Goal: Task Accomplishment & Management: Use online tool/utility

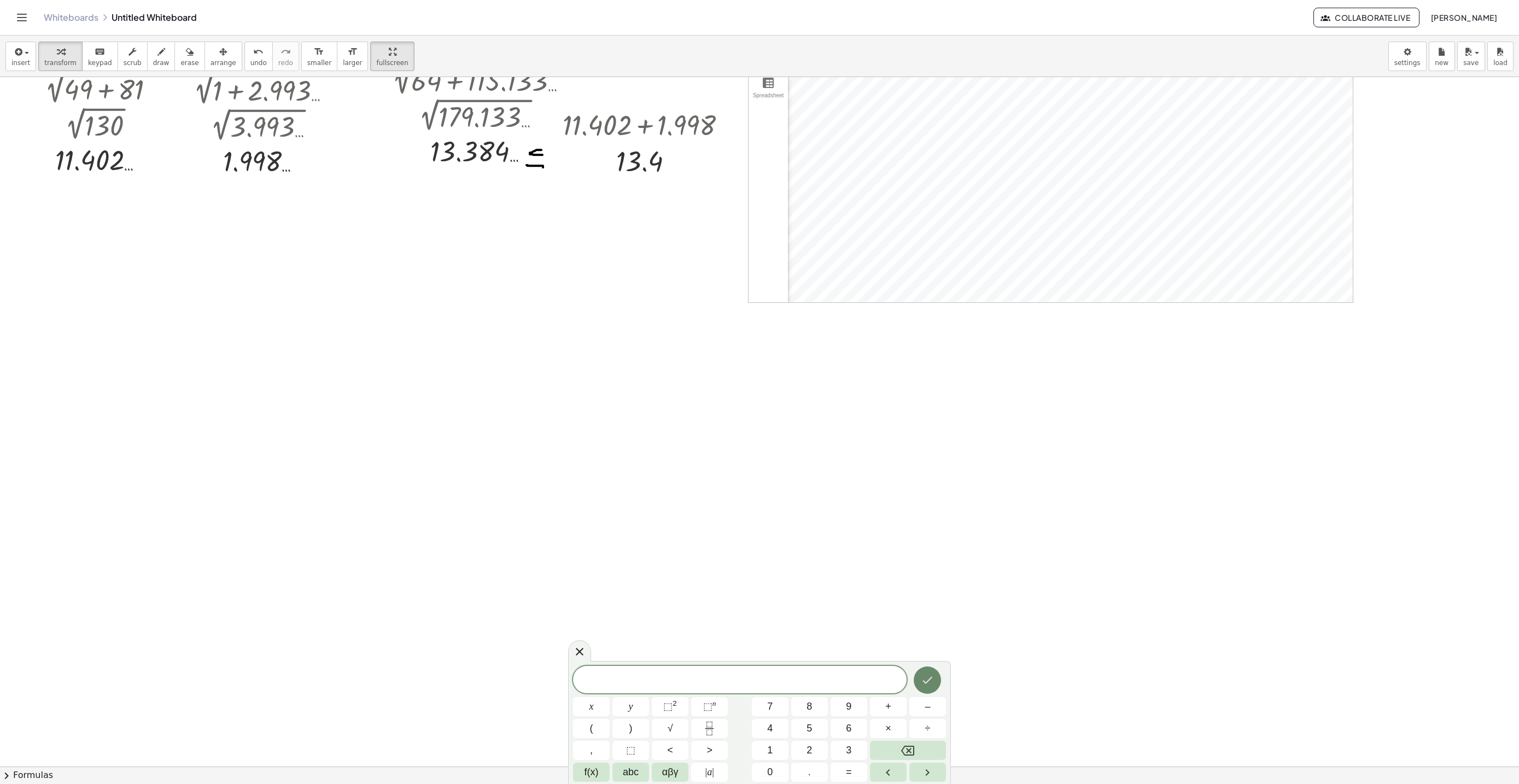
scroll to position [3836, 0]
click at [938, 668] on button "Done" at bounding box center [927, 680] width 28 height 27
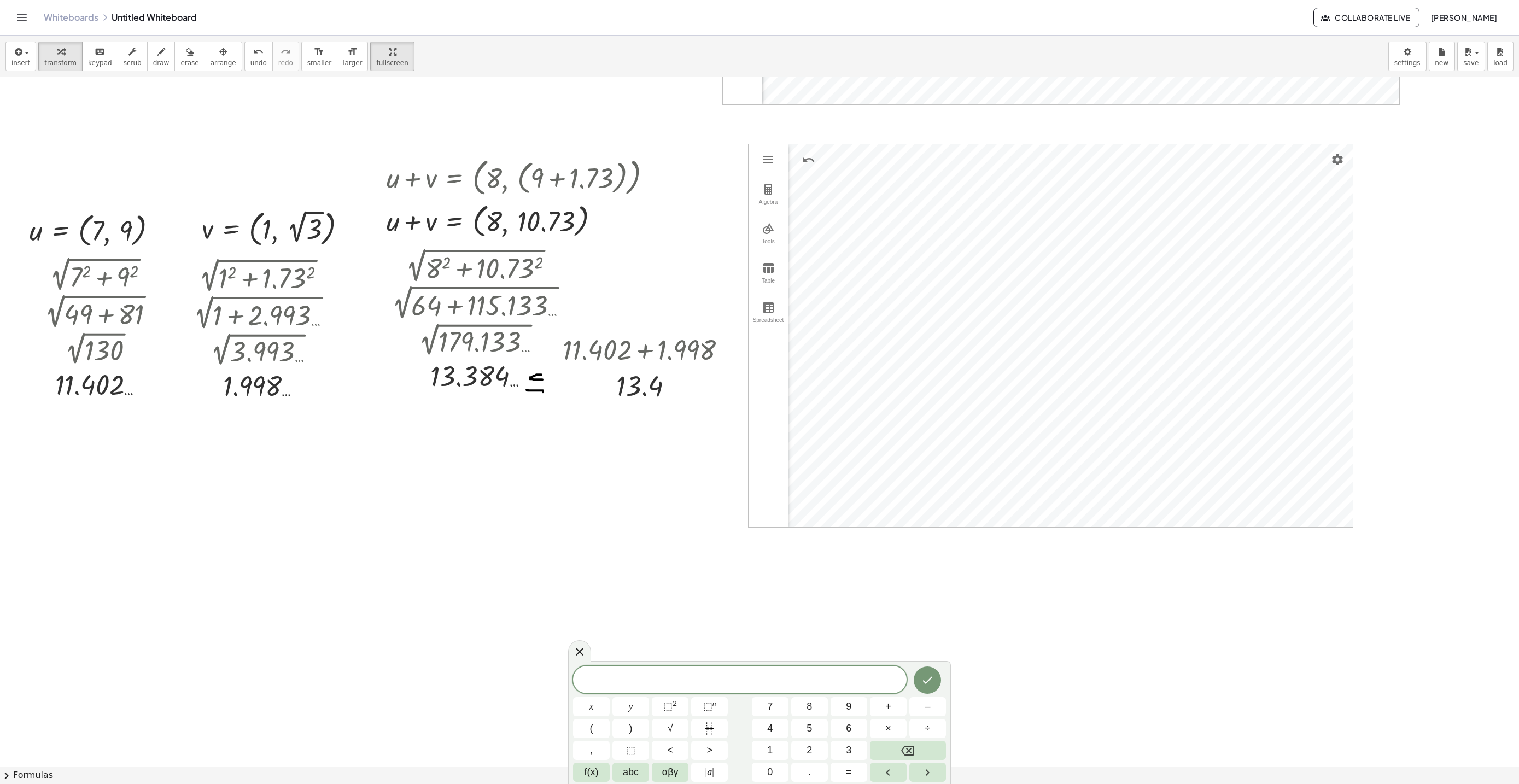
scroll to position [3615, 0]
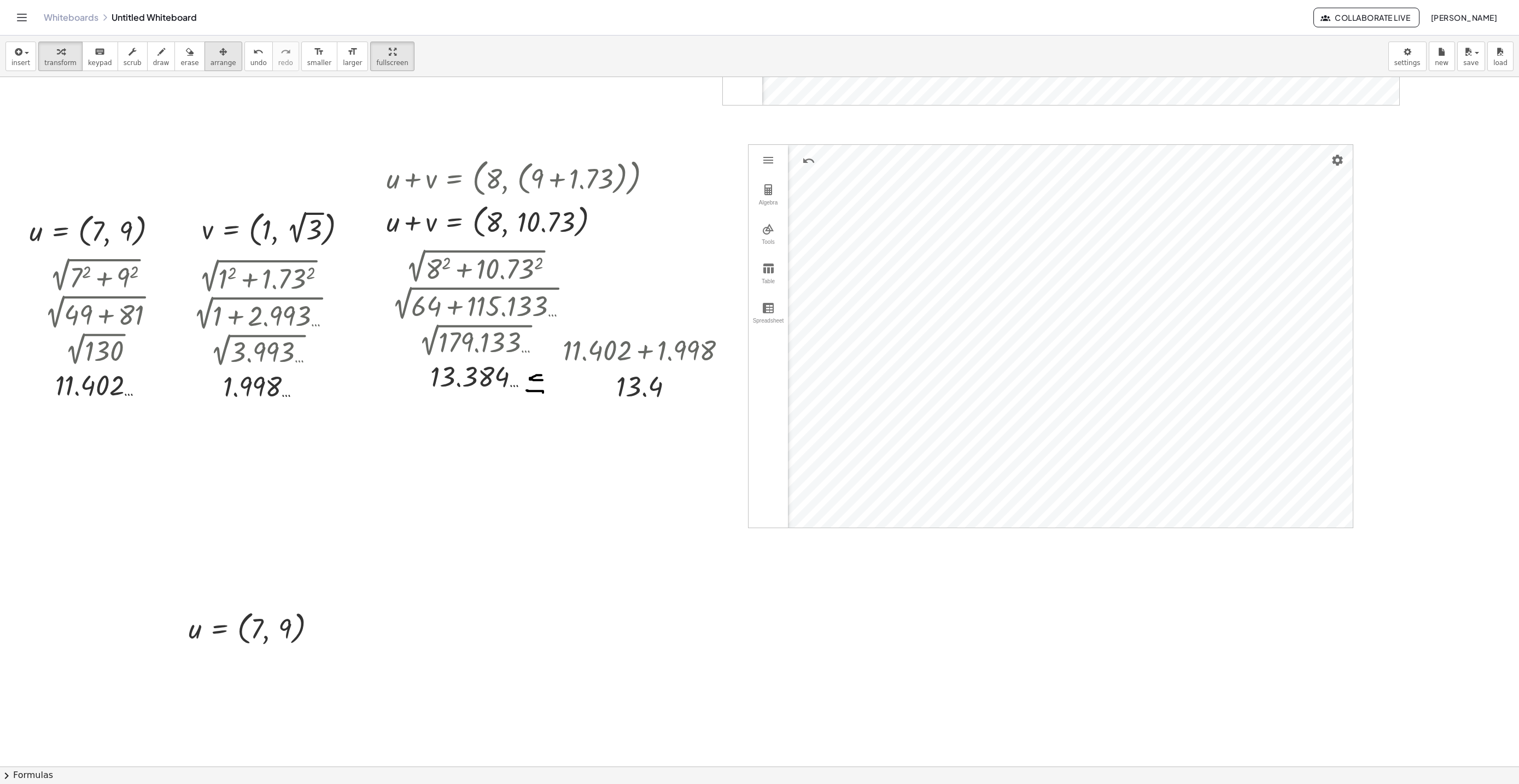
click at [212, 60] on span "arrange" at bounding box center [223, 63] width 26 height 8
drag, startPoint x: 269, startPoint y: 648, endPoint x: 262, endPoint y: 647, distance: 7.1
click at [262, 647] on div at bounding box center [251, 627] width 161 height 47
click at [182, 604] on div at bounding box center [251, 627] width 161 height 47
drag, startPoint x: 130, startPoint y: 528, endPoint x: 100, endPoint y: 487, distance: 50.8
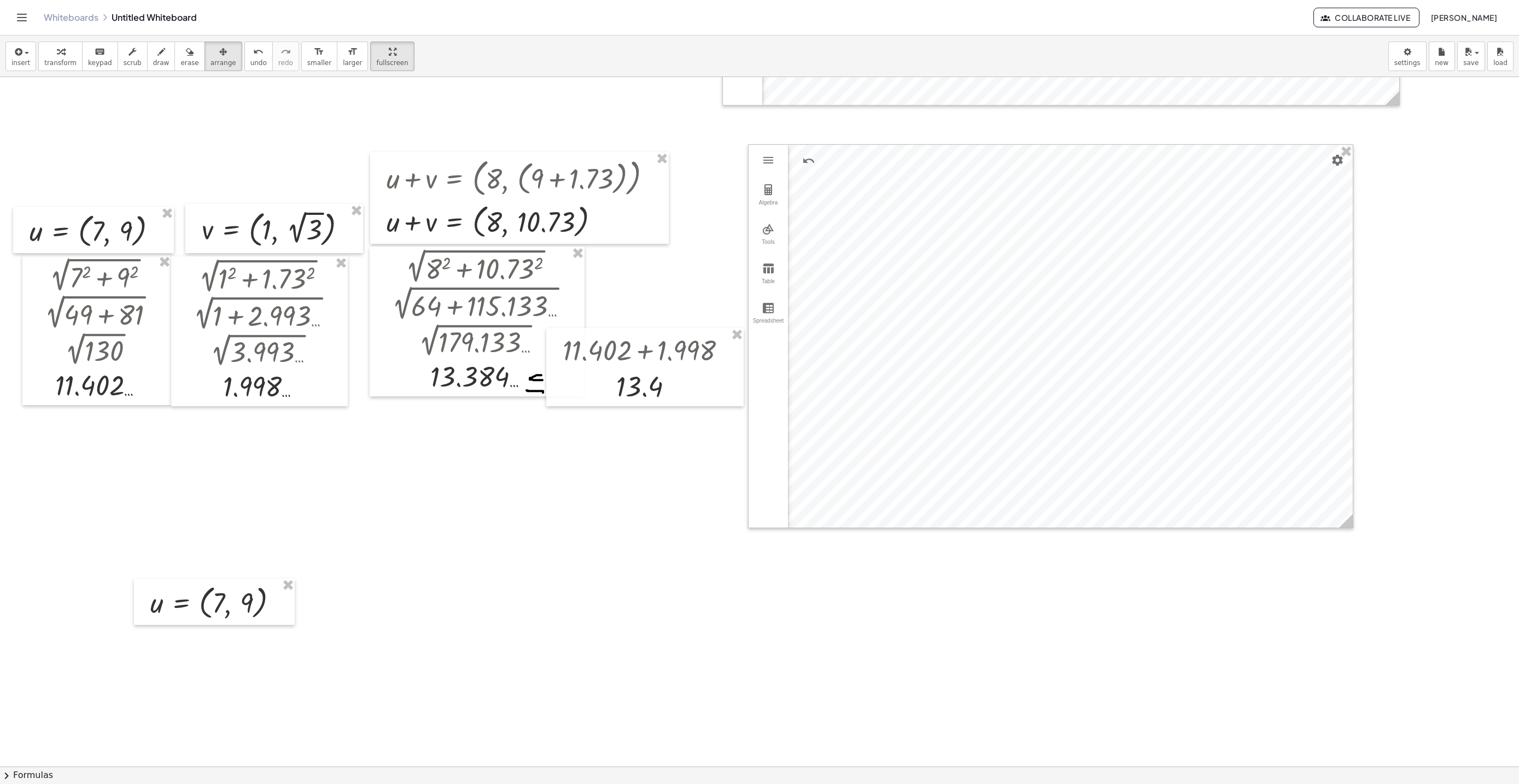
drag, startPoint x: 235, startPoint y: 608, endPoint x: 189, endPoint y: 584, distance: 51.9
click at [232, 607] on div at bounding box center [214, 601] width 161 height 47
drag, startPoint x: 189, startPoint y: 584, endPoint x: 150, endPoint y: 513, distance: 81.0
click at [150, 512] on div at bounding box center [131, 506] width 161 height 47
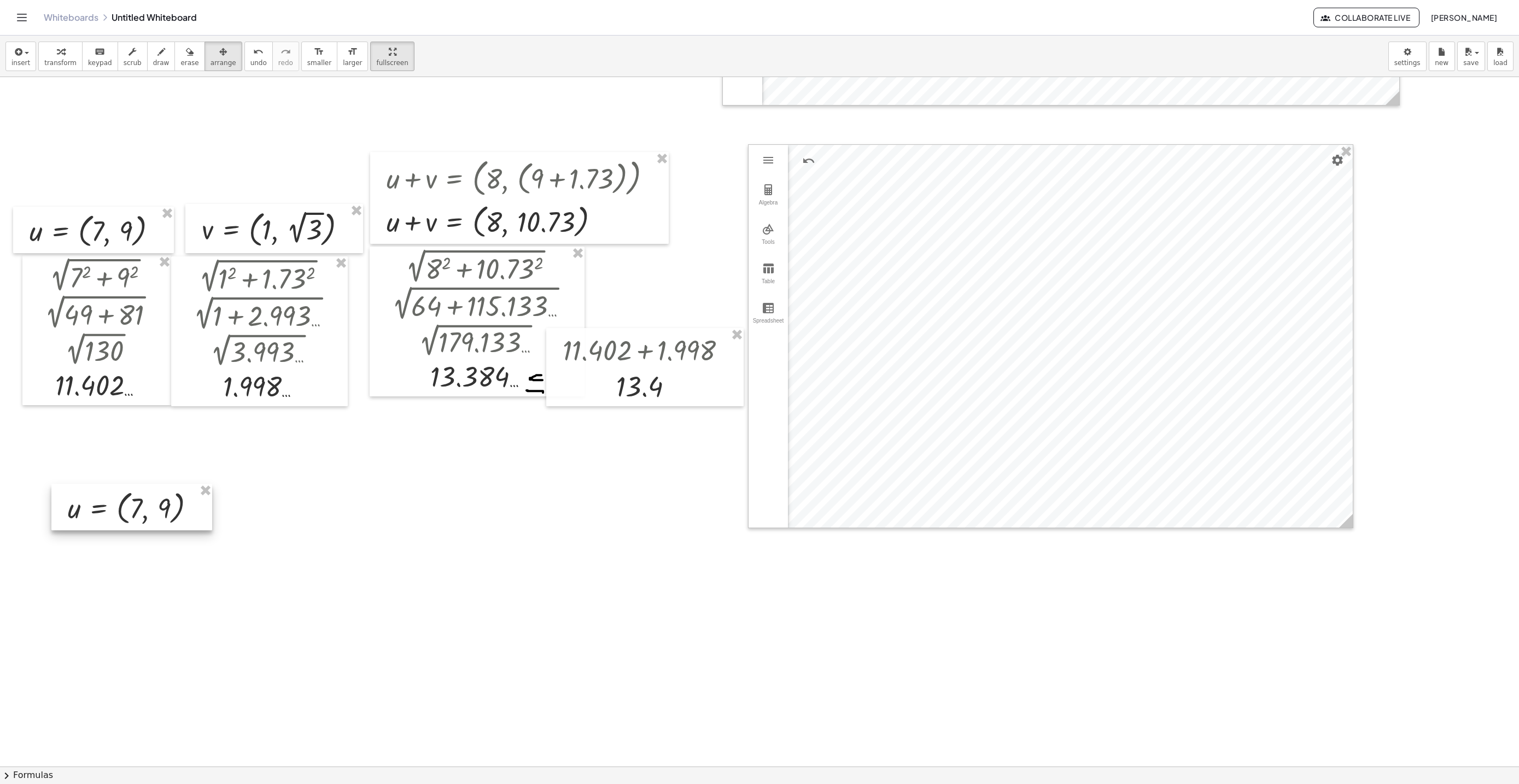
click at [159, 510] on div at bounding box center [131, 506] width 161 height 47
click at [159, 510] on div at bounding box center [131, 506] width 161 height 47
click at [49, 59] on span "transform" at bounding box center [60, 63] width 32 height 8
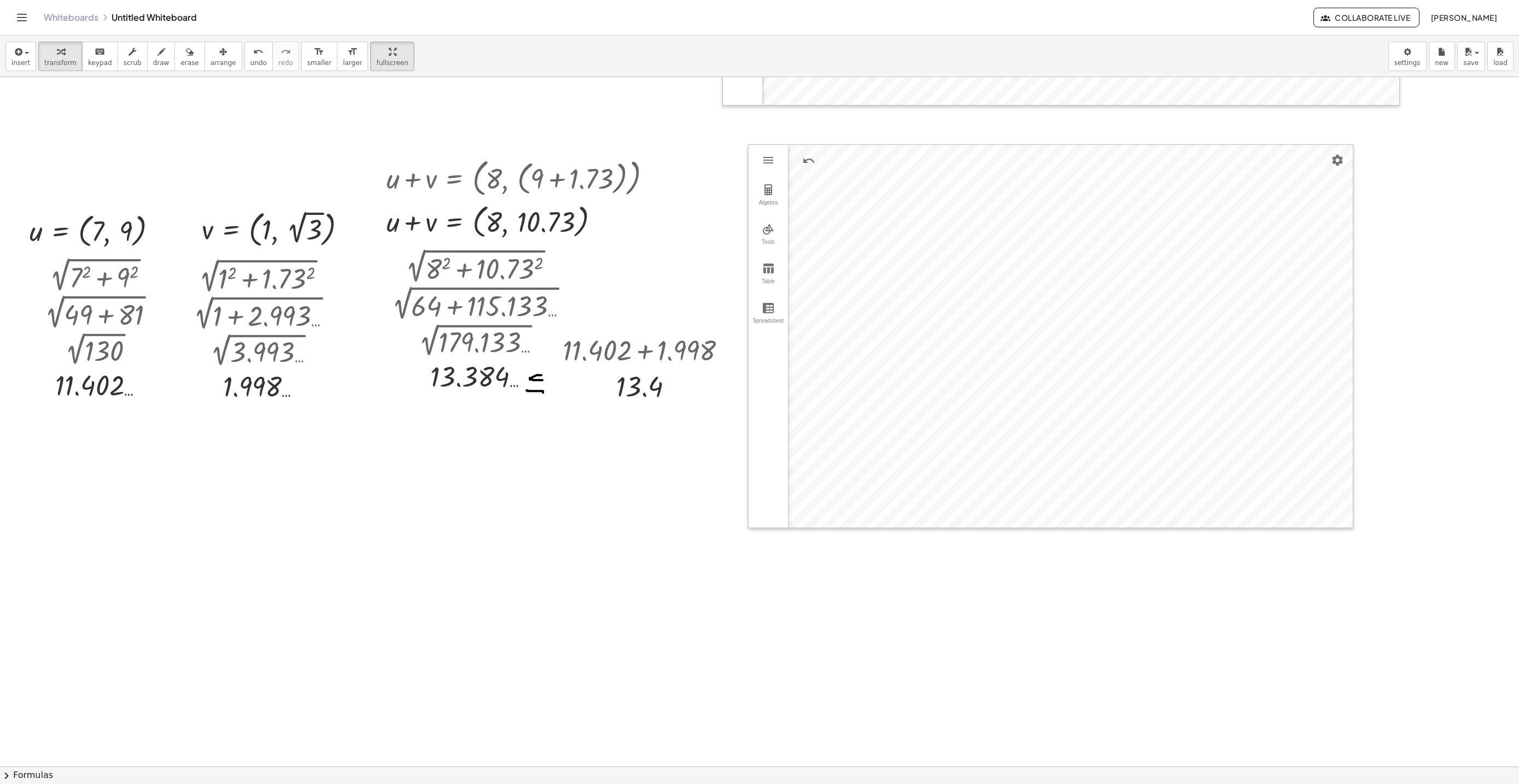
scroll to position [10, 0]
drag, startPoint x: 186, startPoint y: 514, endPoint x: 129, endPoint y: 526, distance: 58.2
click at [131, 525] on div at bounding box center [171, 509] width 152 height 42
click at [129, 526] on div at bounding box center [171, 509] width 152 height 42
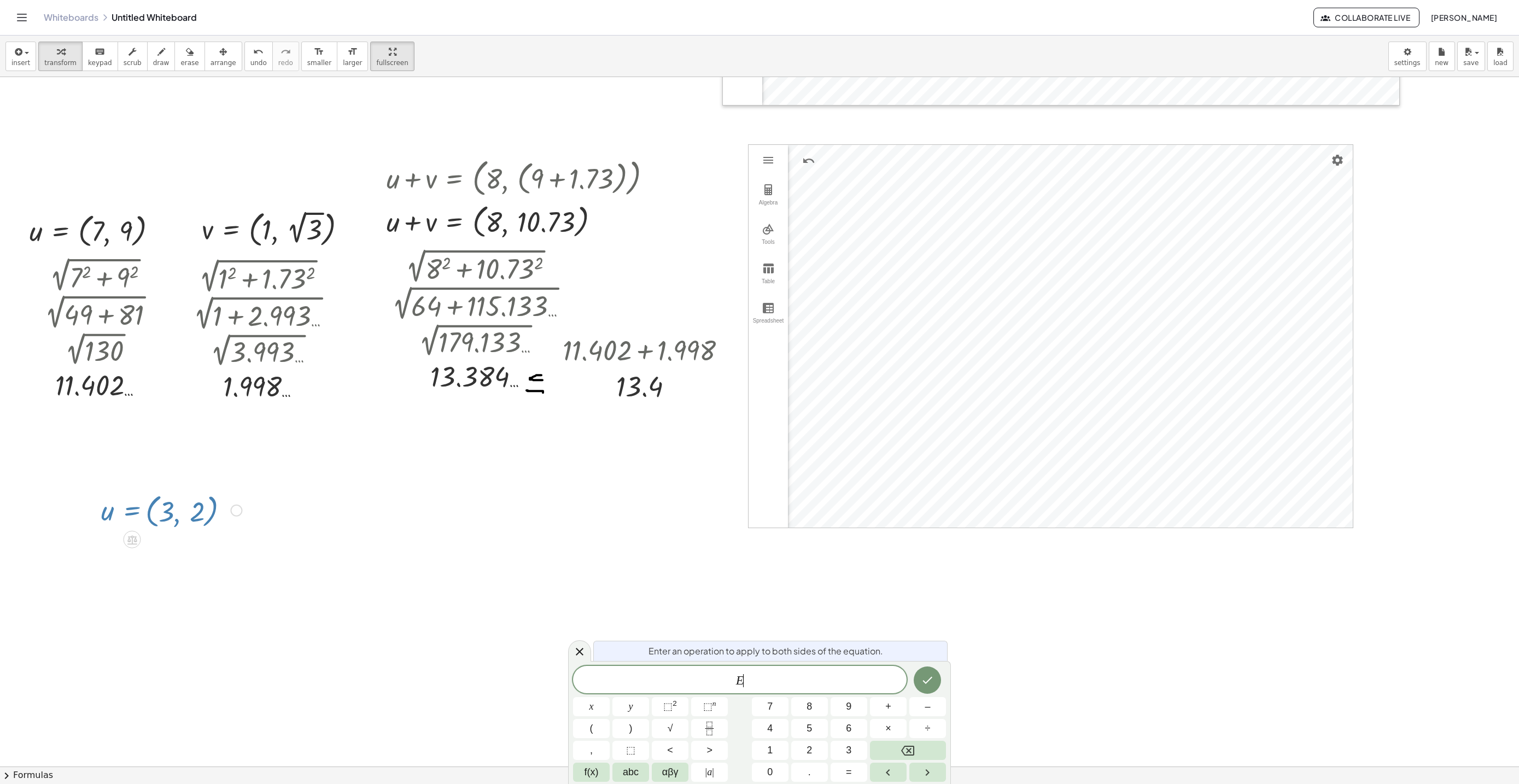
drag, startPoint x: 129, startPoint y: 526, endPoint x: 172, endPoint y: 526, distance: 43.0
click at [155, 522] on div at bounding box center [171, 509] width 152 height 42
click at [799, 667] on div "Enter an operation to apply to both sides of the equation. E ​ x y ⬚ 2 ⬚ n 7 8 …" at bounding box center [760, 722] width 383 height 123
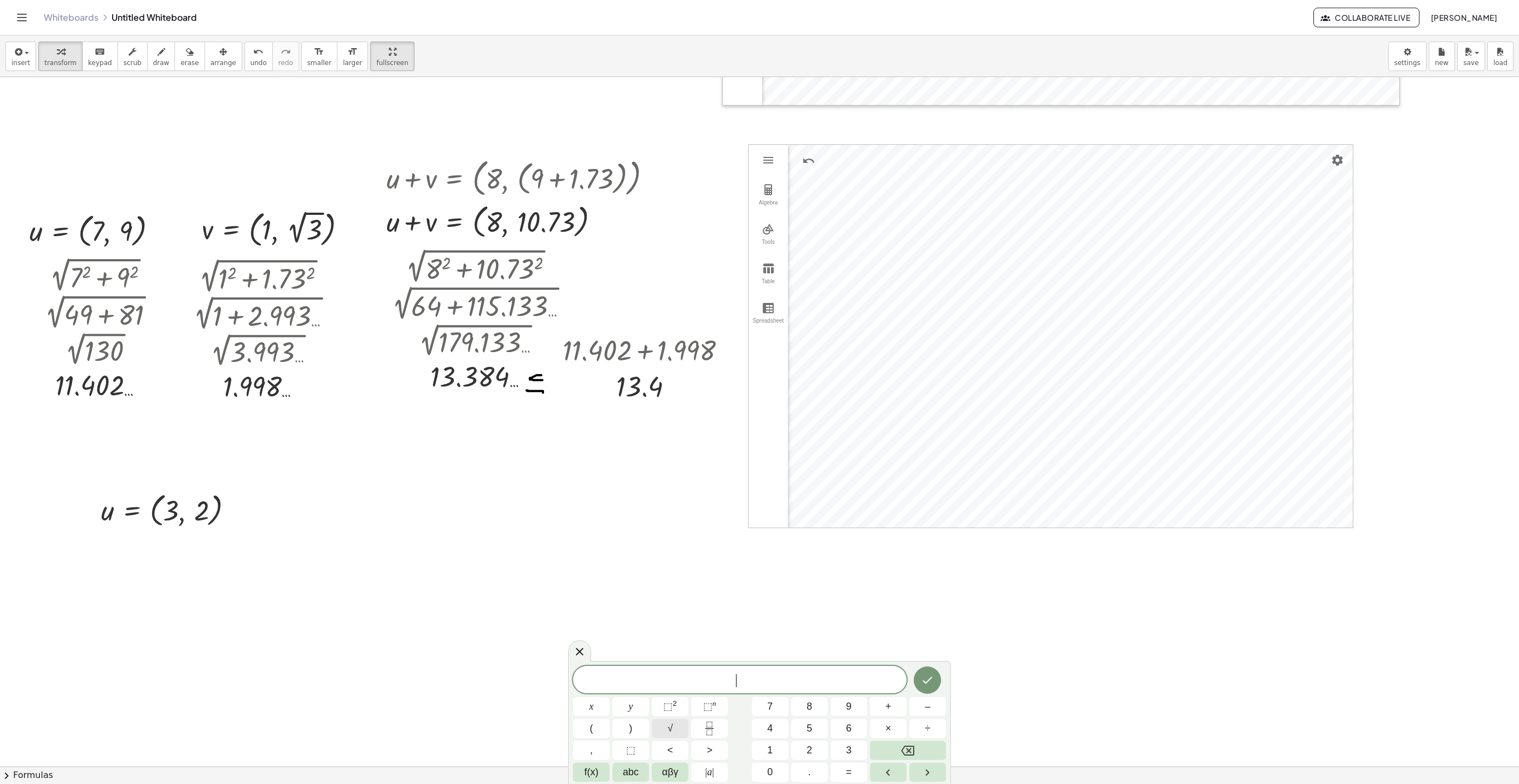
click at [671, 727] on span "√" at bounding box center [670, 728] width 6 height 15
click at [672, 701] on sup "2" at bounding box center [674, 703] width 4 height 8
click at [667, 702] on span "⬚ 2" at bounding box center [670, 706] width 13 height 15
click at [921, 671] on icon "Done" at bounding box center [927, 677] width 13 height 13
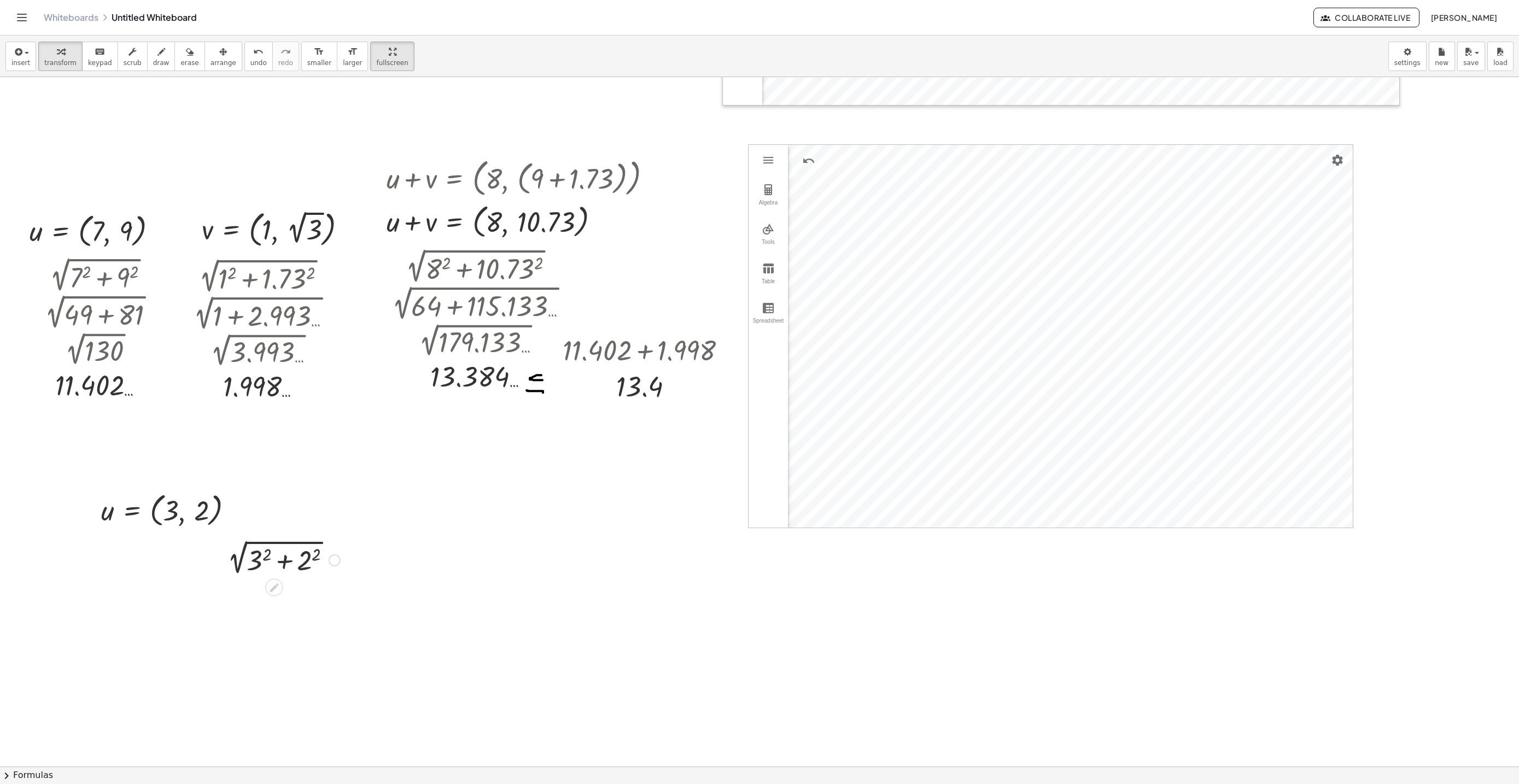
click at [267, 554] on div at bounding box center [281, 559] width 130 height 37
drag, startPoint x: 311, startPoint y: 592, endPoint x: 310, endPoint y: 602, distance: 10.0
click at [311, 590] on div at bounding box center [281, 596] width 130 height 37
click at [283, 600] on div at bounding box center [281, 596] width 130 height 37
click at [265, 623] on div at bounding box center [281, 632] width 130 height 36
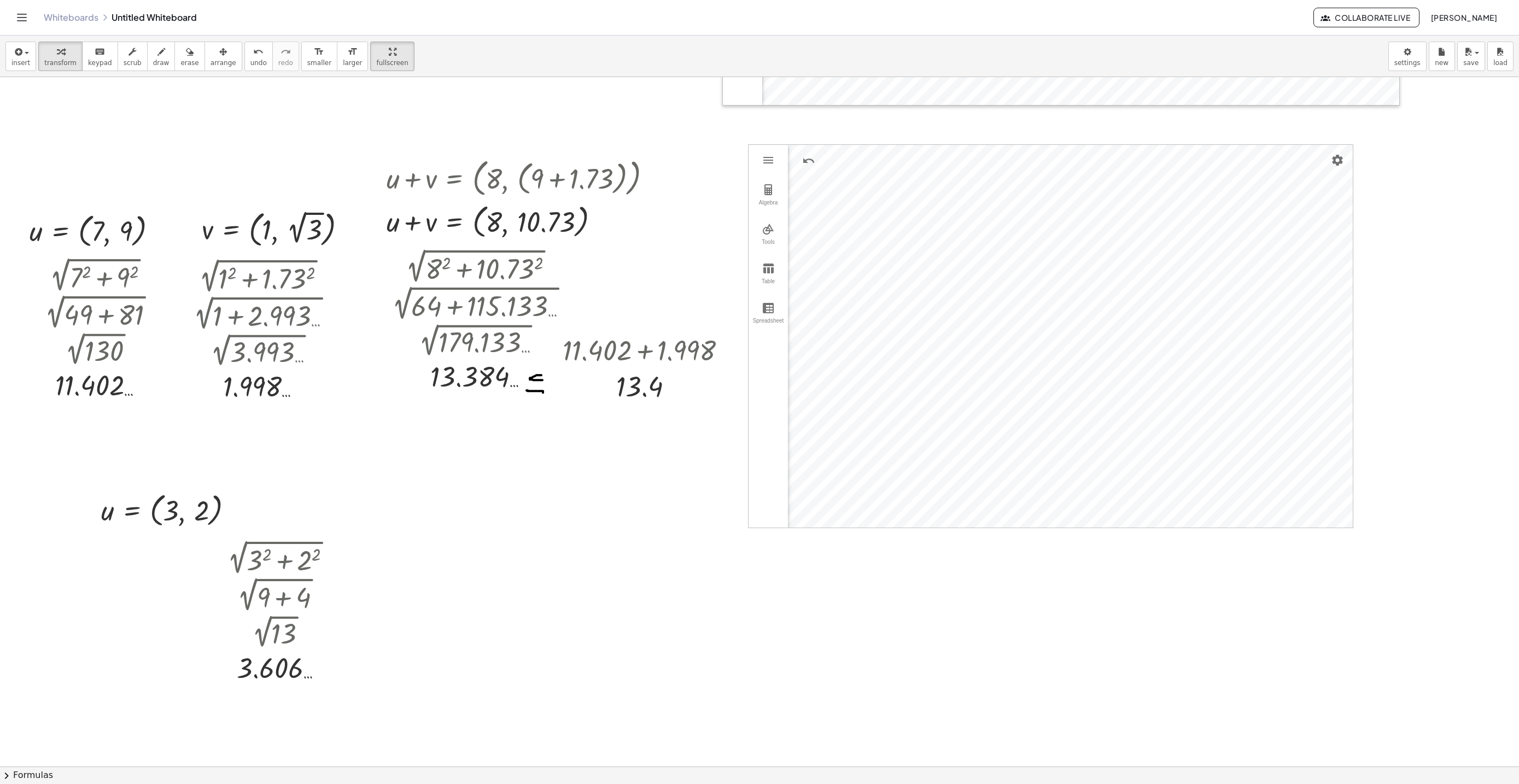
click at [219, 57] on icon "button" at bounding box center [223, 52] width 8 height 13
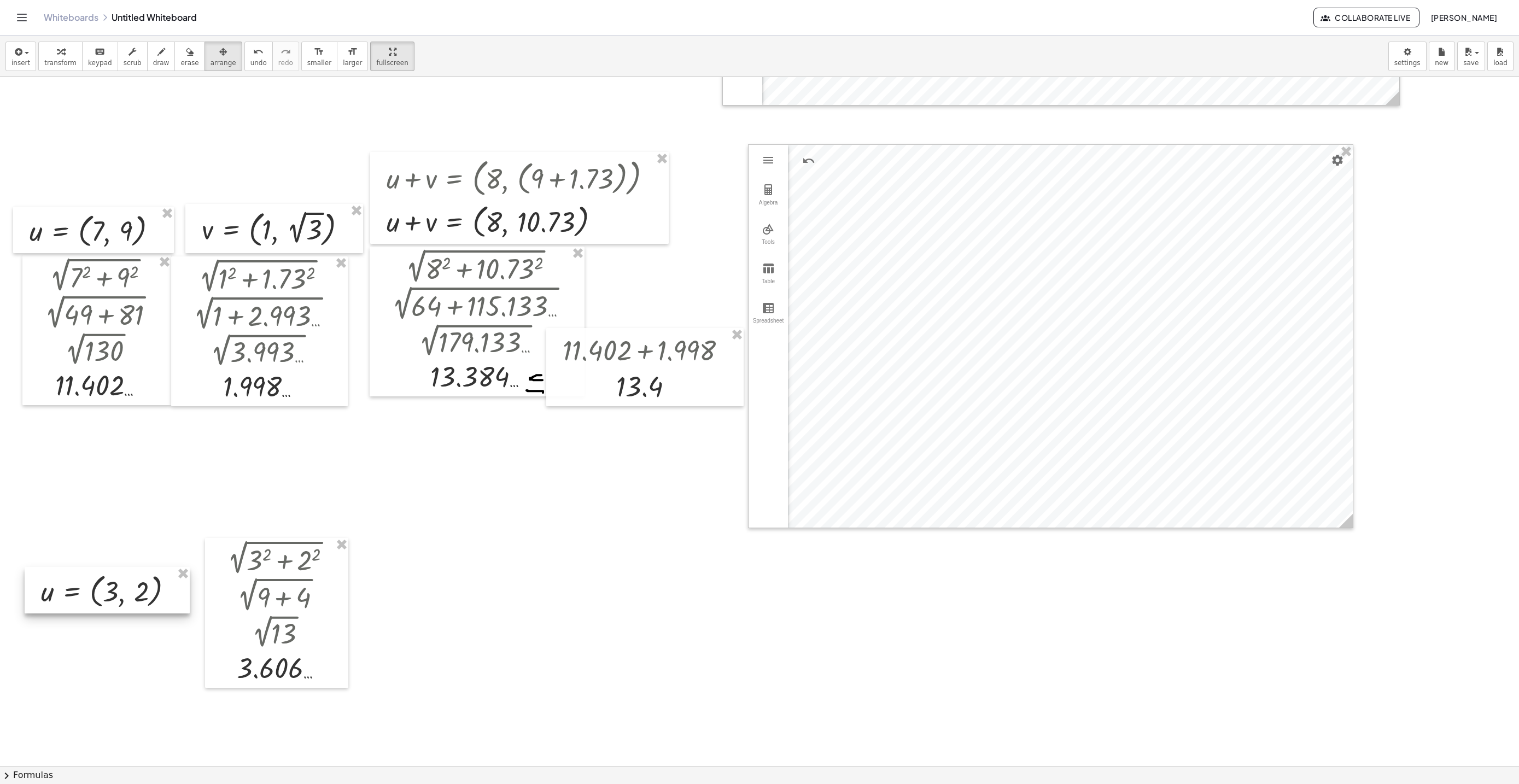
drag, startPoint x: 179, startPoint y: 503, endPoint x: 120, endPoint y: 582, distance: 98.6
click at [120, 582] on div at bounding box center [107, 590] width 165 height 47
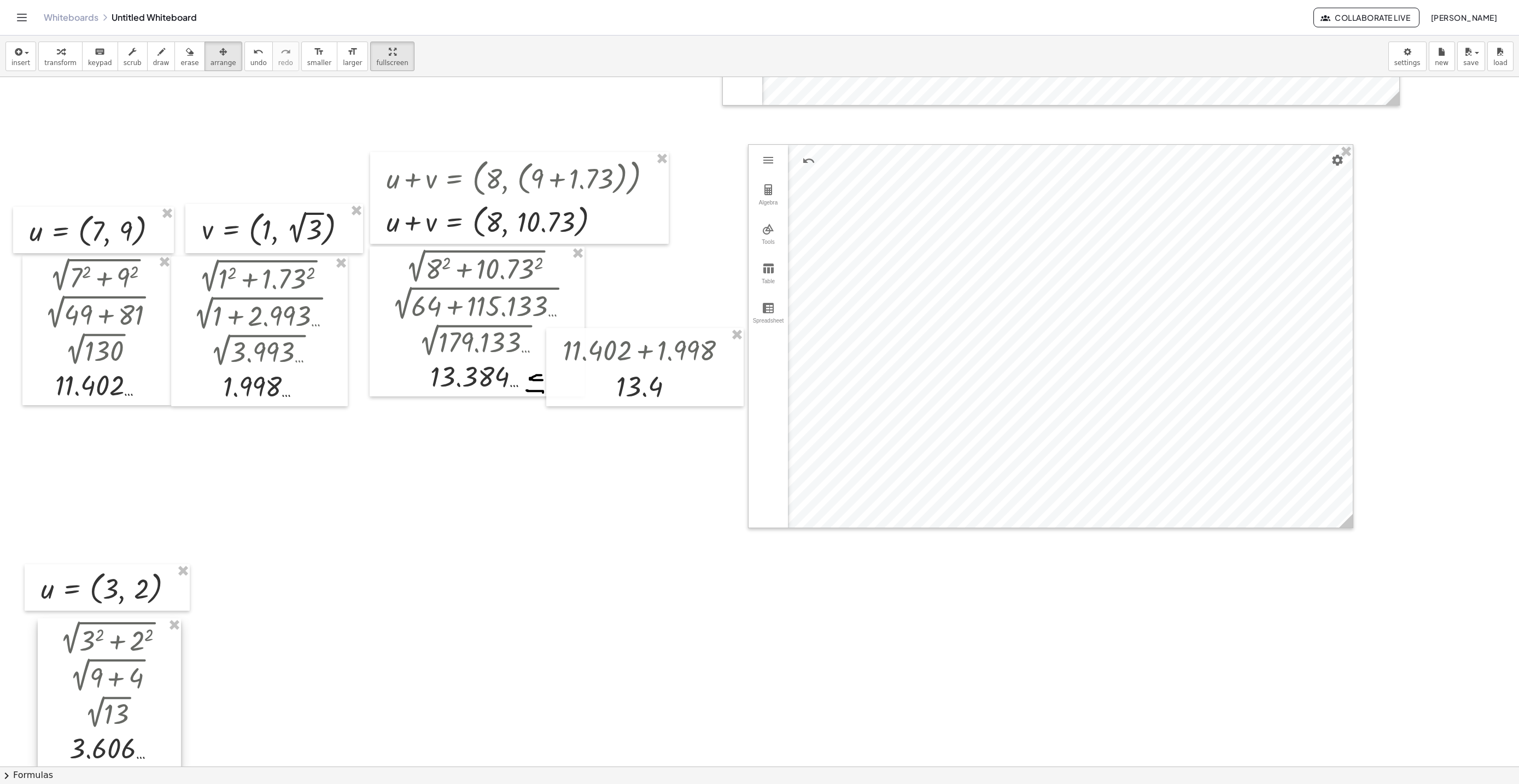
drag, startPoint x: 285, startPoint y: 592, endPoint x: 253, endPoint y: 521, distance: 77.9
click at [120, 672] on div at bounding box center [109, 693] width 143 height 150
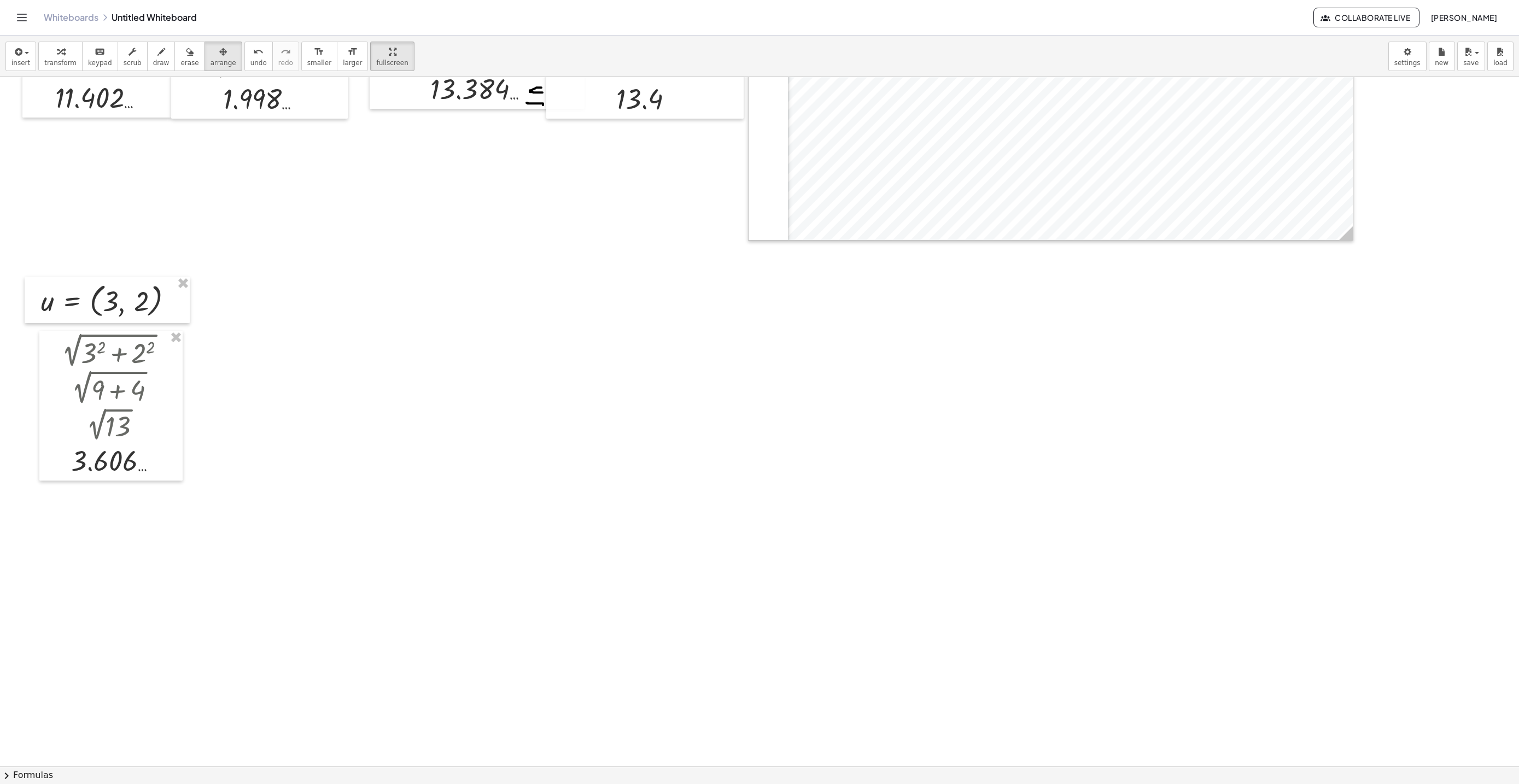
scroll to position [3910, 0]
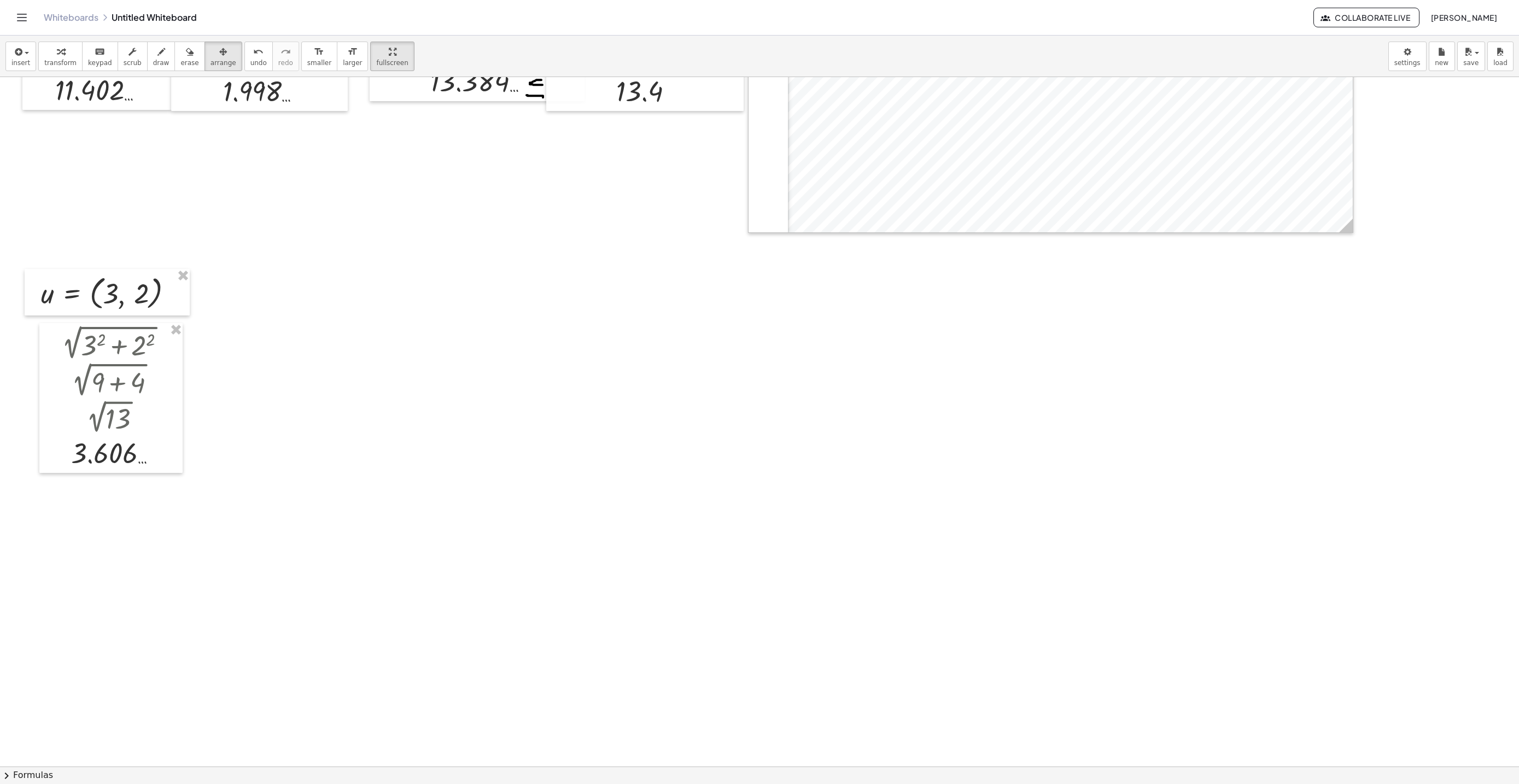
drag, startPoint x: 292, startPoint y: 288, endPoint x: 302, endPoint y: 310, distance: 24.2
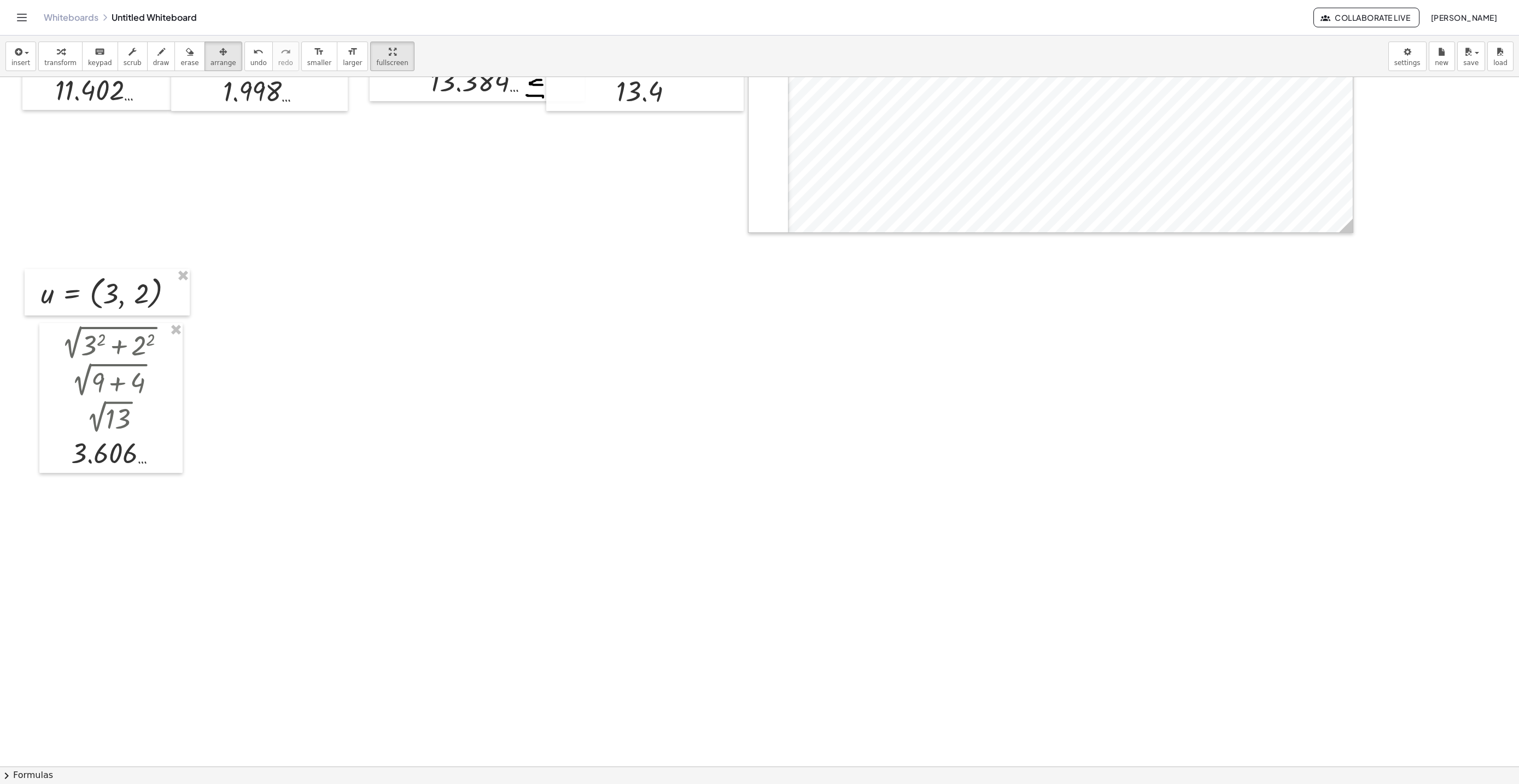
click at [62, 58] on div "button" at bounding box center [60, 51] width 32 height 13
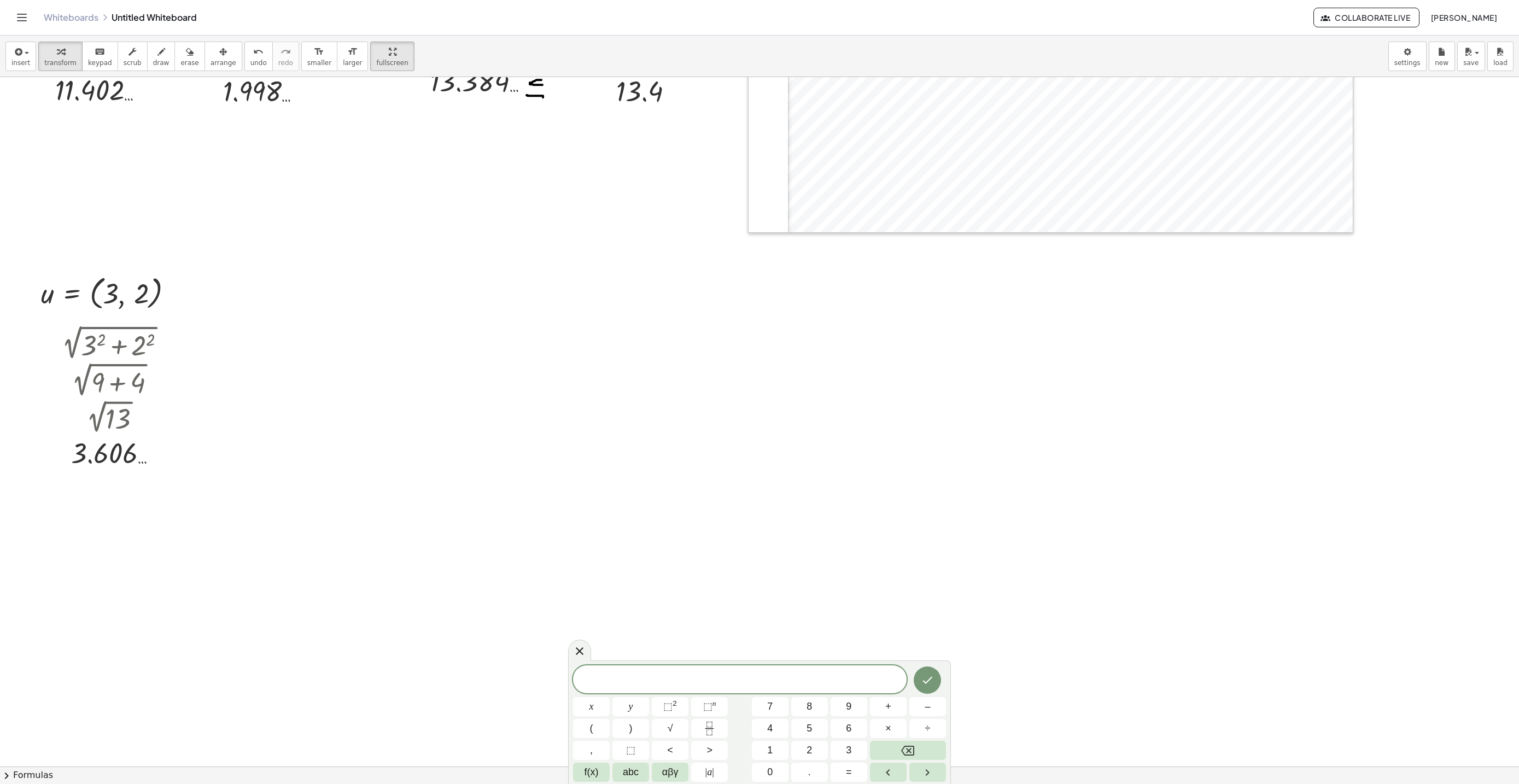
scroll to position [10, 0]
click at [712, 723] on icon "Fraction" at bounding box center [709, 728] width 13 height 13
click at [746, 680] on span "u ​ ​" at bounding box center [751, 674] width 13 height 27
click at [750, 683] on span at bounding box center [751, 679] width 8 height 15
click at [927, 678] on button "Done" at bounding box center [927, 673] width 28 height 27
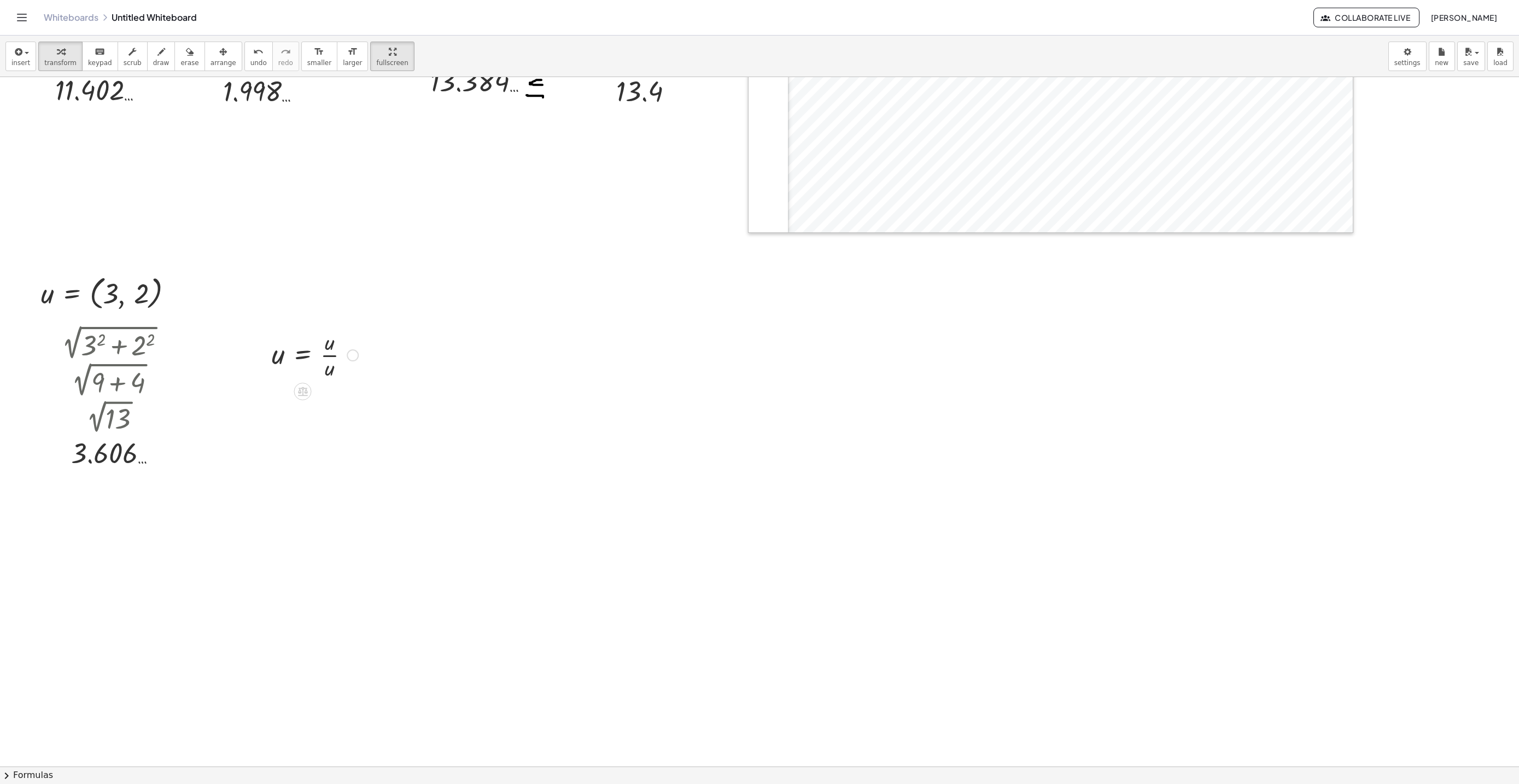
click at [329, 348] on div at bounding box center [315, 354] width 97 height 54
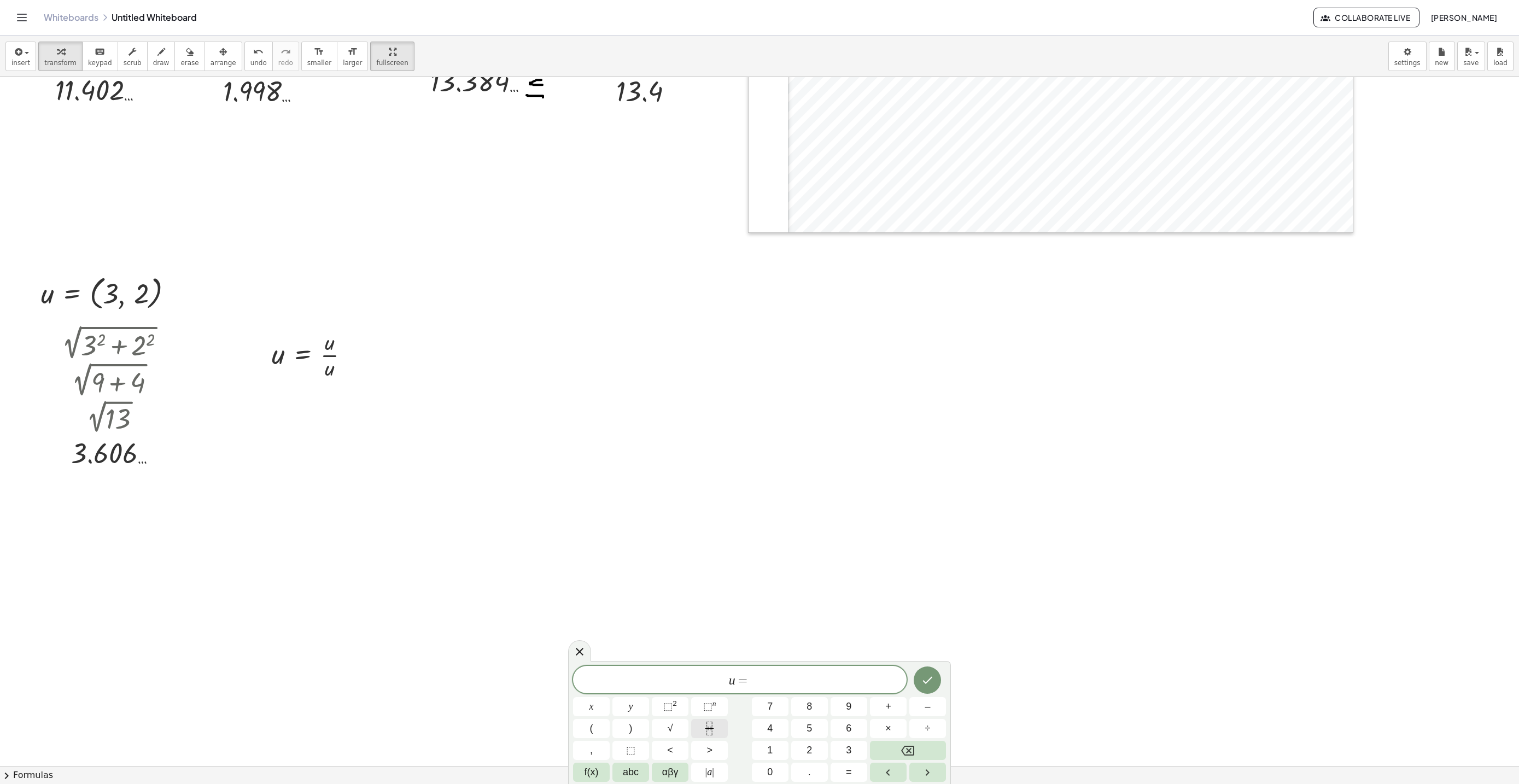
click at [706, 723] on icon "Fraction" at bounding box center [709, 728] width 13 height 13
click at [753, 686] on span at bounding box center [751, 679] width 8 height 15
click at [773, 680] on span "u = u u ​ ​" at bounding box center [740, 674] width 333 height 29
click at [599, 723] on button "(" at bounding box center [591, 728] width 36 height 19
click at [715, 732] on icon "Fraction" at bounding box center [709, 728] width 13 height 13
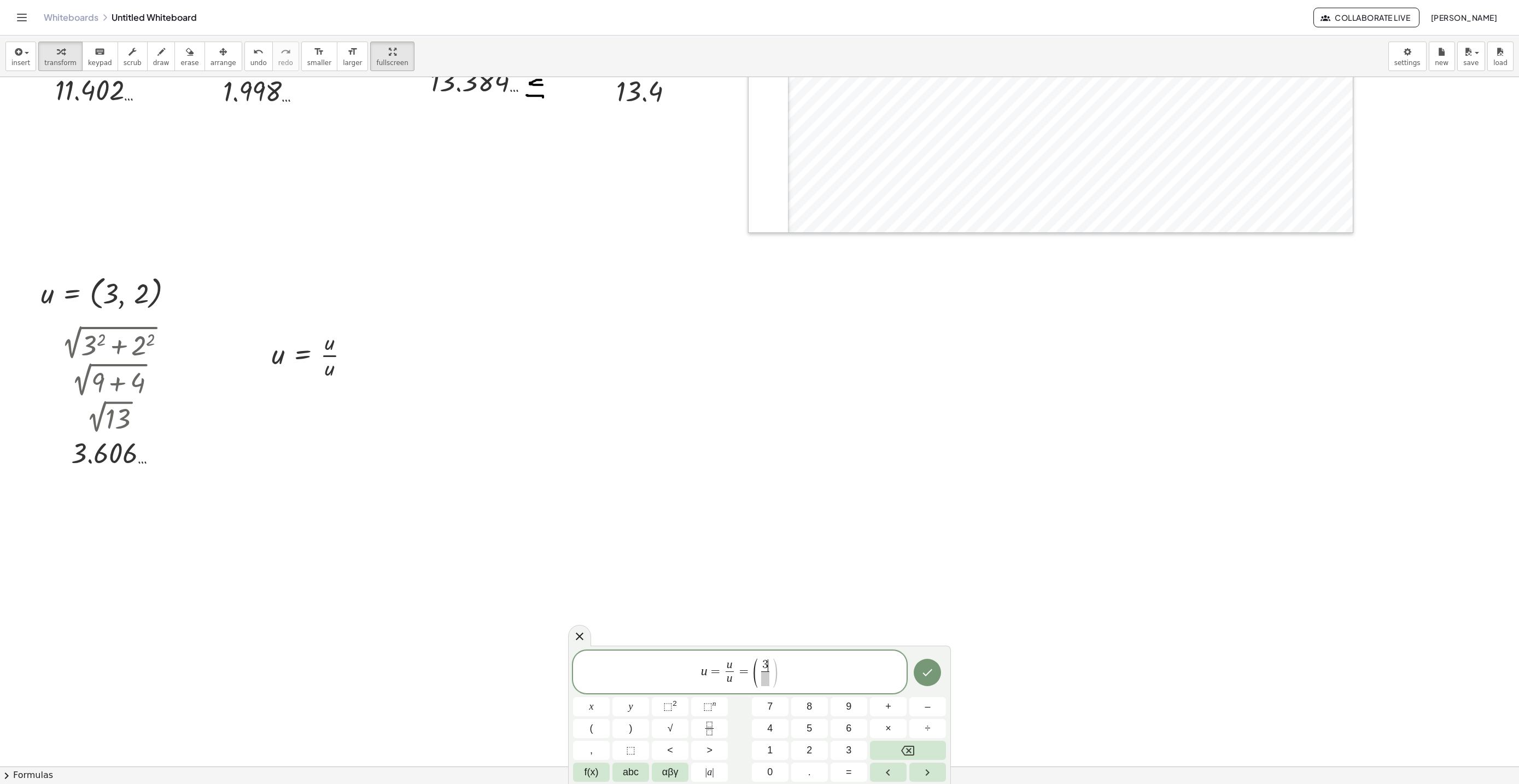
click at [761, 677] on span "3 ​ ​" at bounding box center [765, 673] width 13 height 27
click at [683, 730] on button "√" at bounding box center [670, 728] width 36 height 19
click at [781, 674] on span "3 √ 1 3 ​ ​" at bounding box center [765, 671] width 35 height 28
click at [710, 734] on icon "Fraction" at bounding box center [709, 728] width 13 height 13
click at [781, 675] on span at bounding box center [784, 677] width 8 height 15
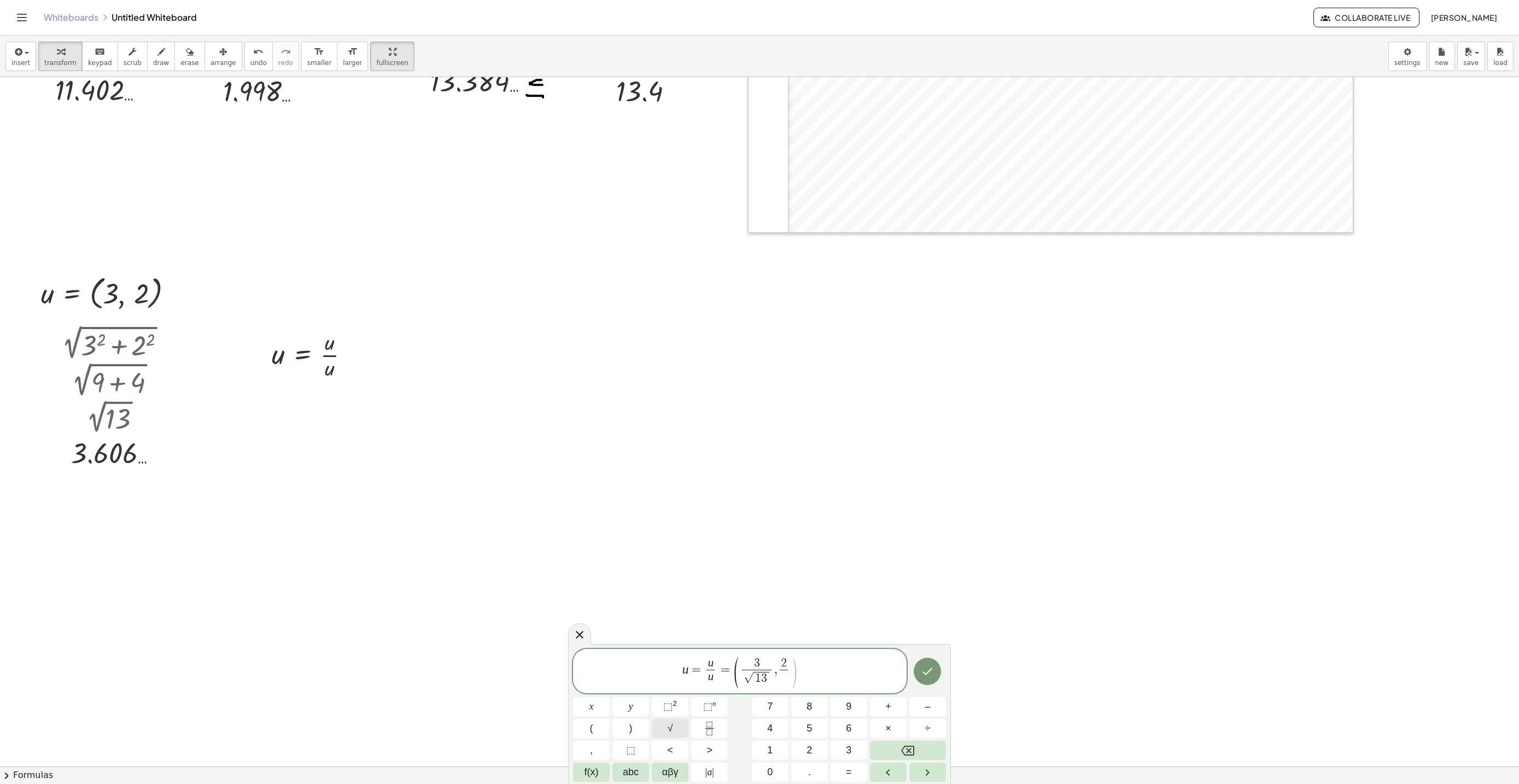
click at [677, 730] on button "√" at bounding box center [670, 728] width 36 height 19
click at [920, 677] on button "Done" at bounding box center [927, 671] width 28 height 27
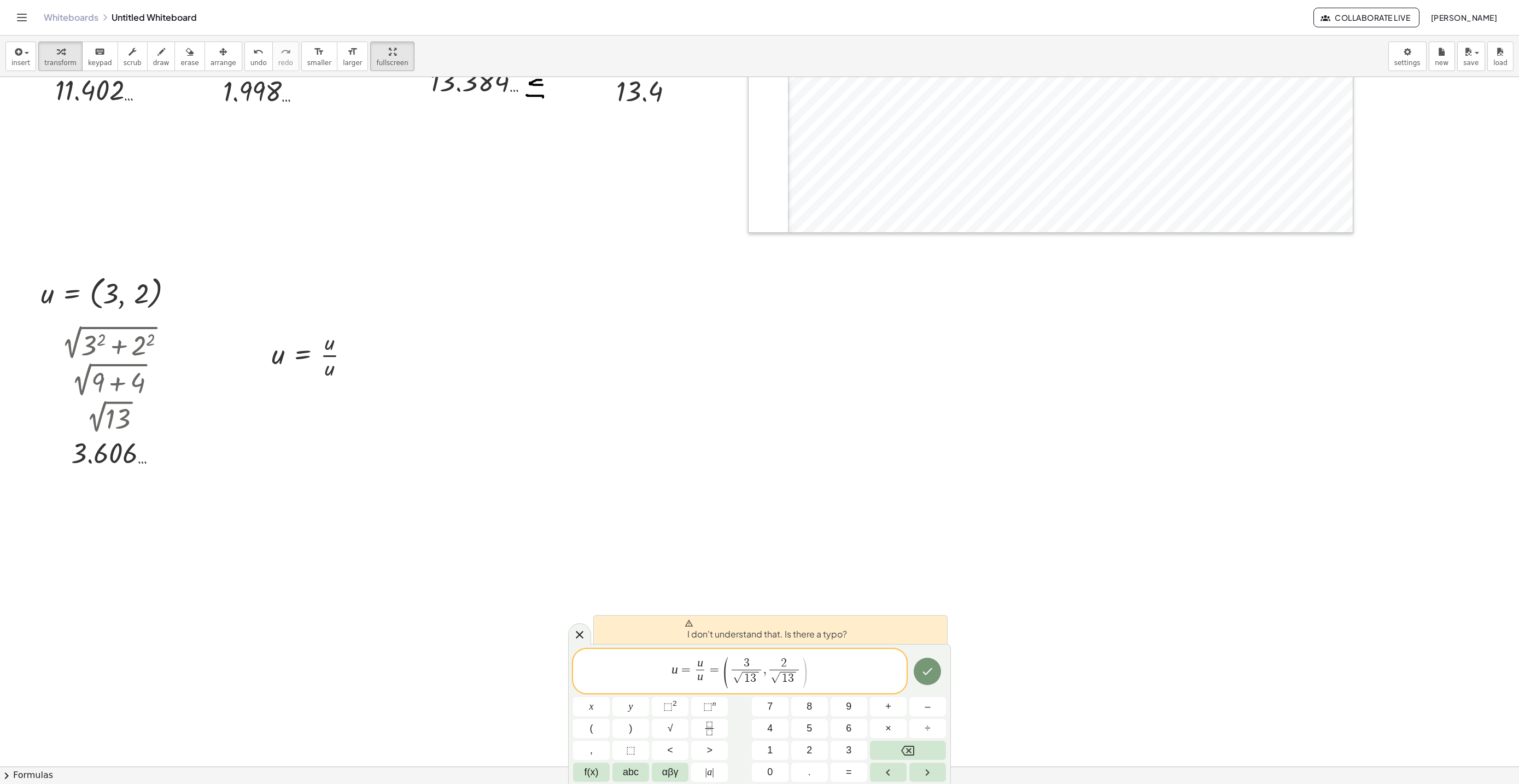
click at [877, 664] on span "u = u u ​ = ( 3 √ 1 3 ​ , 2 √ 1 3 ​ ​ )" at bounding box center [740, 671] width 333 height 33
click at [925, 664] on button "Done" at bounding box center [927, 671] width 28 height 27
click at [925, 664] on button "Done" at bounding box center [927, 671] width 28 height 27
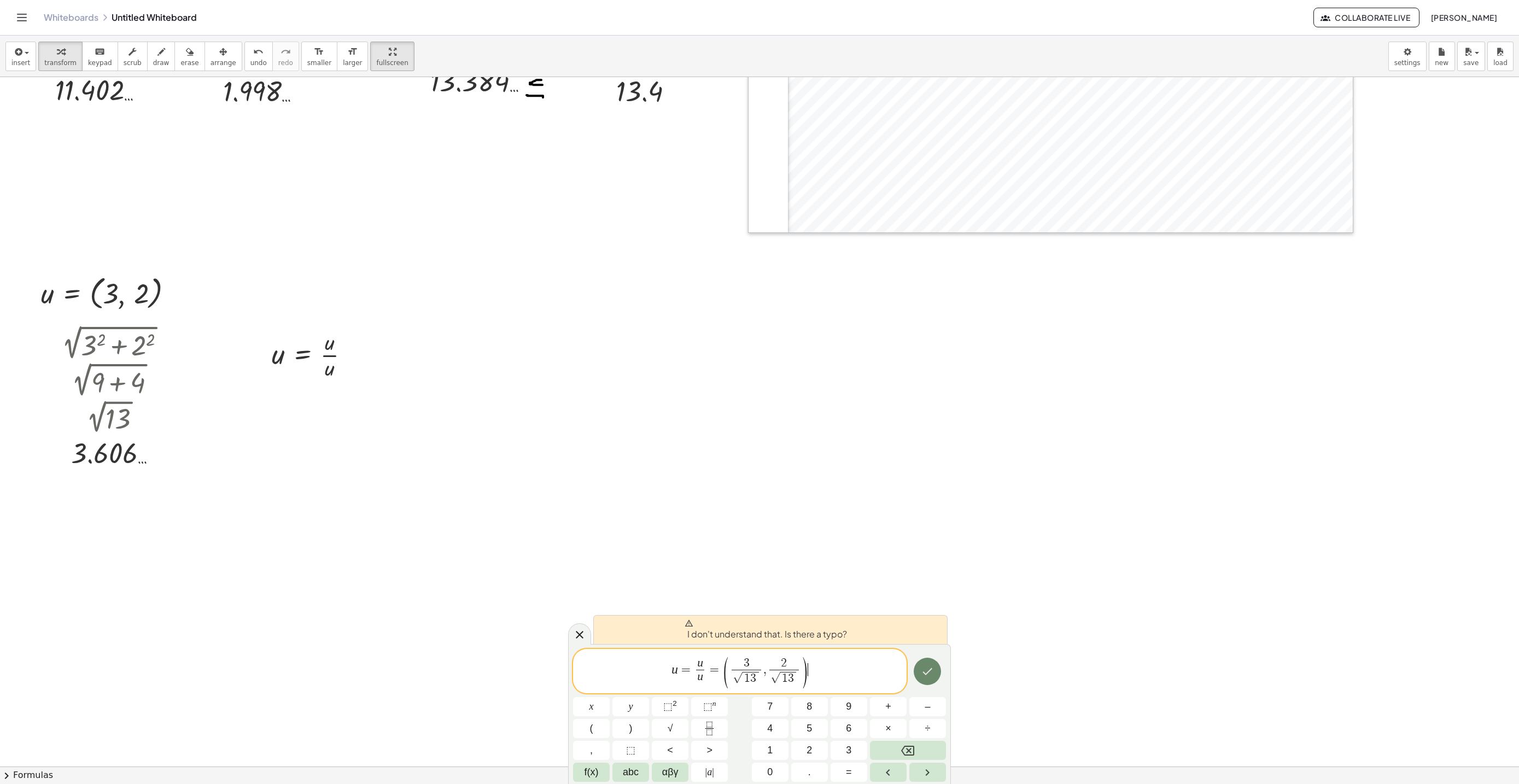
click at [925, 664] on button "Done" at bounding box center [927, 671] width 28 height 27
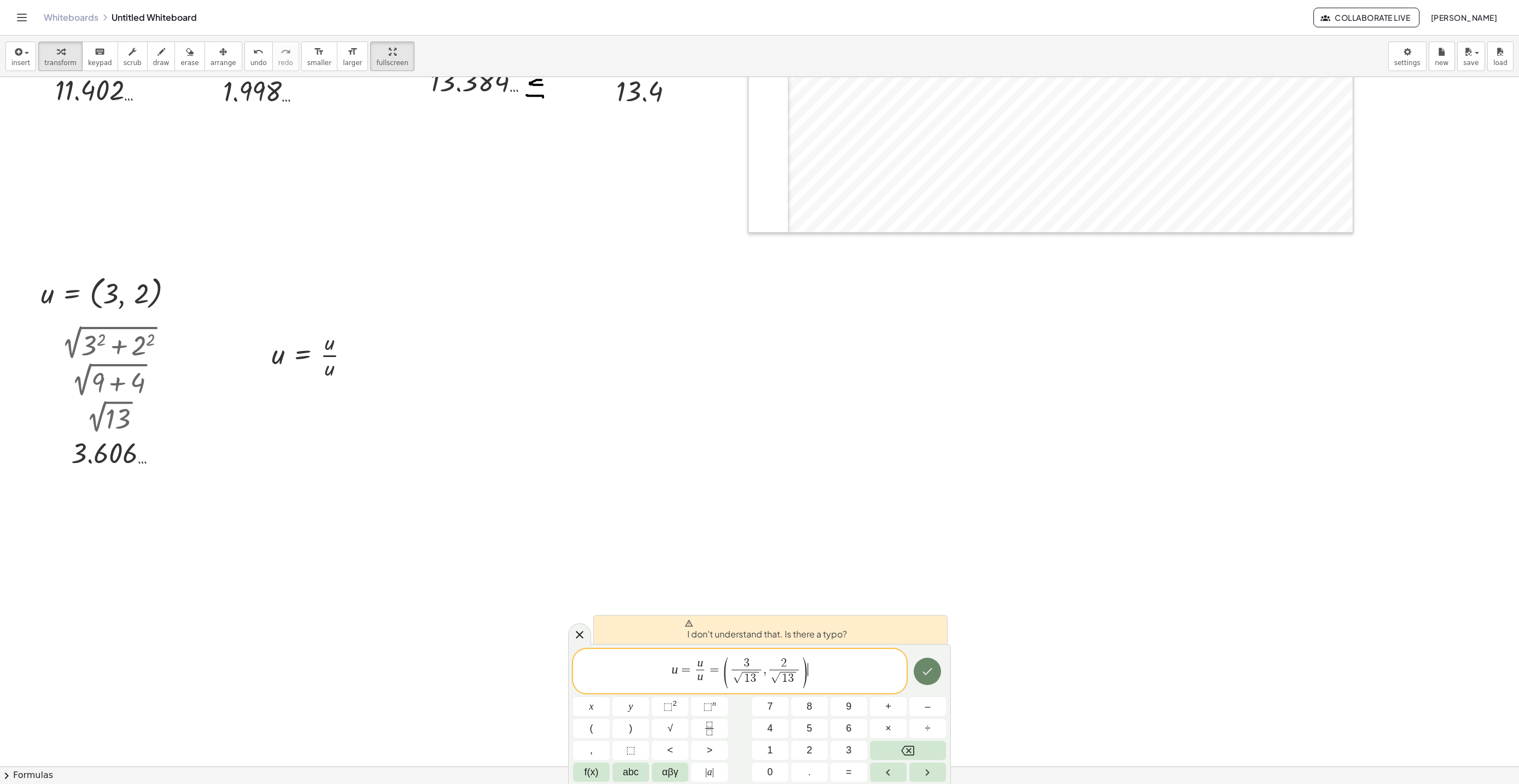
click at [925, 664] on button "Done" at bounding box center [927, 671] width 28 height 27
drag, startPoint x: 836, startPoint y: 670, endPoint x: 790, endPoint y: 667, distance: 46.1
click at [790, 667] on span "u = u u ​ = ( 3 √ 1 3 ​ , 2 √ 1 3 ​ ) ​" at bounding box center [740, 671] width 333 height 33
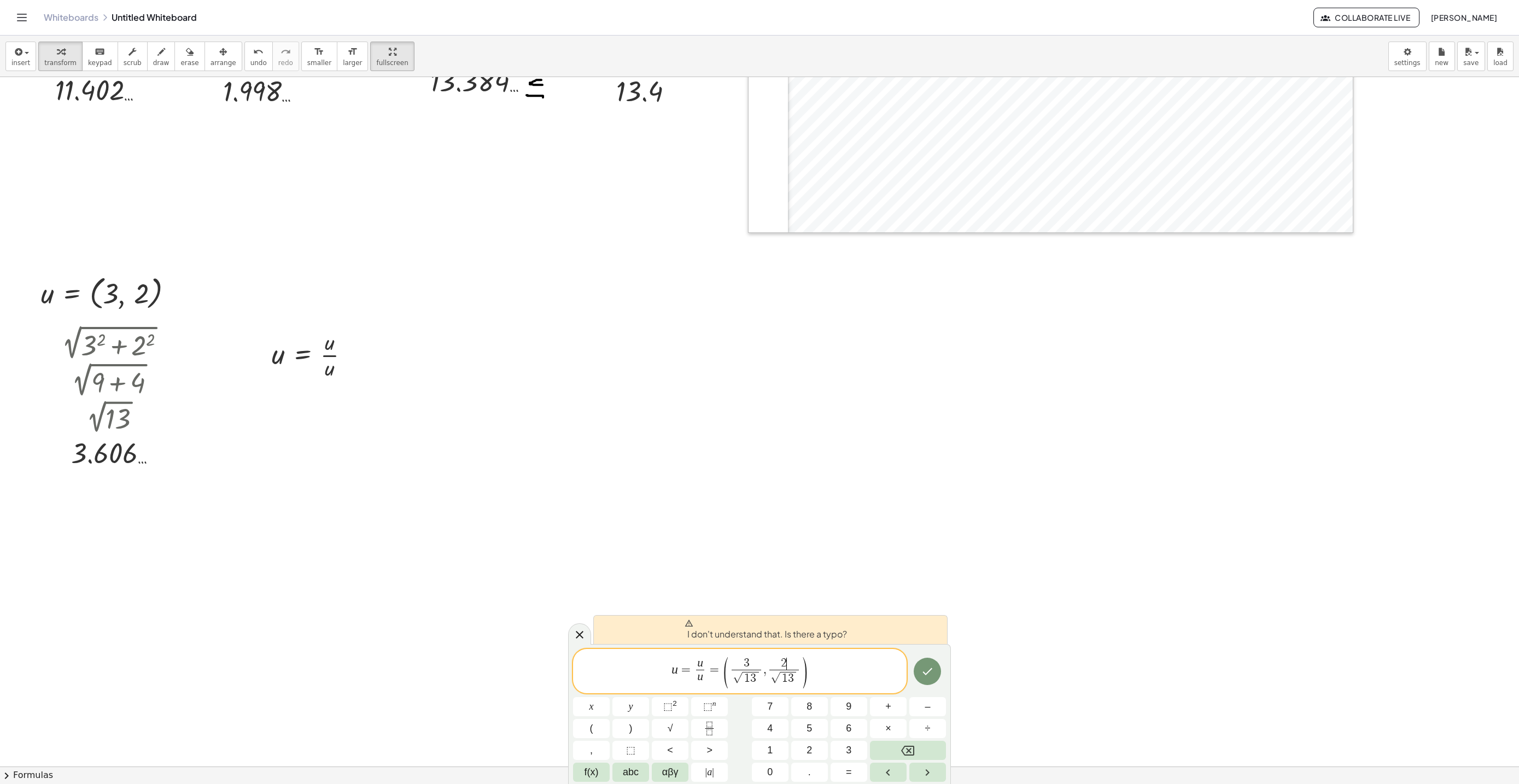
scroll to position [236, 6]
drag, startPoint x: 790, startPoint y: 667, endPoint x: 791, endPoint y: 672, distance: 5.1
click at [775, 671] on span "2 √ 1 3 ​" at bounding box center [784, 671] width 35 height 28
drag, startPoint x: 720, startPoint y: 665, endPoint x: 822, endPoint y: 664, distance: 102.0
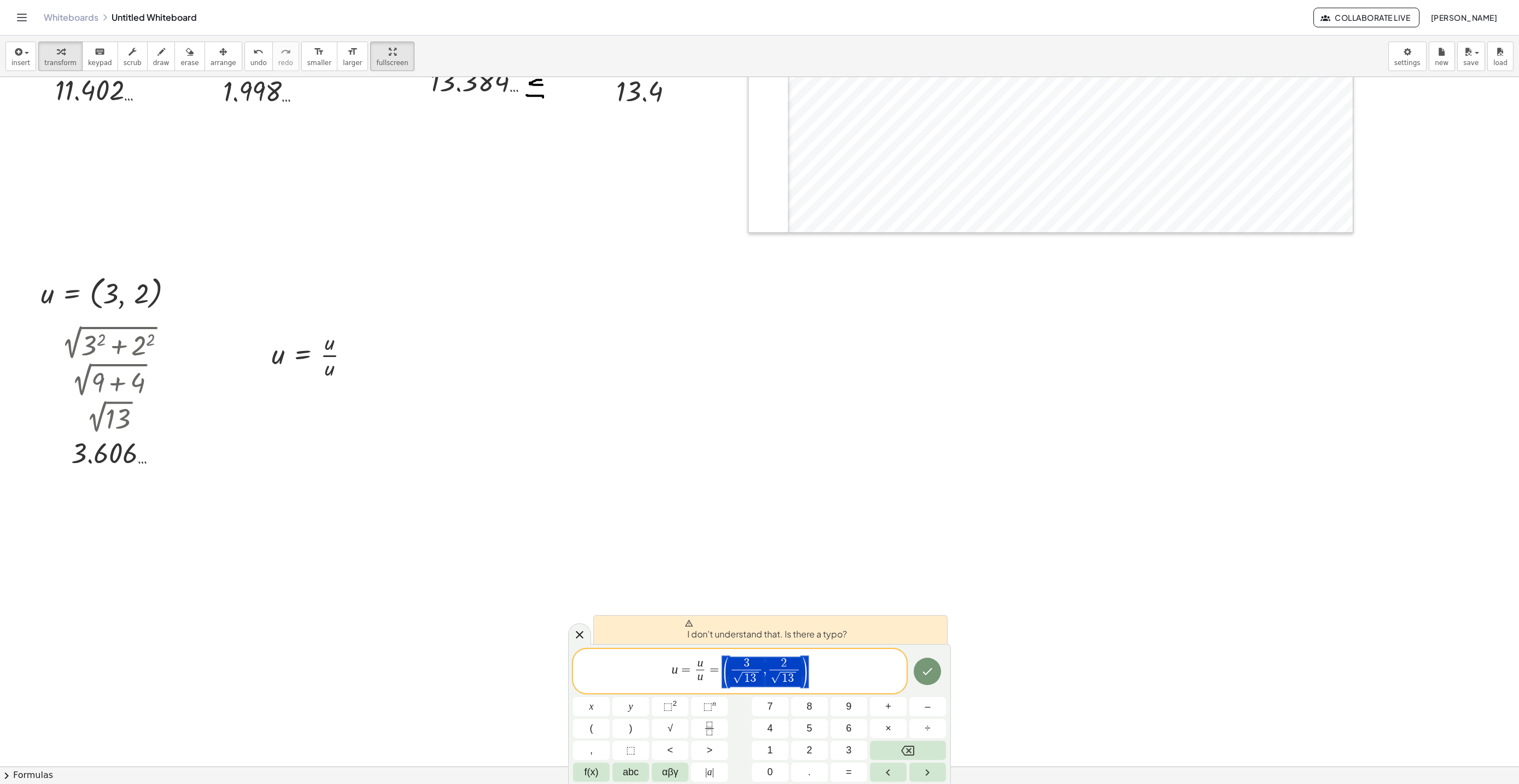
click at [822, 664] on span "u = u u ​ = ( 3 √ 1 3 ​ , 2 √ 1 3 ​ )" at bounding box center [740, 671] width 333 height 33
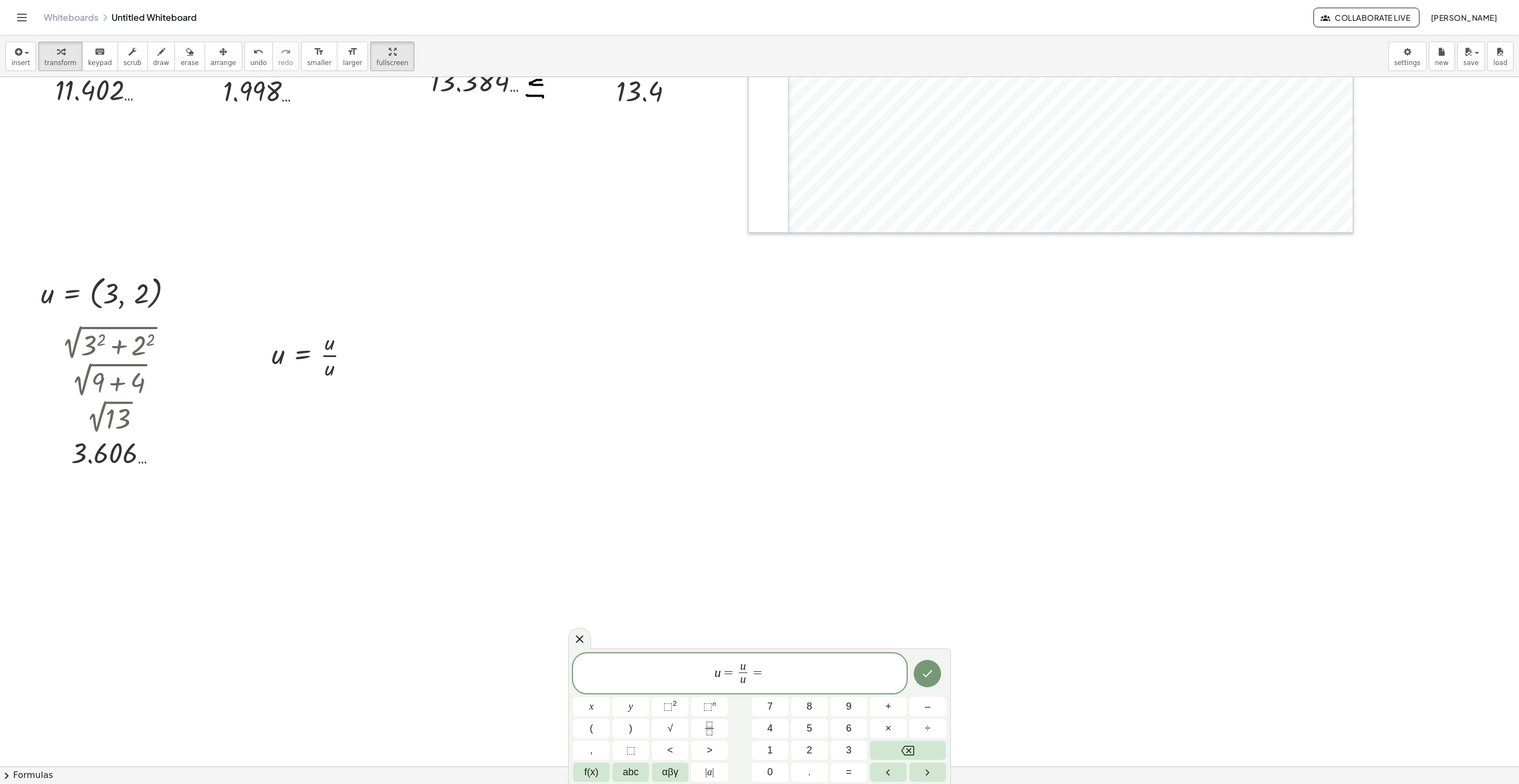
drag, startPoint x: 822, startPoint y: 667, endPoint x: 654, endPoint y: 657, distance: 168.3
click at [792, 660] on span "u = u u ​ = ​" at bounding box center [740, 674] width 333 height 29
drag, startPoint x: 654, startPoint y: 657, endPoint x: 641, endPoint y: 652, distance: 13.9
click at [653, 657] on div "**********" at bounding box center [740, 673] width 333 height 40
click at [585, 639] on icon at bounding box center [580, 639] width 13 height 13
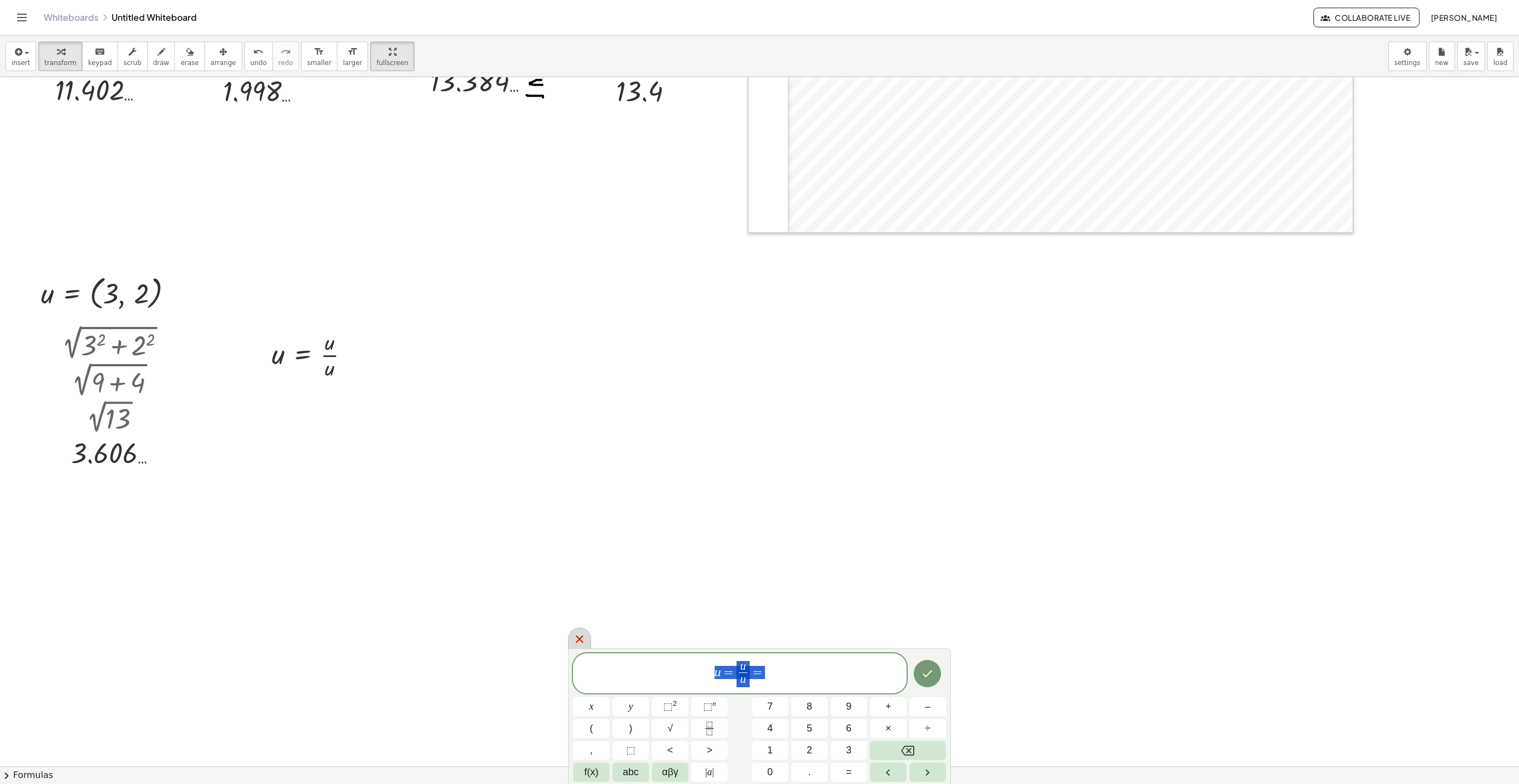
scroll to position [0, 0]
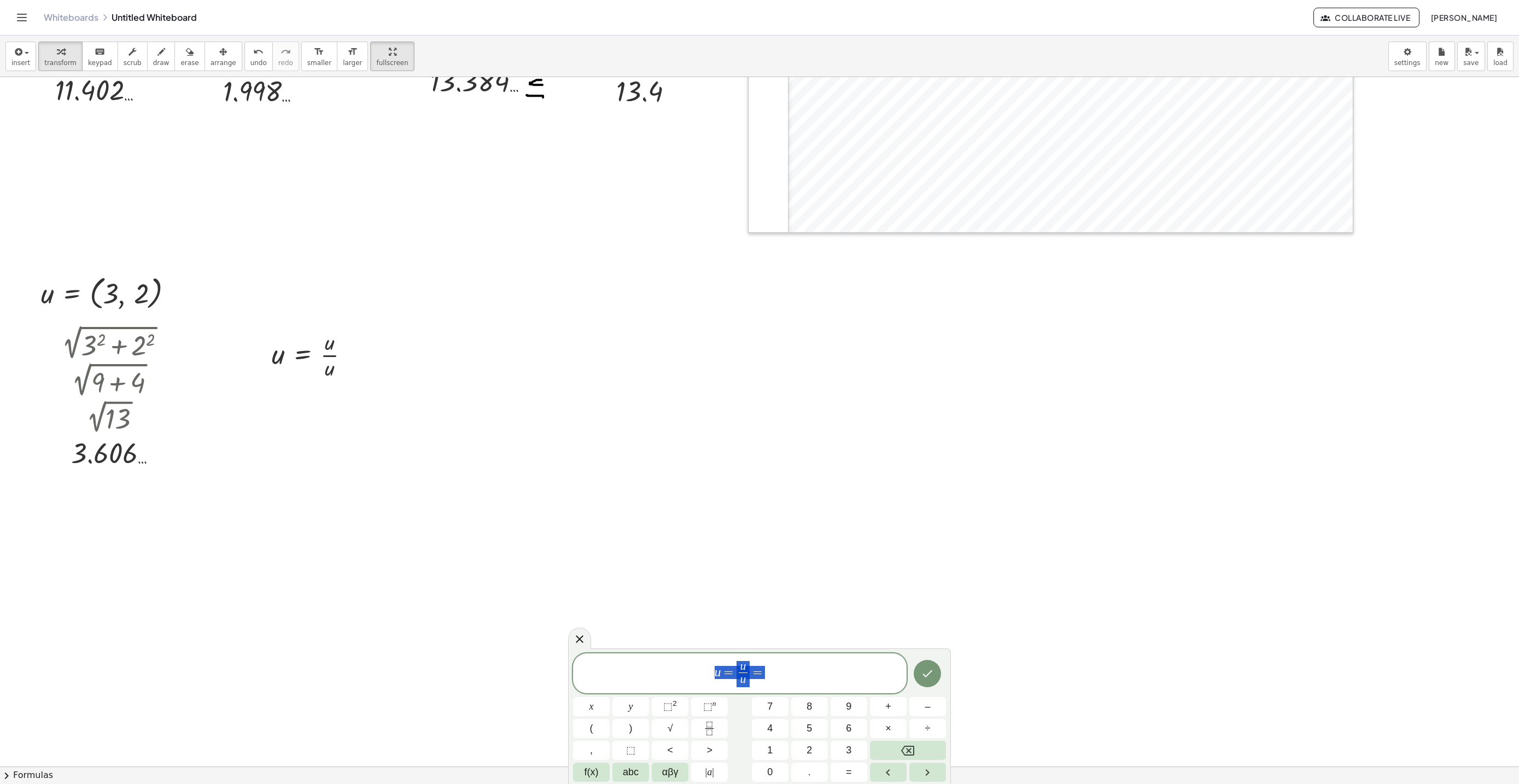
scroll to position [10, 0]
click at [922, 669] on icon "Done" at bounding box center [927, 671] width 13 height 13
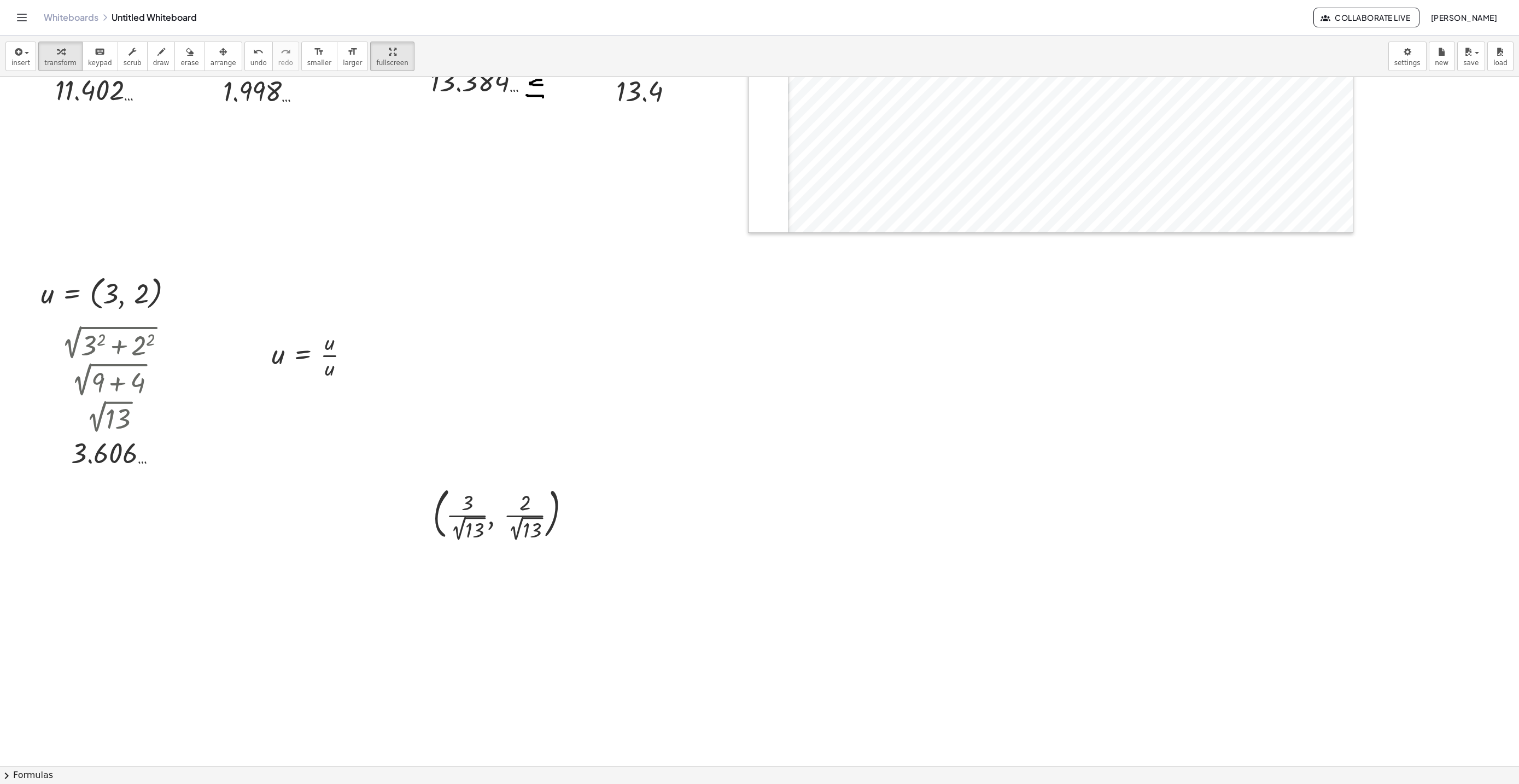
drag, startPoint x: 206, startPoint y: 64, endPoint x: 599, endPoint y: 544, distance: 620.4
click at [211, 62] on span "arrange" at bounding box center [223, 63] width 26 height 8
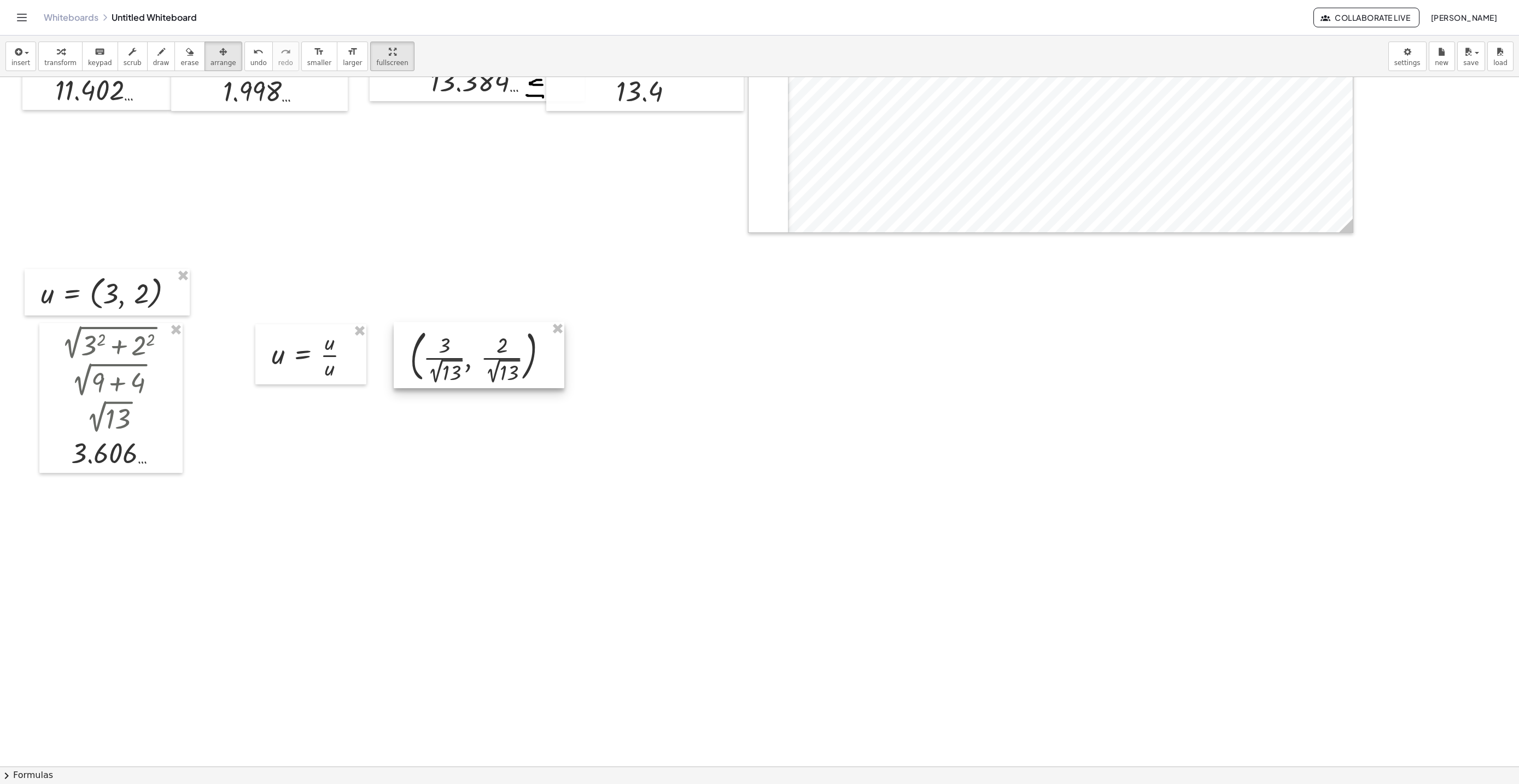
drag, startPoint x: 525, startPoint y: 518, endPoint x: 498, endPoint y: 357, distance: 163.2
click at [502, 363] on div at bounding box center [479, 354] width 171 height 66
click at [157, 54] on icon "button" at bounding box center [161, 52] width 8 height 13
drag, startPoint x: 369, startPoint y: 352, endPoint x: 383, endPoint y: 350, distance: 14.1
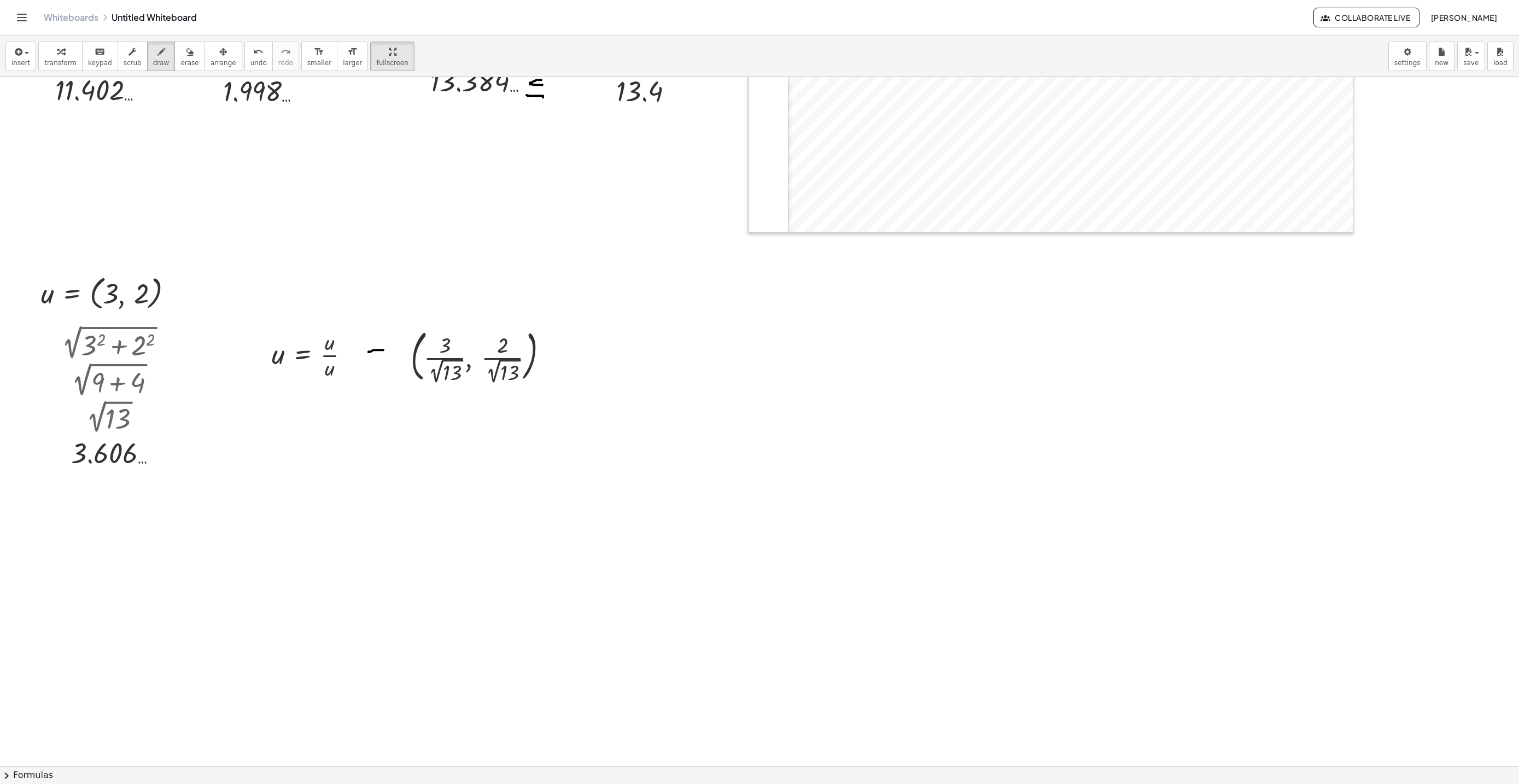
drag, startPoint x: 372, startPoint y: 359, endPoint x: 389, endPoint y: 357, distance: 17.1
click at [57, 56] on icon "button" at bounding box center [61, 52] width 8 height 13
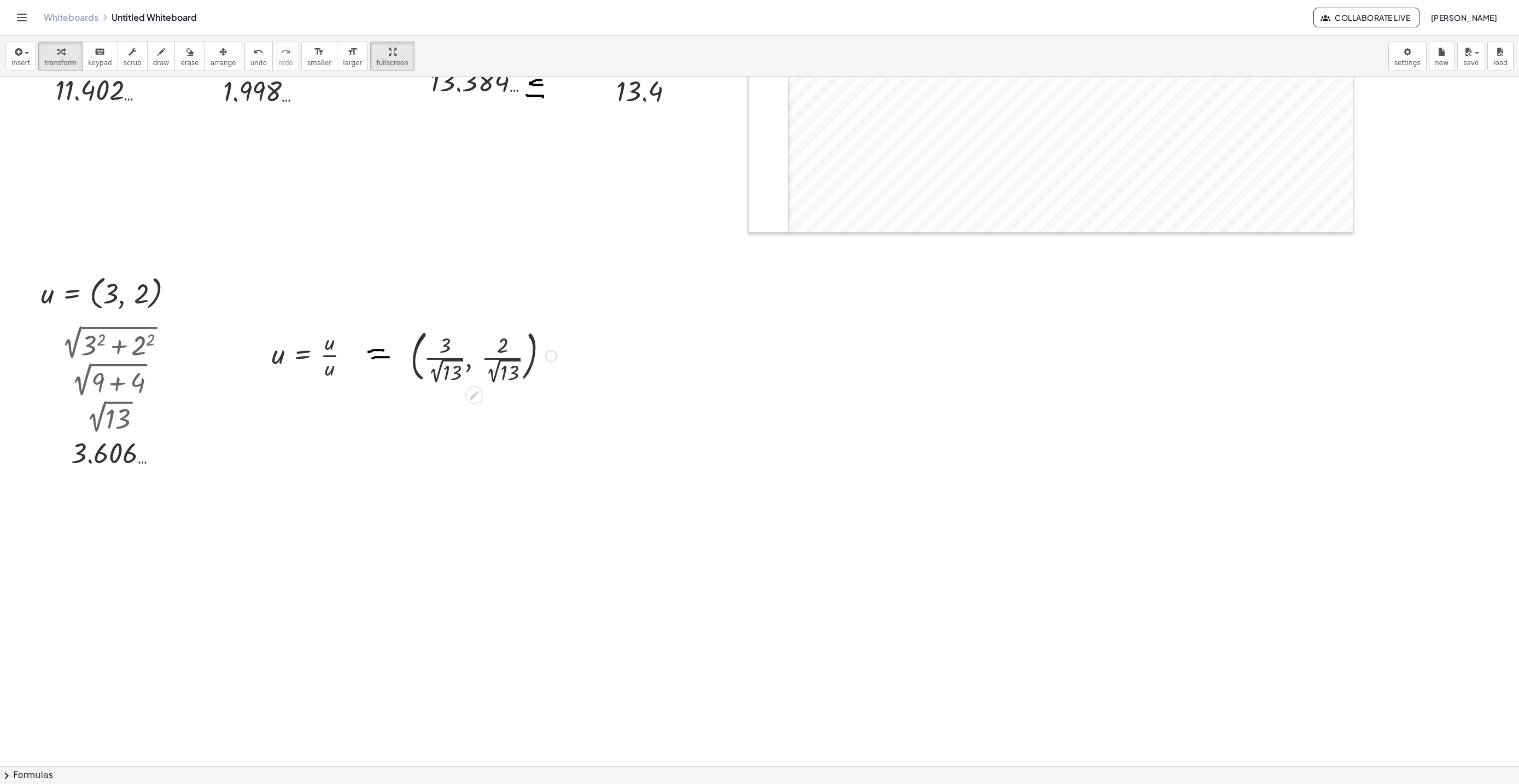
click at [502, 366] on div at bounding box center [483, 355] width 157 height 61
drag, startPoint x: 431, startPoint y: 438, endPoint x: 449, endPoint y: 448, distance: 20.6
click at [431, 438] on div at bounding box center [483, 416] width 180 height 61
click at [427, 418] on div at bounding box center [483, 415] width 203 height 59
click at [505, 480] on div at bounding box center [484, 474] width 214 height 59
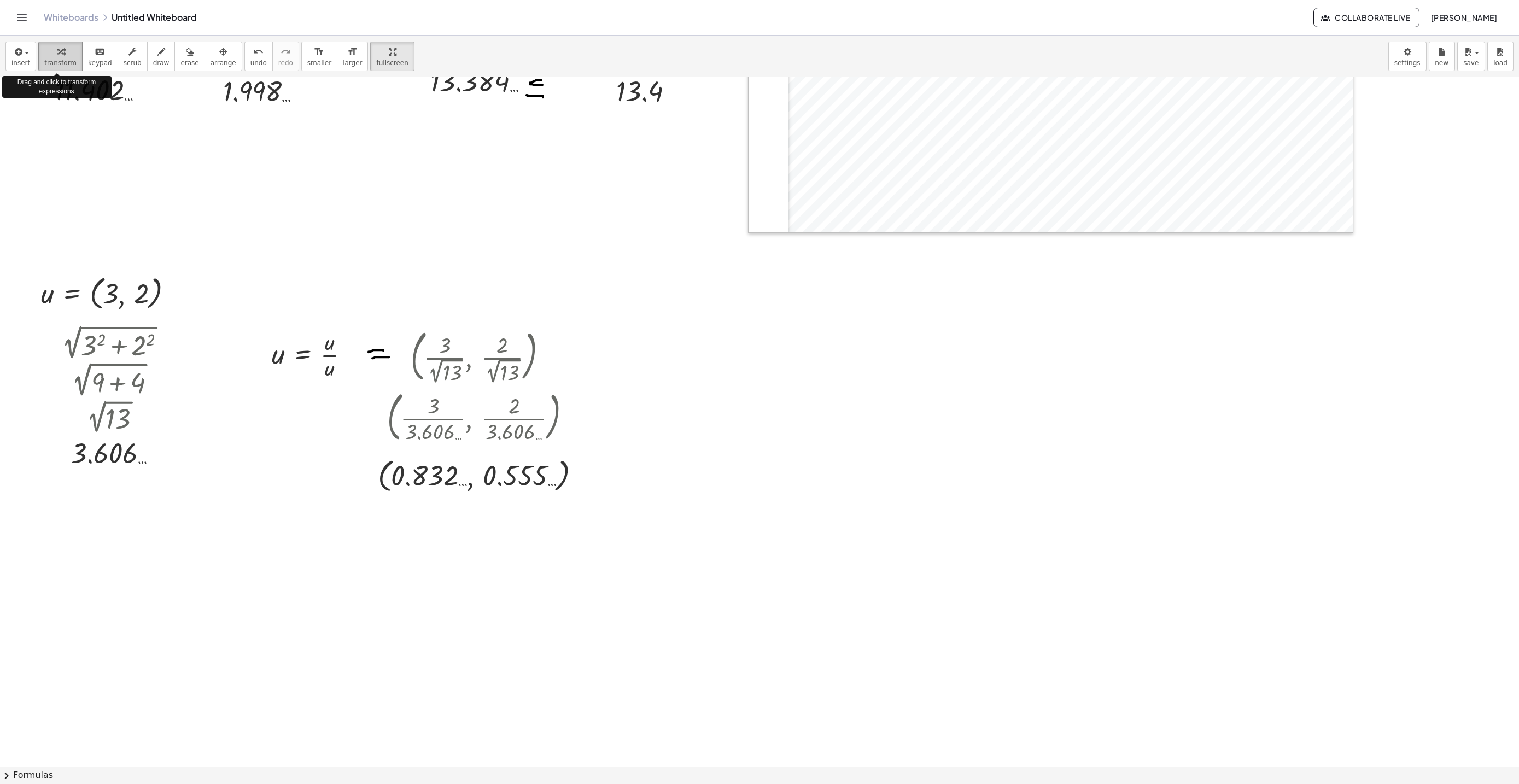
click at [58, 62] on span "transform" at bounding box center [60, 63] width 32 height 8
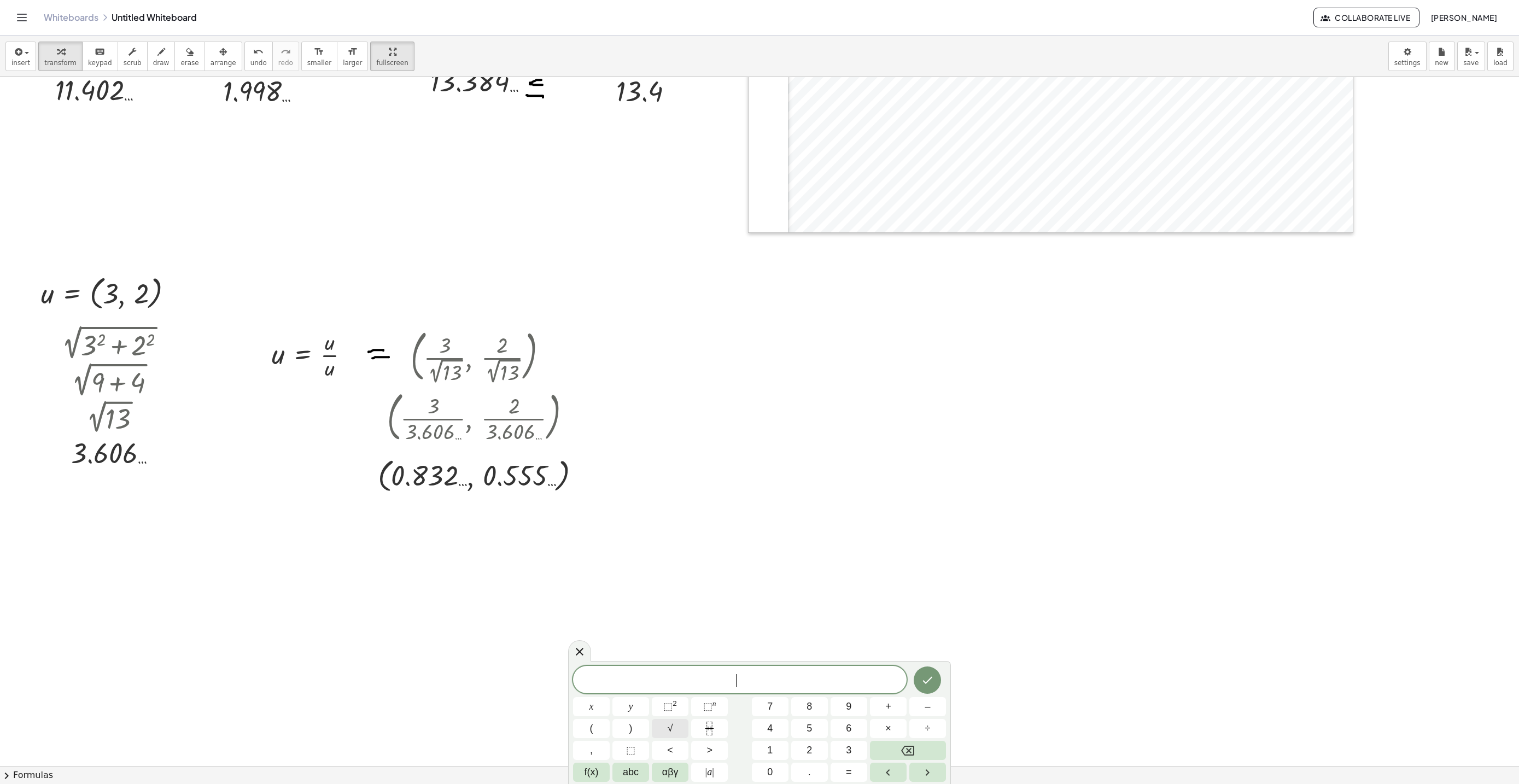
click at [664, 726] on button "√" at bounding box center [670, 728] width 36 height 19
click at [672, 703] on span "⬚ 2" at bounding box center [670, 706] width 13 height 15
click at [671, 701] on span "⬚" at bounding box center [668, 706] width 10 height 11
click at [932, 671] on icon "Done" at bounding box center [927, 677] width 13 height 13
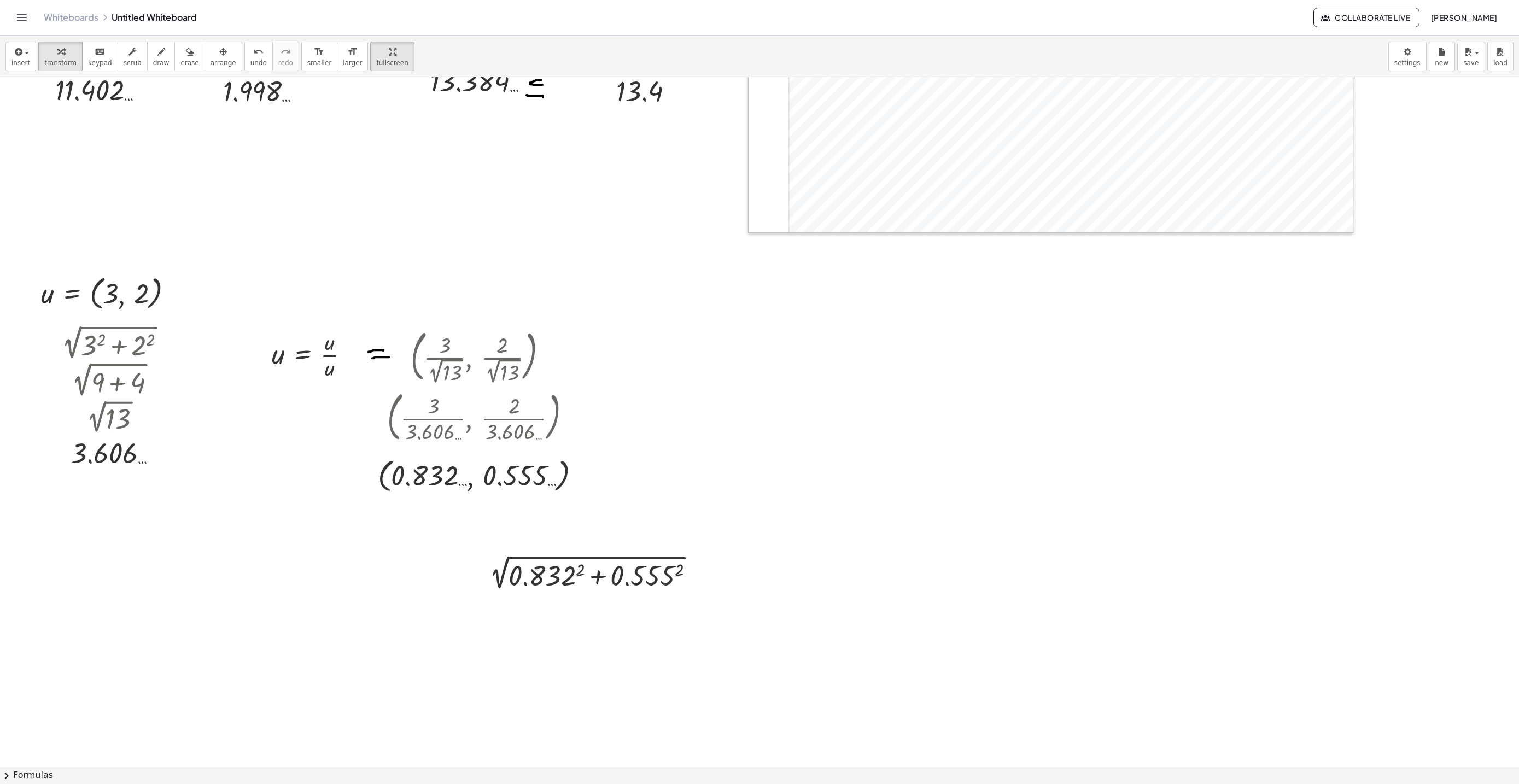
click at [219, 56] on icon "button" at bounding box center [223, 52] width 8 height 13
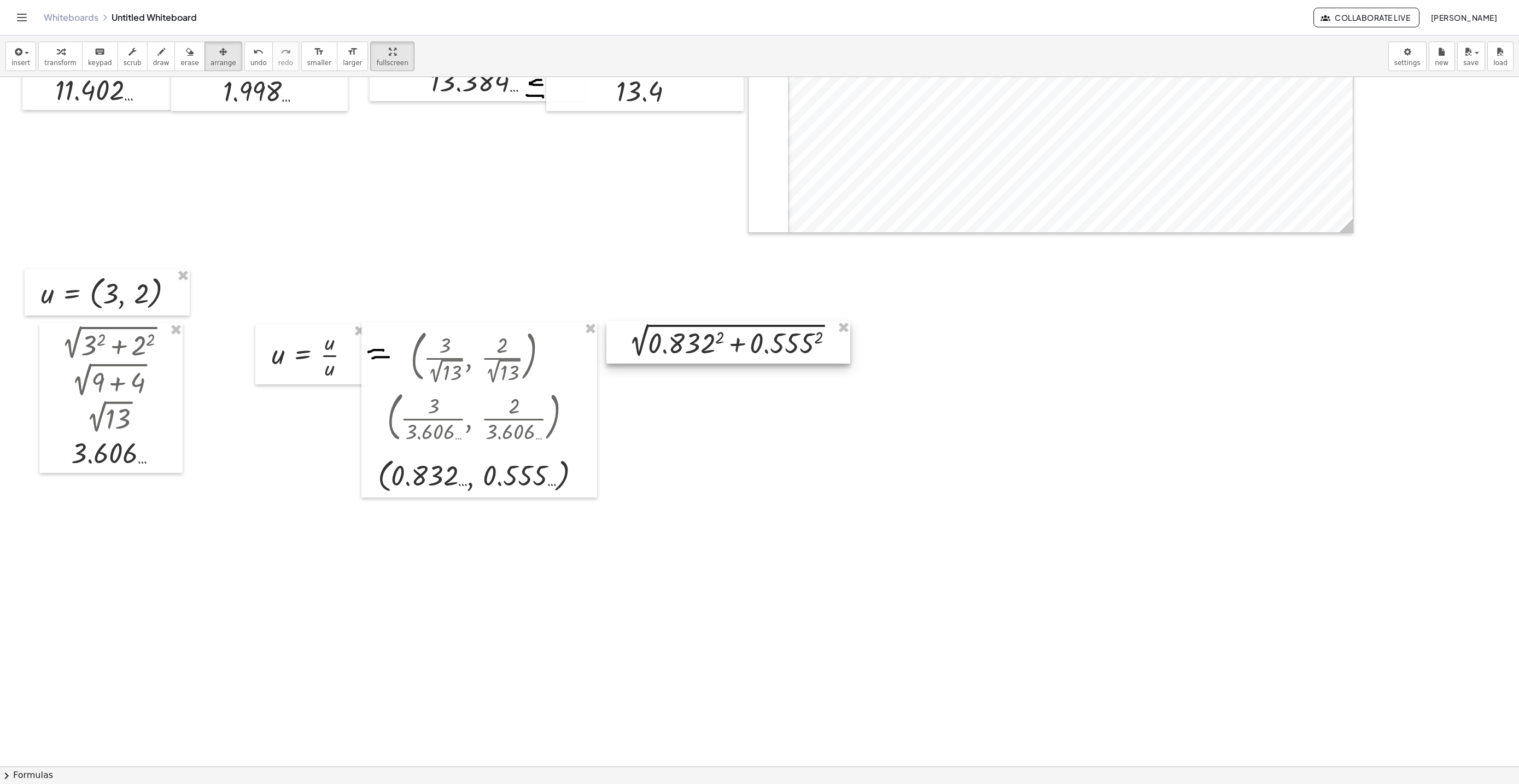
drag, startPoint x: 615, startPoint y: 583, endPoint x: 754, endPoint y: 351, distance: 270.5
click at [754, 351] on div at bounding box center [728, 342] width 244 height 43
click at [54, 46] on button "transform" at bounding box center [60, 56] width 44 height 29
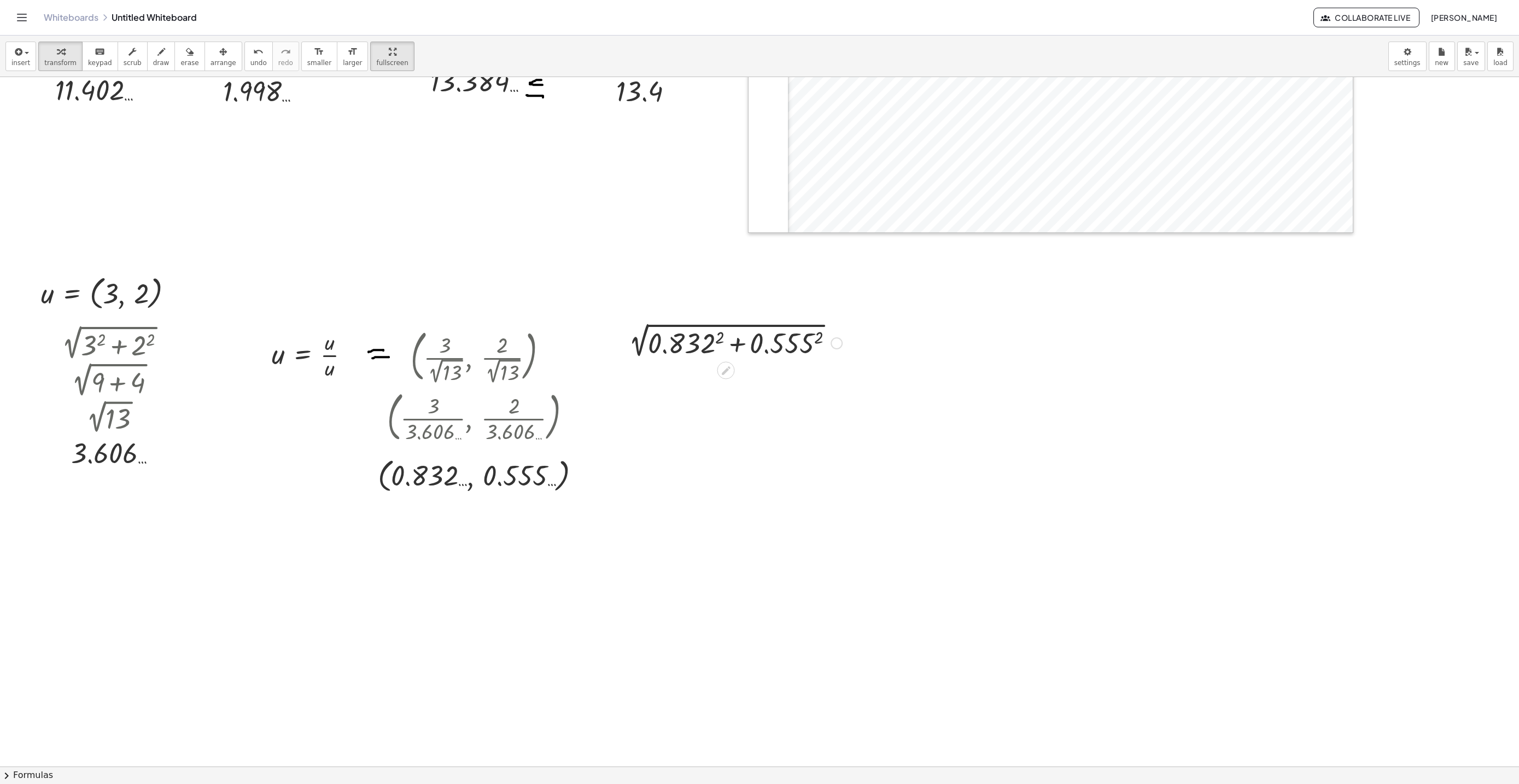
click at [717, 338] on div at bounding box center [733, 342] width 230 height 37
click at [815, 372] on div at bounding box center [733, 379] width 230 height 37
drag, startPoint x: 736, startPoint y: 379, endPoint x: 740, endPoint y: 389, distance: 10.8
click at [736, 378] on div at bounding box center [733, 379] width 230 height 37
click at [695, 418] on div at bounding box center [733, 415] width 230 height 36
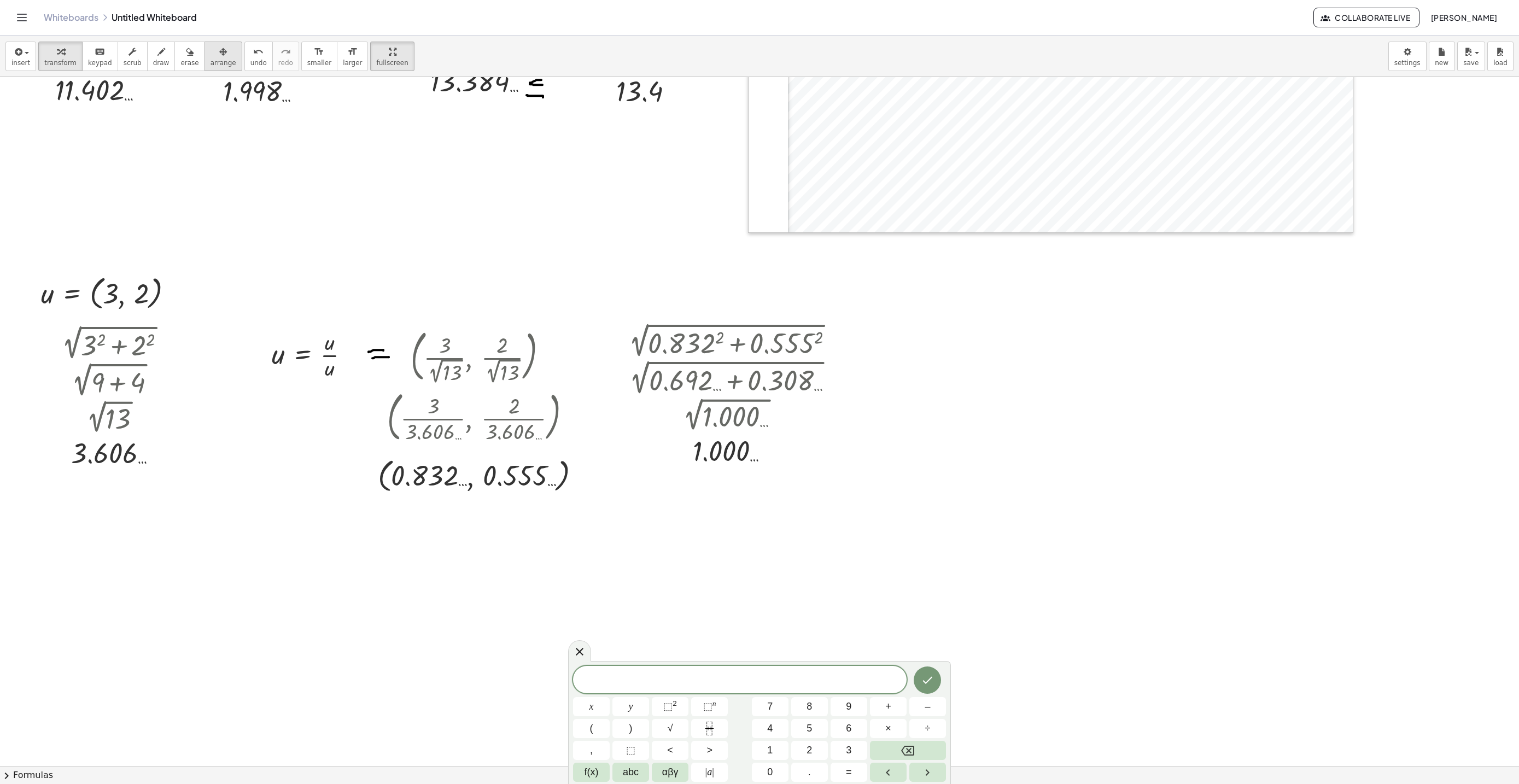
click at [211, 62] on span "arrange" at bounding box center [223, 63] width 26 height 8
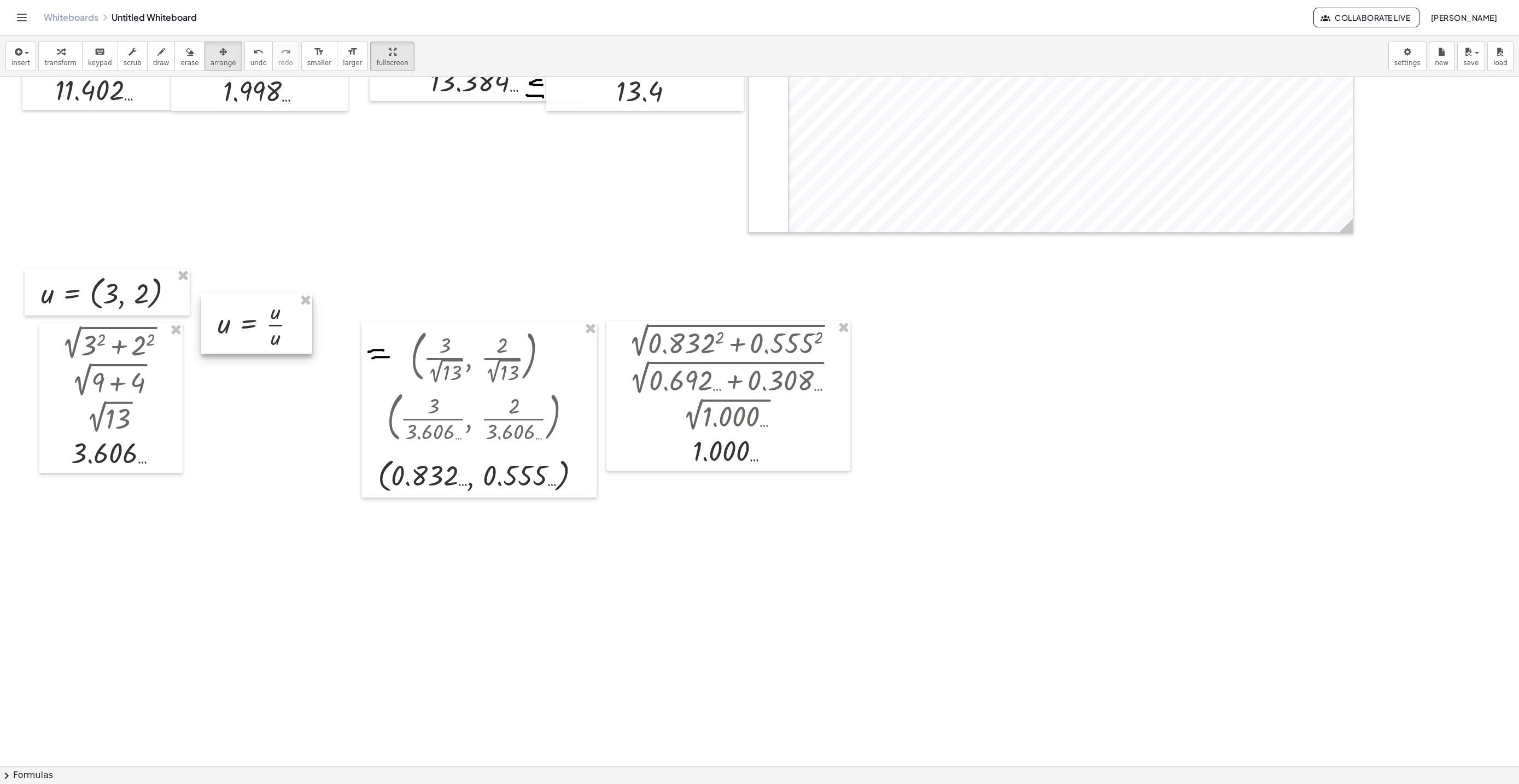
drag, startPoint x: 338, startPoint y: 368, endPoint x: 282, endPoint y: 347, distance: 59.8
click at [283, 338] on div at bounding box center [256, 324] width 111 height 60
drag, startPoint x: 282, startPoint y: 347, endPoint x: 280, endPoint y: 360, distance: 13.2
click at [280, 360] on div at bounding box center [253, 344] width 111 height 60
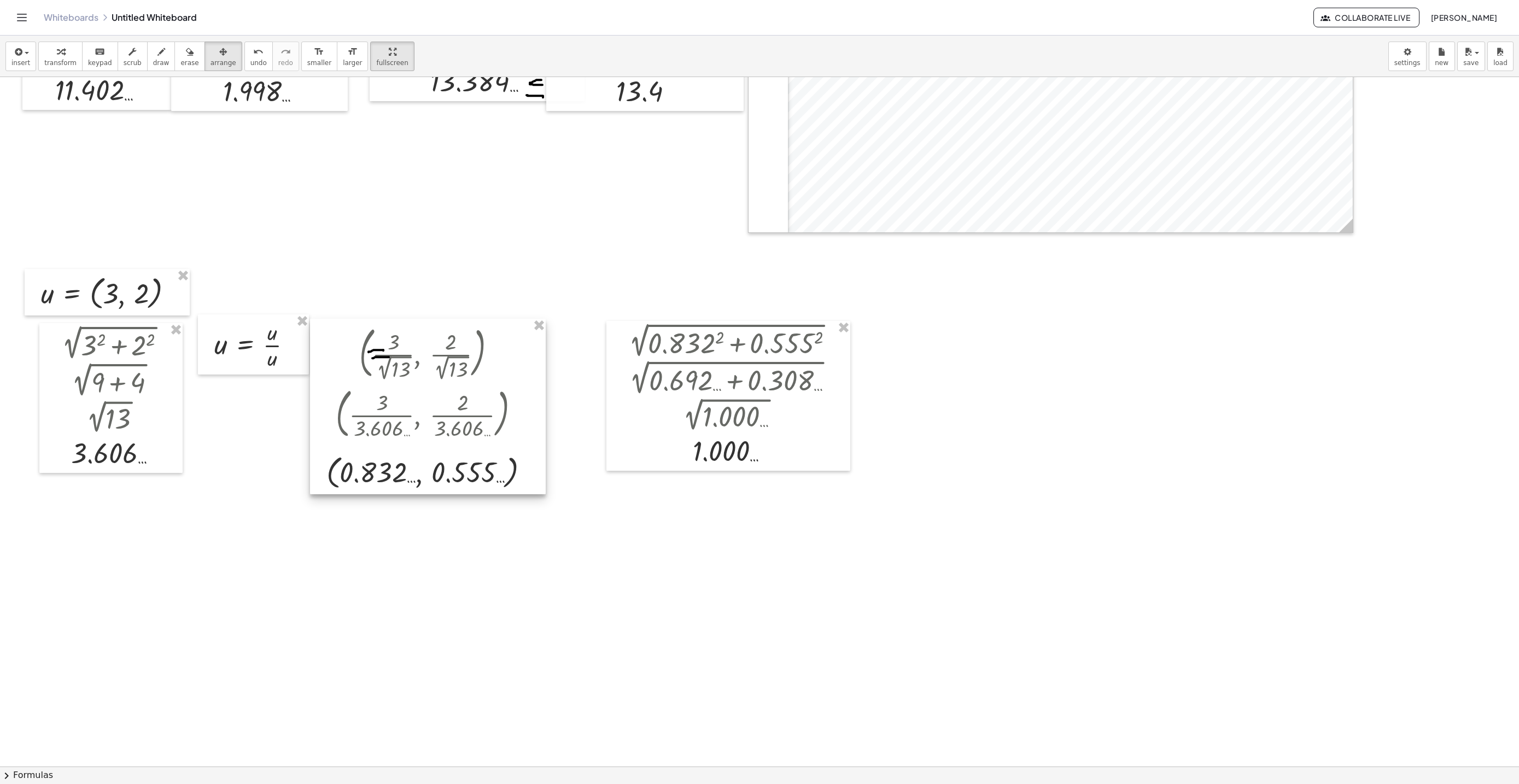
drag, startPoint x: 416, startPoint y: 363, endPoint x: 361, endPoint y: 359, distance: 55.1
click at [361, 359] on div at bounding box center [428, 406] width 235 height 176
click at [398, 361] on div at bounding box center [424, 405] width 235 height 176
click at [402, 361] on div at bounding box center [432, 405] width 235 height 176
drag, startPoint x: 425, startPoint y: 364, endPoint x: 468, endPoint y: 359, distance: 43.3
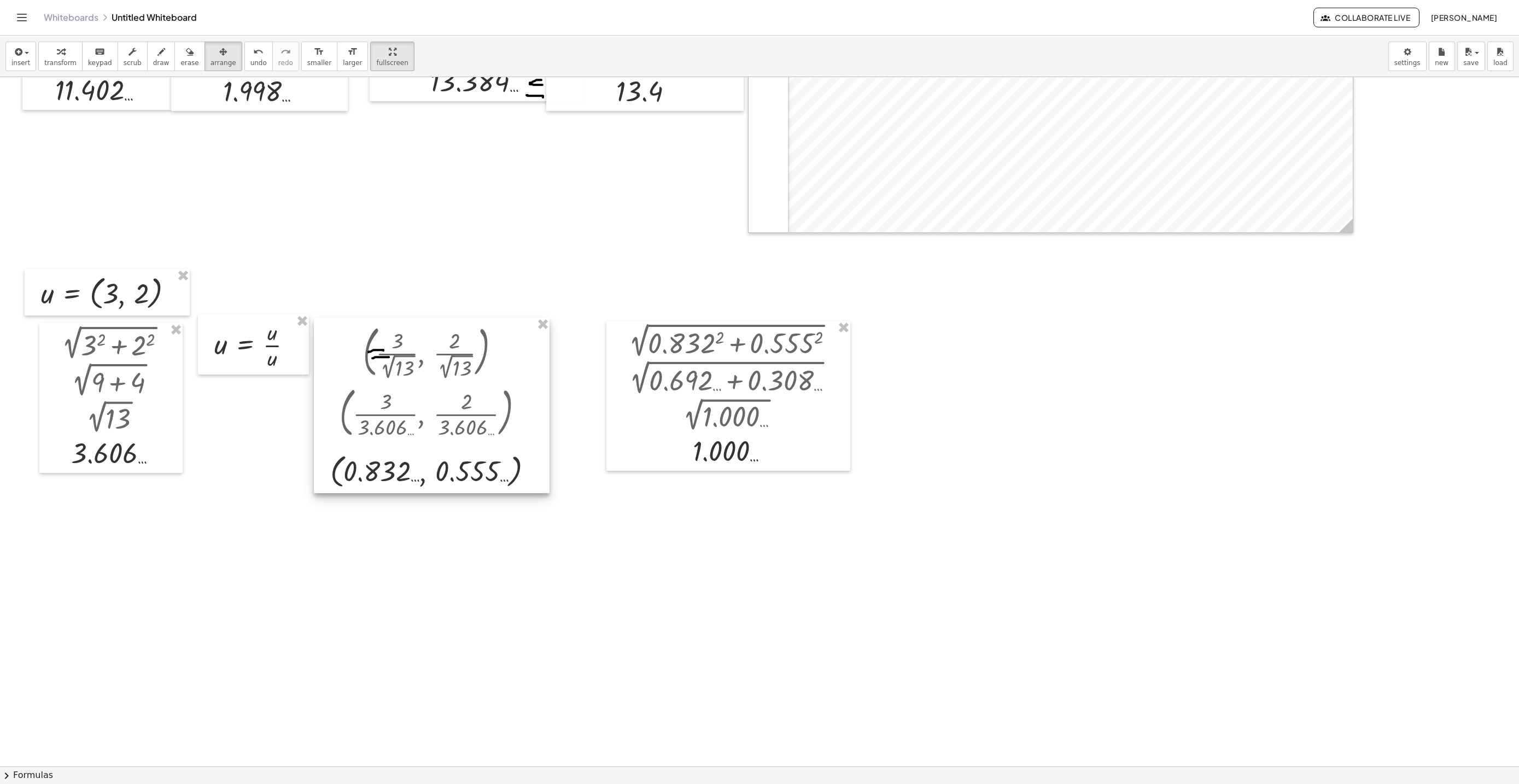
click at [426, 364] on div at bounding box center [432, 405] width 235 height 176
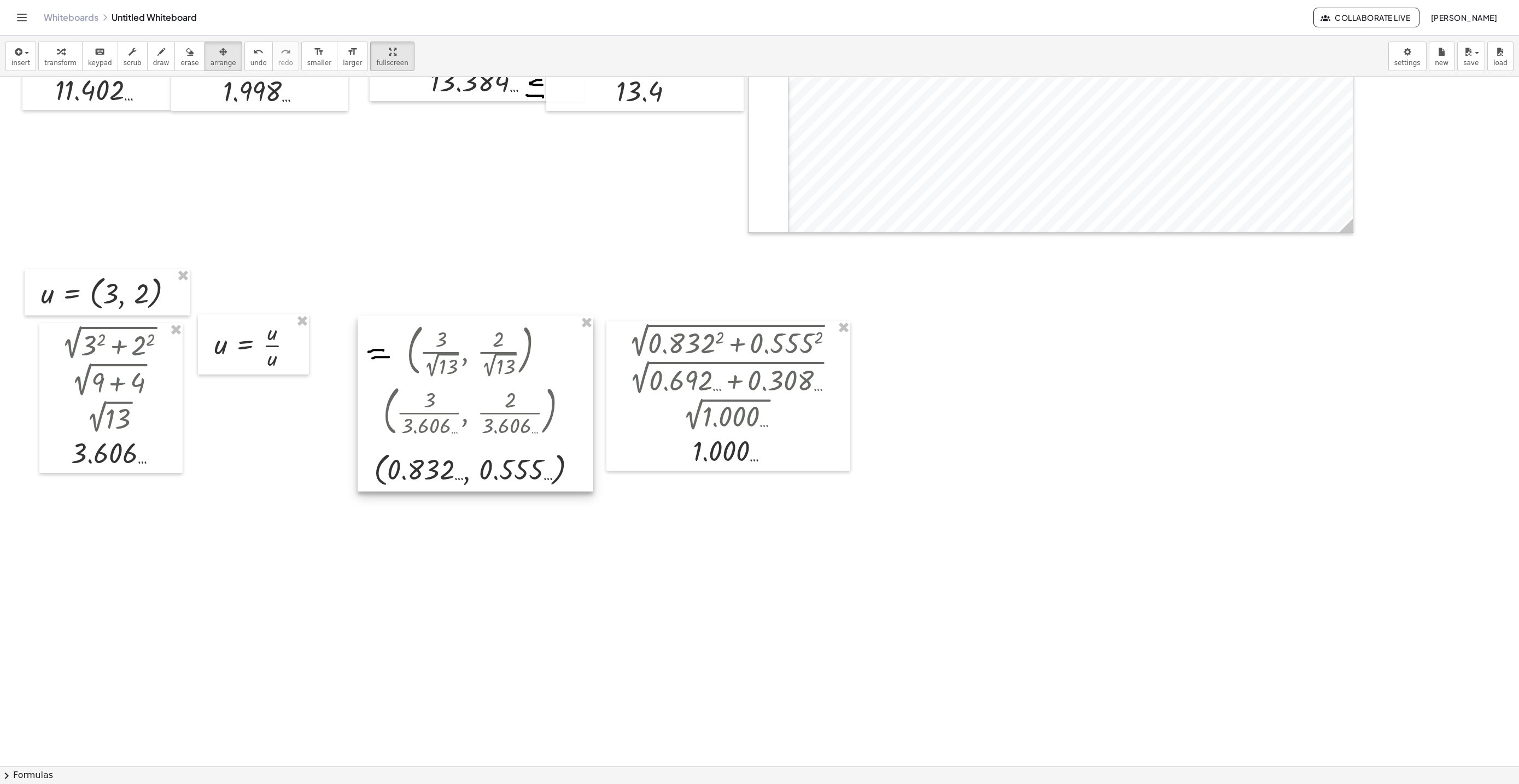
drag, startPoint x: 468, startPoint y: 359, endPoint x: 461, endPoint y: 363, distance: 8.1
click at [461, 363] on div at bounding box center [475, 404] width 235 height 176
drag, startPoint x: 461, startPoint y: 363, endPoint x: 331, endPoint y: 355, distance: 130.2
click at [461, 363] on div at bounding box center [466, 404] width 235 height 176
click at [282, 344] on div at bounding box center [253, 344] width 111 height 60
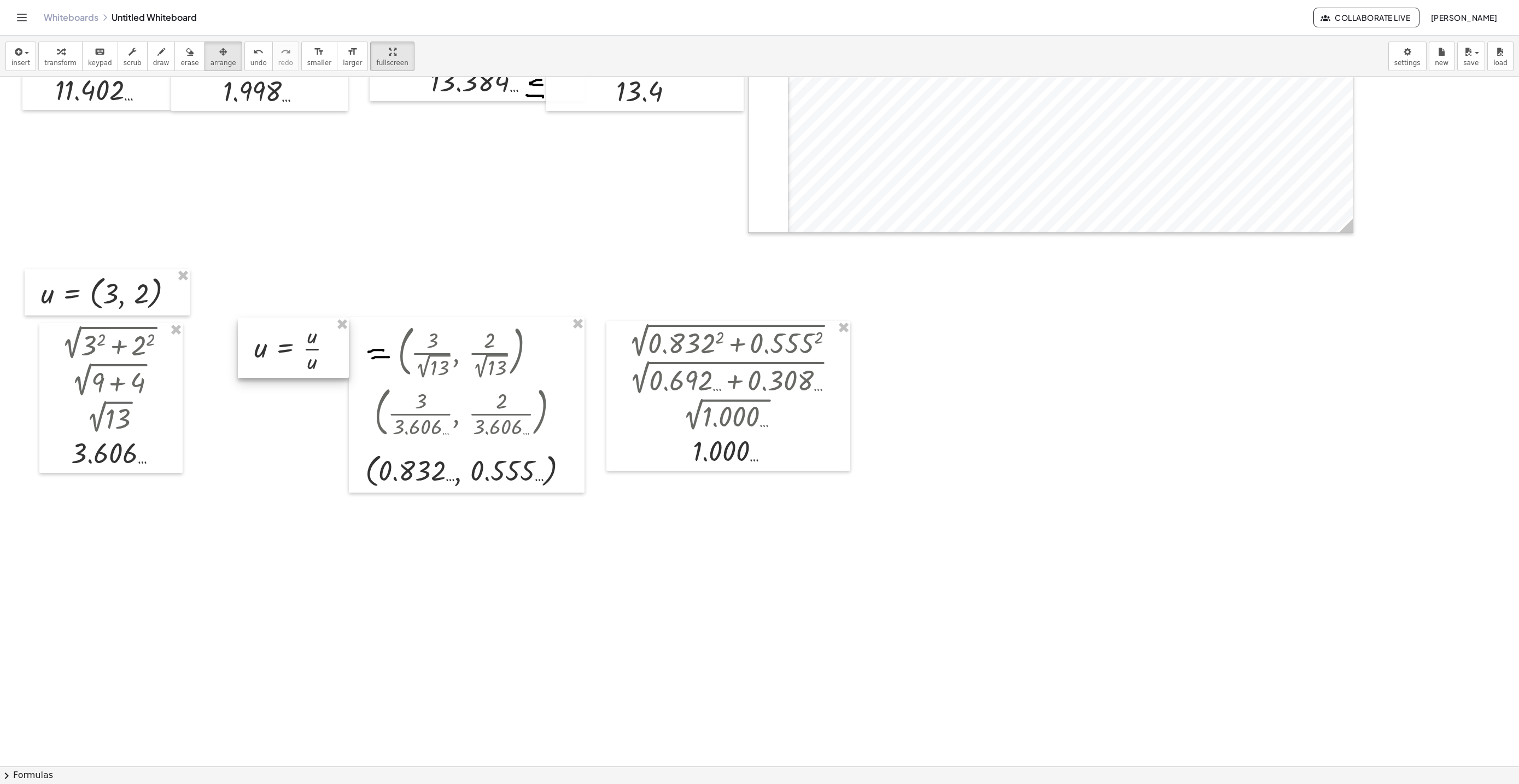
drag, startPoint x: 287, startPoint y: 345, endPoint x: 323, endPoint y: 349, distance: 36.2
click at [323, 349] on div at bounding box center [293, 348] width 111 height 60
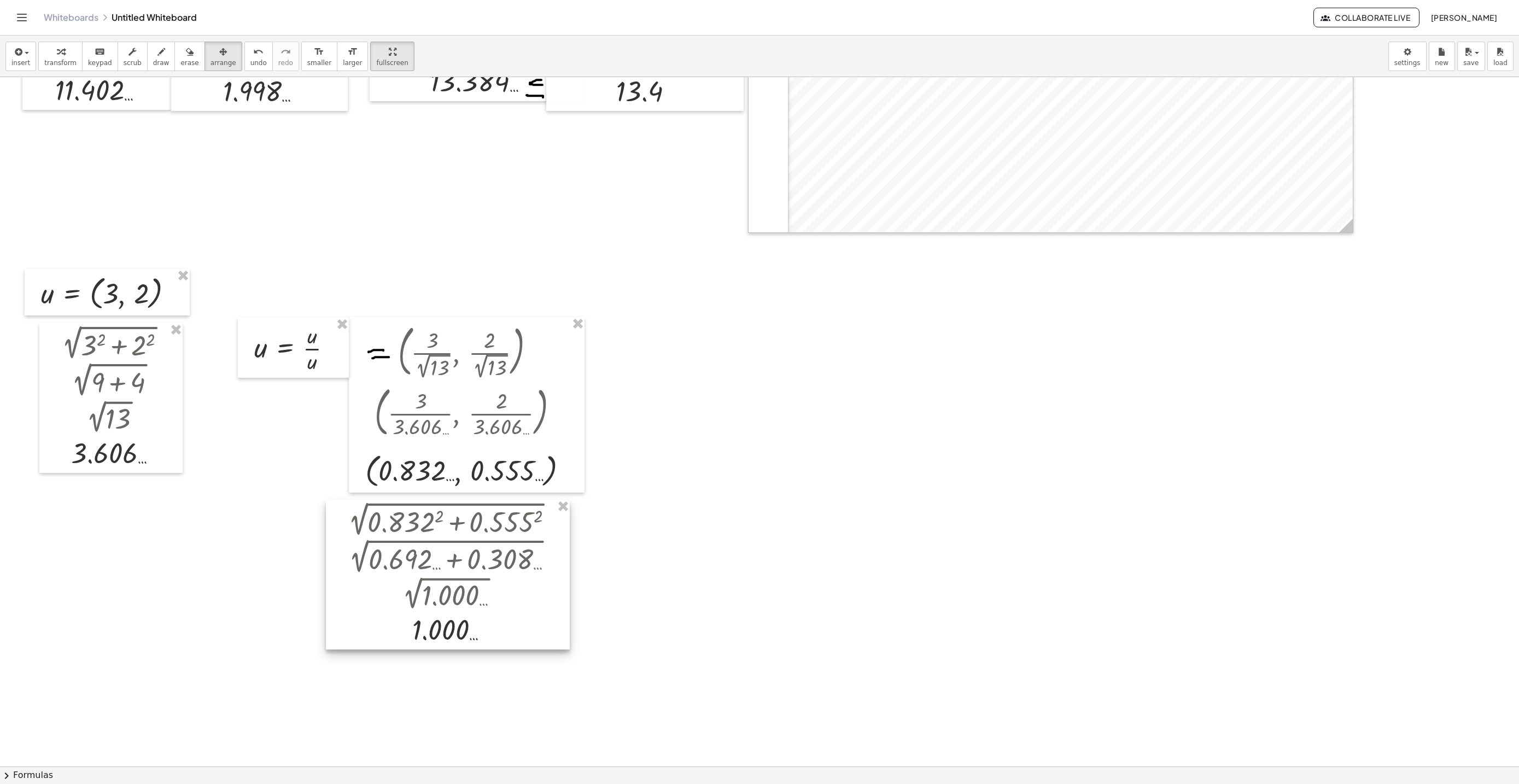
drag, startPoint x: 740, startPoint y: 366, endPoint x: 469, endPoint y: 544, distance: 324.2
click at [468, 544] on div at bounding box center [447, 574] width 244 height 150
drag, startPoint x: 469, startPoint y: 544, endPoint x: 475, endPoint y: 547, distance: 6.7
click at [475, 547] on div at bounding box center [454, 577] width 244 height 150
click at [475, 547] on div at bounding box center [457, 578] width 244 height 150
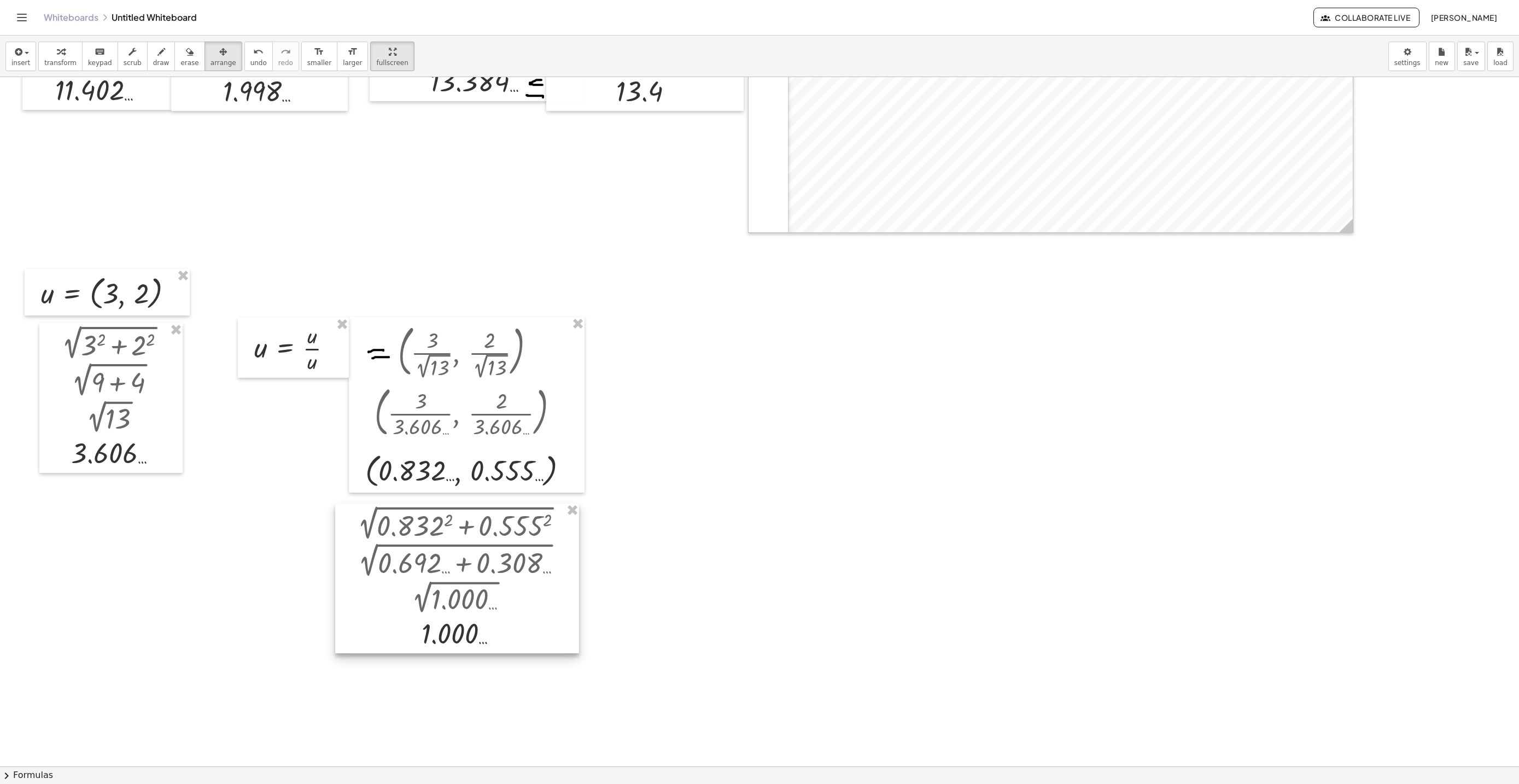
click at [628, 547] on div at bounding box center [461, 561] width 337 height 37
click at [63, 55] on div "button" at bounding box center [60, 51] width 32 height 13
click at [13, 67] on span "insert" at bounding box center [20, 63] width 19 height 8
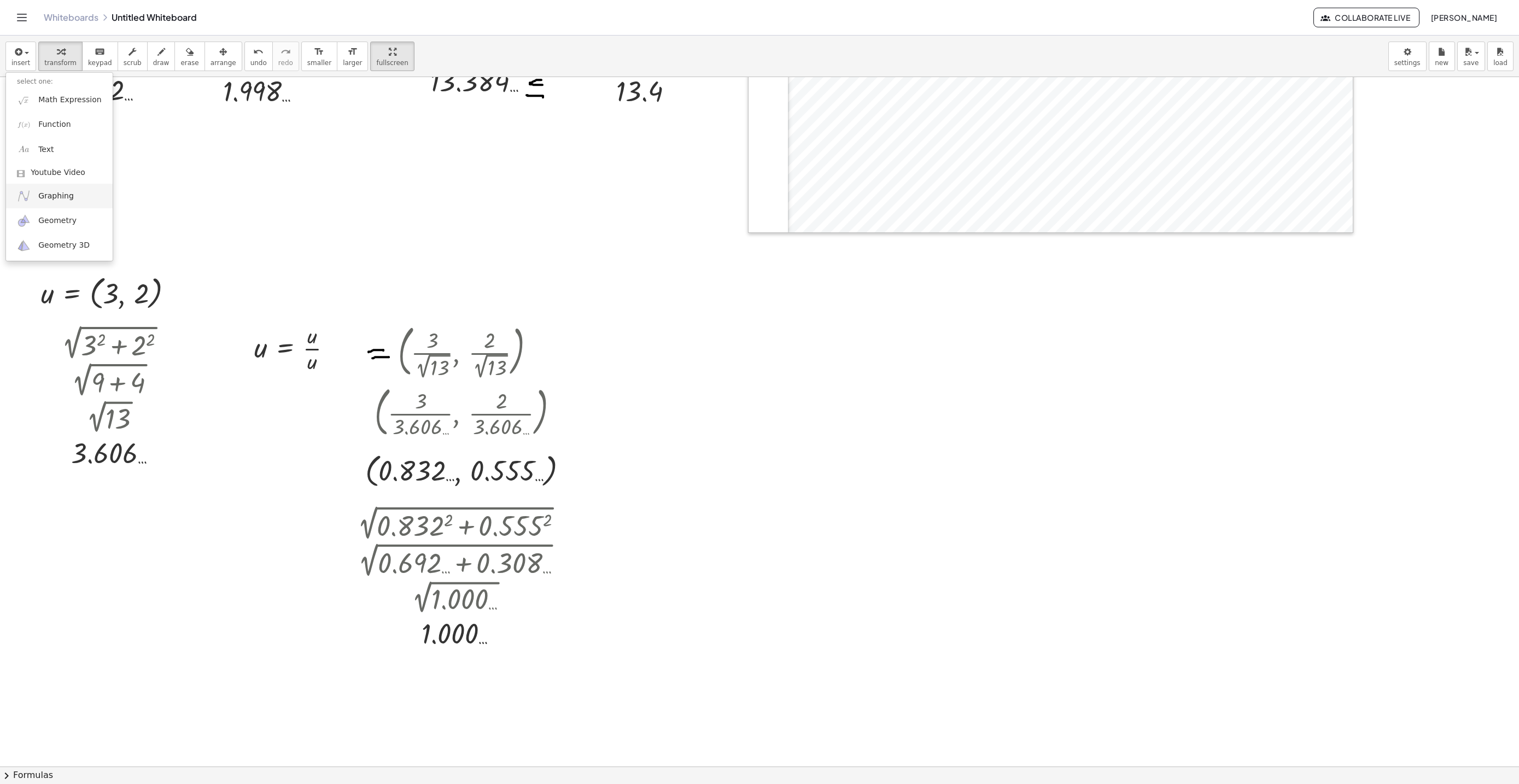
click at [72, 197] on link "Graphing" at bounding box center [59, 196] width 107 height 24
click at [215, 66] on span "arrange" at bounding box center [223, 63] width 26 height 8
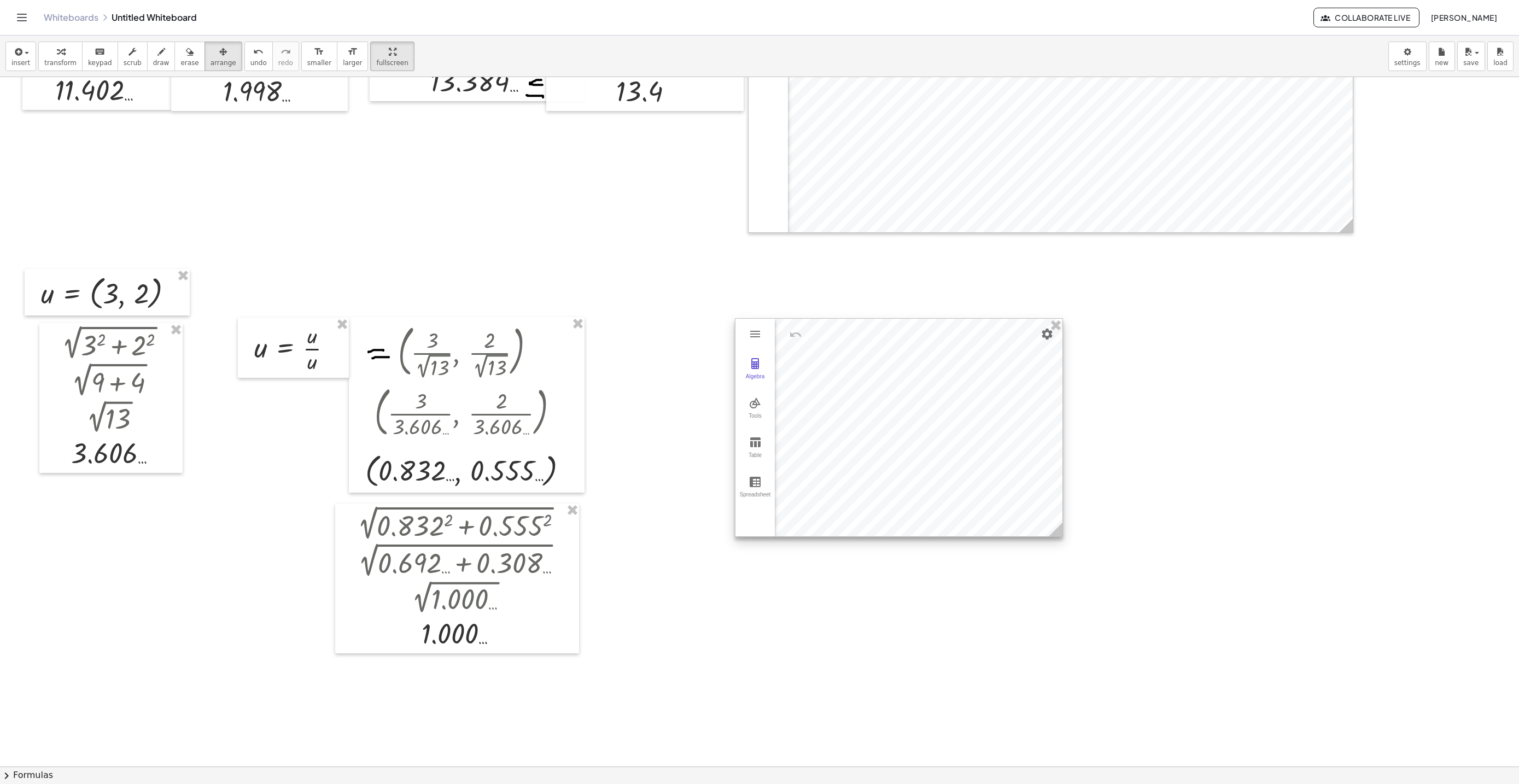
drag, startPoint x: 882, startPoint y: 429, endPoint x: 769, endPoint y: 383, distance: 122.0
click at [769, 383] on div at bounding box center [898, 427] width 327 height 217
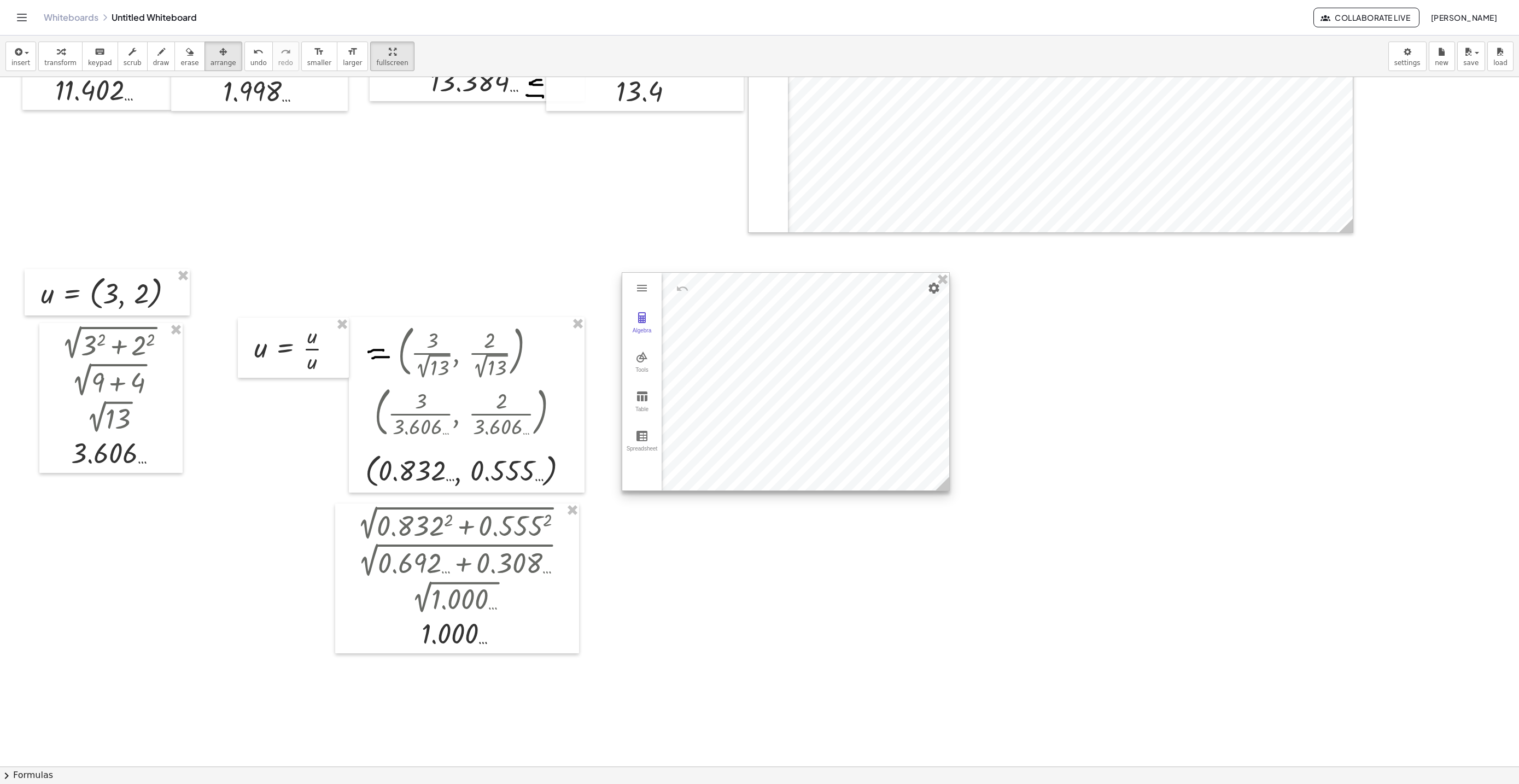
click at [769, 383] on div at bounding box center [786, 381] width 327 height 217
click at [758, 392] on div at bounding box center [786, 381] width 327 height 217
drag, startPoint x: 750, startPoint y: 402, endPoint x: 742, endPoint y: 412, distance: 12.8
click at [747, 409] on div at bounding box center [786, 381] width 327 height 217
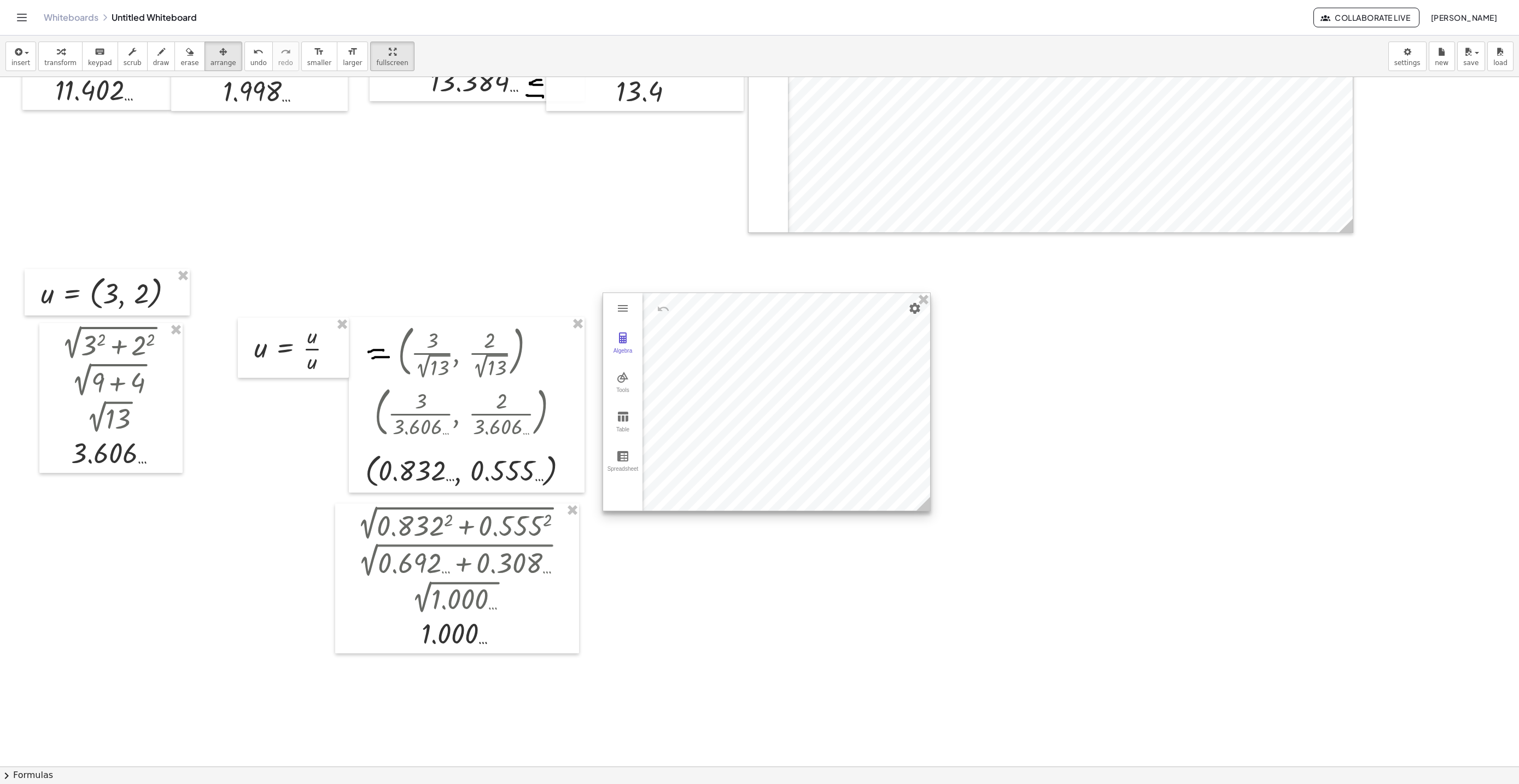
drag, startPoint x: 742, startPoint y: 412, endPoint x: 733, endPoint y: 416, distance: 9.8
click at [741, 412] on div at bounding box center [767, 402] width 327 height 217
drag, startPoint x: 733, startPoint y: 416, endPoint x: 724, endPoint y: 423, distance: 11.4
click at [724, 423] on div at bounding box center [751, 411] width 327 height 217
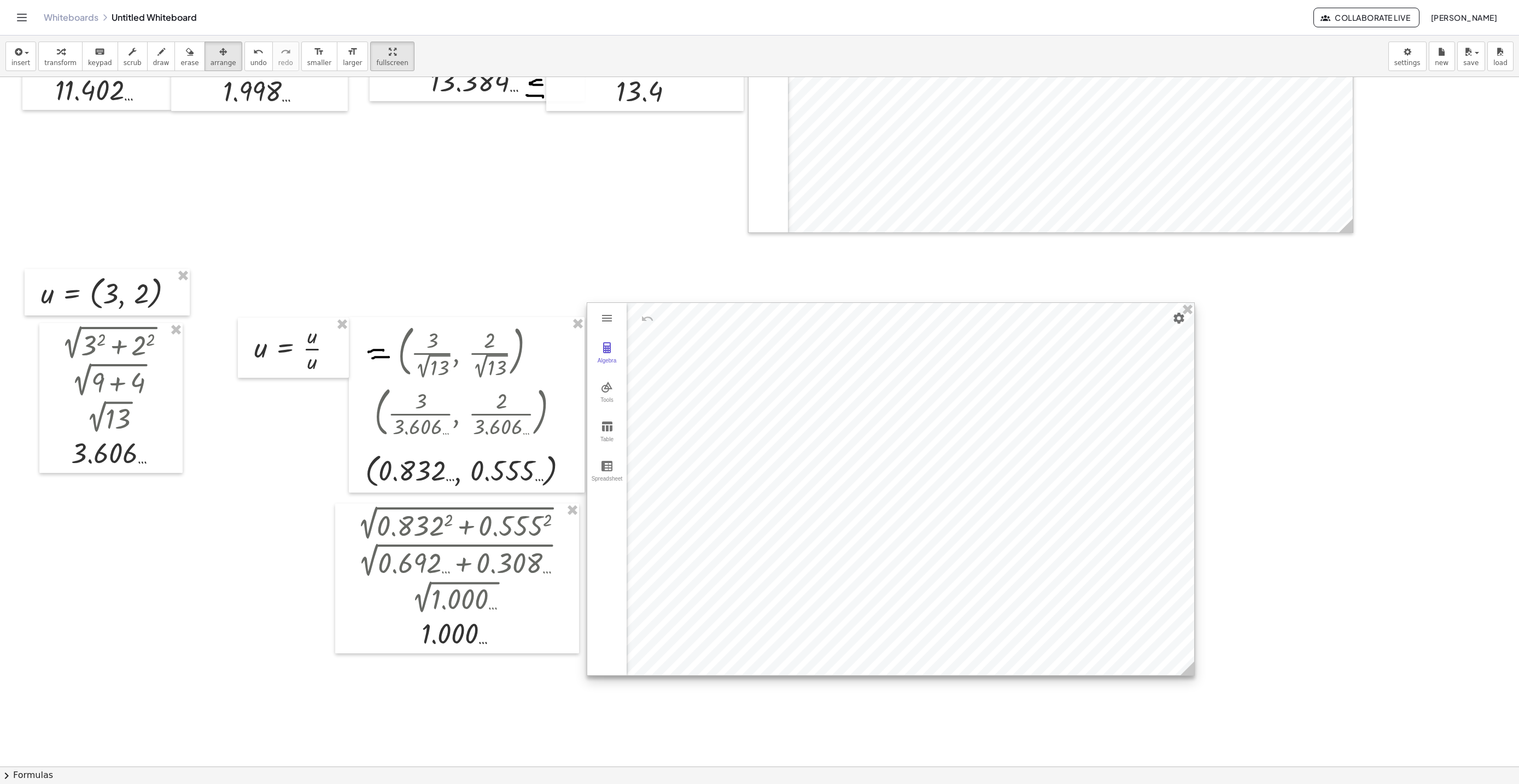
drag, startPoint x: 905, startPoint y: 519, endPoint x: 886, endPoint y: 480, distance: 43.4
click at [1186, 667] on icon at bounding box center [1187, 668] width 13 height 13
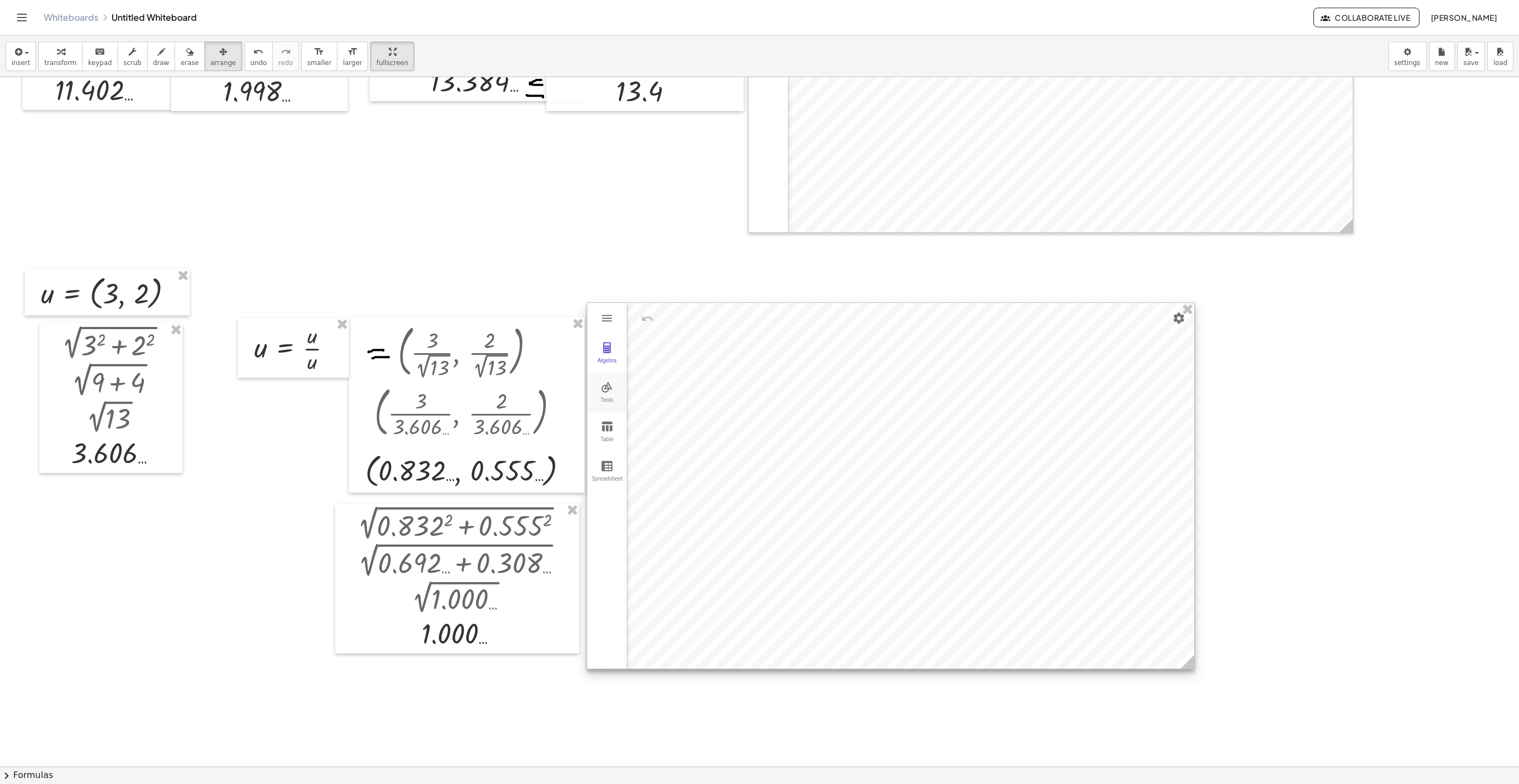
click at [602, 390] on img "Graphing Calculator" at bounding box center [607, 387] width 13 height 13
click at [664, 443] on button "Vector" at bounding box center [657, 443] width 44 height 40
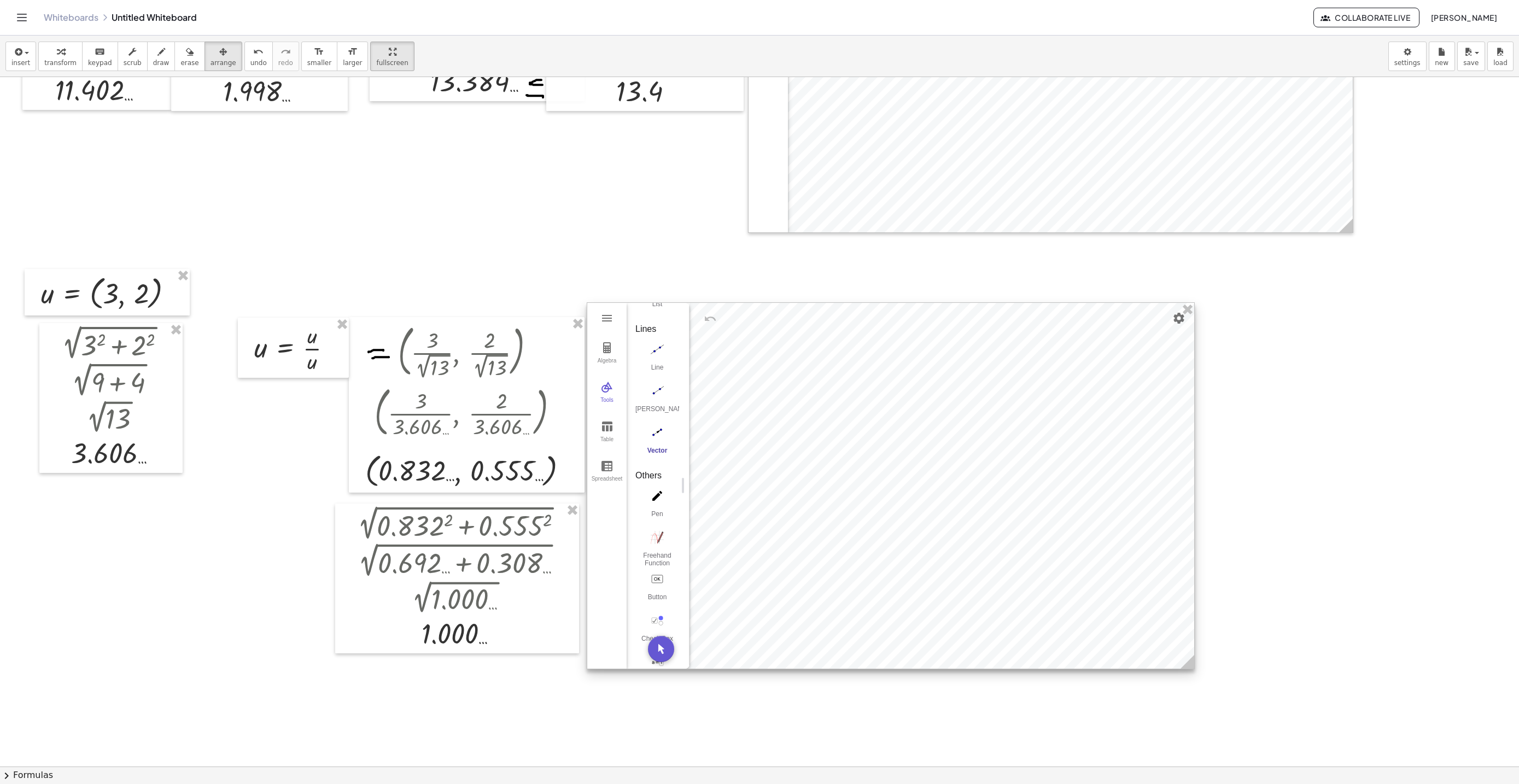
click at [896, 487] on div at bounding box center [891, 485] width 607 height 366
click at [653, 436] on img "Vector. Select starting point, then end point" at bounding box center [657, 431] width 44 height 17
click at [879, 491] on div at bounding box center [891, 485] width 607 height 366
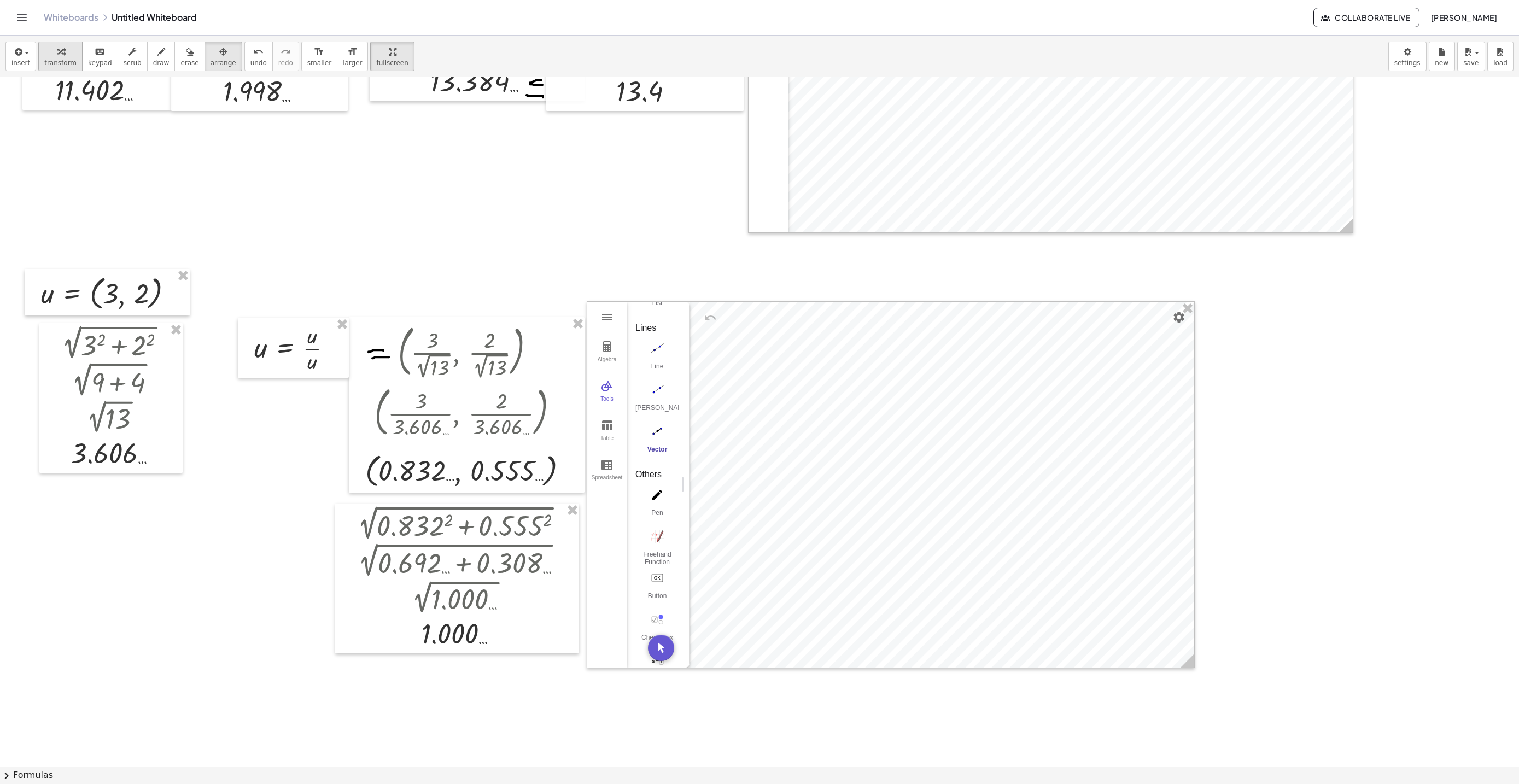
click at [65, 59] on span "transform" at bounding box center [60, 63] width 32 height 8
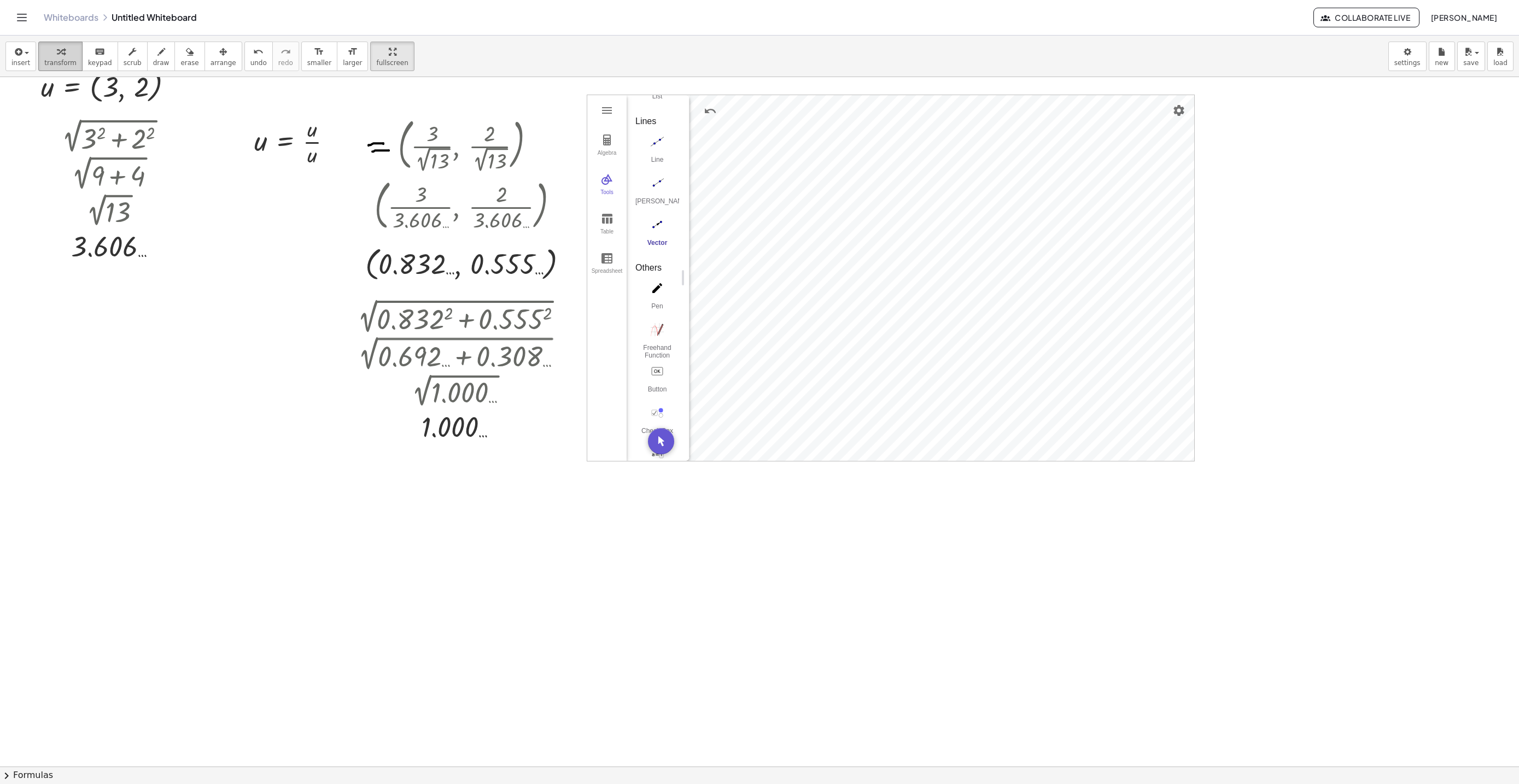
scroll to position [4132, 0]
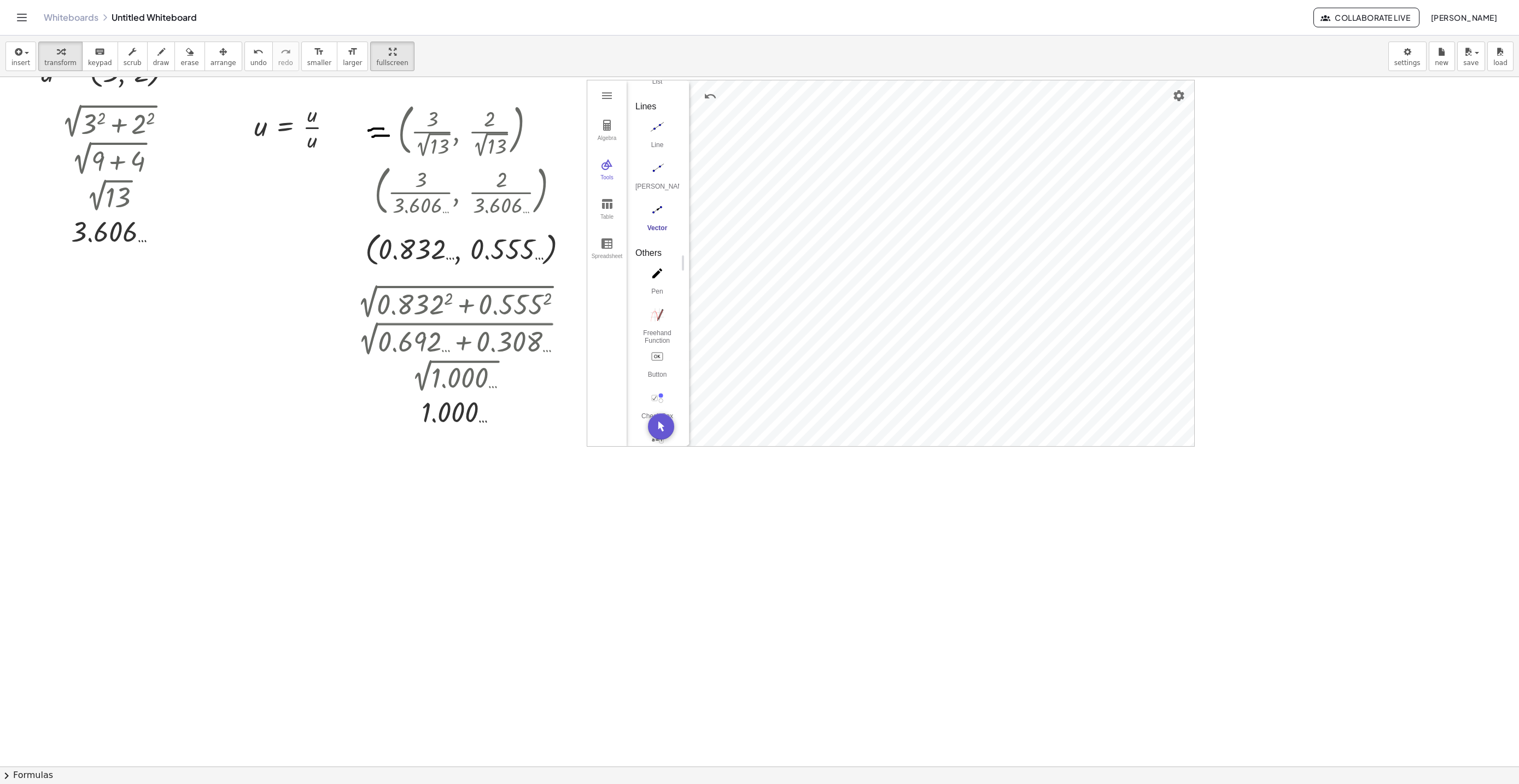
drag, startPoint x: 65, startPoint y: 59, endPoint x: 687, endPoint y: 487, distance: 755.0
click at [598, 180] on div "Tools" at bounding box center [607, 182] width 35 height 15
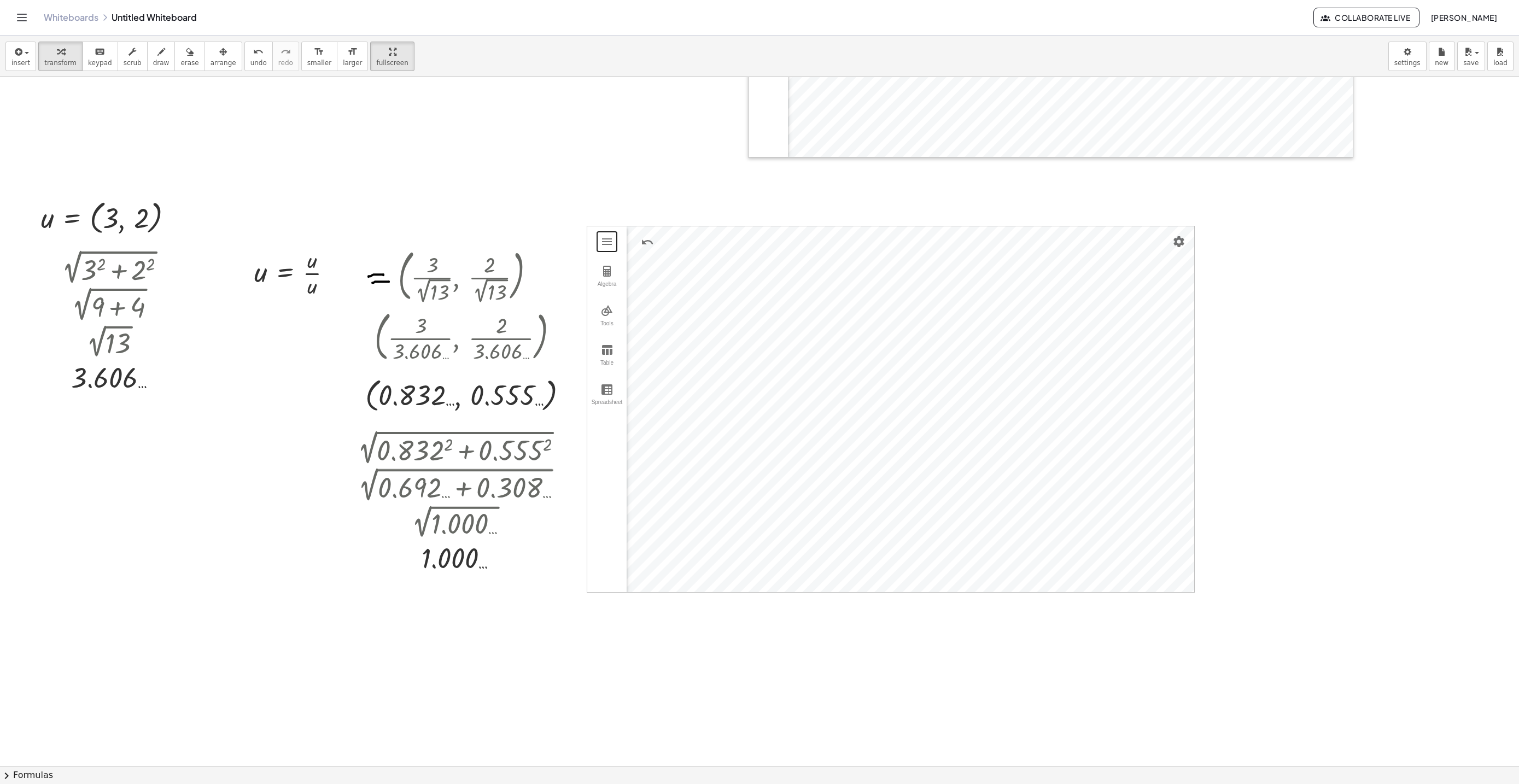
scroll to position [3984, 0]
click at [1145, 577] on li "Settings" at bounding box center [1143, 579] width 104 height 17
drag, startPoint x: 941, startPoint y: 308, endPoint x: 1076, endPoint y: 301, distance: 135.2
click at [942, 306] on input "**********" at bounding box center [1025, 300] width 190 height 13
type input "******"
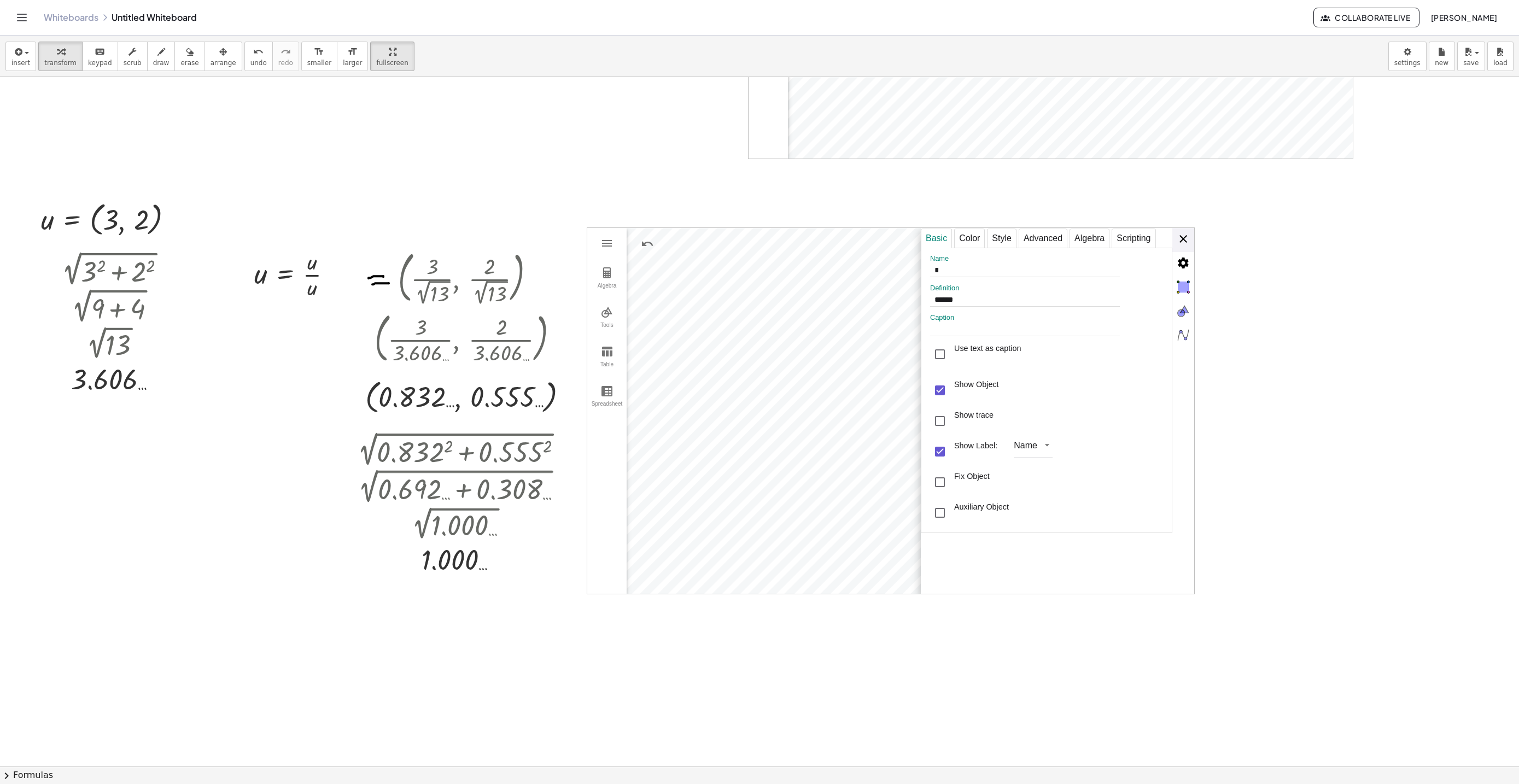
click at [1179, 246] on div "**********" at bounding box center [1057, 411] width 273 height 366
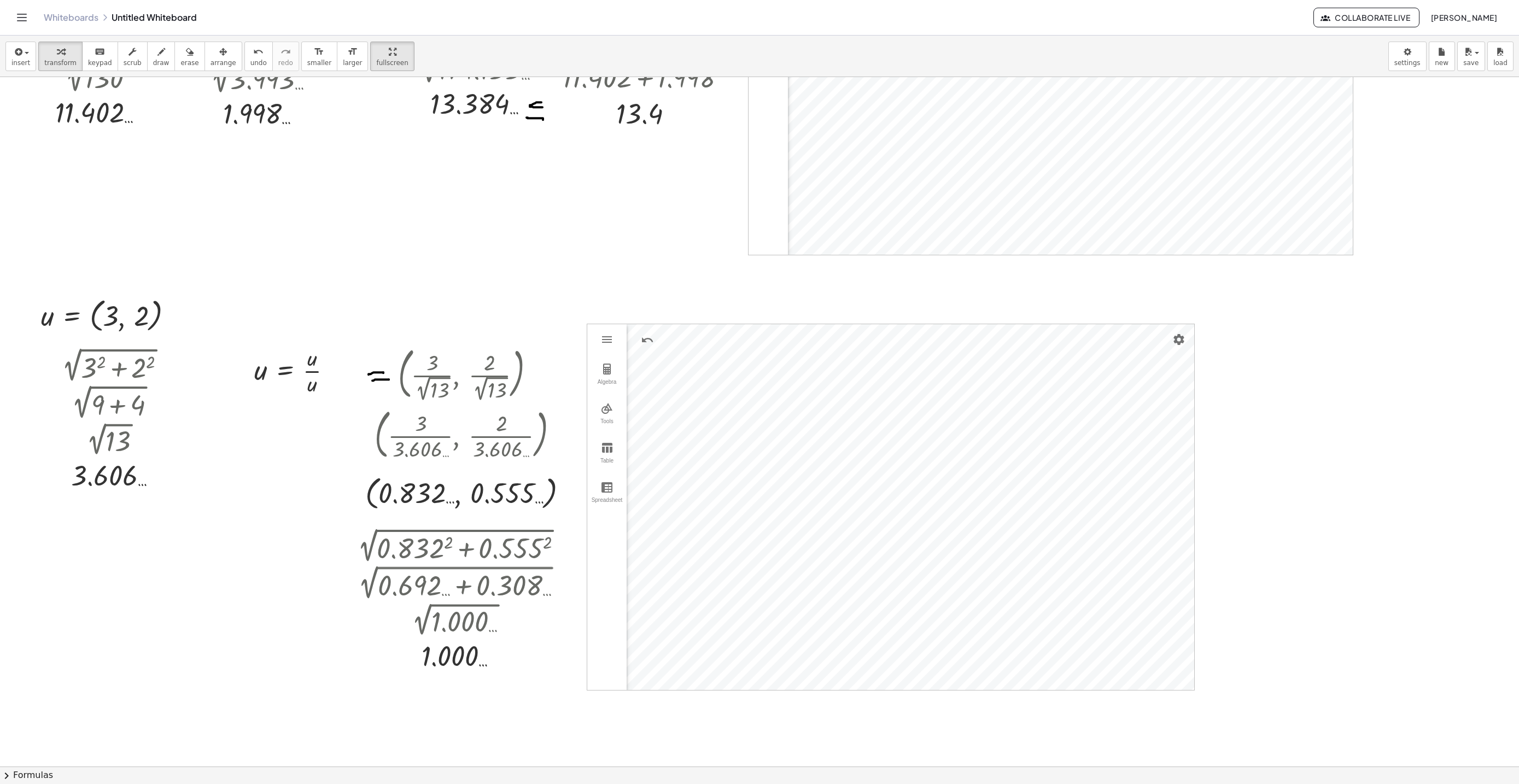
scroll to position [3909, 0]
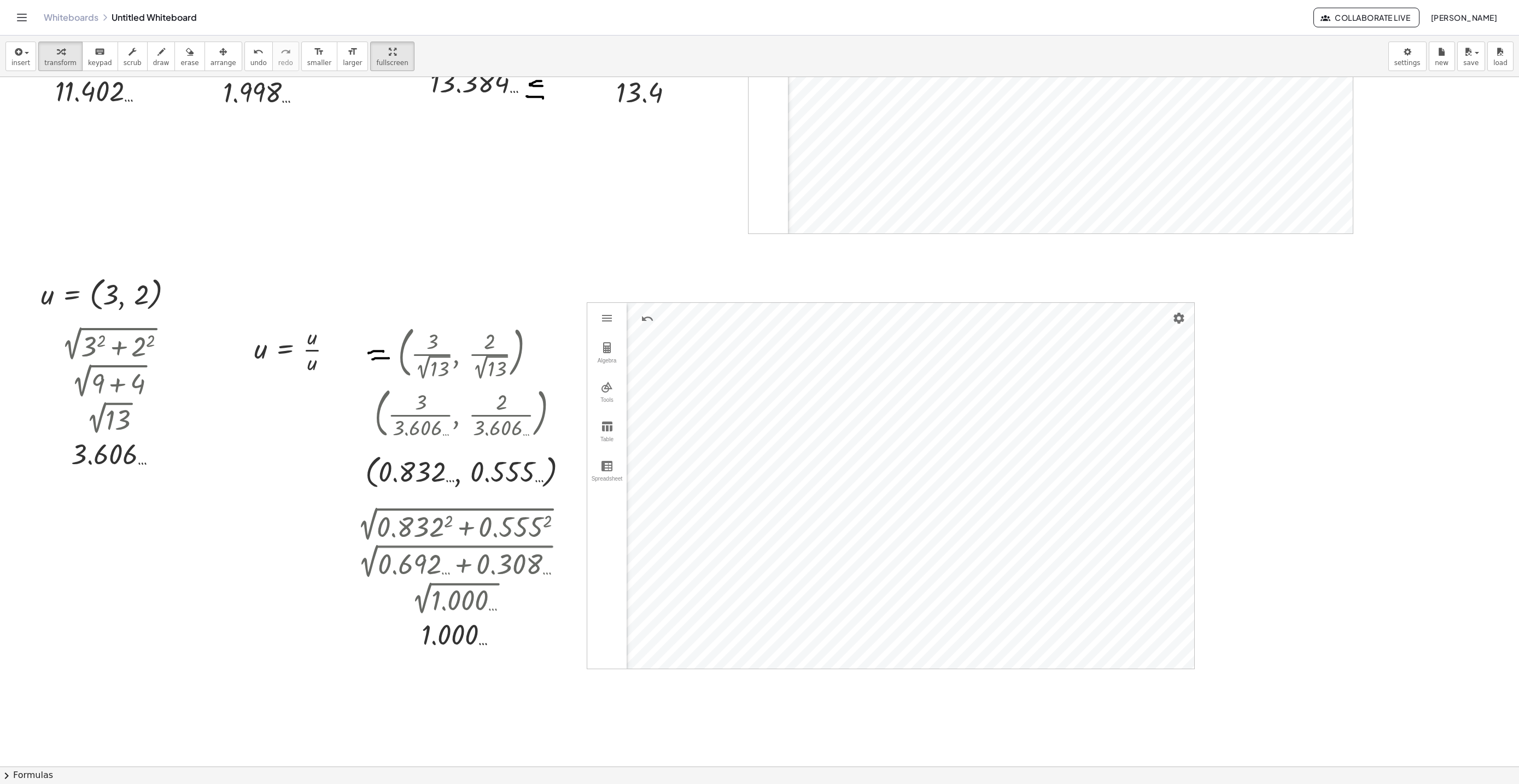
drag, startPoint x: 513, startPoint y: 264, endPoint x: 603, endPoint y: 252, distance: 90.8
click at [608, 386] on img "Graphing Calculator" at bounding box center [607, 387] width 13 height 13
click at [660, 460] on img "Vector. Select starting point, then end point" at bounding box center [657, 457] width 44 height 17
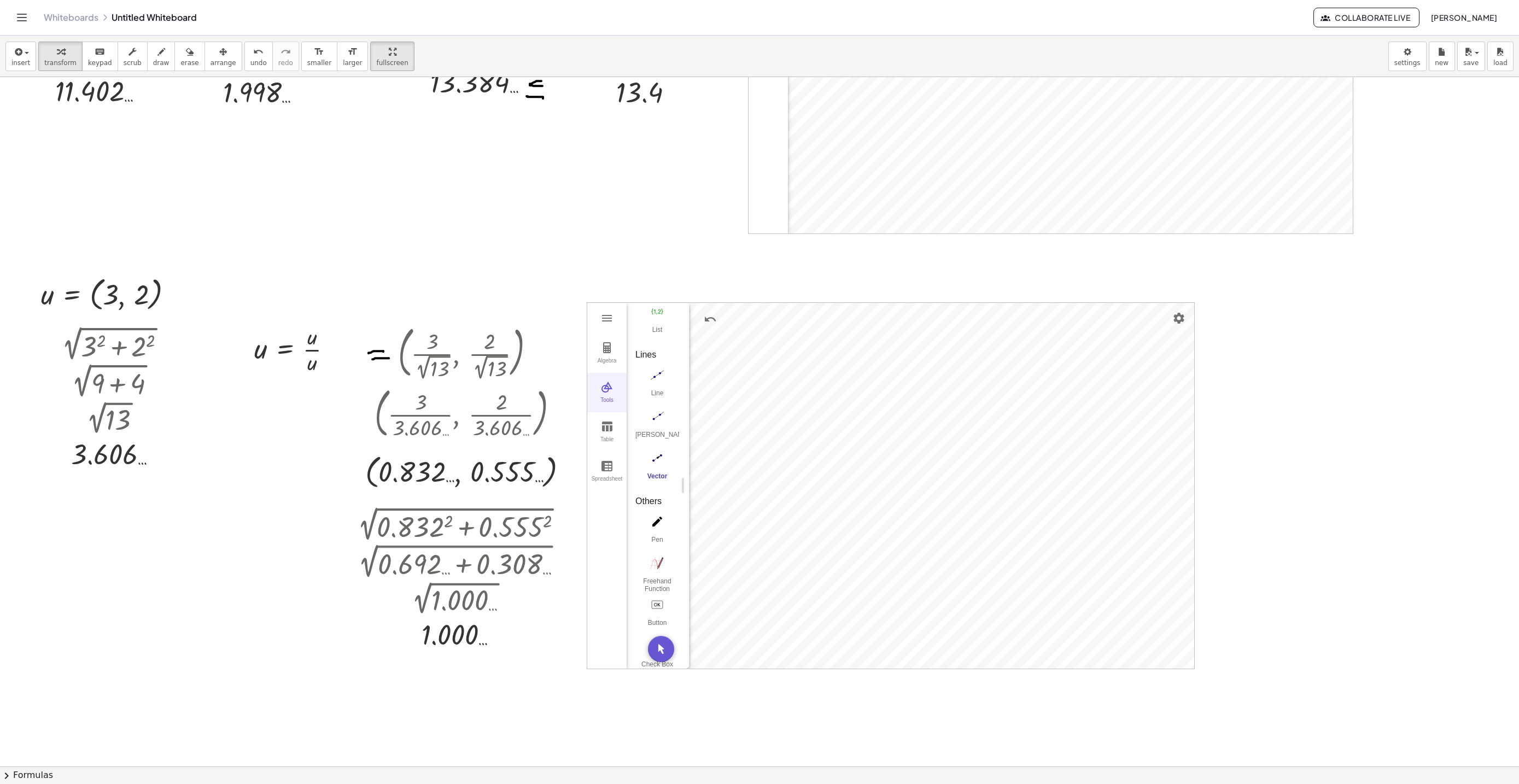
click at [603, 382] on button "Tools" at bounding box center [607, 393] width 40 height 40
click at [899, 354] on img "Line Style" at bounding box center [898, 356] width 13 height 13
click at [950, 389] on img "Graphing Calculator" at bounding box center [951, 389] width 13 height 13
click at [984, 364] on div "Graphing Calculator" at bounding box center [1009, 357] width 139 height 26
click at [980, 362] on img "Line Style" at bounding box center [976, 357] width 13 height 13
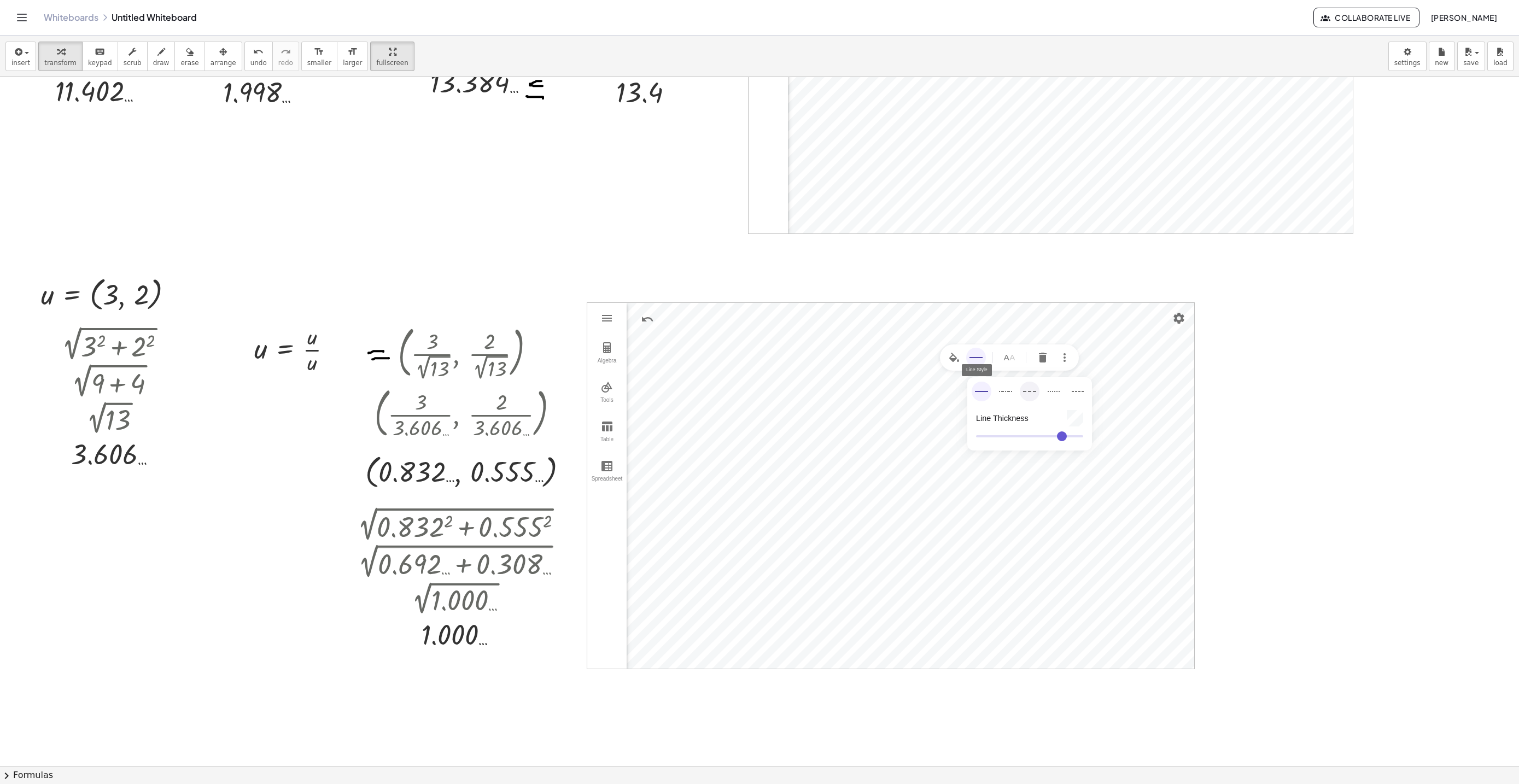
click at [1032, 396] on img "Graphing Calculator" at bounding box center [1030, 391] width 13 height 13
click at [215, 52] on div "button" at bounding box center [223, 51] width 26 height 13
click at [111, 294] on div at bounding box center [107, 293] width 165 height 47
click at [136, 395] on div at bounding box center [111, 399] width 143 height 150
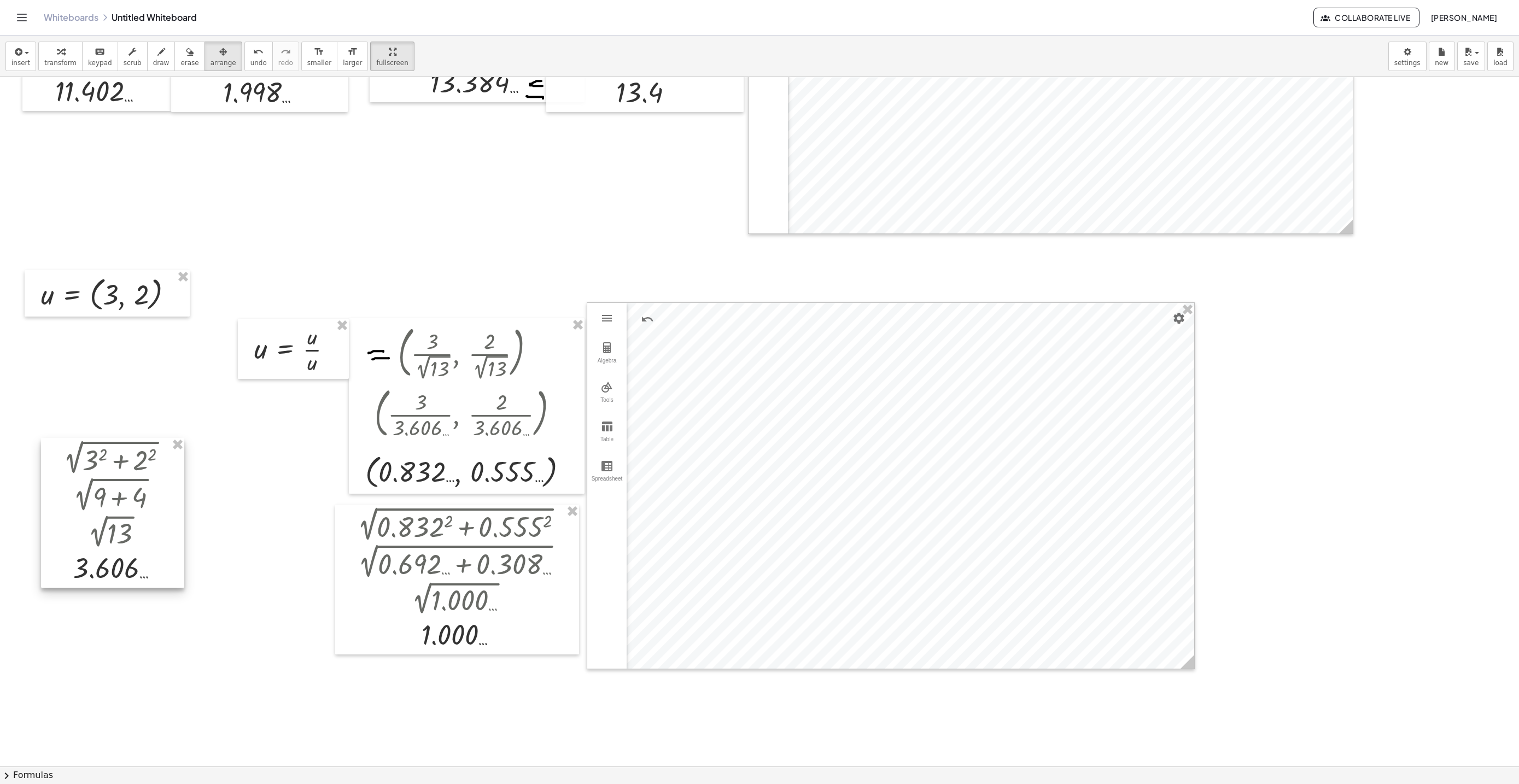
drag, startPoint x: 136, startPoint y: 450, endPoint x: 122, endPoint y: 455, distance: 14.9
click at [128, 496] on div at bounding box center [113, 513] width 143 height 150
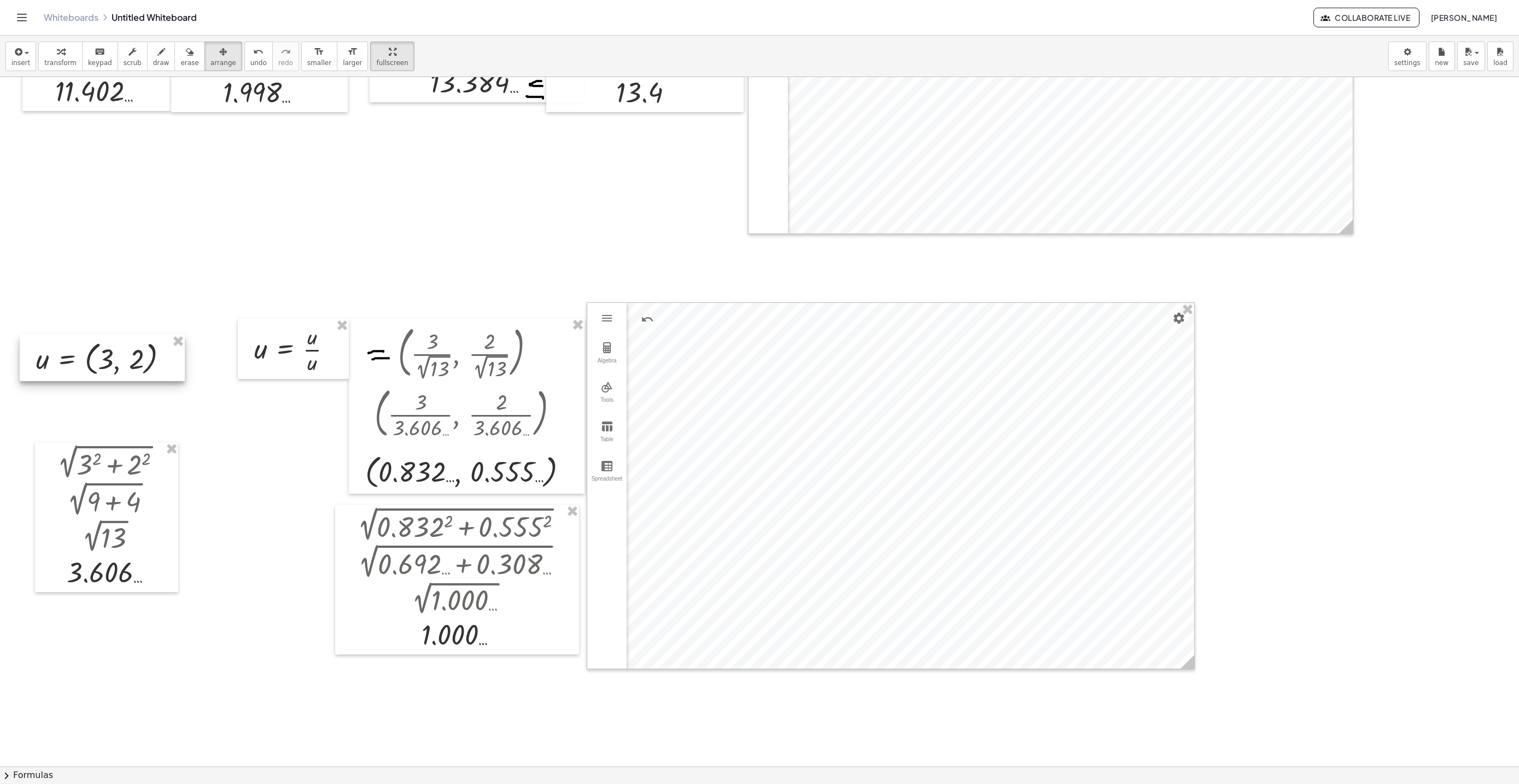
drag, startPoint x: 127, startPoint y: 329, endPoint x: 126, endPoint y: 368, distance: 39.0
click at [126, 368] on div at bounding box center [102, 357] width 165 height 47
drag, startPoint x: 126, startPoint y: 368, endPoint x: 129, endPoint y: 357, distance: 11.4
click at [129, 357] on div at bounding box center [104, 357] width 165 height 47
click at [129, 357] on div at bounding box center [106, 354] width 165 height 47
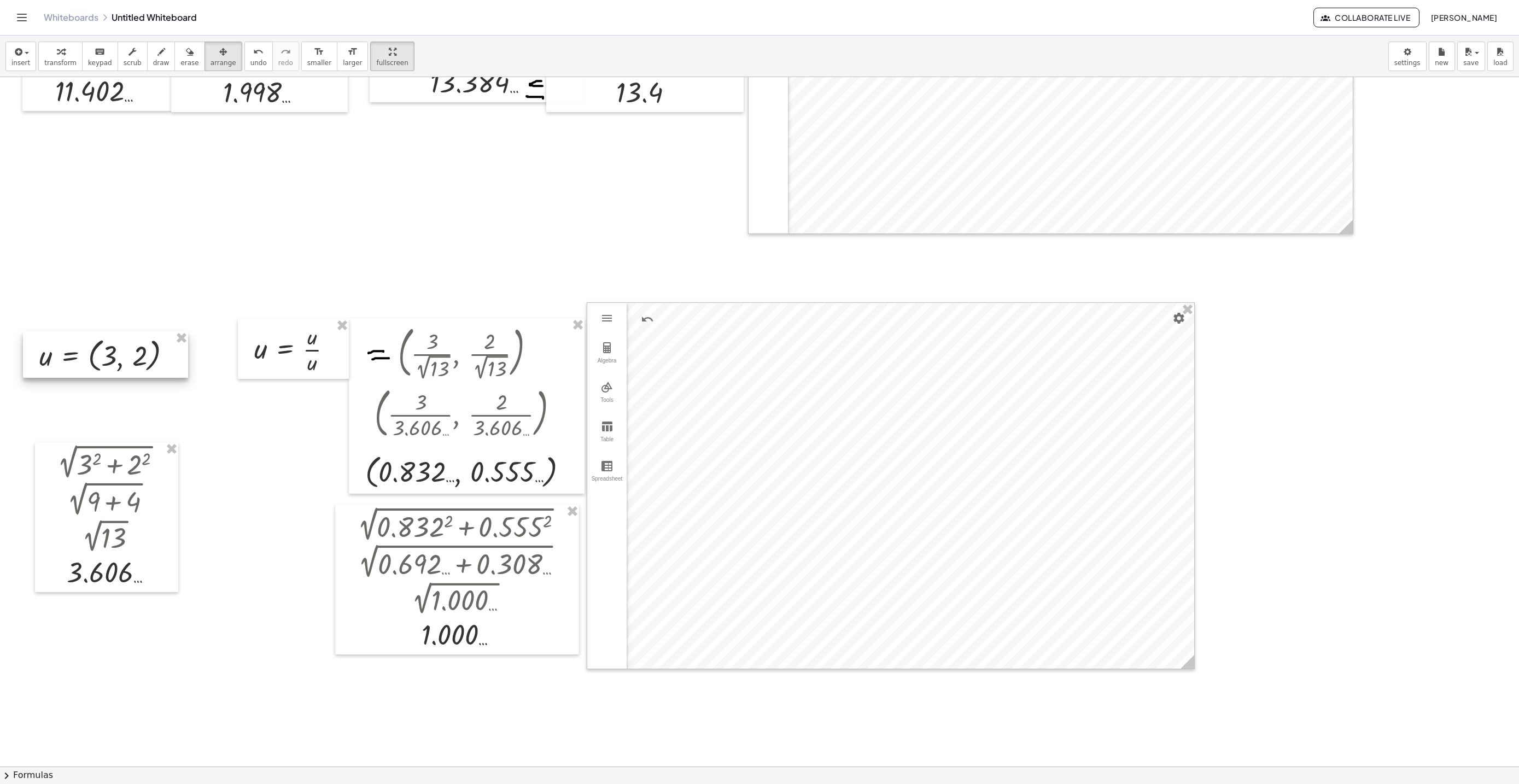
click at [129, 357] on div at bounding box center [106, 354] width 165 height 47
drag, startPoint x: 120, startPoint y: 551, endPoint x: 160, endPoint y: 552, distance: 40.0
click at [126, 499] on div at bounding box center [107, 465] width 143 height 150
drag, startPoint x: 55, startPoint y: 61, endPoint x: 175, endPoint y: 208, distance: 189.8
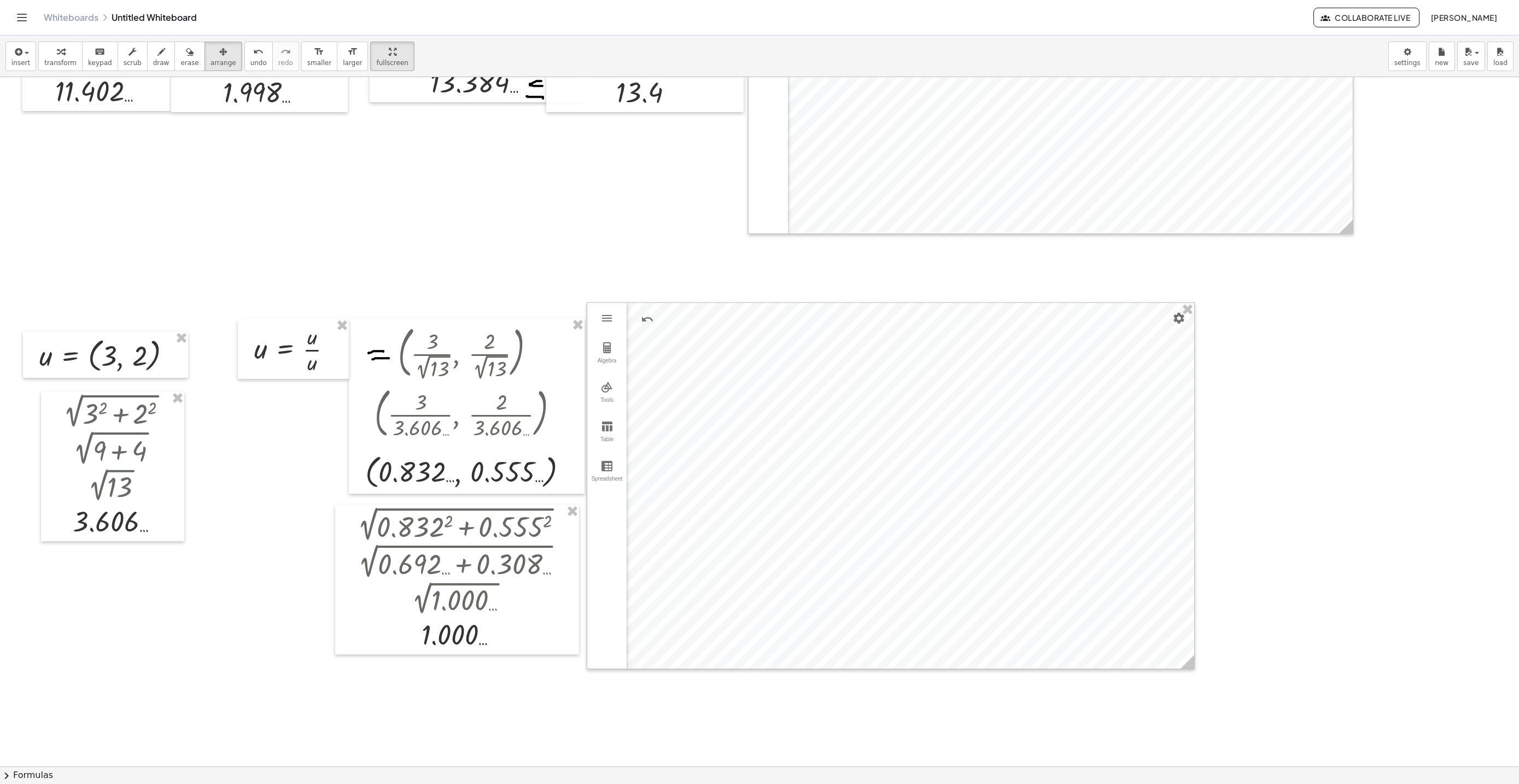
click at [57, 61] on span "transform" at bounding box center [60, 63] width 32 height 8
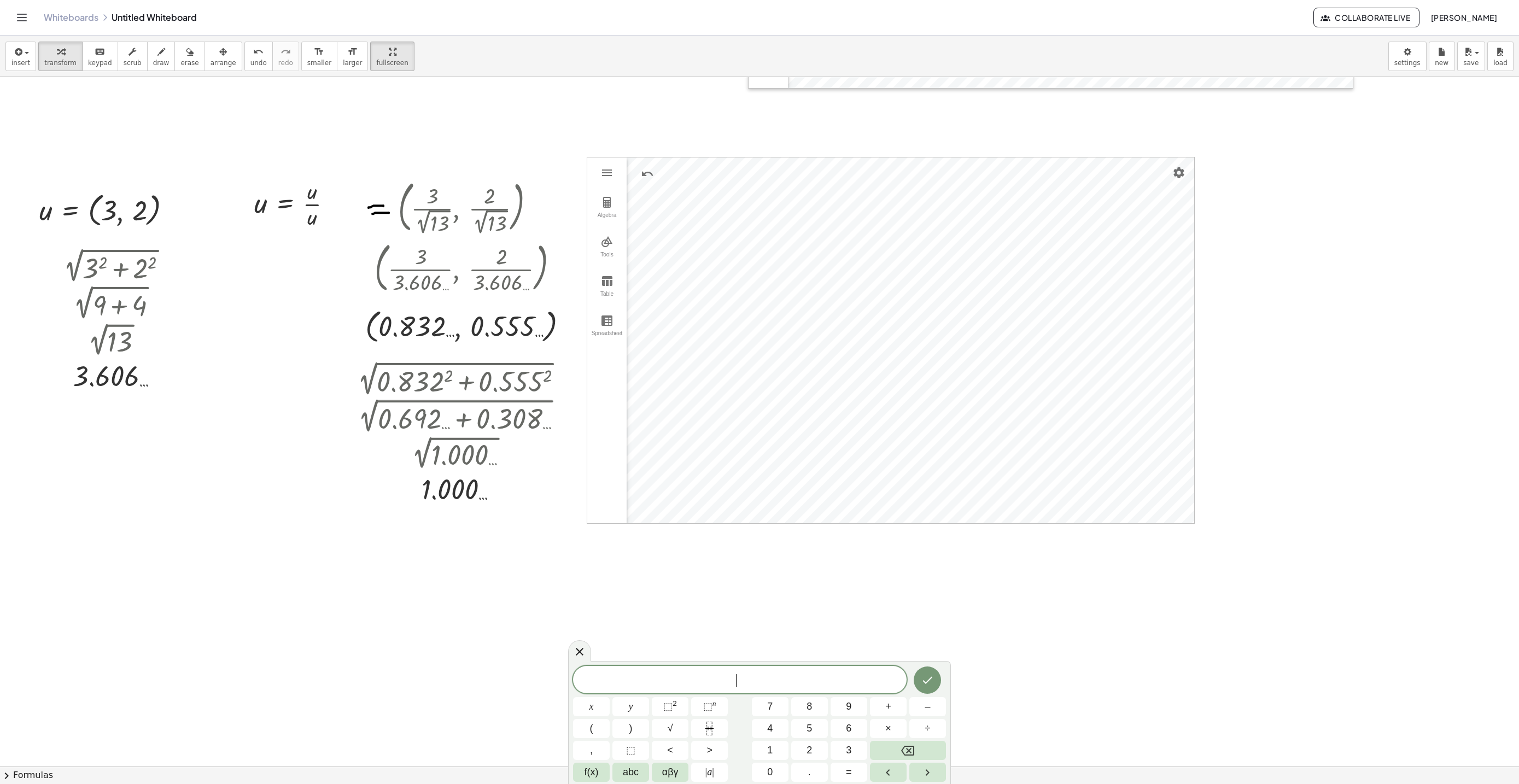
scroll to position [4057, 0]
click at [582, 649] on icon at bounding box center [580, 651] width 13 height 13
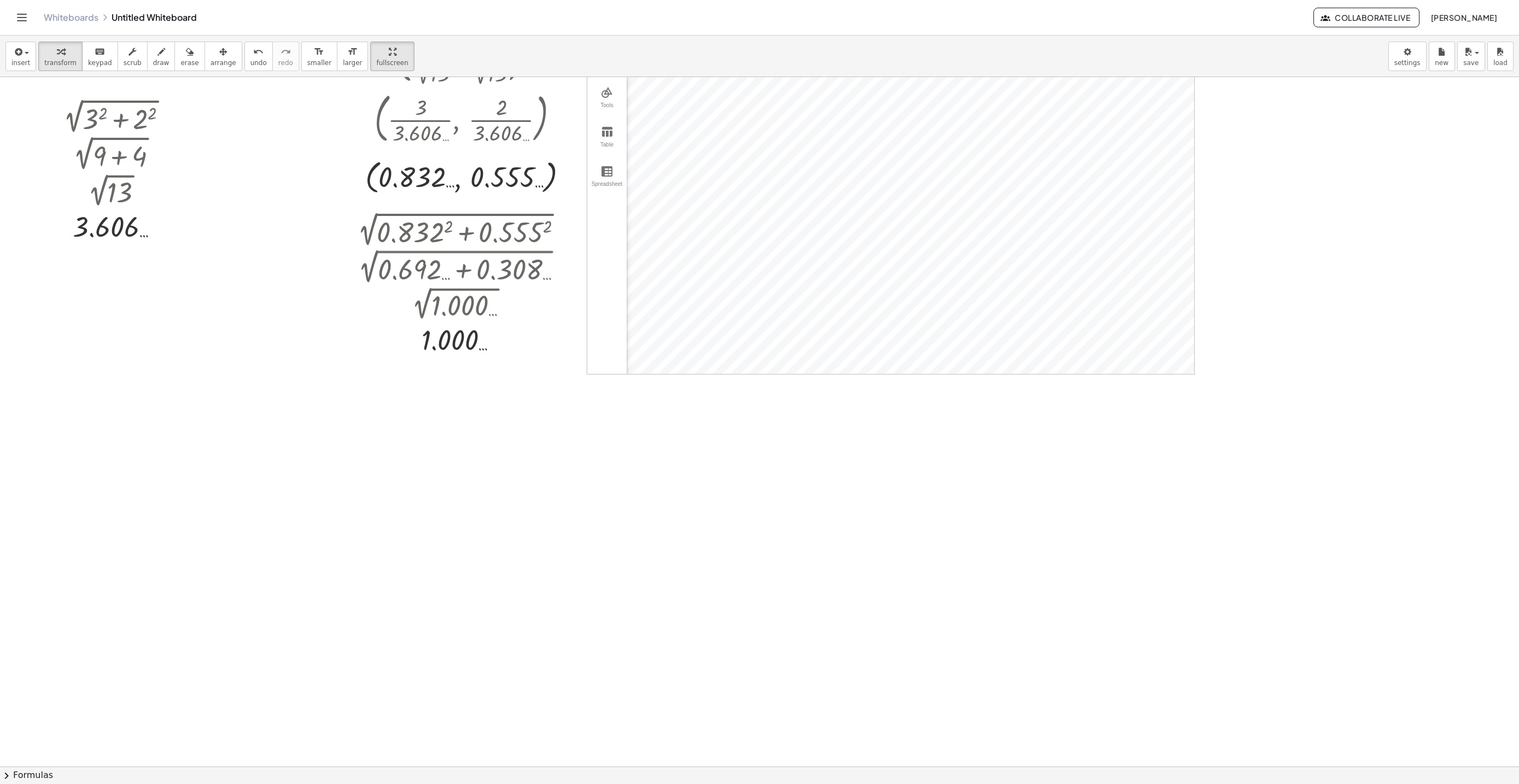
scroll to position [4205, 0]
click at [49, 62] on span "transform" at bounding box center [60, 63] width 32 height 8
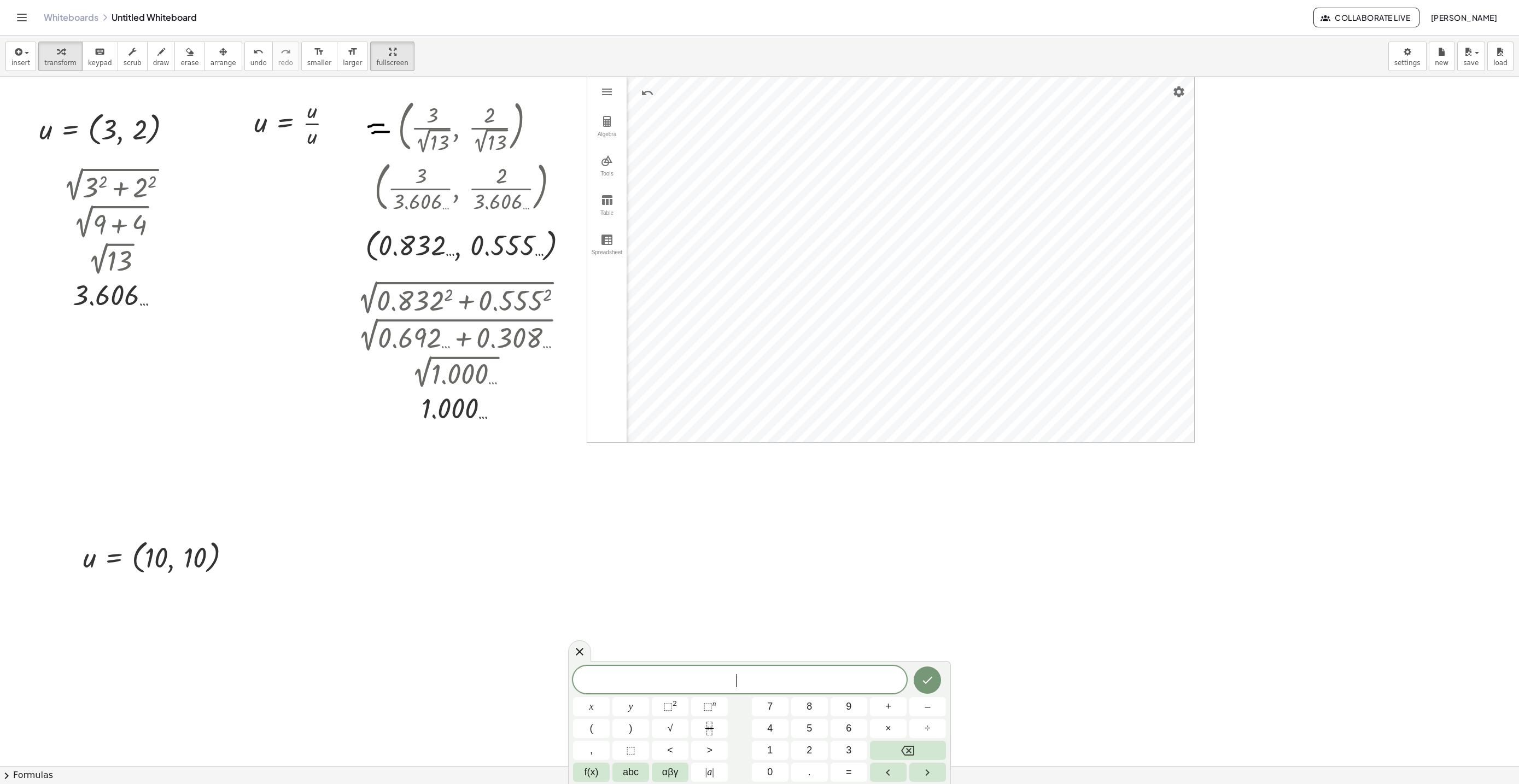
scroll to position [4130, 0]
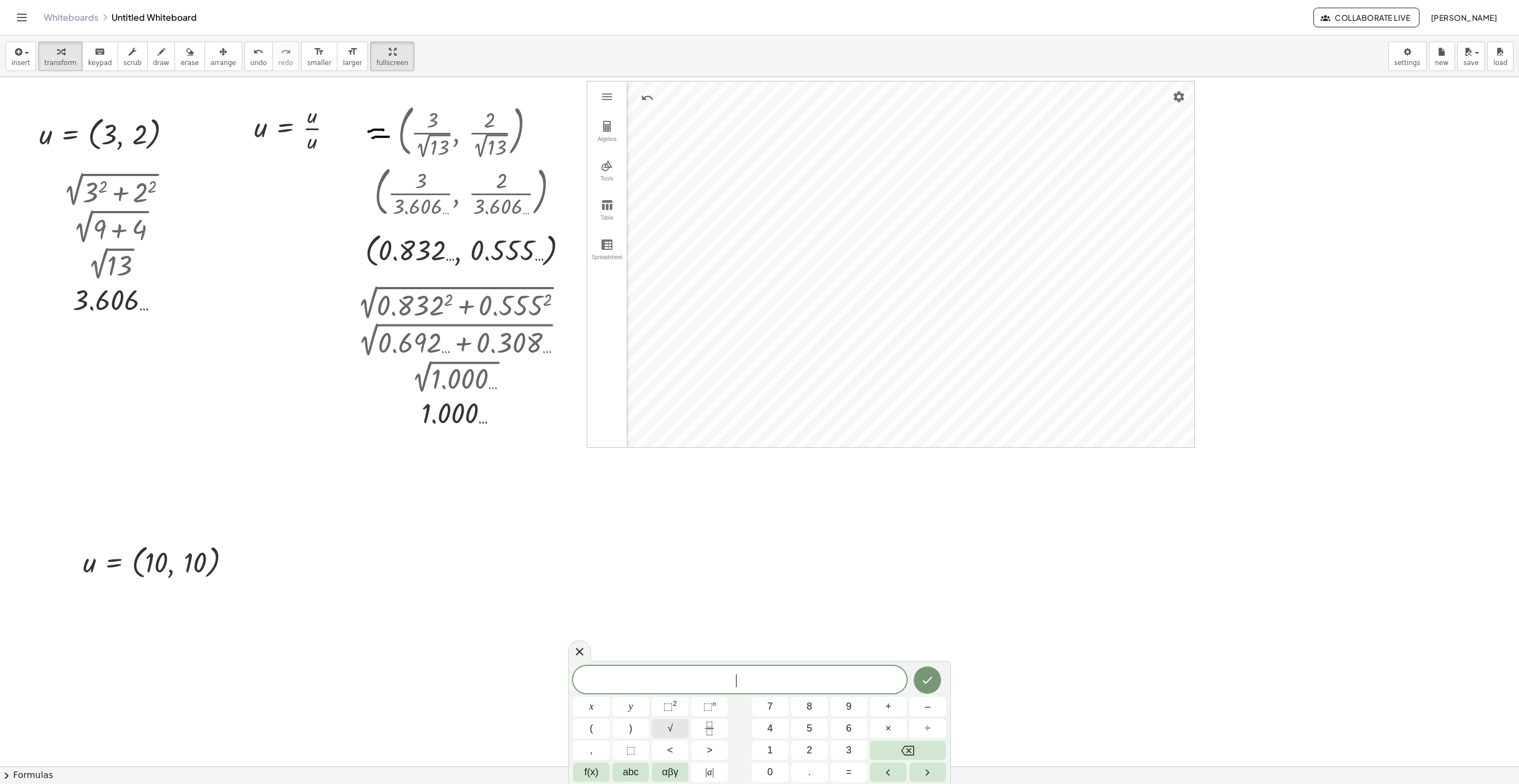
click at [665, 725] on button "√" at bounding box center [670, 728] width 36 height 19
click at [662, 714] on button "⬚ 2" at bounding box center [670, 707] width 36 height 19
click at [660, 716] on div "√ 1 0 2 + 1 0 ​ x y ⬚ 2 ⬚ n 7 8 9 + – ( ) √ 4 5 6 × ÷ , ⬚ < > 1 2 3 f(x) abc αβ…" at bounding box center [760, 721] width 373 height 122
click at [667, 713] on span "⬚ 2" at bounding box center [670, 706] width 13 height 15
click at [925, 678] on icon "Done" at bounding box center [928, 677] width 10 height 7
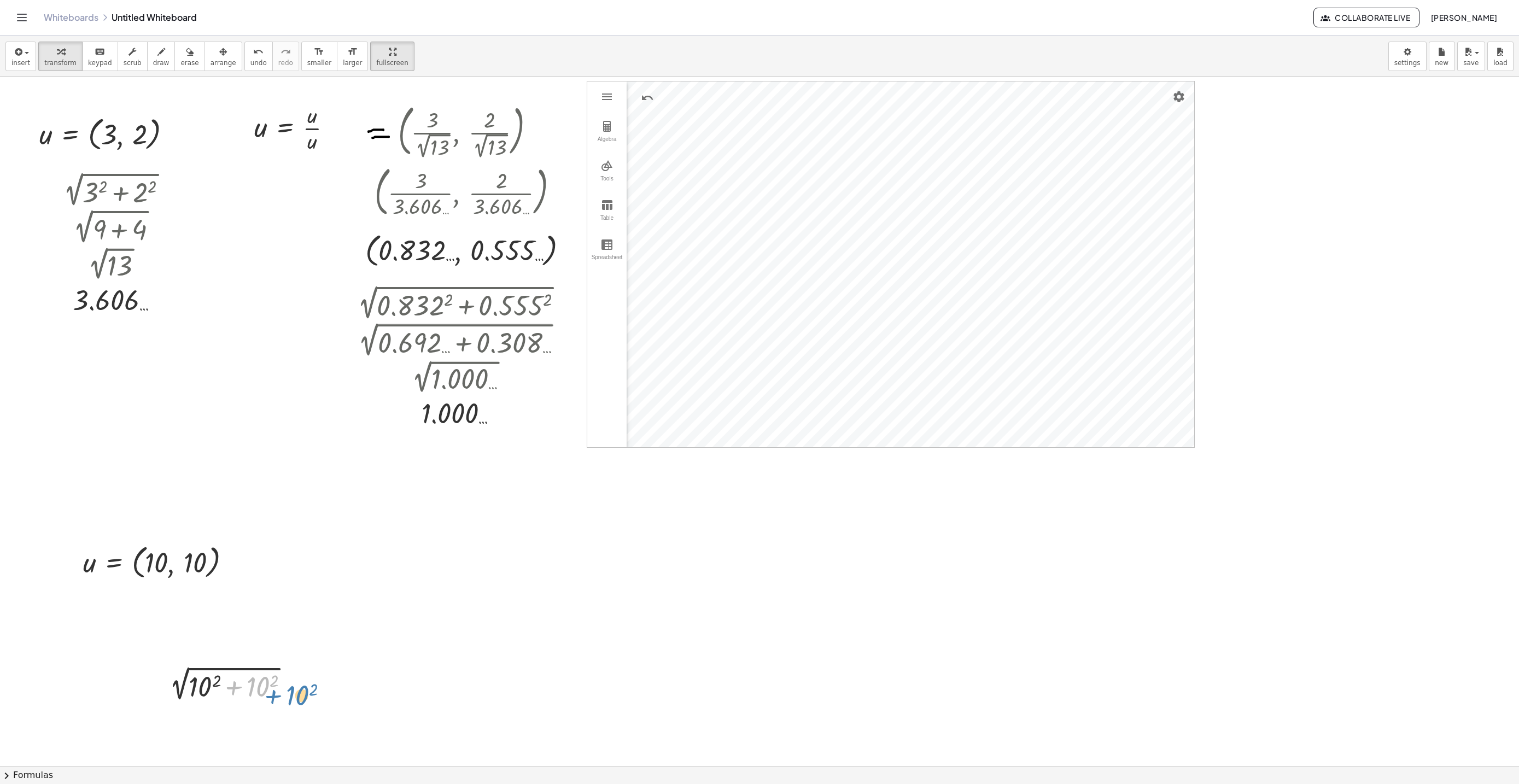
drag, startPoint x: 228, startPoint y: 683, endPoint x: 250, endPoint y: 700, distance: 27.8
click at [250, 700] on div at bounding box center [230, 686] width 145 height 37
drag, startPoint x: 200, startPoint y: 60, endPoint x: 226, endPoint y: 726, distance: 666.5
click at [211, 59] on span "arrange" at bounding box center [223, 63] width 26 height 8
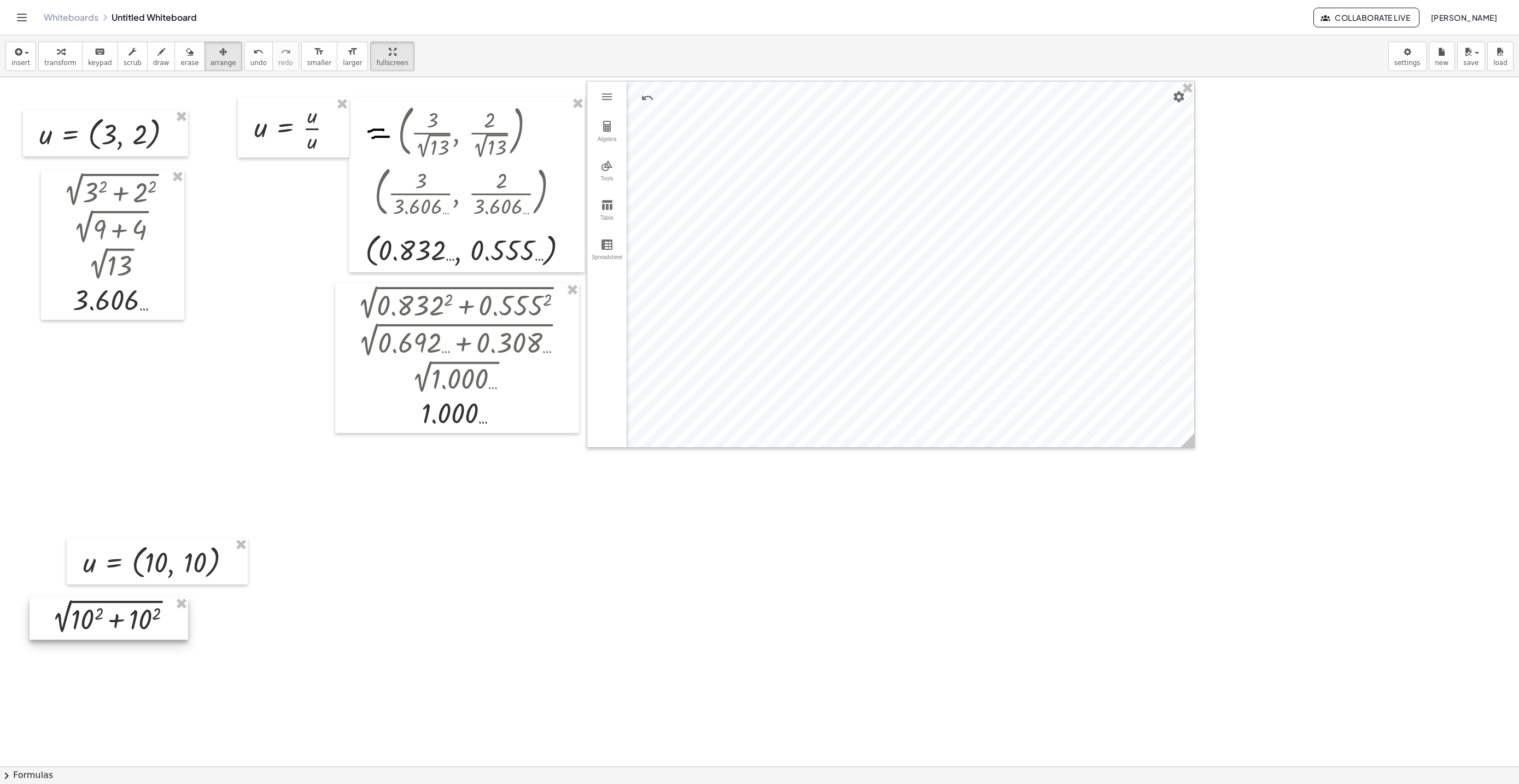
drag, startPoint x: 237, startPoint y: 690, endPoint x: 118, endPoint y: 624, distance: 136.1
click at [118, 624] on div at bounding box center [109, 618] width 159 height 43
click at [115, 573] on div at bounding box center [157, 561] width 181 height 47
drag, startPoint x: 95, startPoint y: 573, endPoint x: 70, endPoint y: 579, distance: 25.7
click at [70, 579] on div at bounding box center [115, 568] width 181 height 47
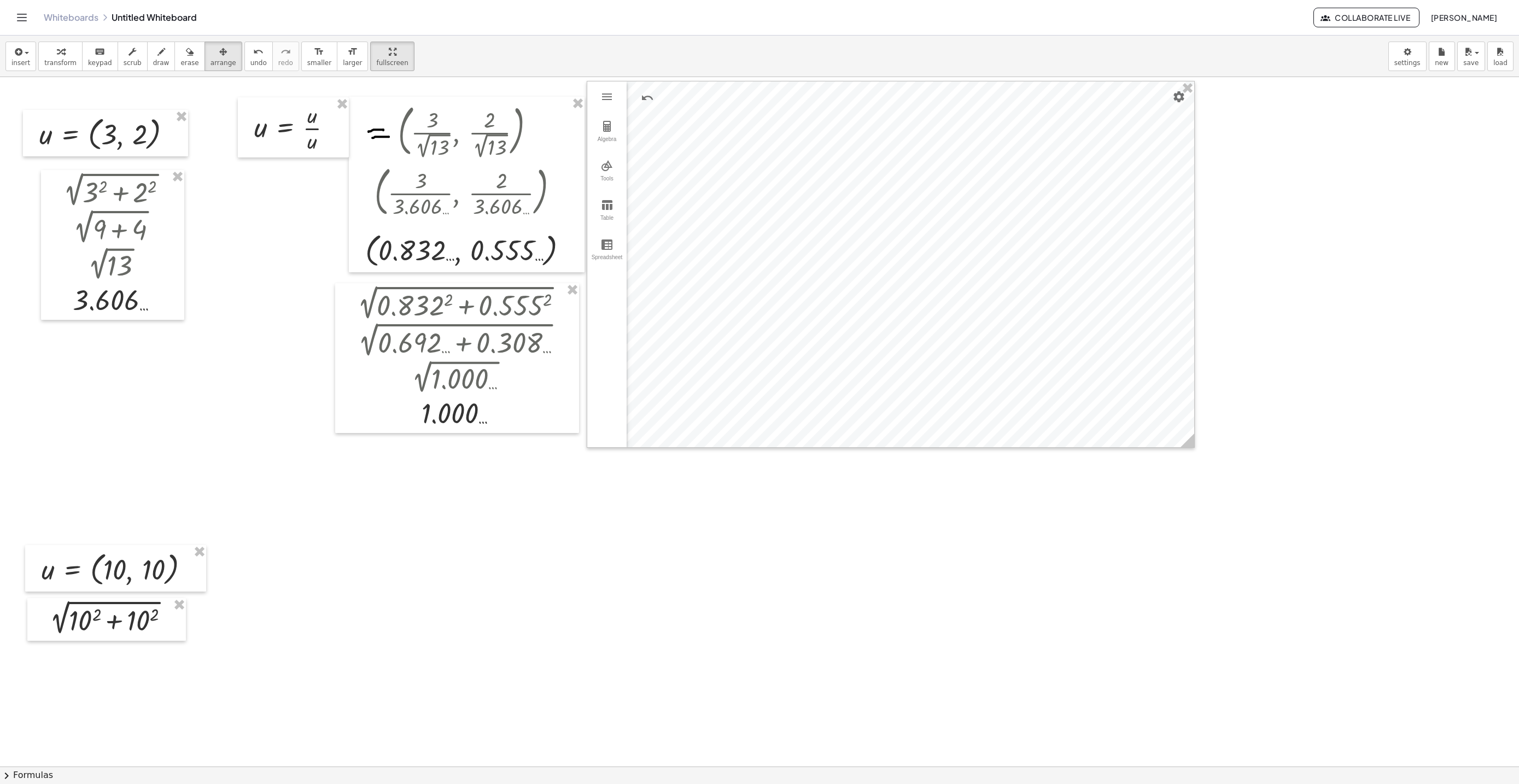
click at [62, 51] on div "button" at bounding box center [60, 51] width 32 height 13
click at [97, 615] on div at bounding box center [111, 619] width 145 height 37
click at [152, 656] on div at bounding box center [111, 656] width 150 height 37
drag, startPoint x: 113, startPoint y: 660, endPoint x: 113, endPoint y: 671, distance: 11.0
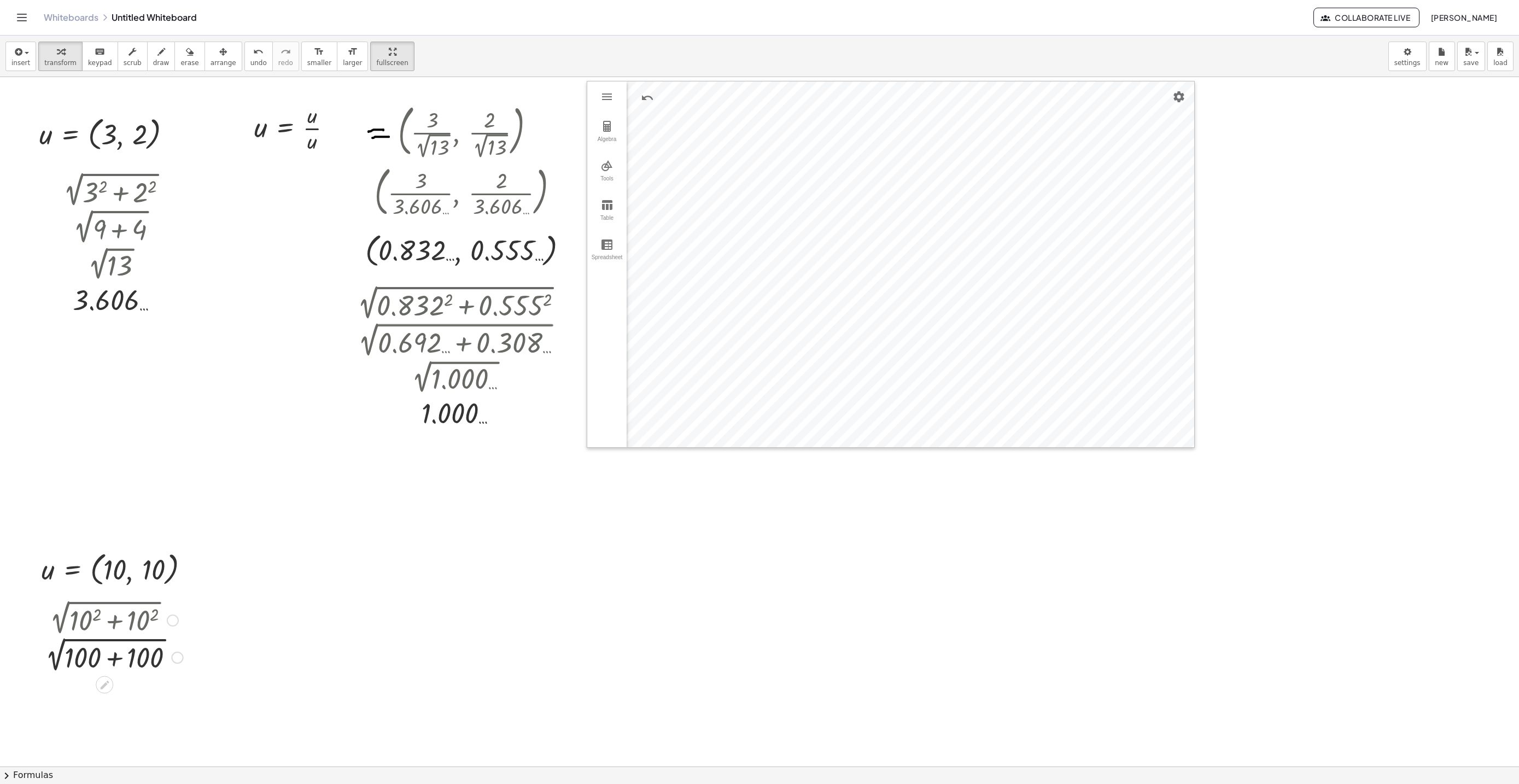
click at [113, 660] on div at bounding box center [111, 656] width 154 height 37
click at [84, 696] on div at bounding box center [111, 693] width 154 height 36
click at [301, 137] on div at bounding box center [298, 127] width 97 height 54
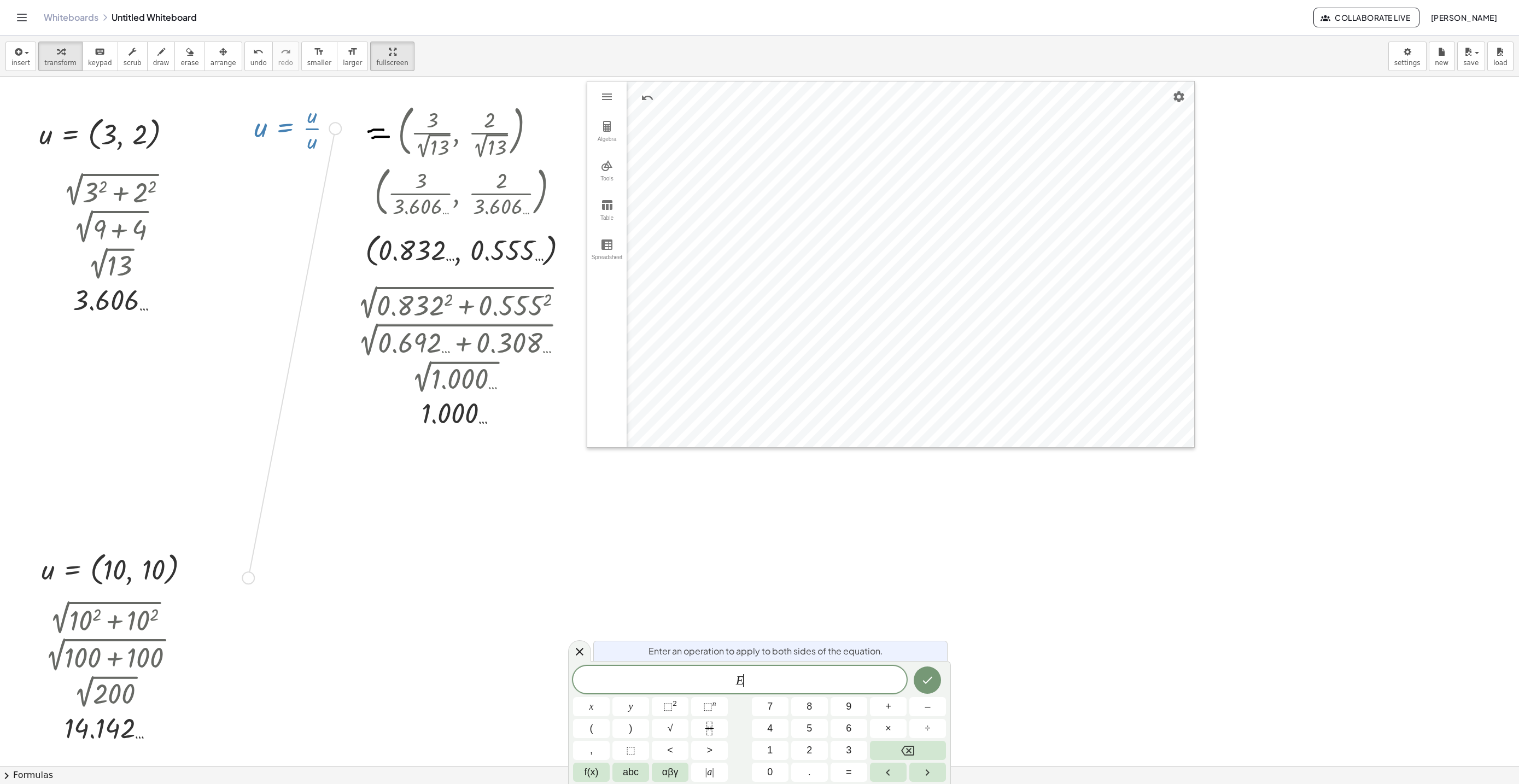
drag, startPoint x: 336, startPoint y: 128, endPoint x: 255, endPoint y: 566, distance: 445.4
click at [576, 652] on icon at bounding box center [580, 651] width 13 height 13
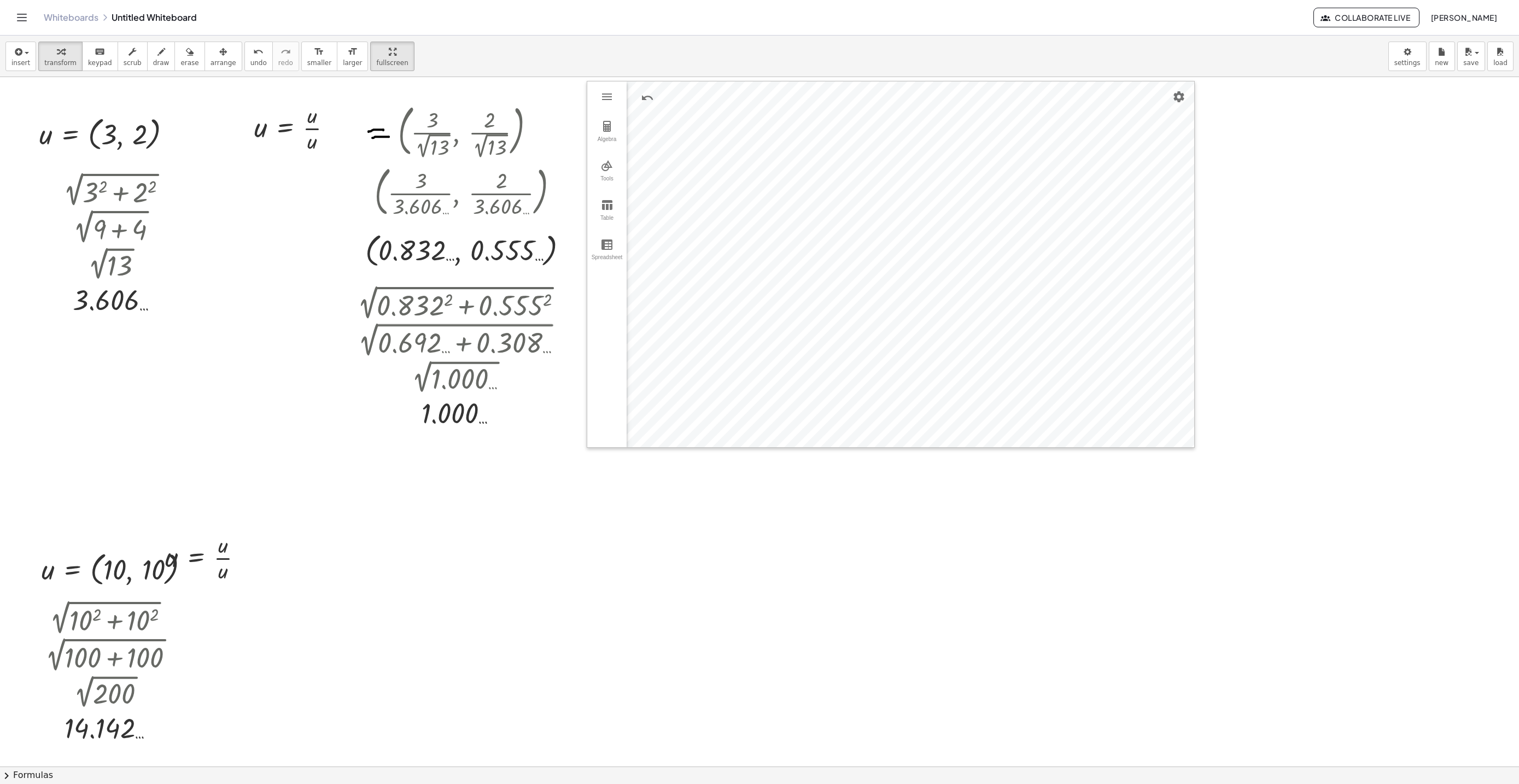
click at [219, 51] on icon "button" at bounding box center [223, 52] width 8 height 13
drag, startPoint x: 244, startPoint y: 558, endPoint x: 282, endPoint y: 566, distance: 38.8
click at [258, 562] on div at bounding box center [203, 557] width 111 height 60
drag, startPoint x: 282, startPoint y: 566, endPoint x: 326, endPoint y: 581, distance: 46.5
click at [325, 581] on div at bounding box center [269, 578] width 111 height 60
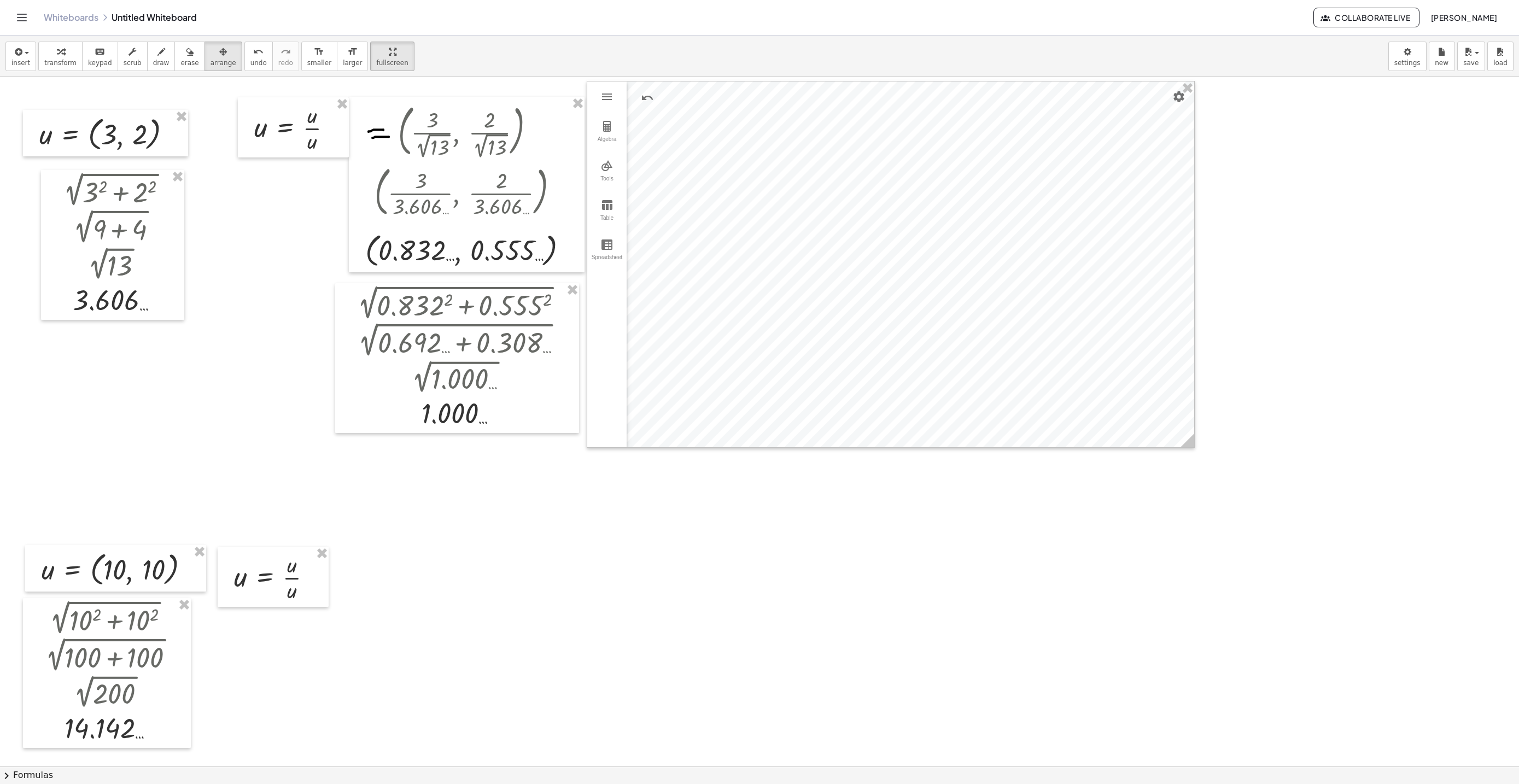
drag, startPoint x: 161, startPoint y: 54, endPoint x: 403, endPoint y: 588, distance: 586.3
click at [160, 54] on button "draw" at bounding box center [161, 56] width 28 height 29
drag, startPoint x: 326, startPoint y: 569, endPoint x: 340, endPoint y: 568, distance: 14.0
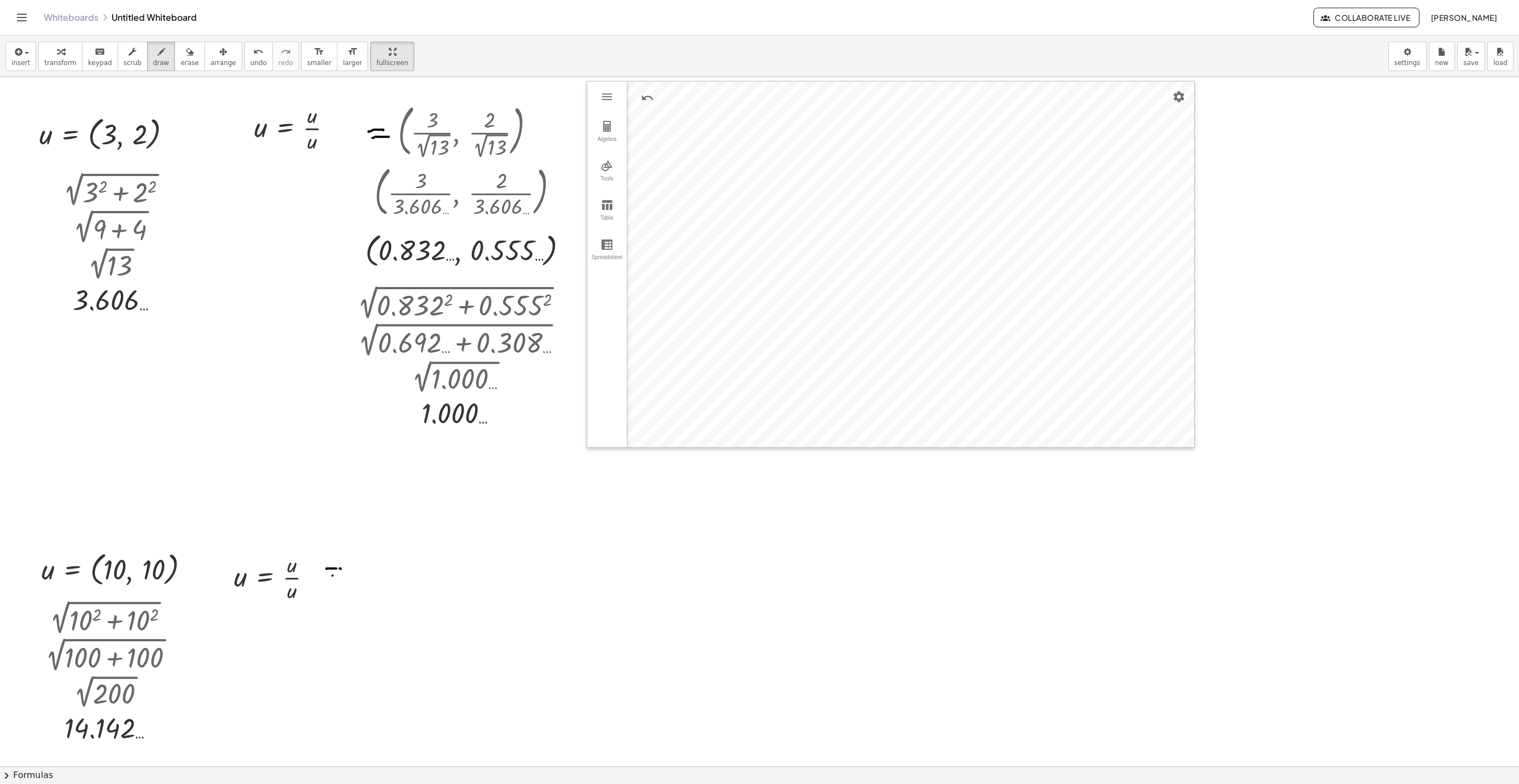
drag, startPoint x: 333, startPoint y: 576, endPoint x: 349, endPoint y: 576, distance: 16.0
drag, startPoint x: 58, startPoint y: 57, endPoint x: 154, endPoint y: 159, distance: 140.1
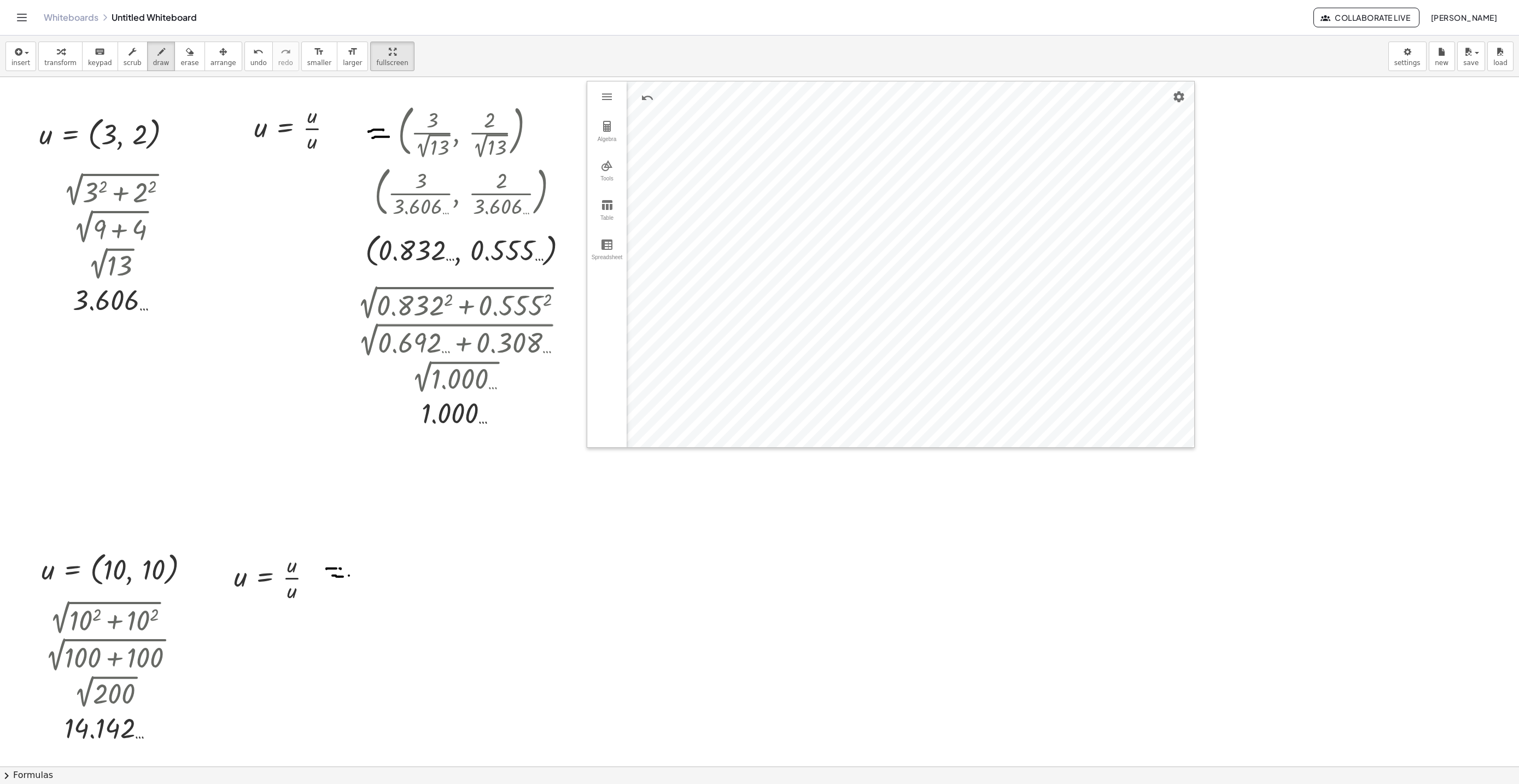
click at [58, 56] on icon "button" at bounding box center [61, 52] width 8 height 13
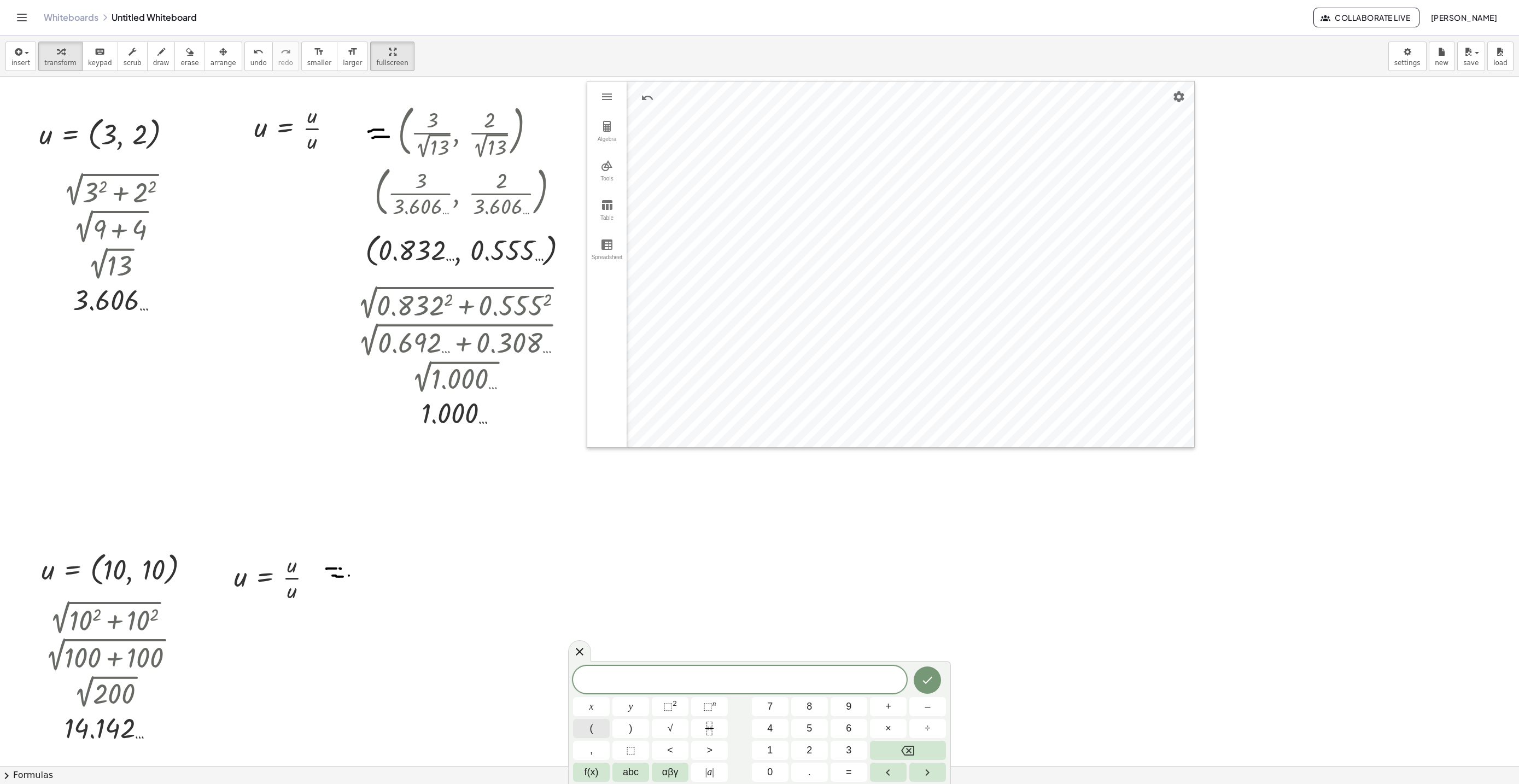
click at [607, 730] on button "(" at bounding box center [591, 728] width 36 height 19
click at [715, 733] on icon "Fraction" at bounding box center [709, 728] width 13 height 13
click at [740, 672] on span at bounding box center [740, 678] width 14 height 15
click at [669, 731] on span "√" at bounding box center [670, 728] width 6 height 15
click at [758, 671] on span "1 0 √ 2 0 0 ​ ​" at bounding box center [740, 671] width 40 height 28
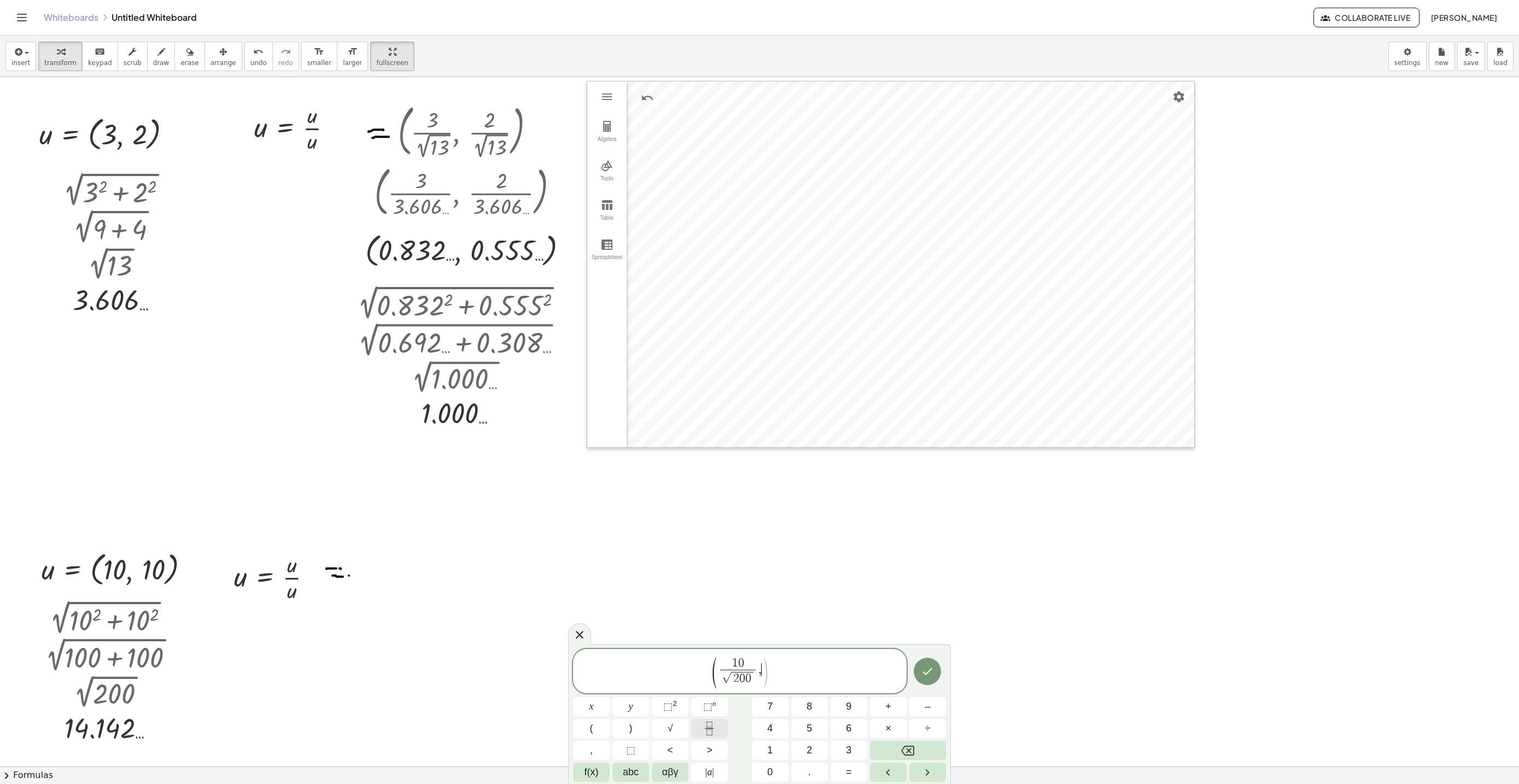
click at [702, 725] on button "Fraction" at bounding box center [709, 728] width 36 height 19
click at [677, 720] on button "√" at bounding box center [670, 728] width 36 height 19
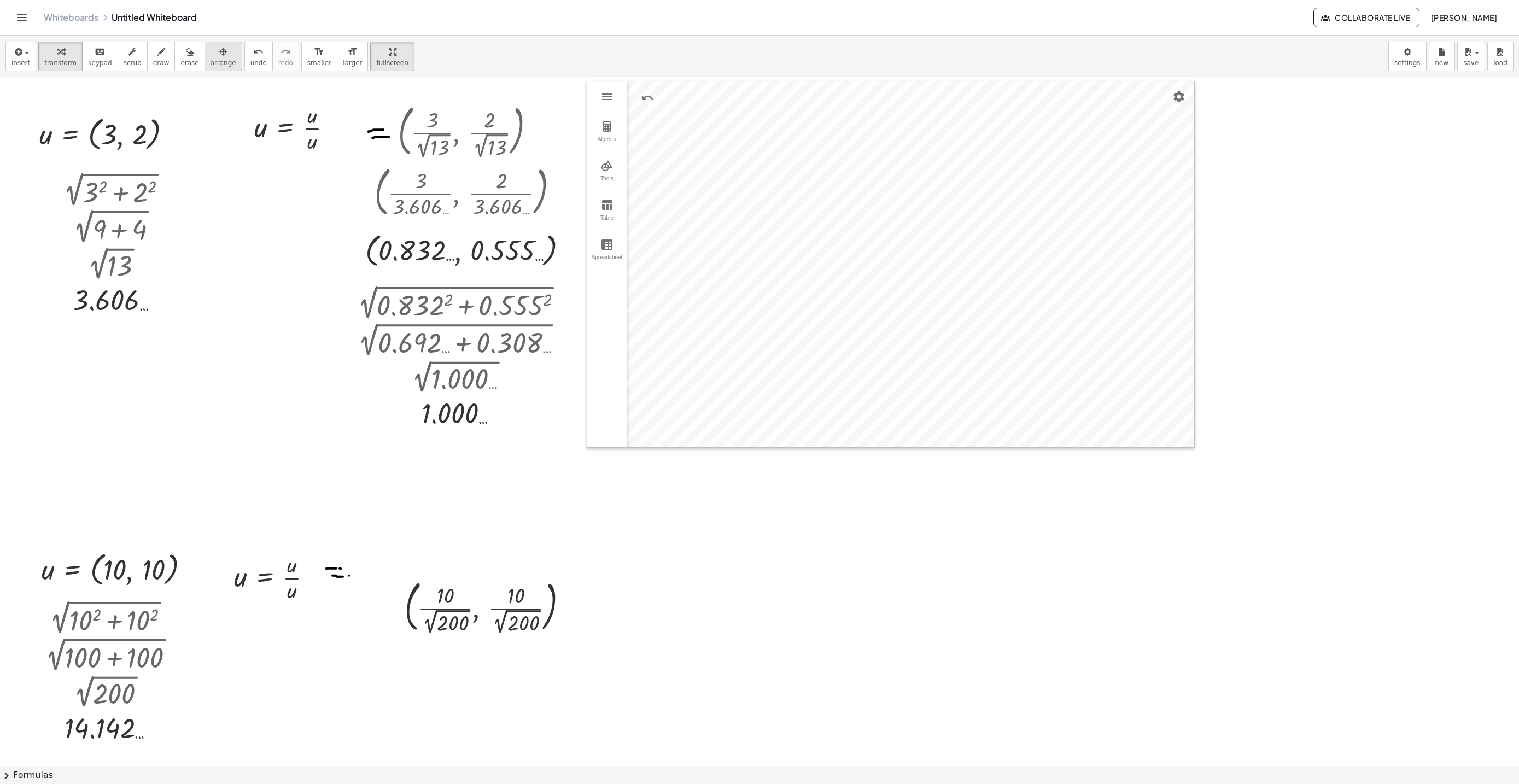
click at [219, 54] on icon "button" at bounding box center [223, 52] width 8 height 13
drag, startPoint x: 477, startPoint y: 595, endPoint x: 454, endPoint y: 574, distance: 31.1
click at [461, 569] on div at bounding box center [461, 565] width 196 height 66
drag, startPoint x: 454, startPoint y: 574, endPoint x: 585, endPoint y: 603, distance: 134.2
click at [453, 578] on div at bounding box center [452, 572] width 196 height 66
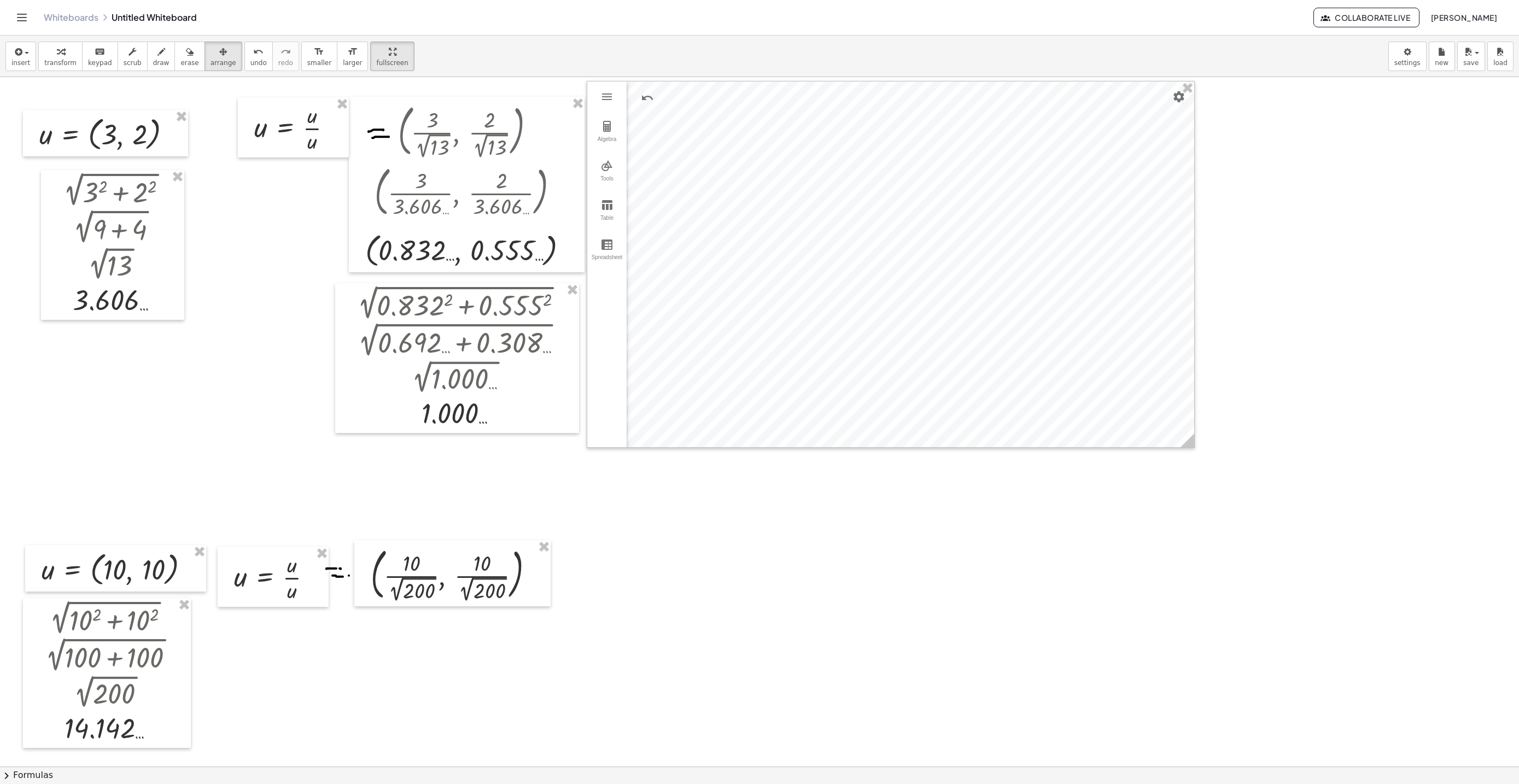
drag, startPoint x: 625, startPoint y: 632, endPoint x: 513, endPoint y: 609, distance: 114.3
click at [49, 58] on div "button" at bounding box center [60, 51] width 32 height 13
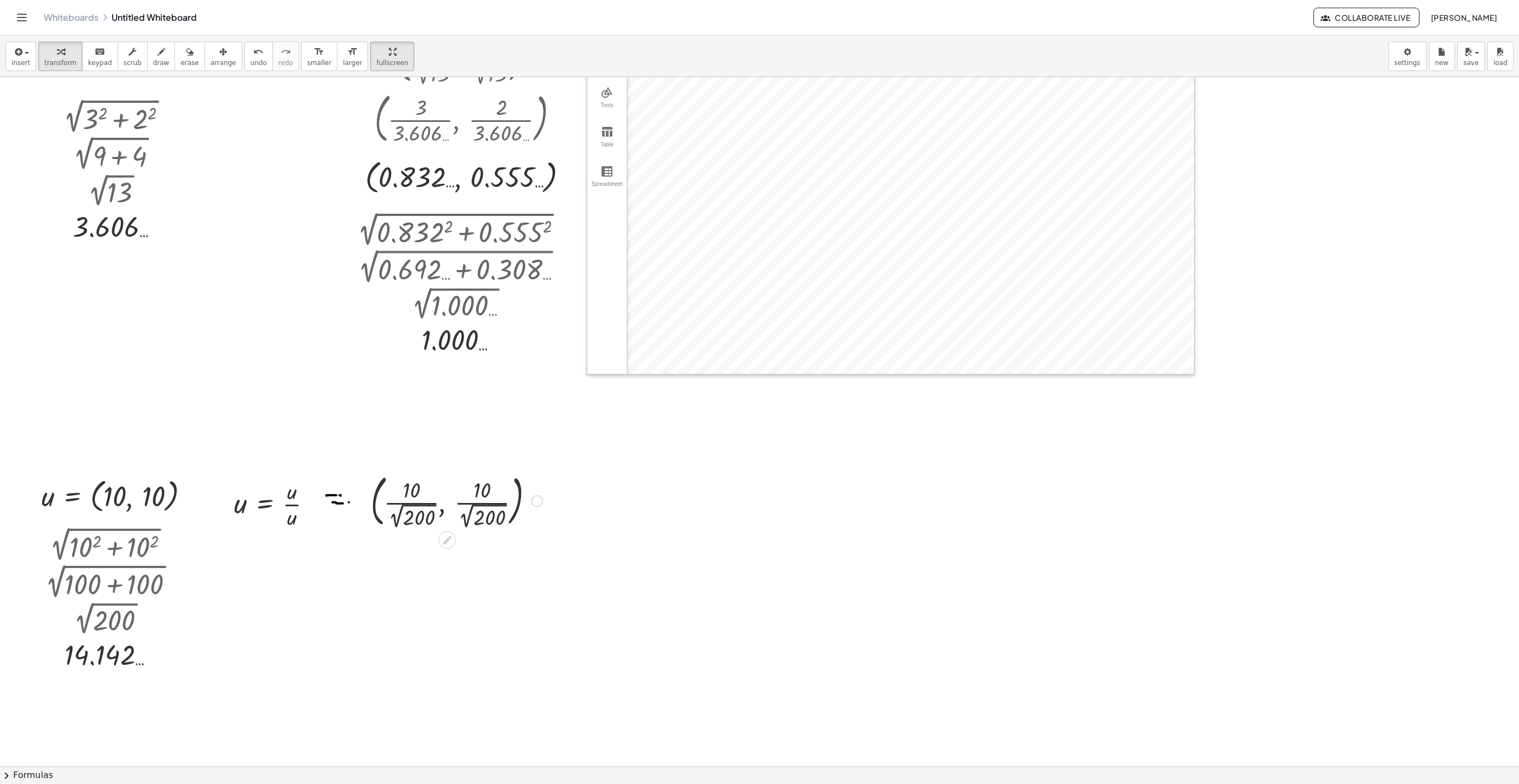
scroll to position [4205, 0]
drag, startPoint x: 408, startPoint y: 517, endPoint x: 429, endPoint y: 558, distance: 46.1
click at [408, 516] on div at bounding box center [456, 499] width 182 height 61
click at [492, 582] on div at bounding box center [457, 560] width 196 height 61
drag, startPoint x: 424, startPoint y: 564, endPoint x: 418, endPoint y: 608, distance: 44.4
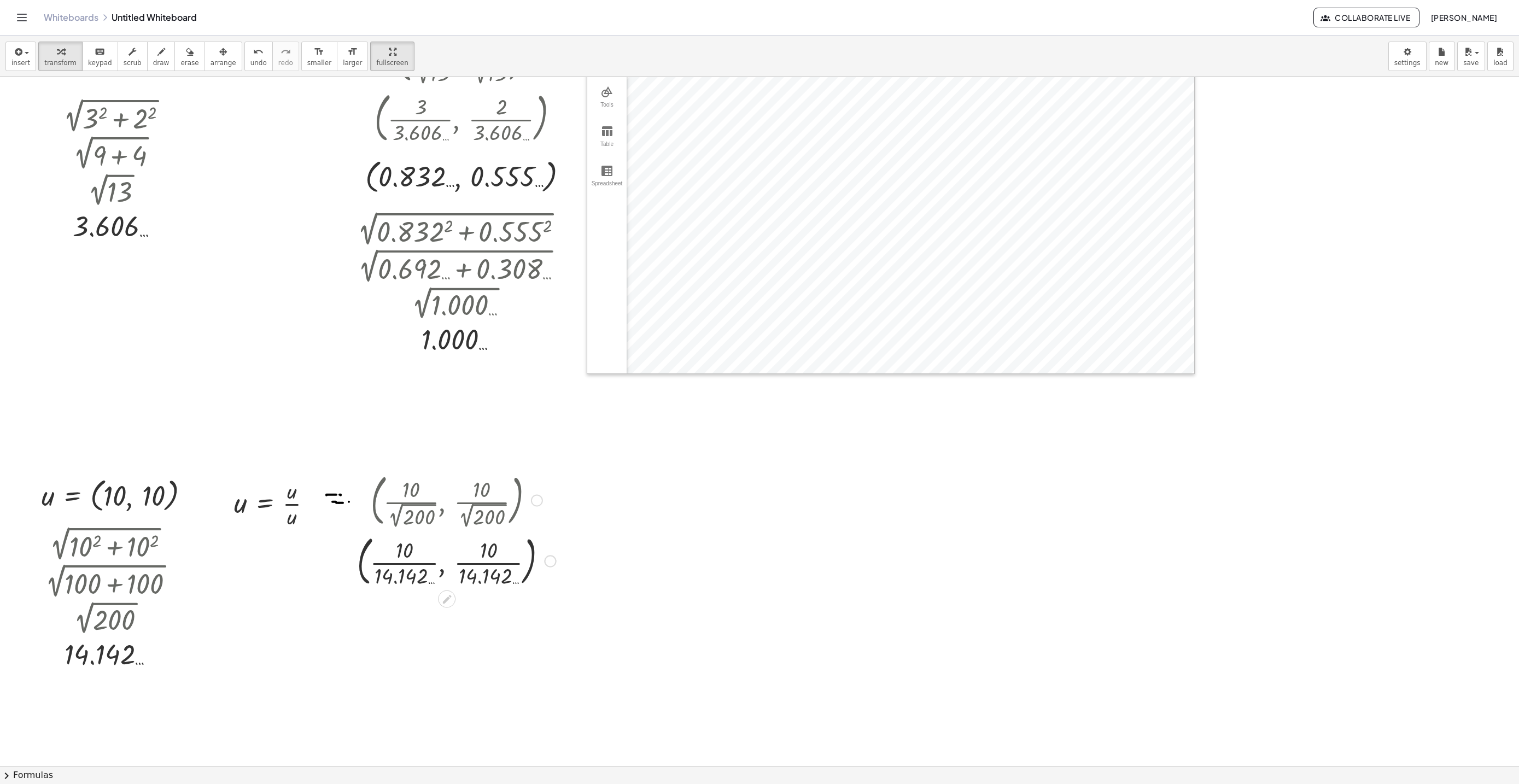
click at [424, 563] on div at bounding box center [456, 560] width 209 height 59
click at [481, 622] on div at bounding box center [456, 618] width 209 height 59
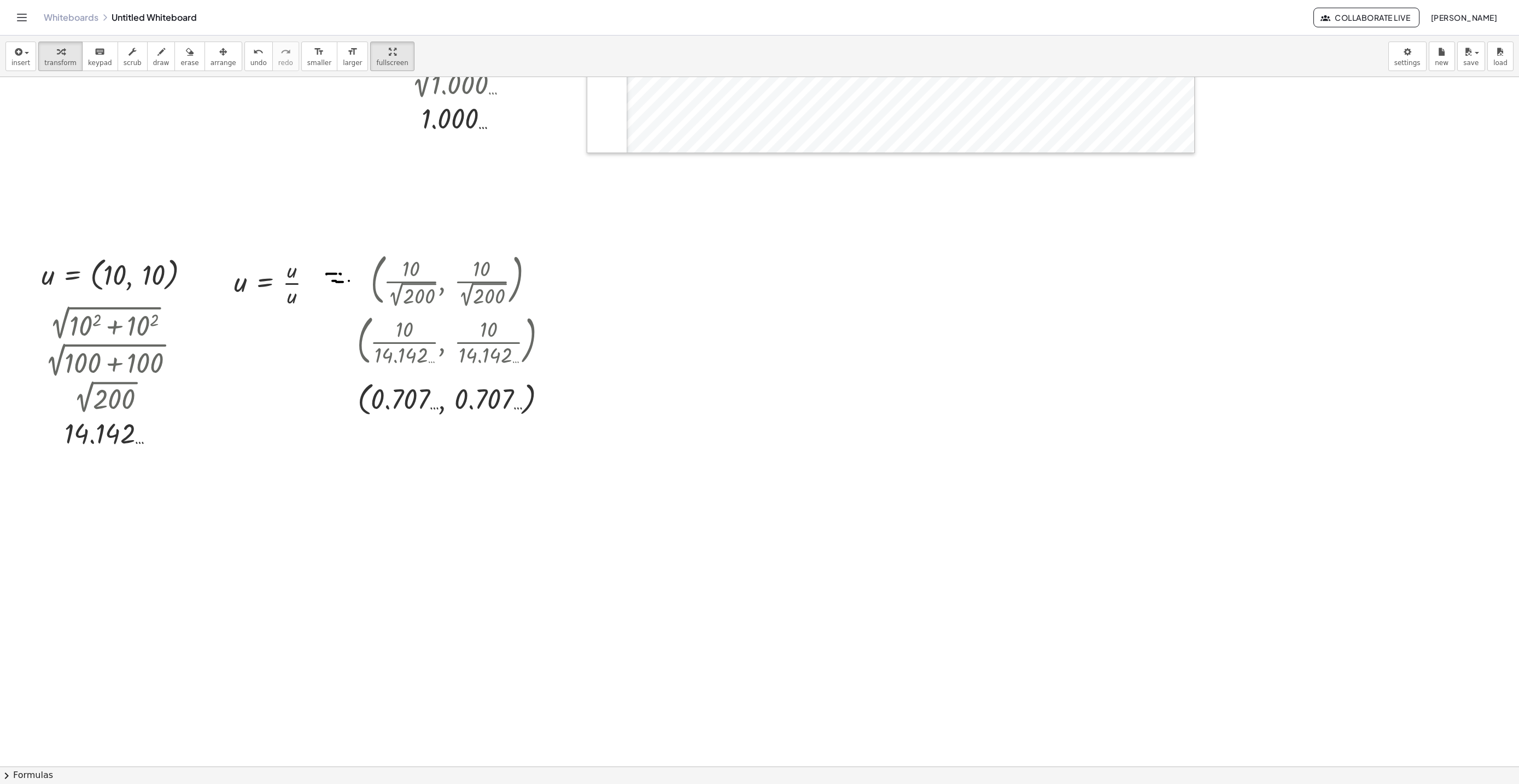
scroll to position [4426, 0]
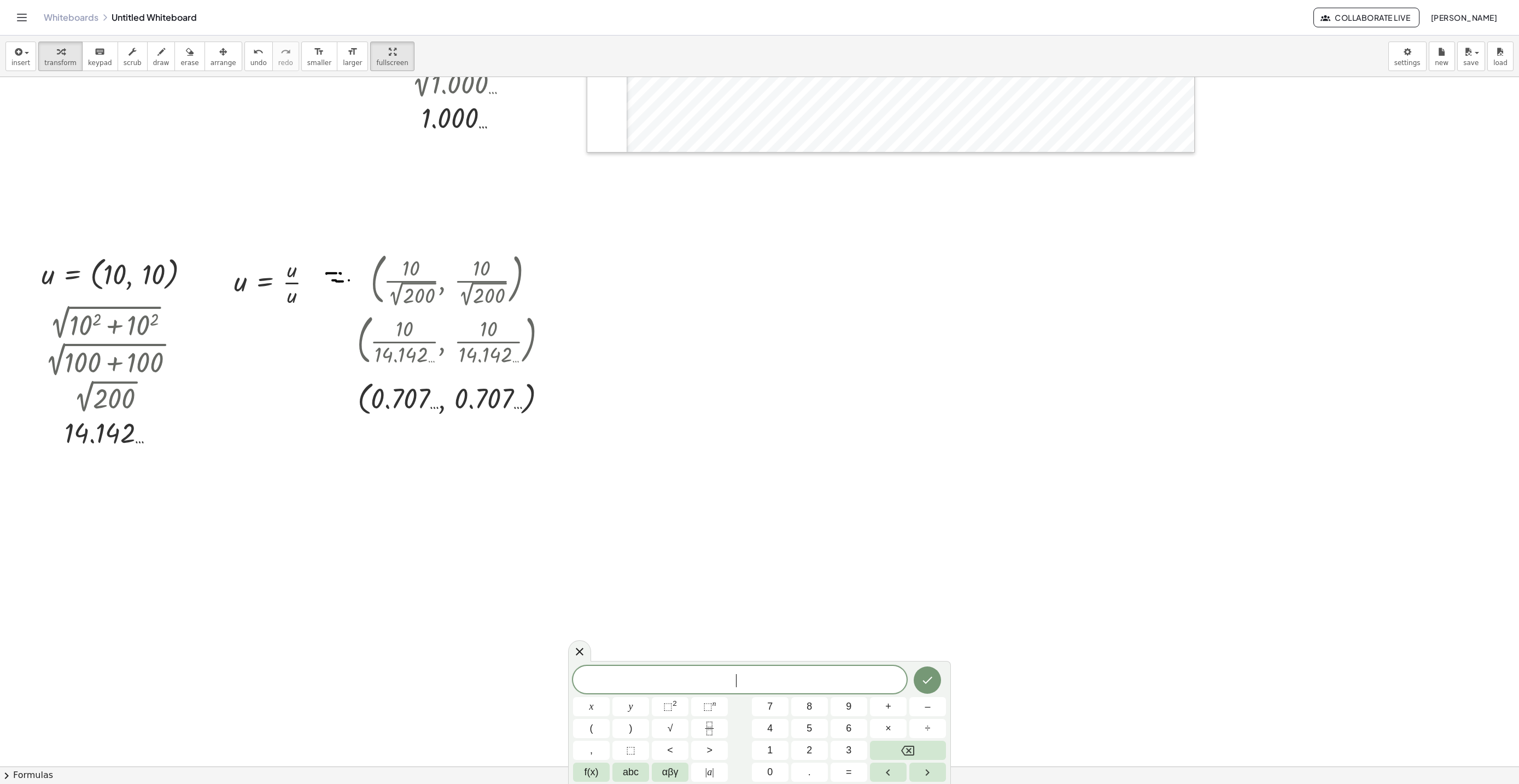
scroll to position [10, 0]
click at [663, 729] on button "√" at bounding box center [670, 728] width 36 height 19
click at [687, 706] on button "⬚ 2" at bounding box center [670, 707] width 36 height 19
click at [675, 698] on button "⬚ 2" at bounding box center [670, 707] width 36 height 19
click at [935, 671] on button "Done" at bounding box center [927, 677] width 28 height 27
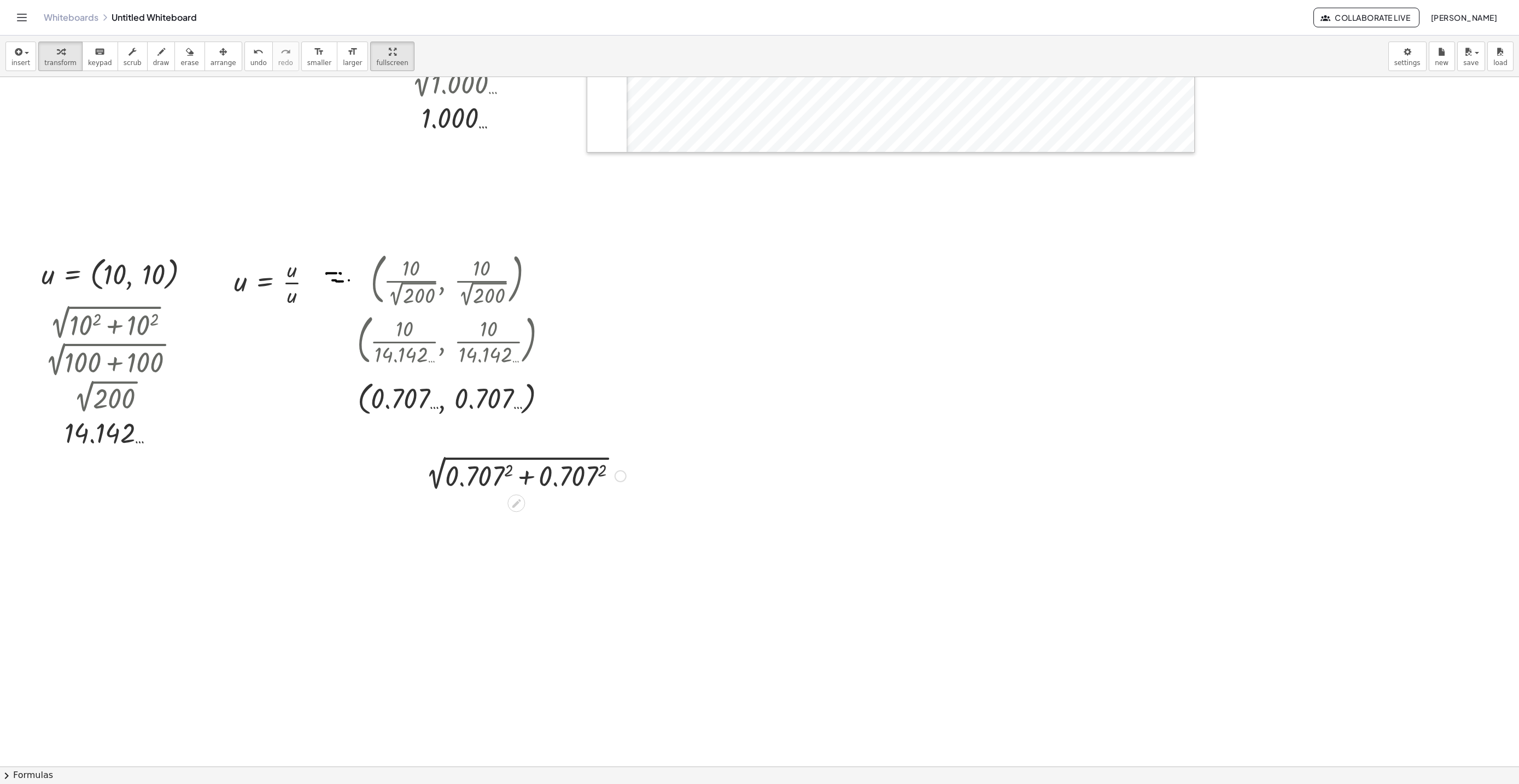
click at [509, 469] on div at bounding box center [523, 475] width 217 height 37
click at [600, 510] on div at bounding box center [523, 512] width 220 height 37
click at [532, 512] on div at bounding box center [523, 512] width 224 height 37
click at [483, 544] on div at bounding box center [523, 548] width 224 height 36
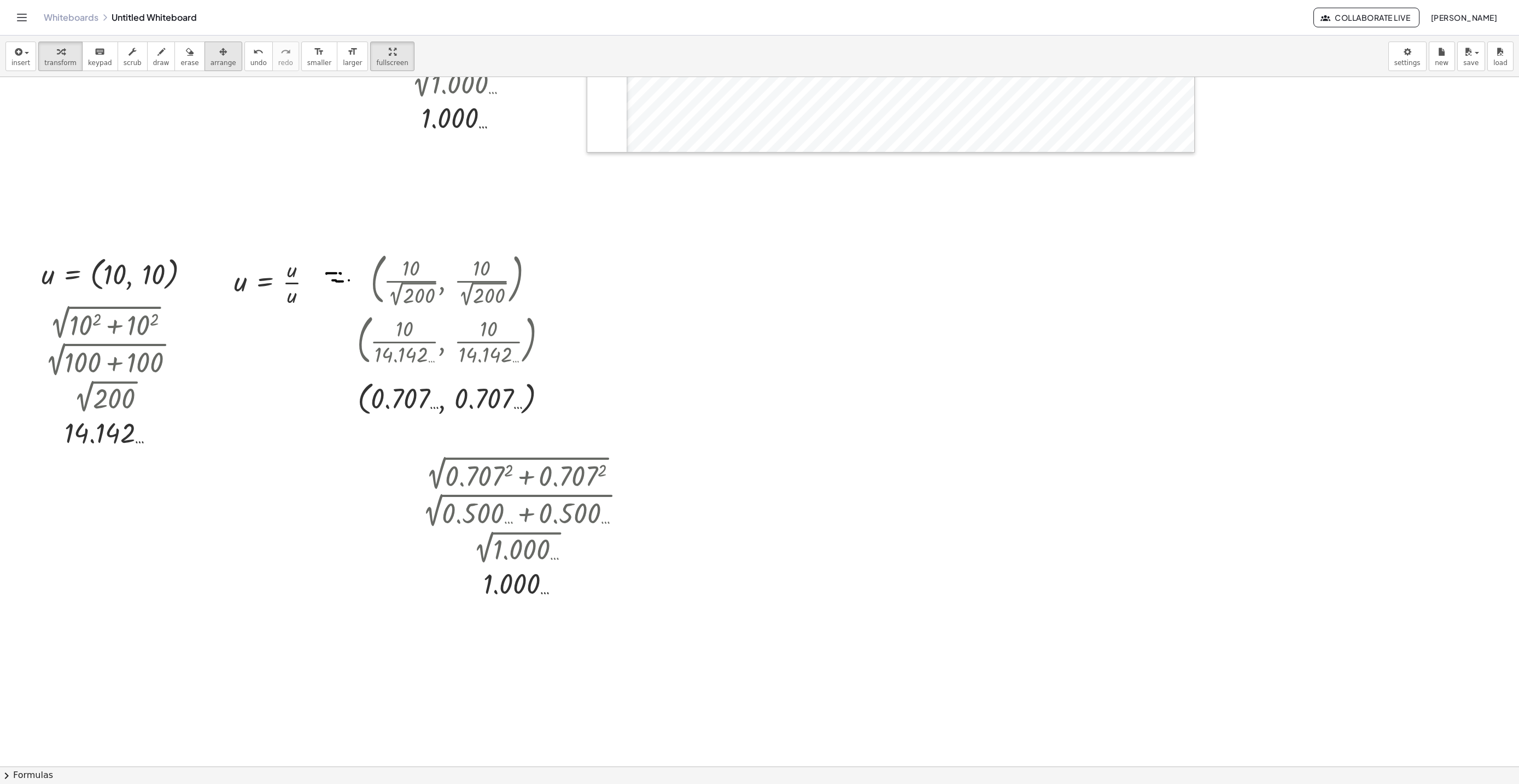
click at [216, 62] on span "arrange" at bounding box center [223, 63] width 26 height 8
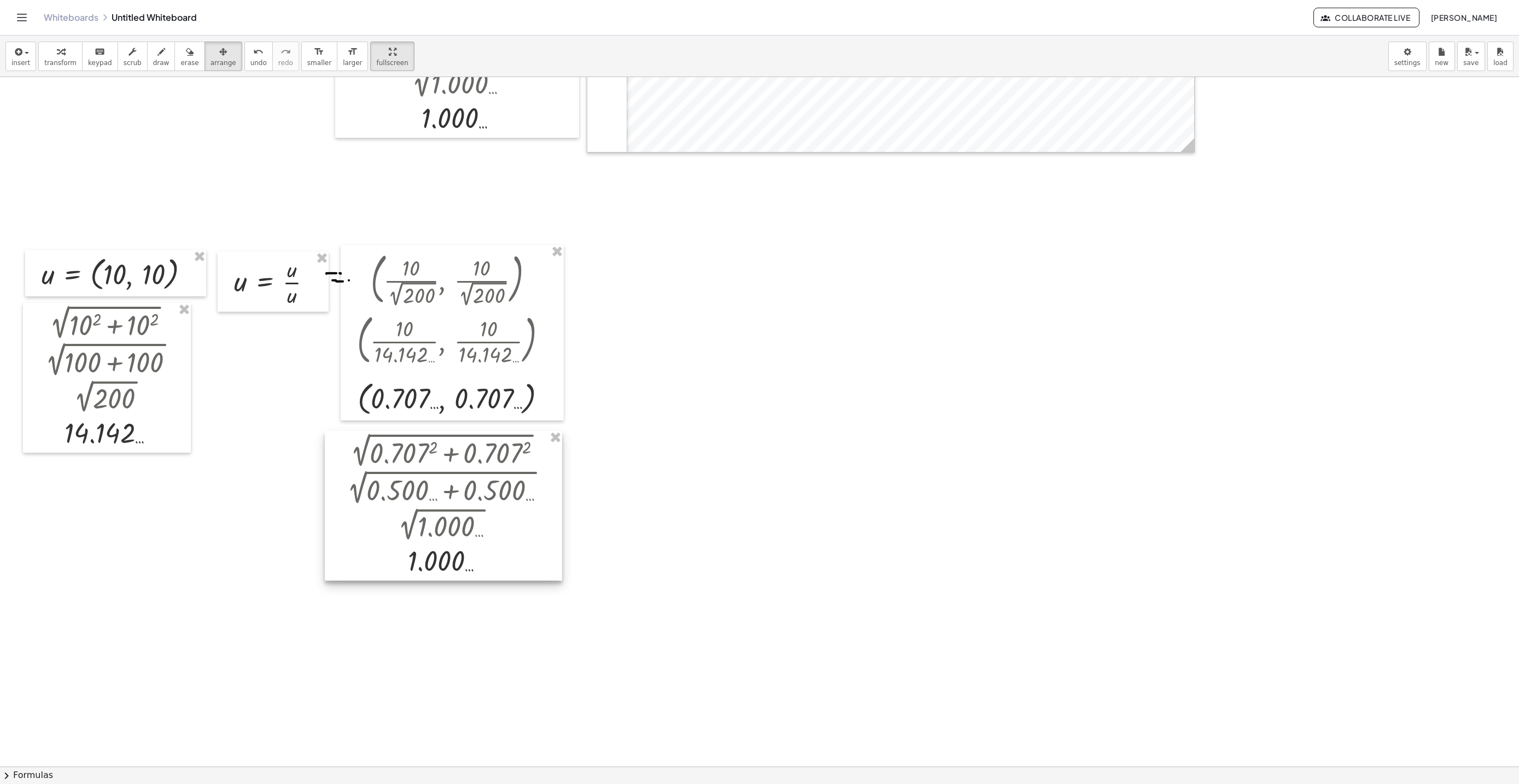
drag, startPoint x: 526, startPoint y: 474, endPoint x: 449, endPoint y: 451, distance: 80.4
click at [449, 451] on div at bounding box center [443, 505] width 237 height 150
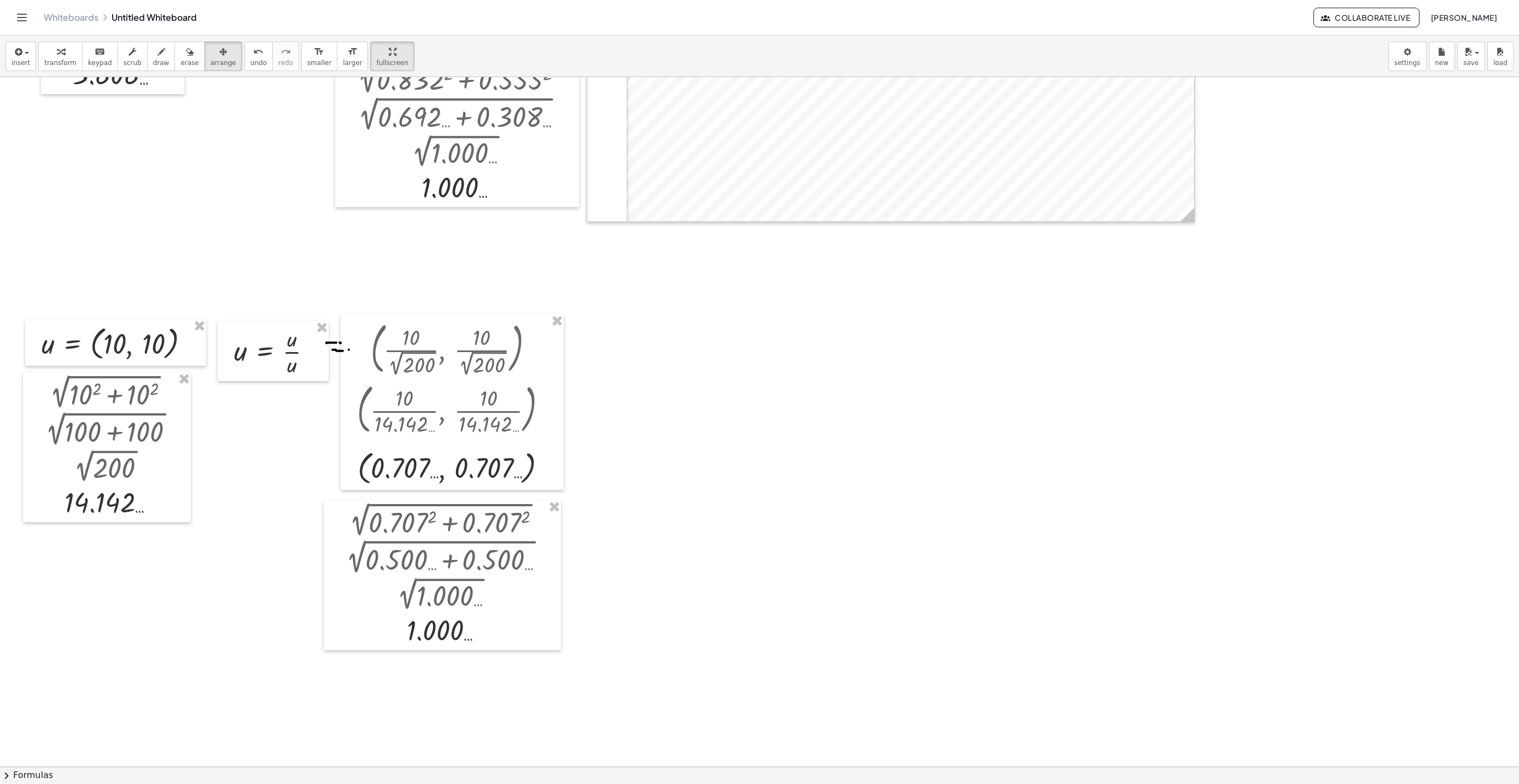
scroll to position [4352, 0]
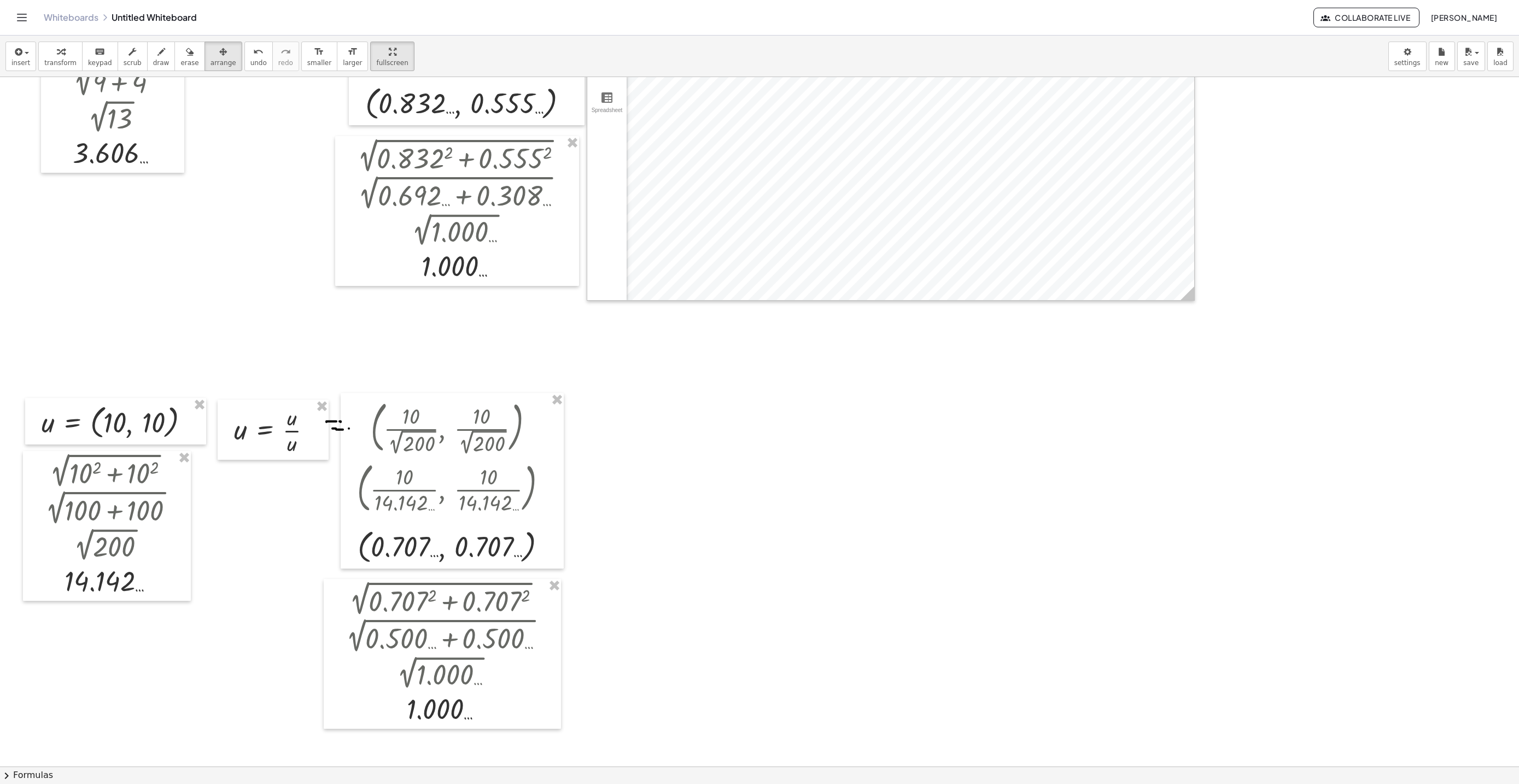
scroll to position [4278, 0]
click at [20, 66] on span "insert" at bounding box center [20, 63] width 19 height 8
click at [51, 198] on span "Graphing" at bounding box center [56, 196] width 36 height 11
click at [218, 64] on span "arrange" at bounding box center [223, 63] width 26 height 8
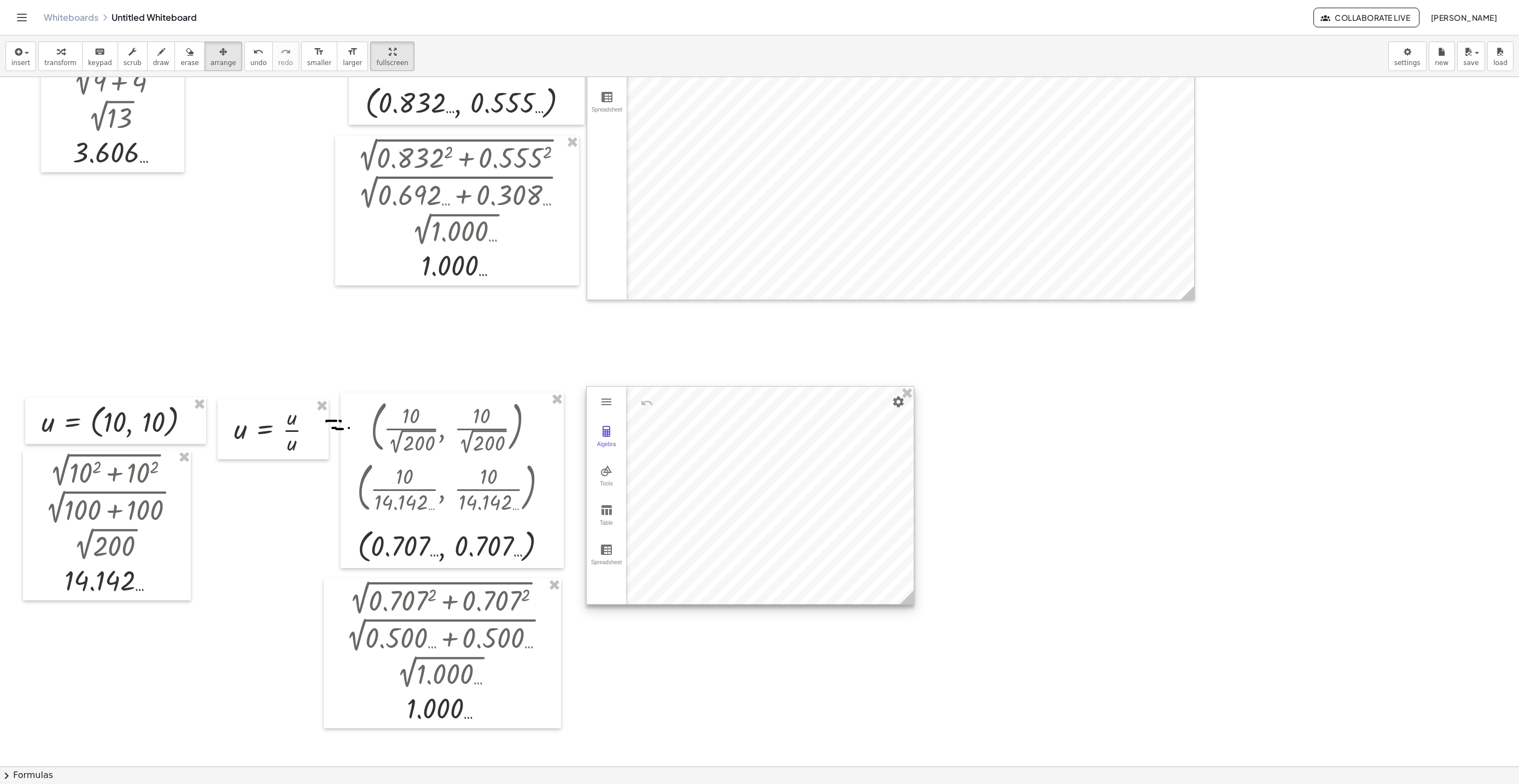
drag, startPoint x: 846, startPoint y: 470, endPoint x: 735, endPoint y: 467, distance: 111.0
click at [735, 467] on div at bounding box center [750, 495] width 327 height 217
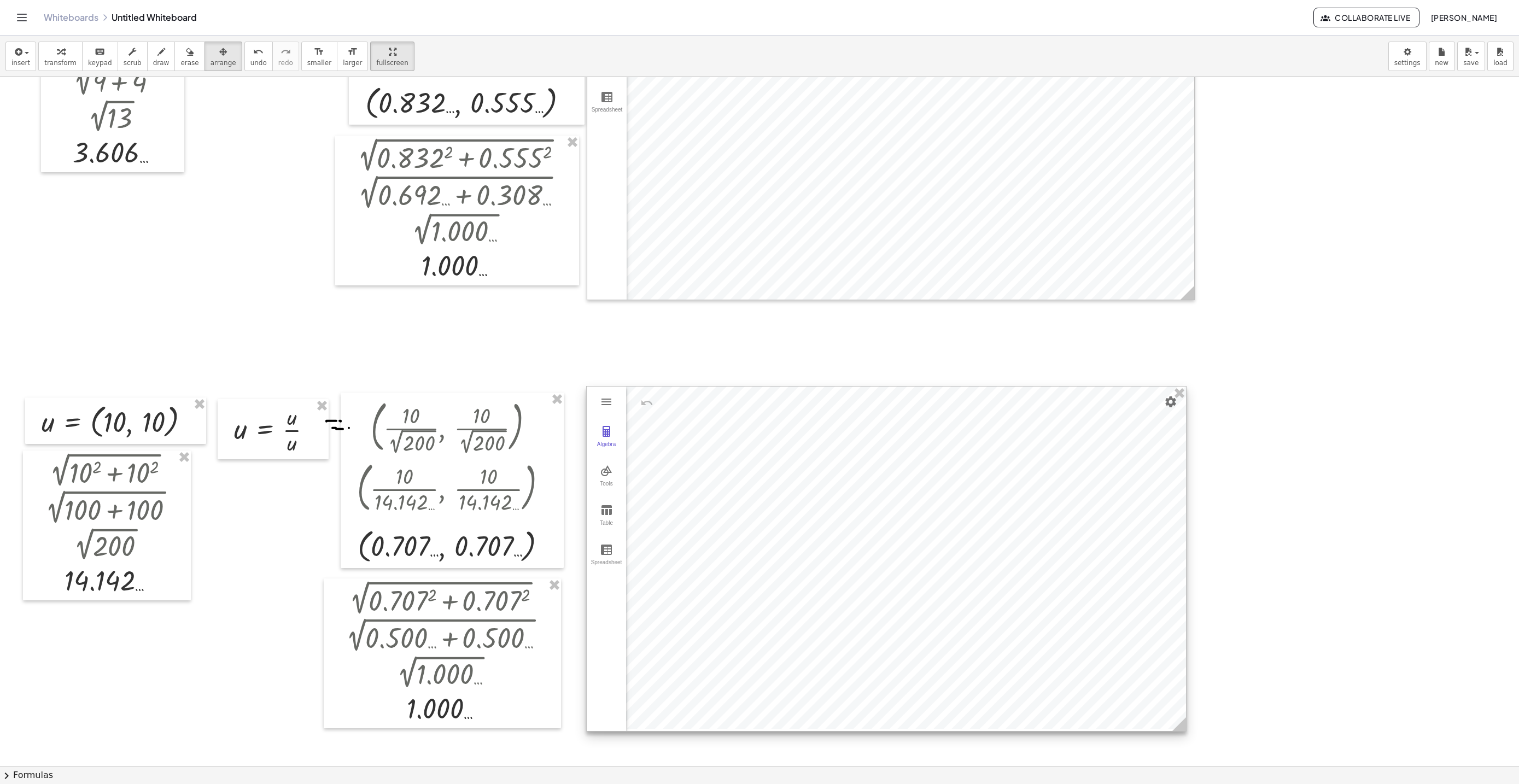
drag, startPoint x: 909, startPoint y: 603, endPoint x: 1179, endPoint y: 730, distance: 298.4
click at [1179, 730] on icon at bounding box center [1179, 723] width 13 height 13
click at [599, 466] on button "Tools" at bounding box center [607, 476] width 40 height 40
click at [655, 695] on img "Vector. Select starting point, then end point" at bounding box center [656, 693] width 44 height 17
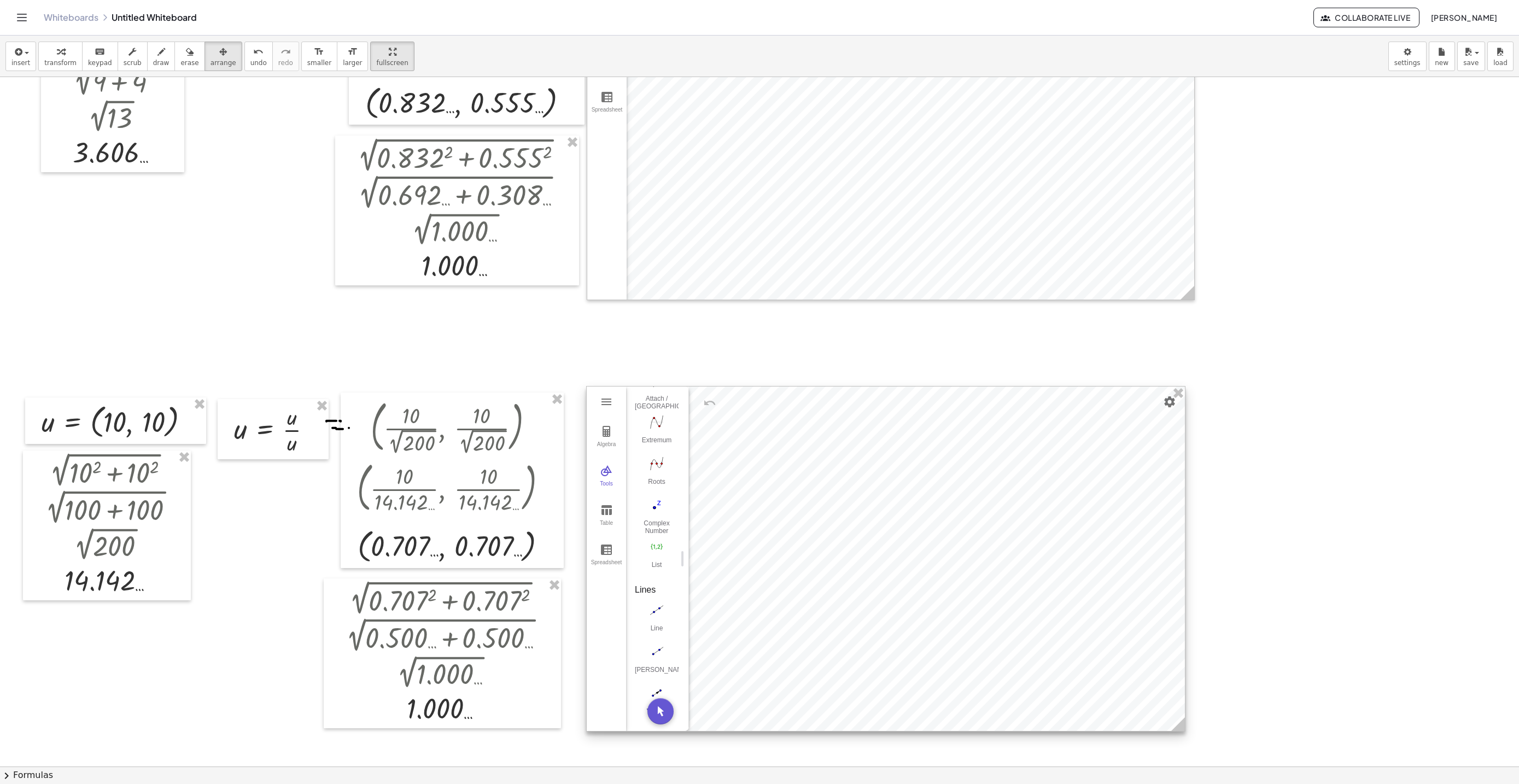
click at [936, 560] on div at bounding box center [886, 558] width 598 height 344
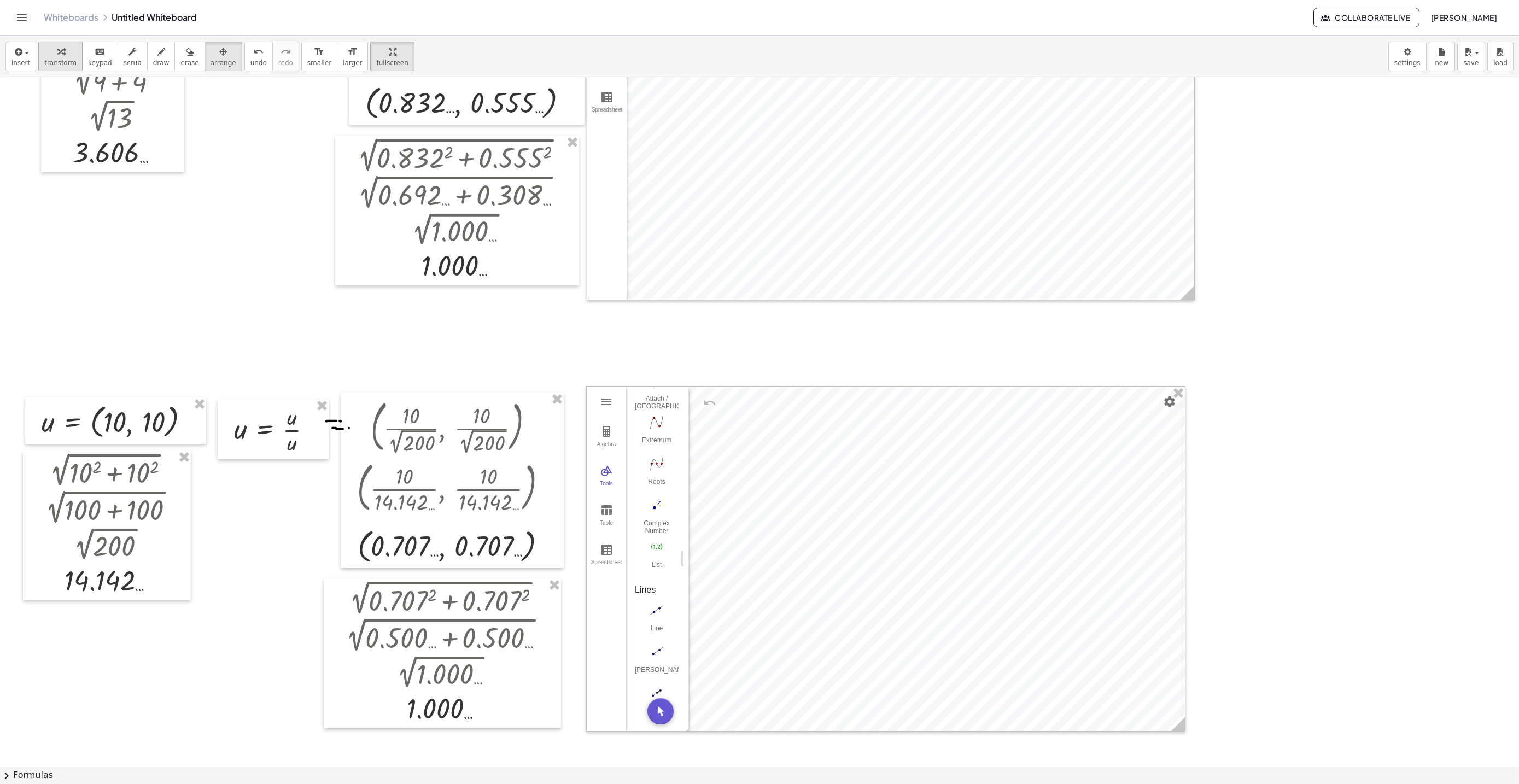
click at [58, 47] on icon "button" at bounding box center [61, 52] width 8 height 13
click at [1122, 523] on li "Settings" at bounding box center [1134, 522] width 104 height 17
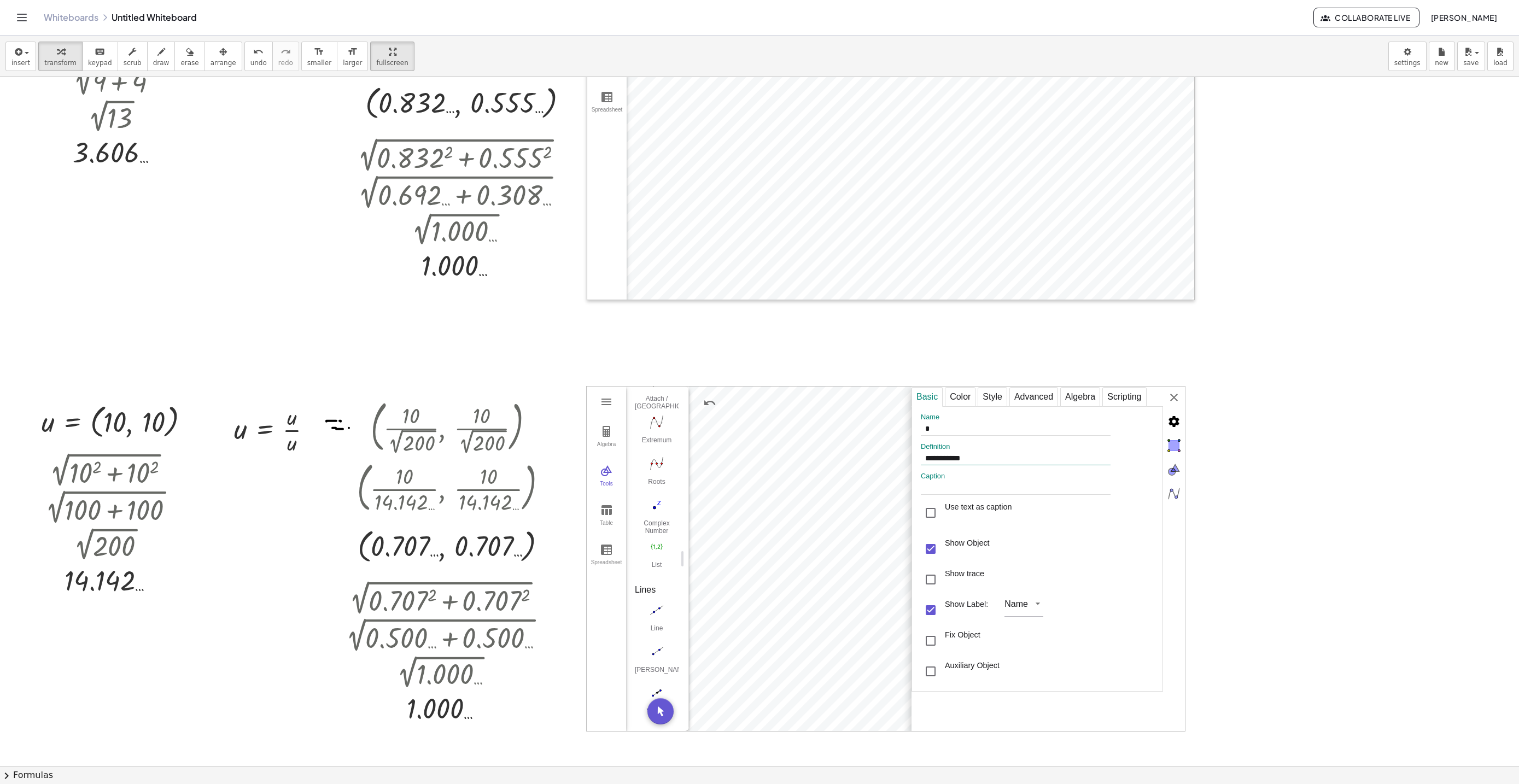
click at [937, 465] on input "**********" at bounding box center [1015, 459] width 190 height 13
type input "********"
click at [1161, 408] on div "**********" at bounding box center [1048, 559] width 273 height 345
click at [602, 436] on img "Graphing Calculator" at bounding box center [607, 431] width 13 height 13
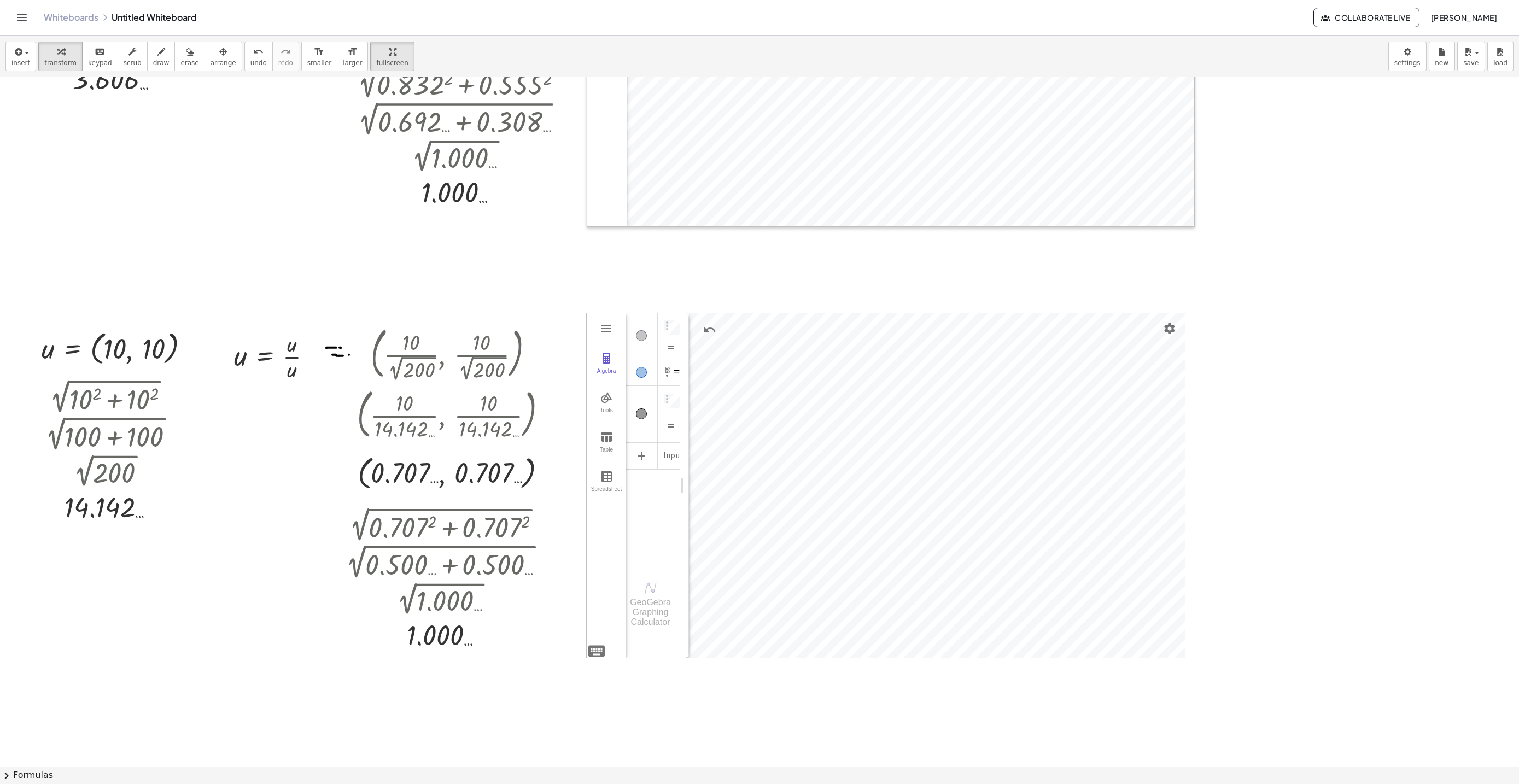
scroll to position [4352, 0]
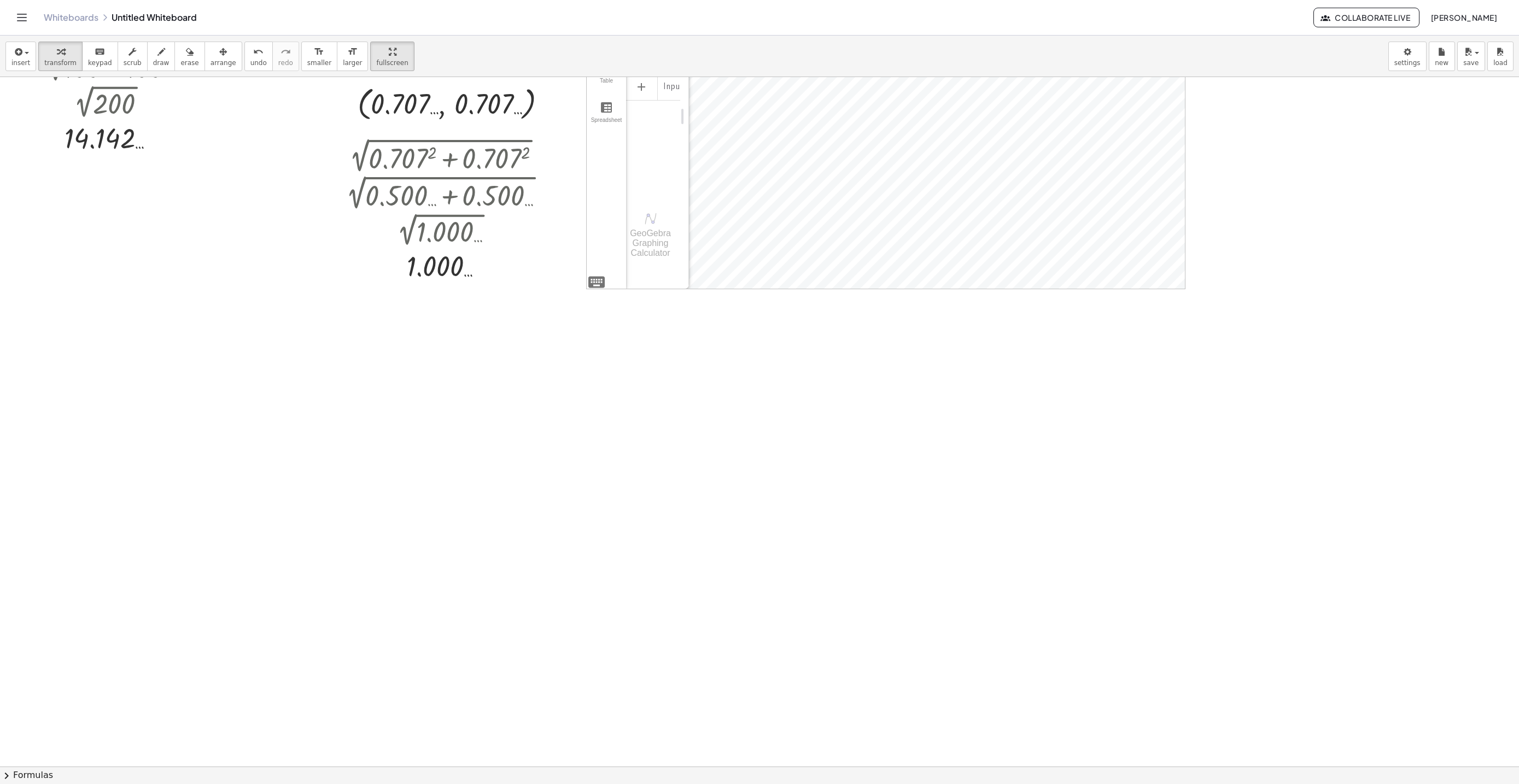
scroll to position [4721, 0]
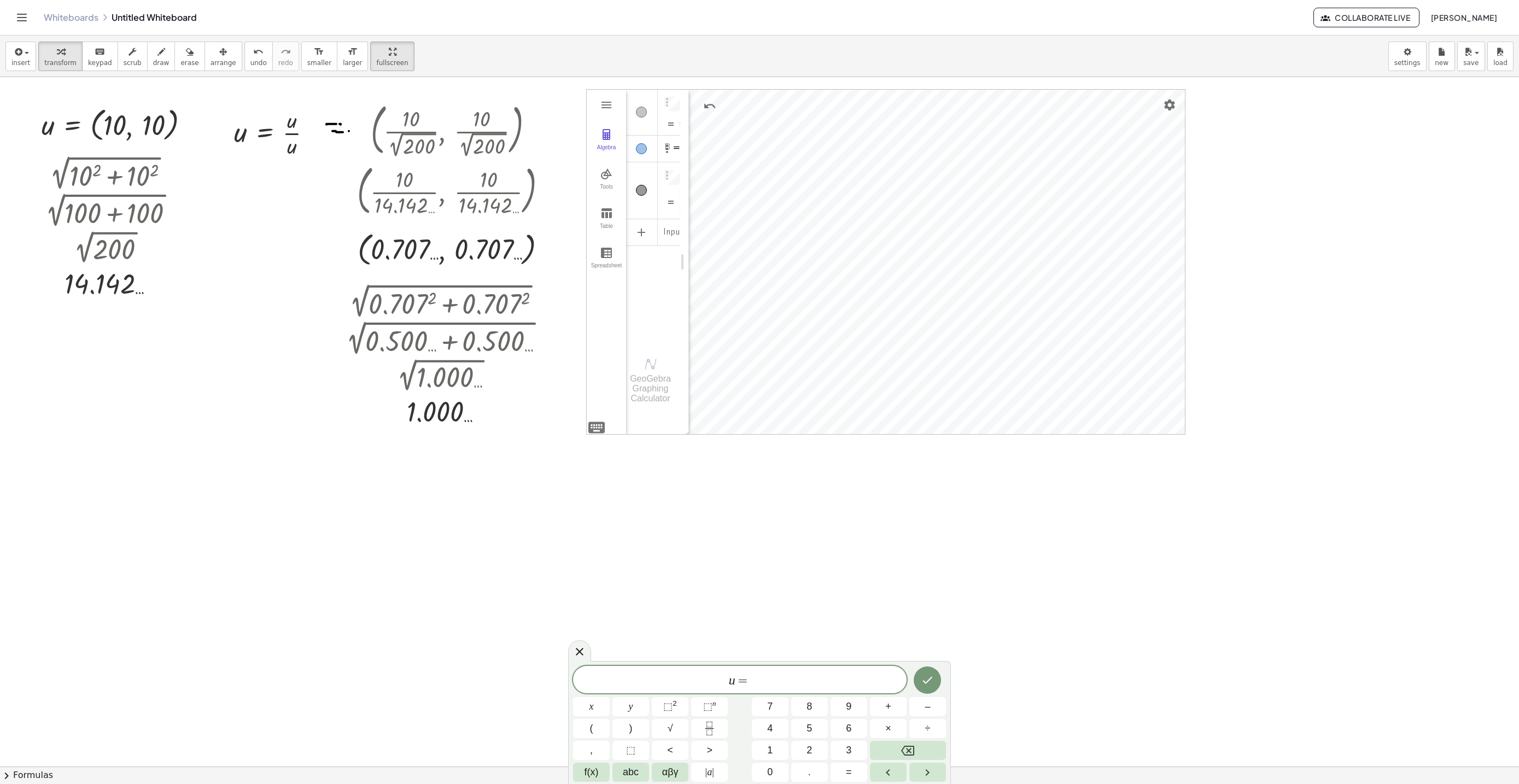
scroll to position [4573, 0]
click at [939, 688] on button "Done" at bounding box center [927, 678] width 28 height 27
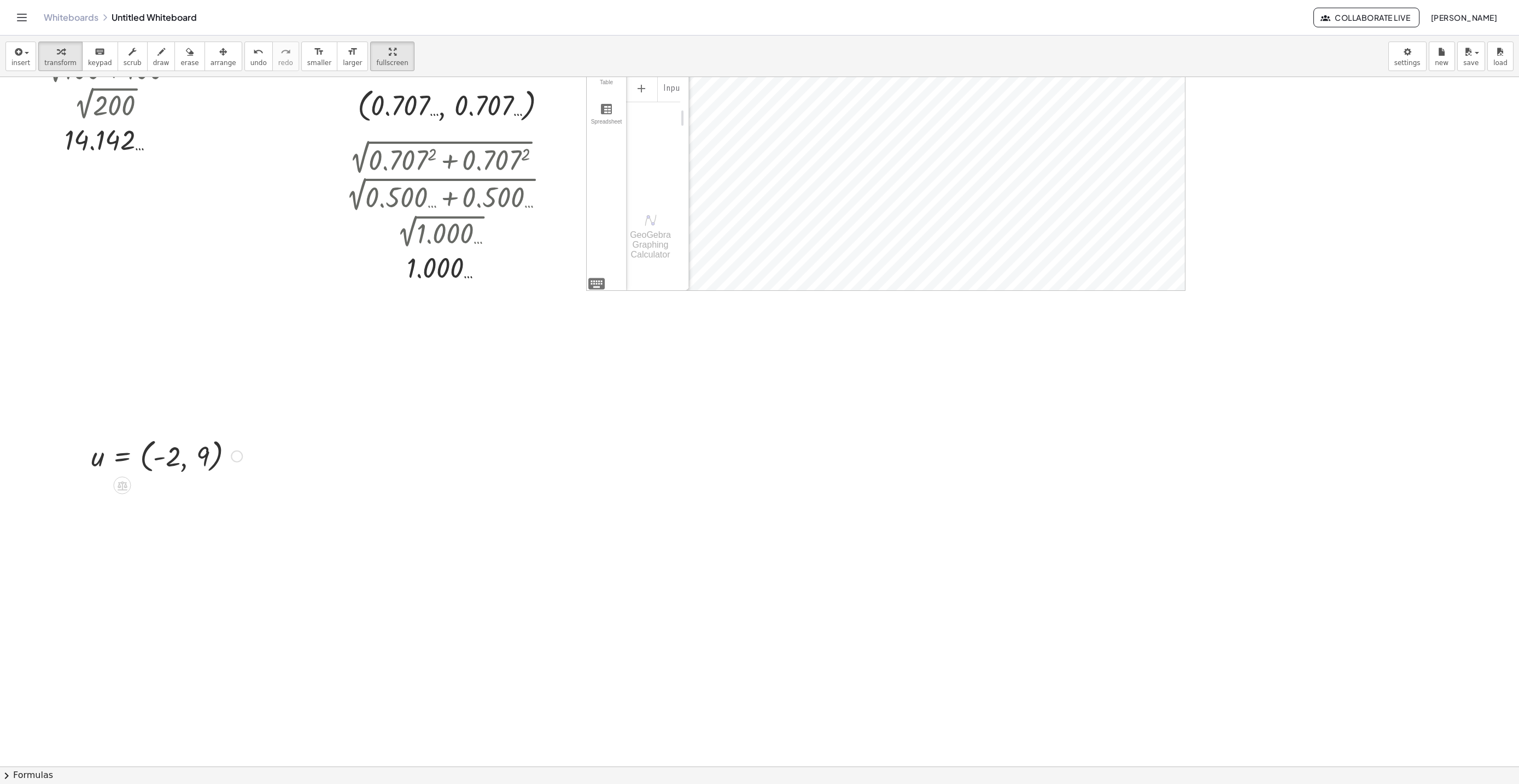
scroll to position [4721, 0]
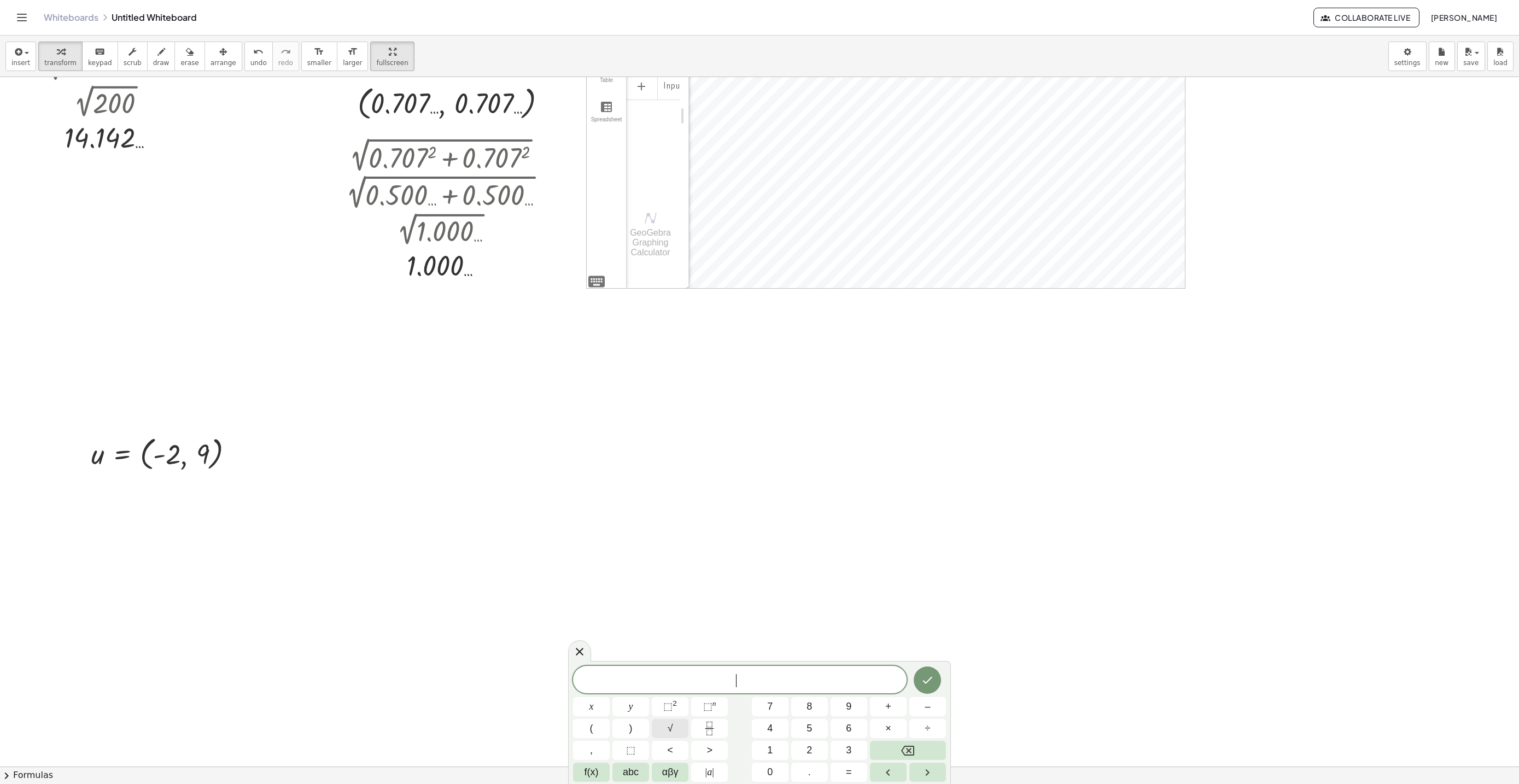
click at [671, 726] on span "√" at bounding box center [670, 728] width 6 height 15
click at [669, 707] on span "⬚" at bounding box center [668, 706] width 10 height 11
click at [672, 706] on span "⬚" at bounding box center [668, 706] width 10 height 11
click at [934, 678] on icon "Done" at bounding box center [927, 677] width 13 height 13
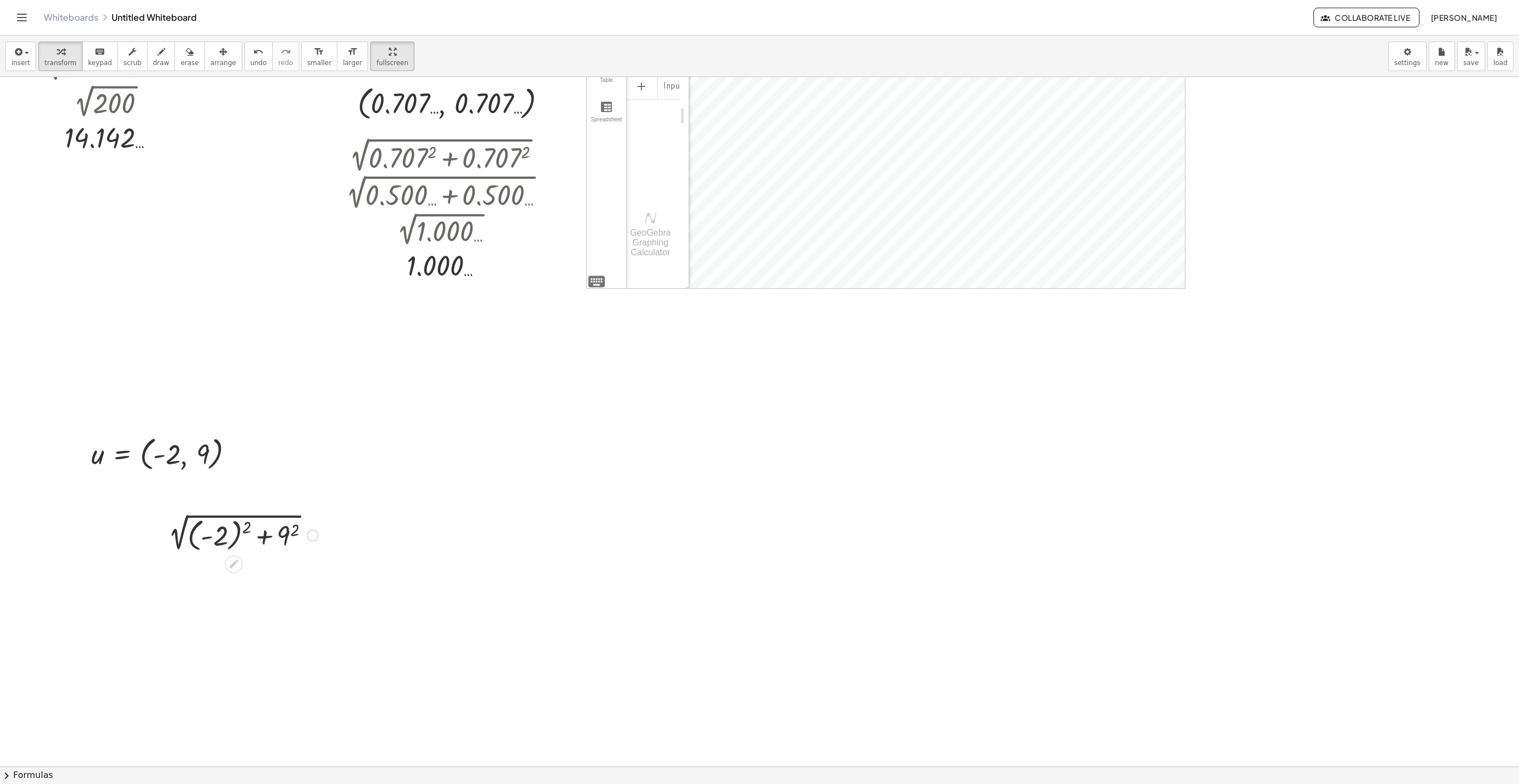
click at [247, 526] on div at bounding box center [240, 534] width 167 height 40
click at [273, 567] on div at bounding box center [240, 573] width 167 height 37
click at [239, 579] on div at bounding box center [240, 573] width 167 height 37
click at [220, 615] on div at bounding box center [240, 609] width 167 height 36
click at [219, 57] on icon "button" at bounding box center [223, 52] width 8 height 13
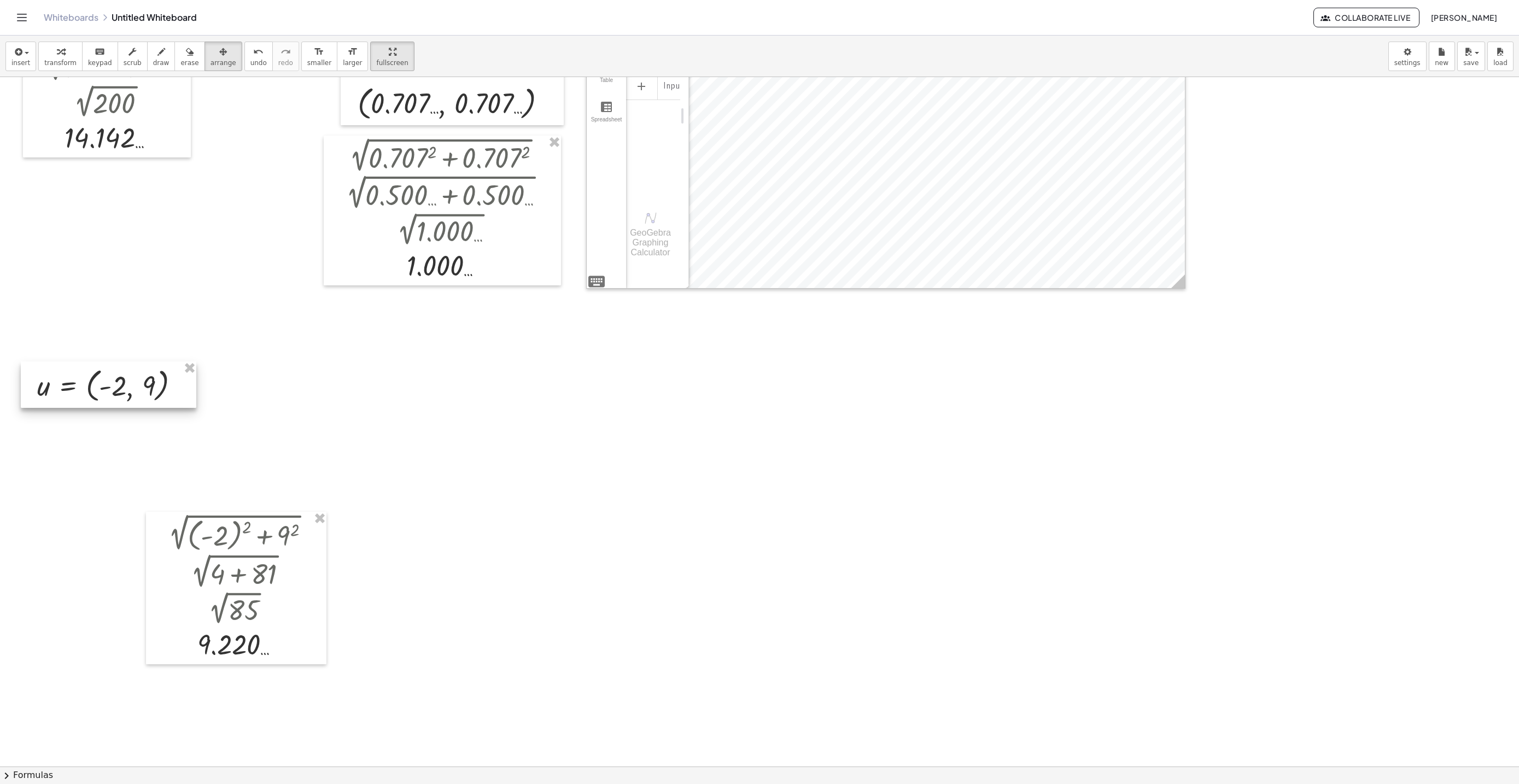
drag, startPoint x: 166, startPoint y: 465, endPoint x: 122, endPoint y: 400, distance: 78.5
click at [120, 398] on div at bounding box center [108, 384] width 175 height 47
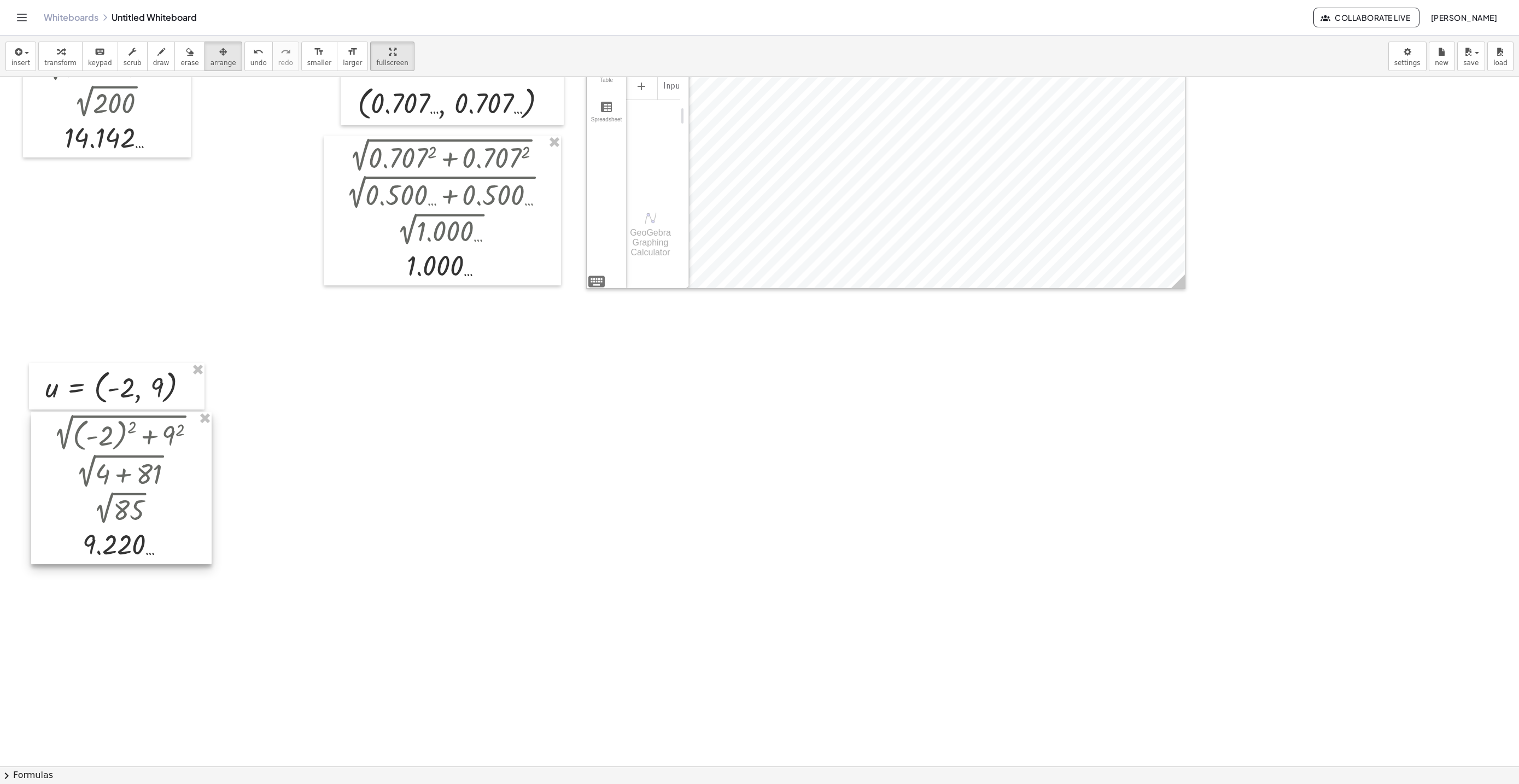
drag, startPoint x: 152, startPoint y: 517, endPoint x: 124, endPoint y: 493, distance: 36.9
click at [124, 493] on div at bounding box center [122, 488] width 180 height 153
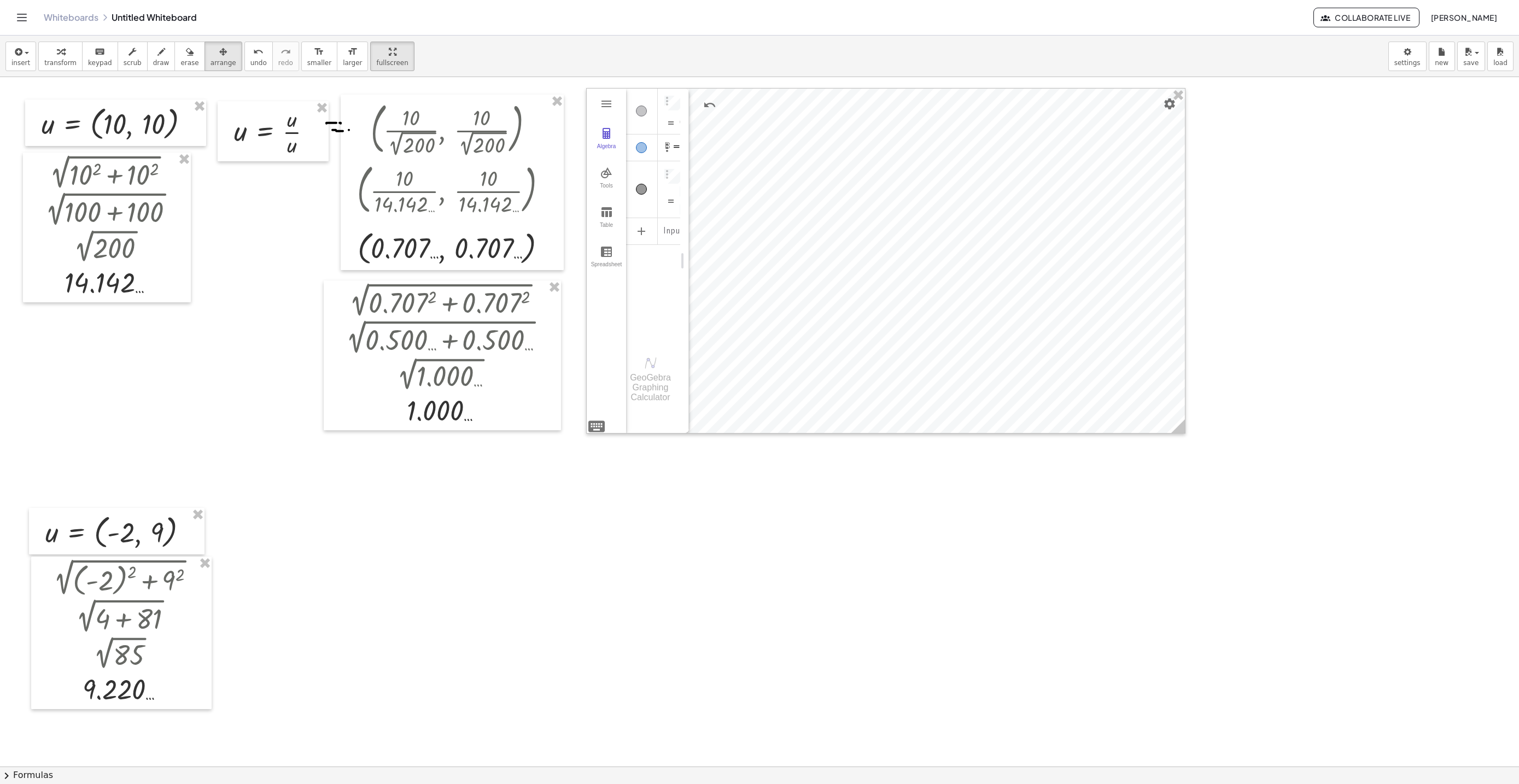
scroll to position [4573, 0]
click at [52, 52] on div "button" at bounding box center [60, 51] width 32 height 13
drag, startPoint x: 314, startPoint y: 137, endPoint x: 243, endPoint y: 570, distance: 438.8
click at [211, 57] on div "button" at bounding box center [223, 51] width 26 height 13
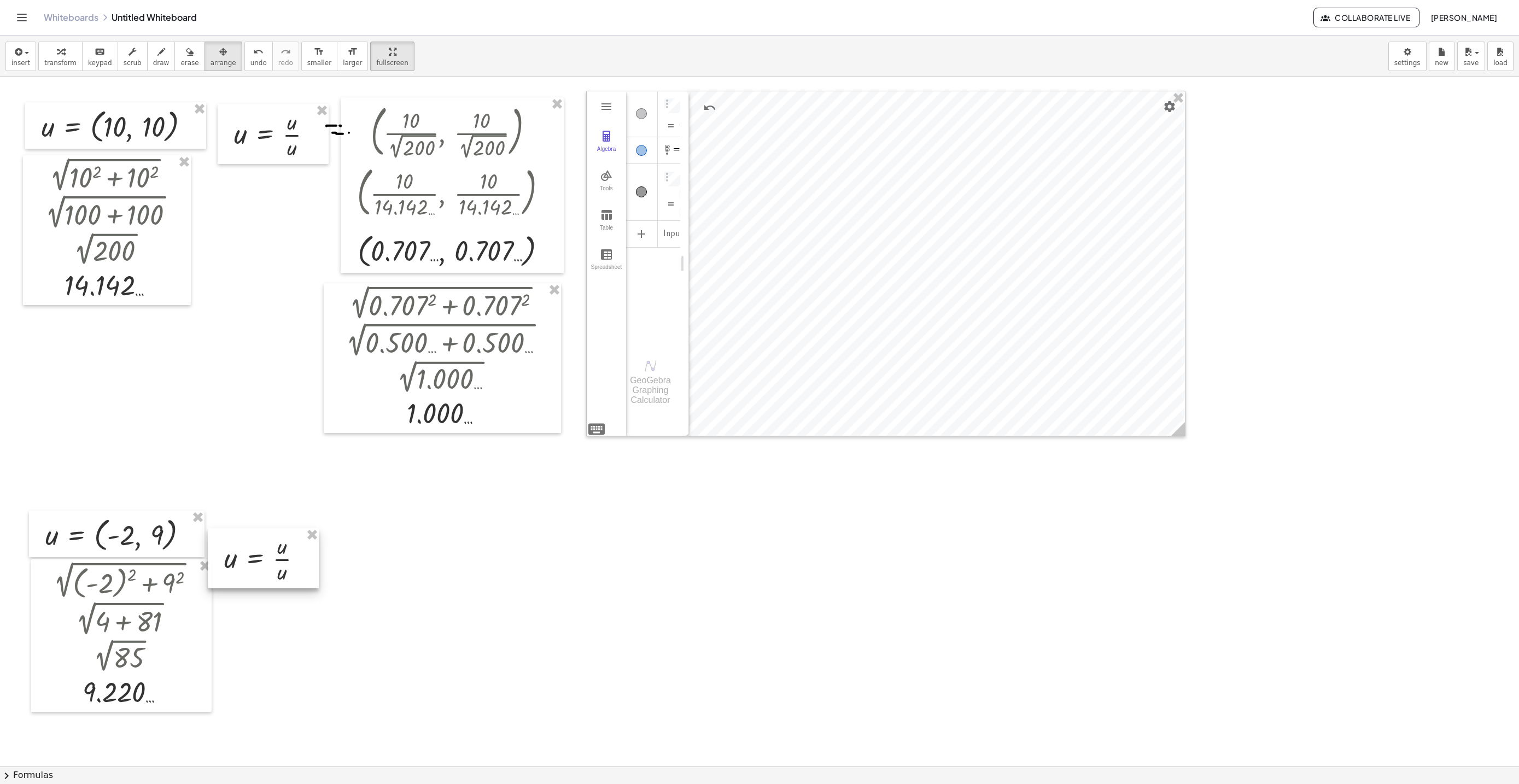
drag, startPoint x: 212, startPoint y: 564, endPoint x: 280, endPoint y: 565, distance: 68.0
click at [280, 565] on div at bounding box center [263, 558] width 111 height 60
click at [153, 54] on div "button" at bounding box center [161, 51] width 17 height 13
drag, startPoint x: 308, startPoint y: 549, endPoint x: 316, endPoint y: 549, distance: 8.0
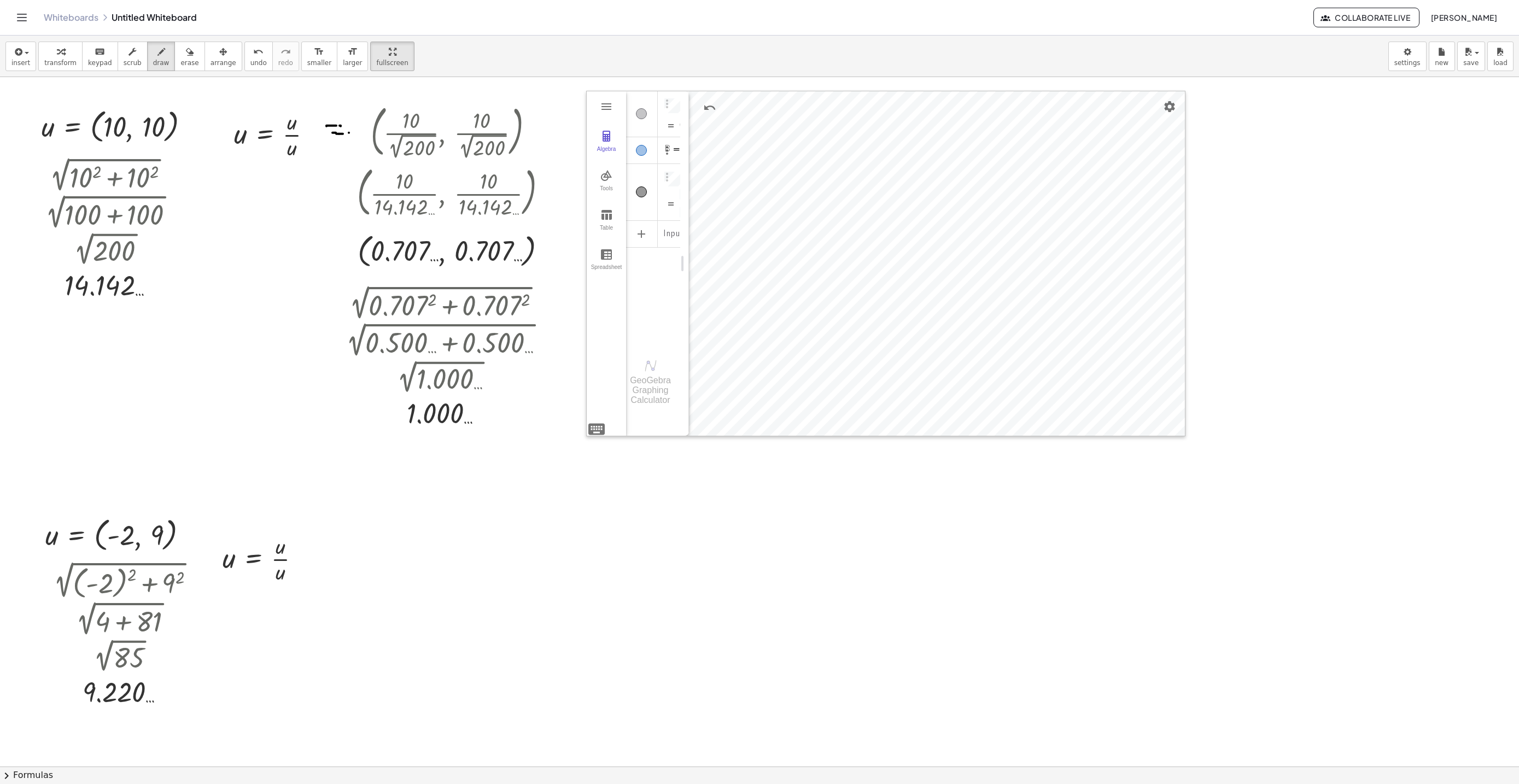
drag, startPoint x: 312, startPoint y: 559, endPoint x: 318, endPoint y: 559, distance: 6.0
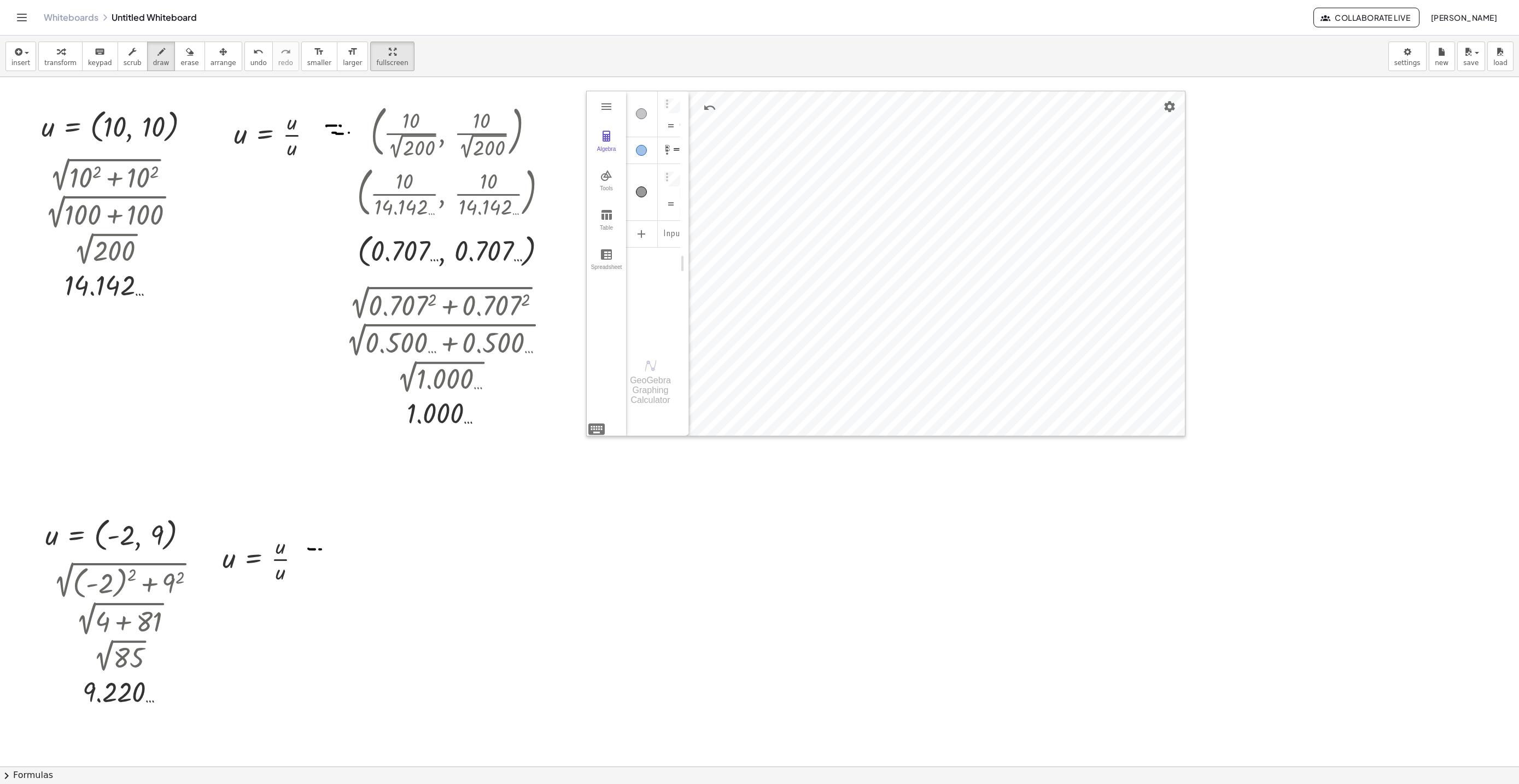
click at [57, 54] on icon "button" at bounding box center [61, 52] width 8 height 13
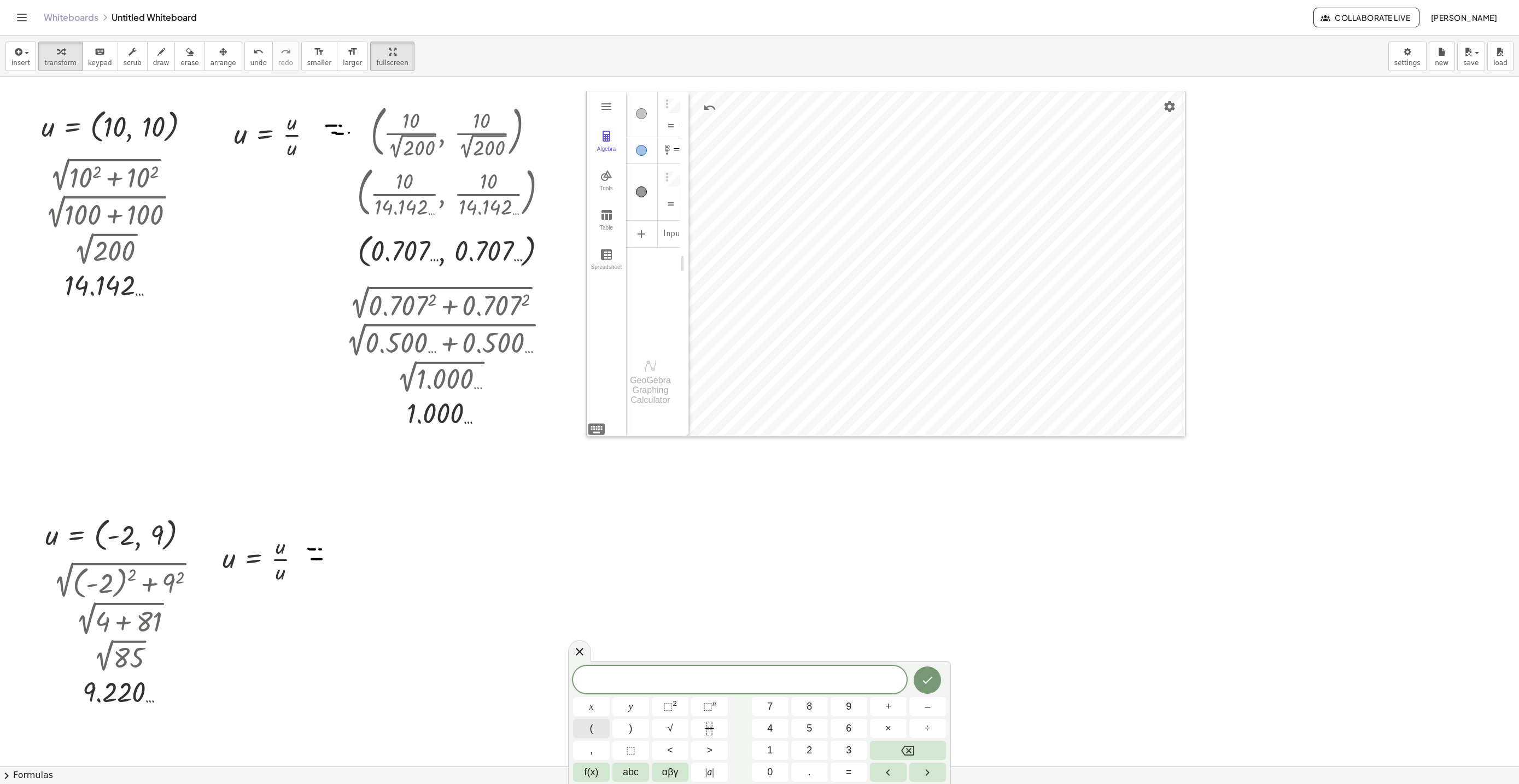
click at [597, 729] on button "(" at bounding box center [591, 728] width 36 height 19
click at [699, 731] on button "Fraction" at bounding box center [709, 728] width 36 height 19
click at [671, 734] on span "√" at bounding box center [670, 728] width 6 height 15
drag, startPoint x: 699, startPoint y: 718, endPoint x: 715, endPoint y: 728, distance: 18.9
click at [701, 720] on div "( − 2 √ 8 5 ​ , ) x y ⬚ 2 ⬚ n 7 8 9 + – ( ) √ 4 5 6 × ÷ , ⬚ < > 1 2 3 f(x) abc …" at bounding box center [760, 715] width 373 height 133
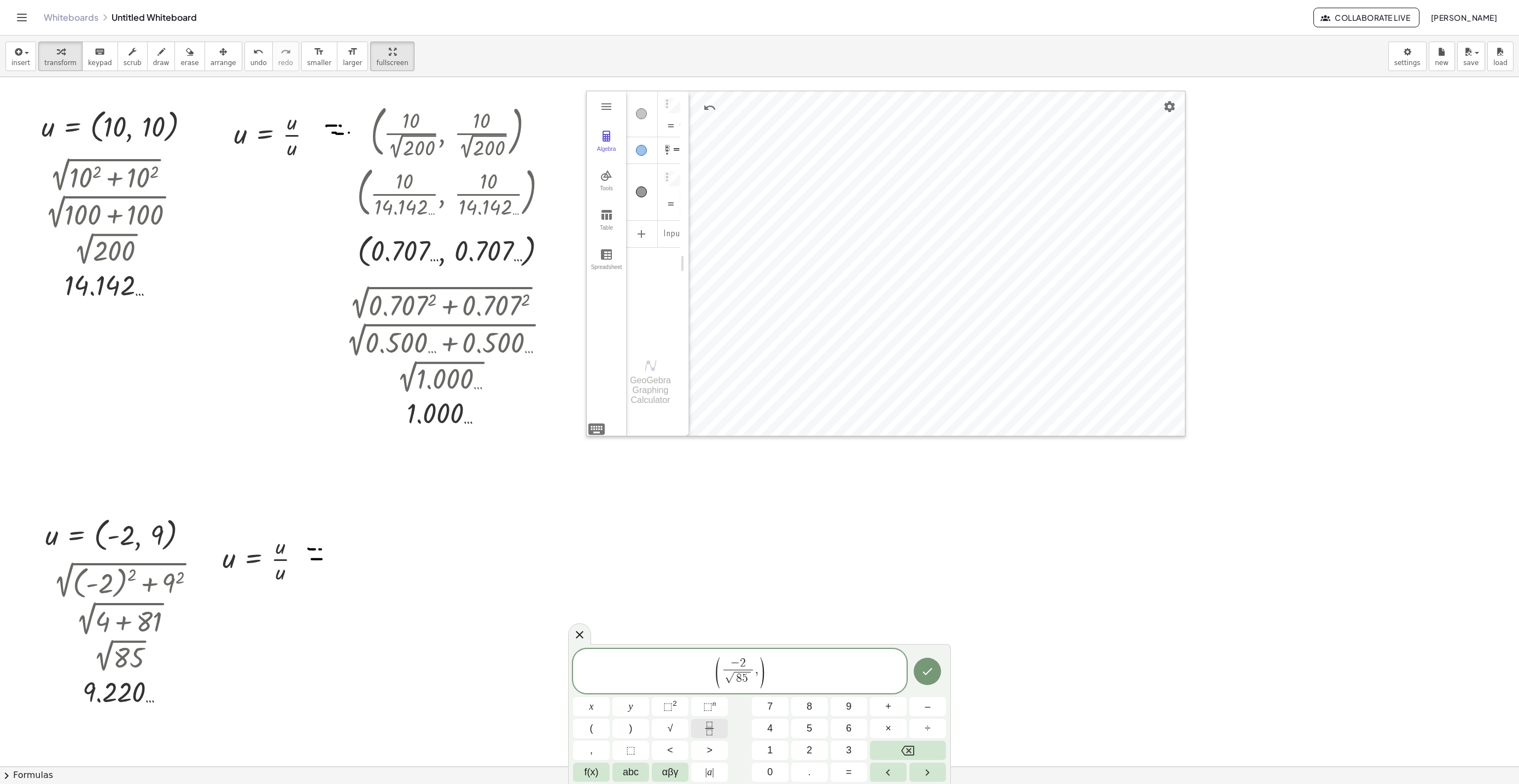
click at [717, 729] on button "Fraction" at bounding box center [709, 728] width 36 height 19
click at [669, 726] on span "√" at bounding box center [670, 728] width 6 height 15
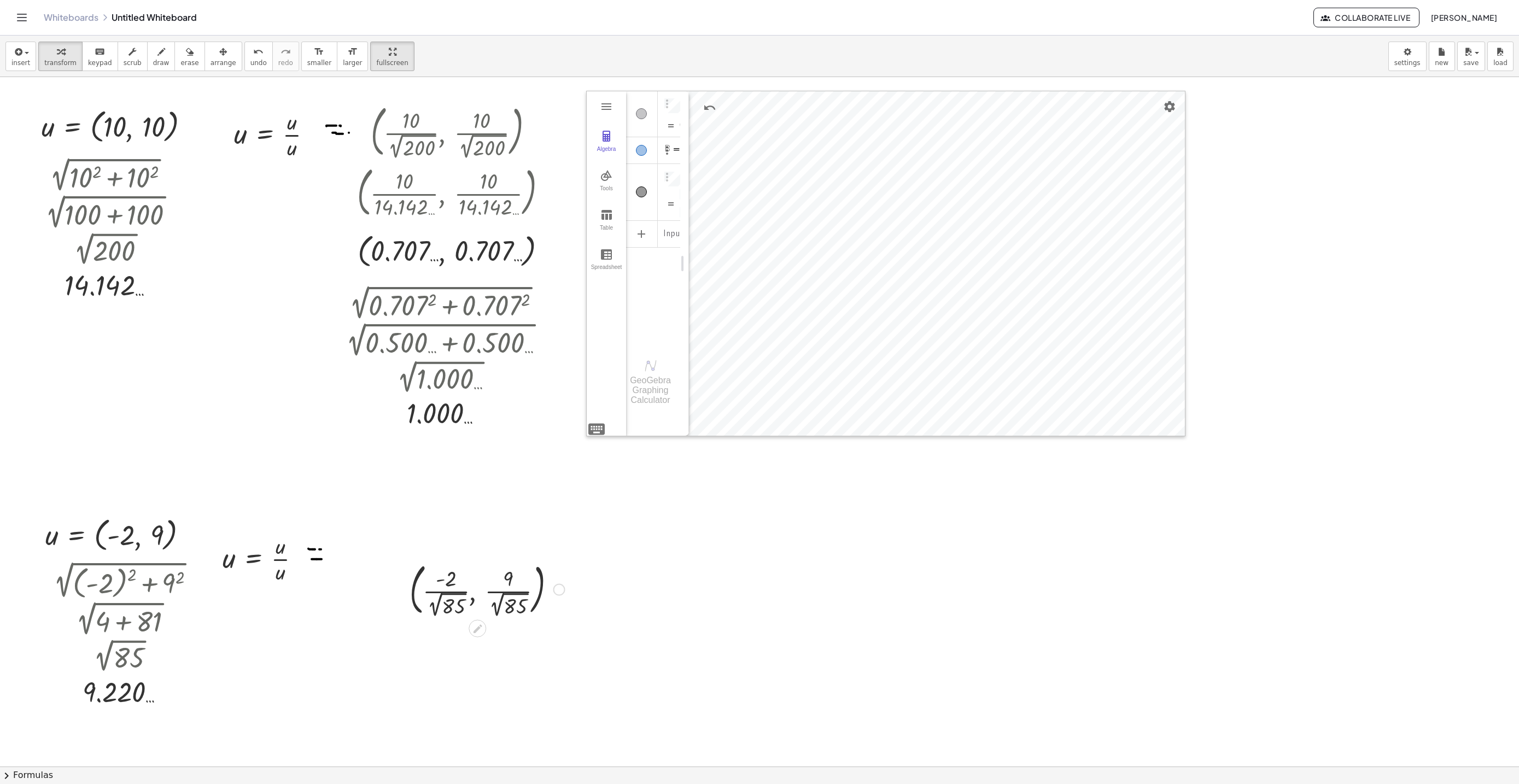
click at [446, 608] on div at bounding box center [488, 588] width 166 height 61
click at [513, 669] on div at bounding box center [487, 648] width 182 height 61
click at [449, 652] on div at bounding box center [487, 648] width 199 height 59
click at [505, 712] on div at bounding box center [487, 708] width 215 height 59
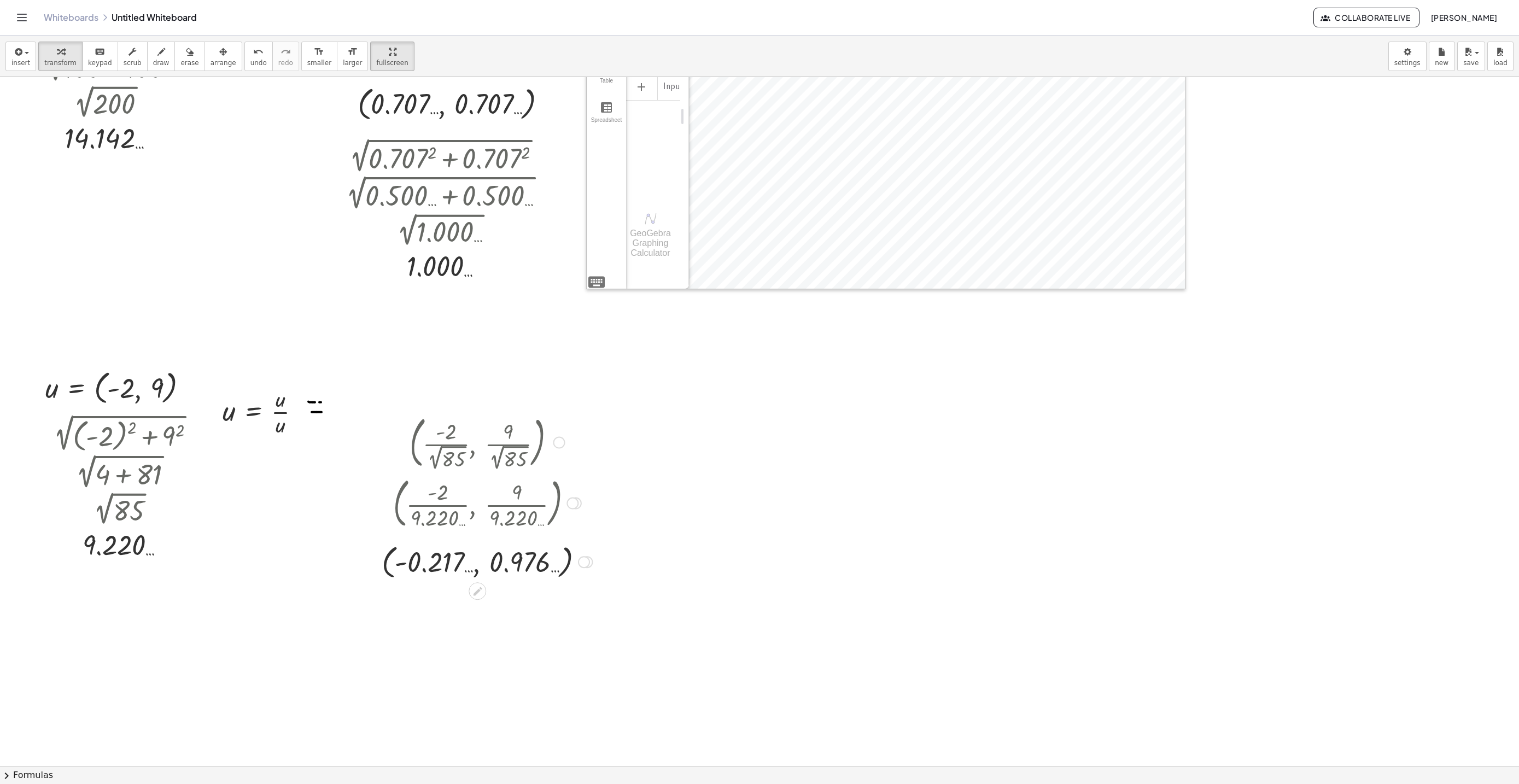
scroll to position [4721, 0]
click at [213, 55] on div "button" at bounding box center [223, 51] width 26 height 13
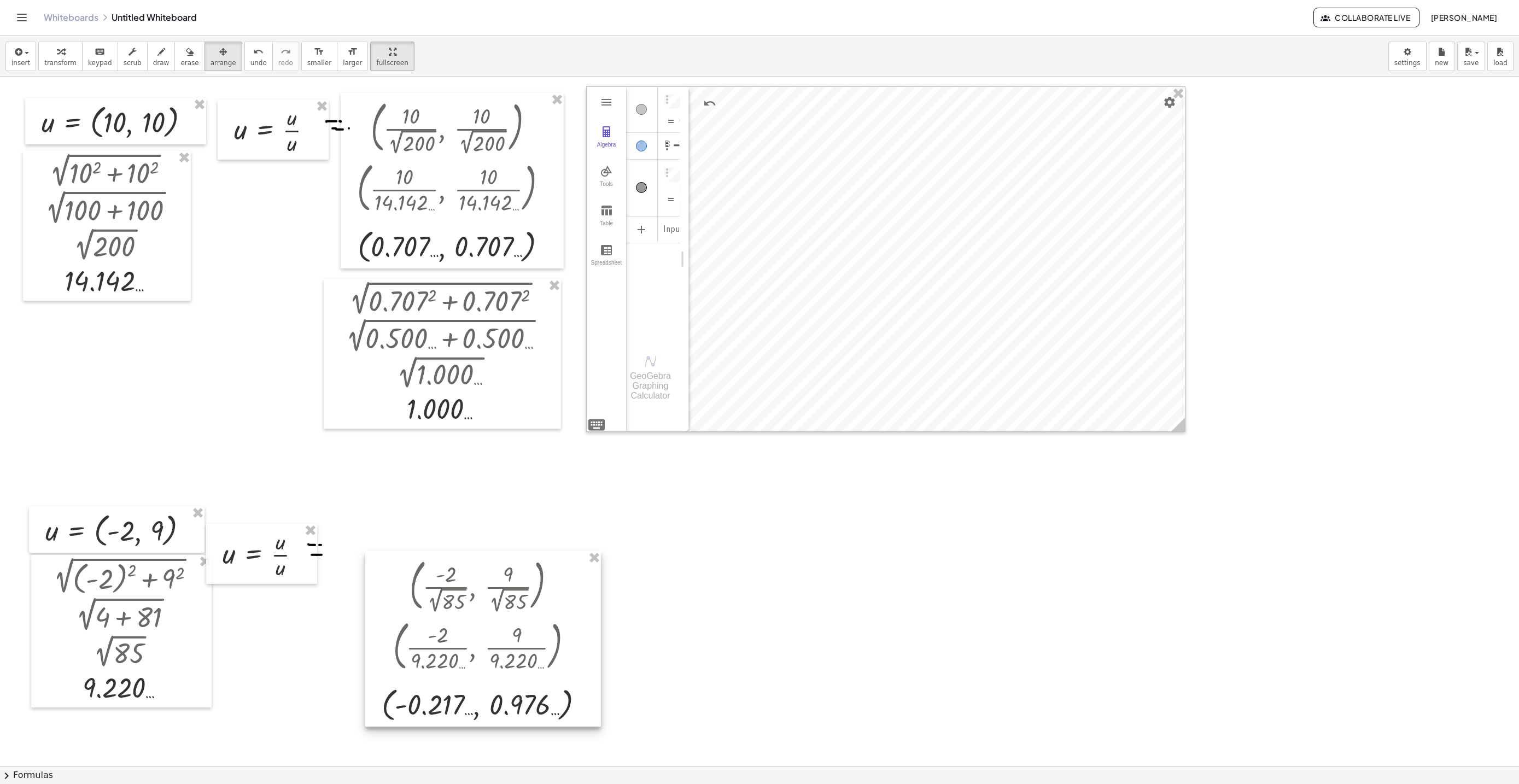
scroll to position [4573, 0]
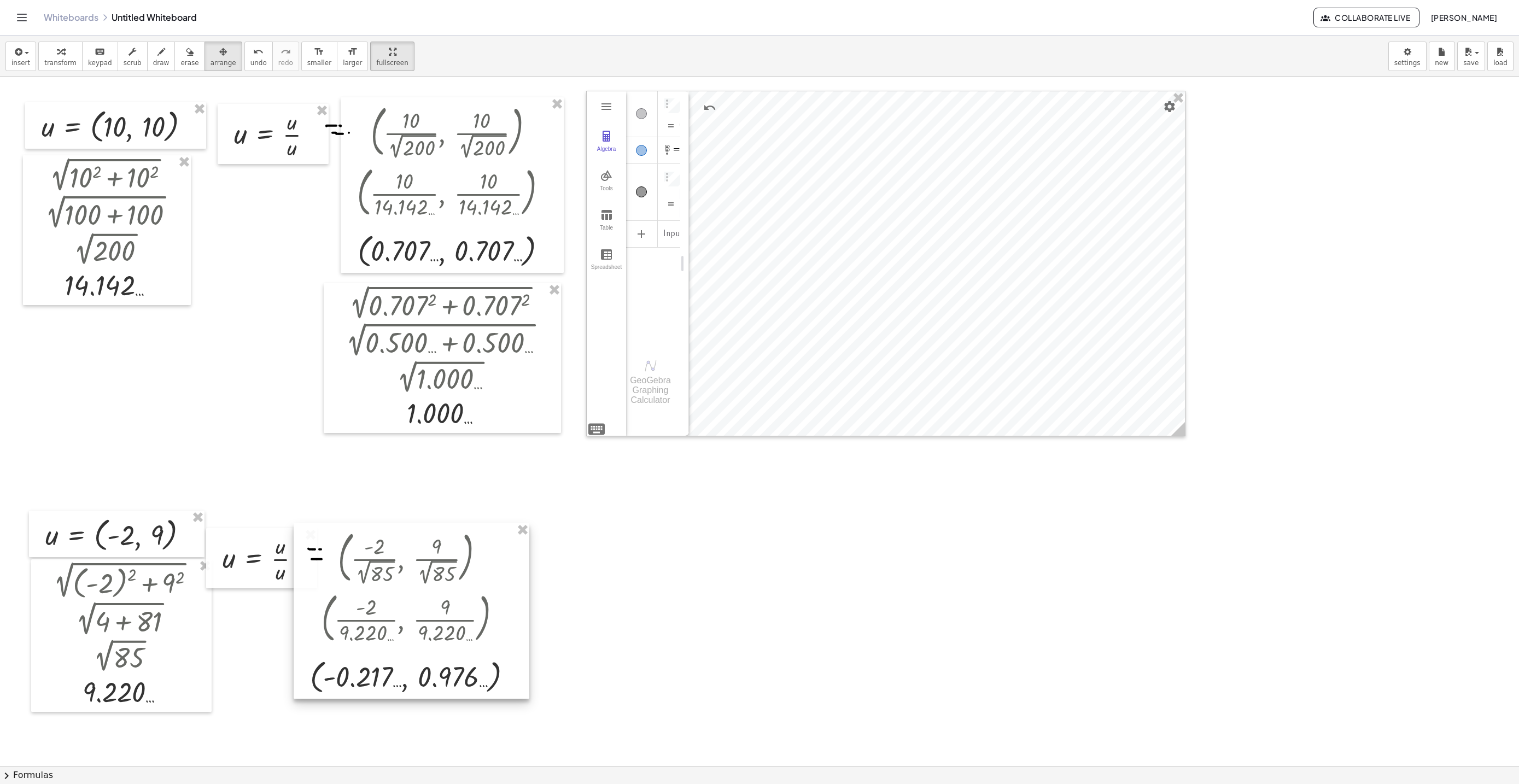
drag, startPoint x: 523, startPoint y: 628, endPoint x: 453, endPoint y: 597, distance: 76.6
click at [453, 597] on div at bounding box center [411, 611] width 235 height 176
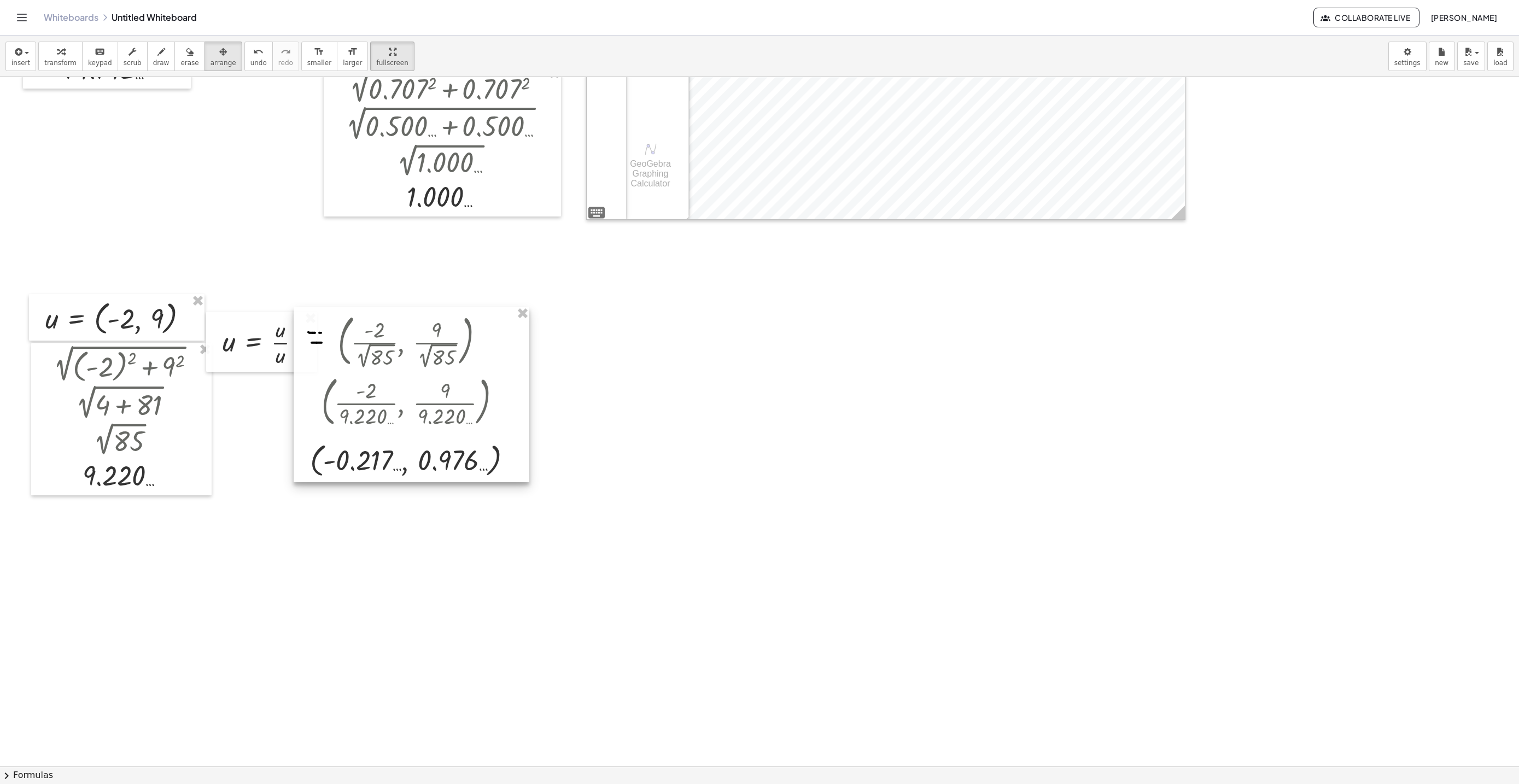
scroll to position [4795, 0]
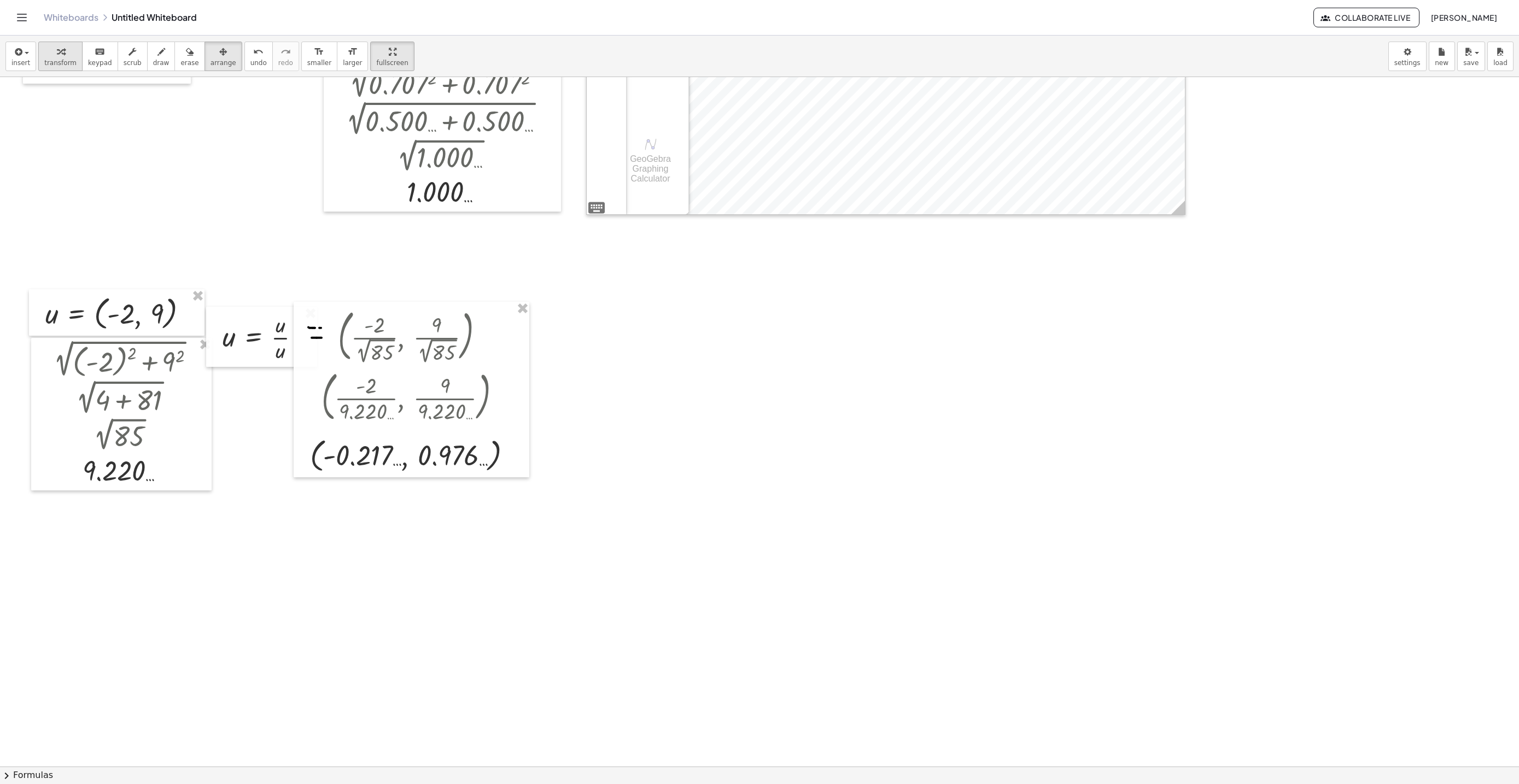
click at [51, 51] on div "button" at bounding box center [60, 51] width 32 height 13
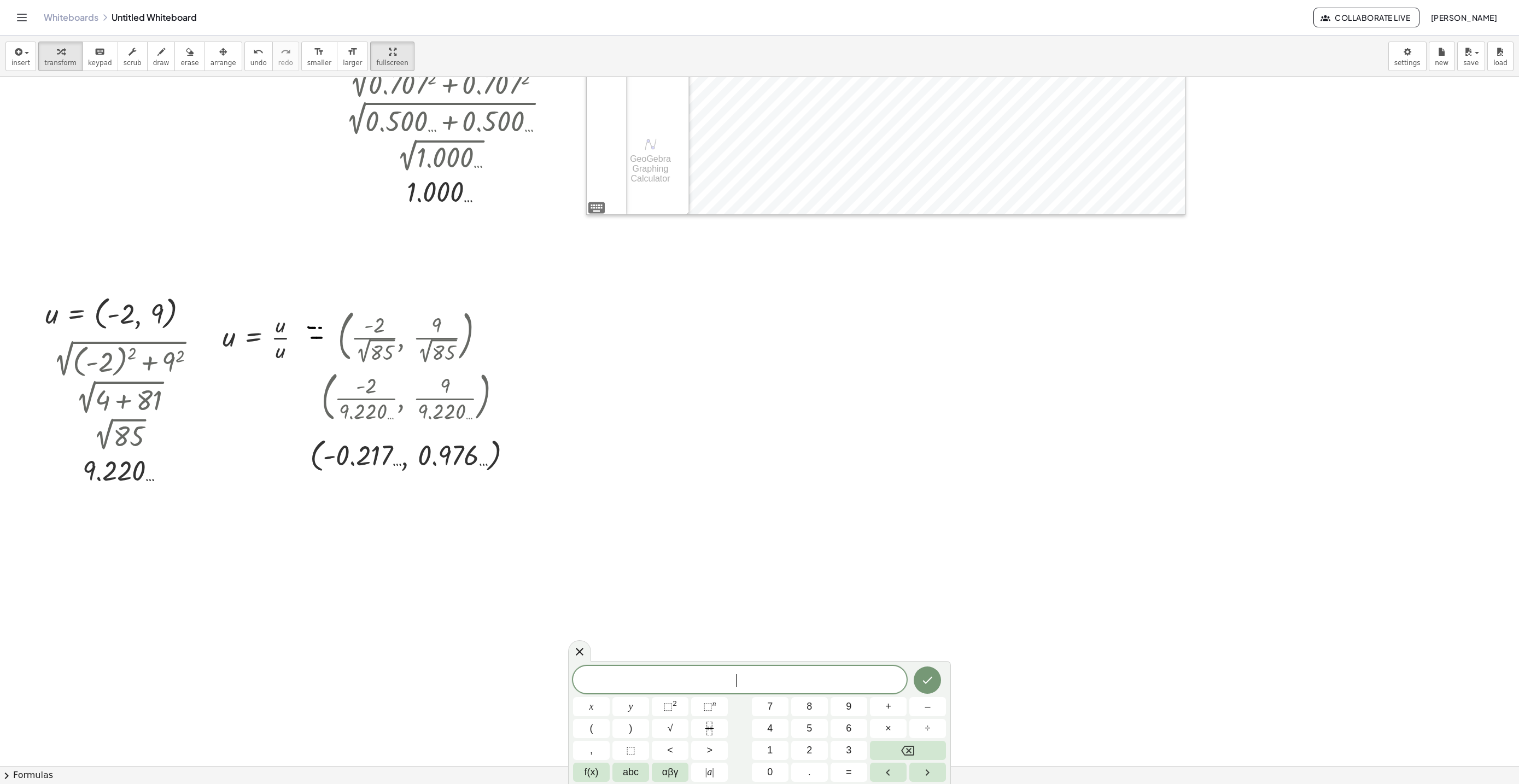
scroll to position [10, 0]
click at [664, 730] on button "√" at bounding box center [670, 728] width 36 height 19
click at [665, 709] on span "⬚" at bounding box center [668, 706] width 10 height 11
click at [920, 672] on button "Done" at bounding box center [927, 677] width 28 height 27
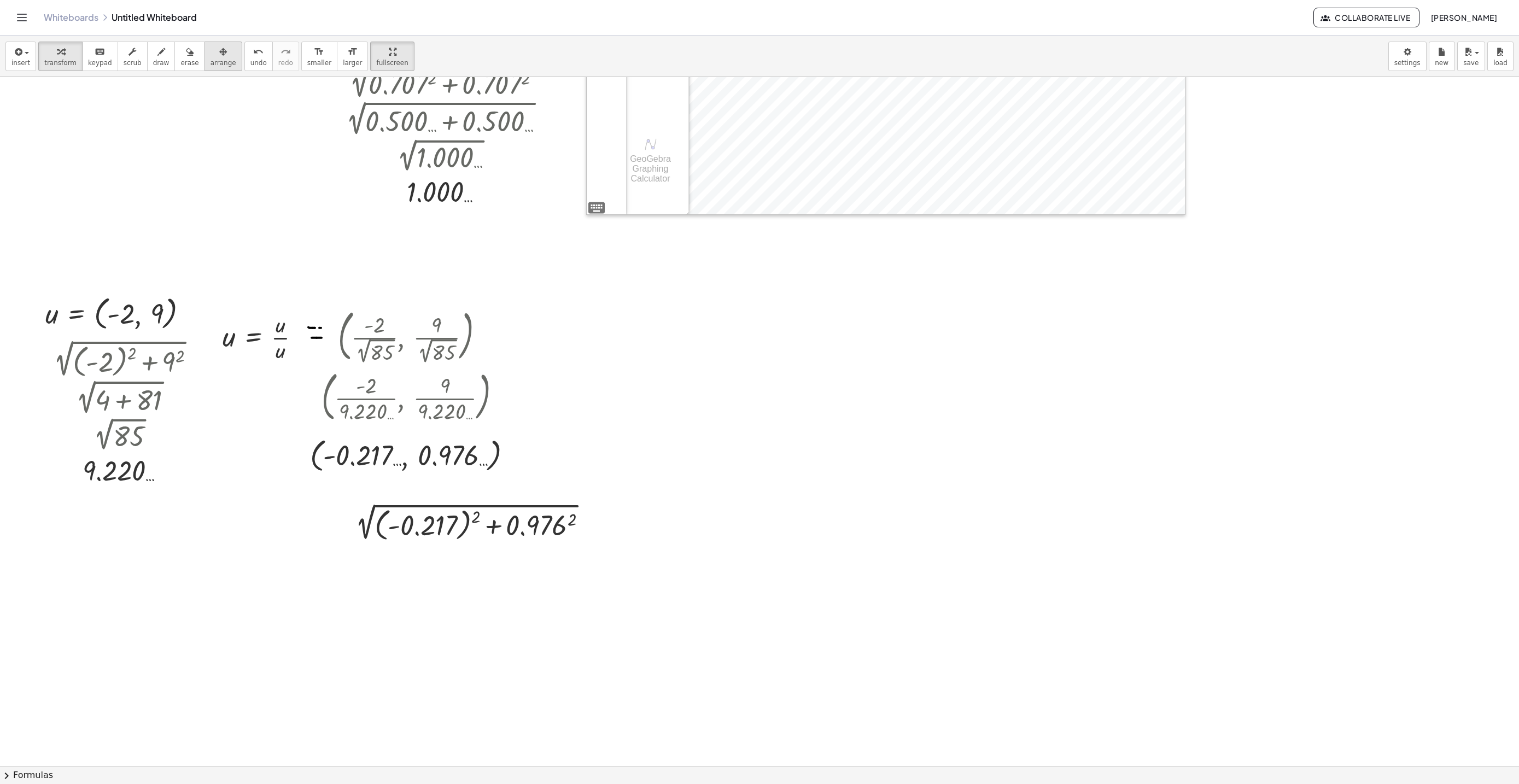
click at [211, 59] on span "arrange" at bounding box center [223, 63] width 26 height 8
drag, startPoint x: 500, startPoint y: 531, endPoint x: 449, endPoint y: 516, distance: 53.2
click at [449, 516] on div at bounding box center [422, 506] width 271 height 45
click at [57, 51] on icon "button" at bounding box center [61, 52] width 8 height 13
click at [424, 503] on div at bounding box center [422, 508] width 257 height 40
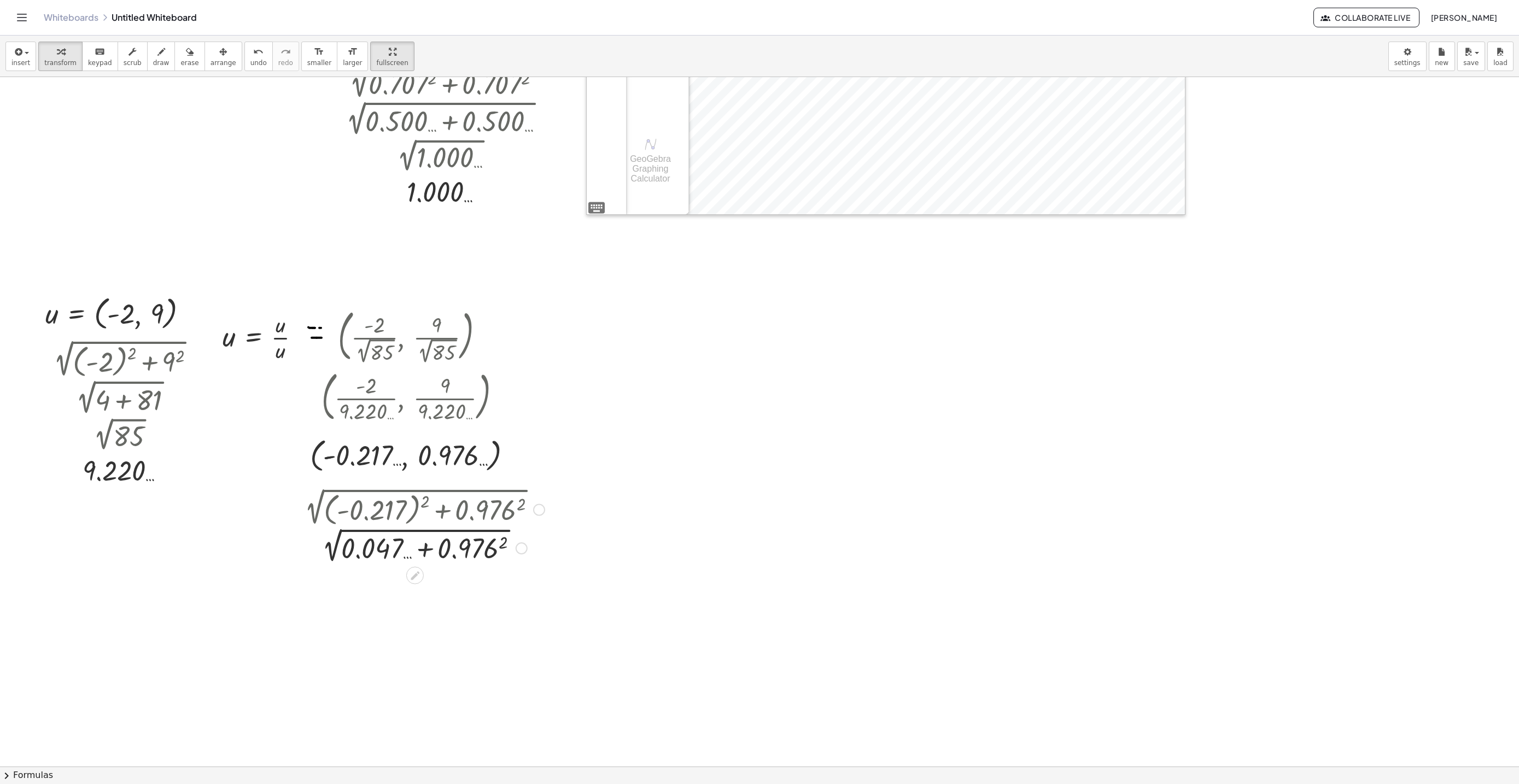
click at [502, 545] on div at bounding box center [422, 547] width 257 height 37
click at [420, 552] on div at bounding box center [422, 547] width 257 height 37
click at [382, 592] on div at bounding box center [422, 583] width 257 height 36
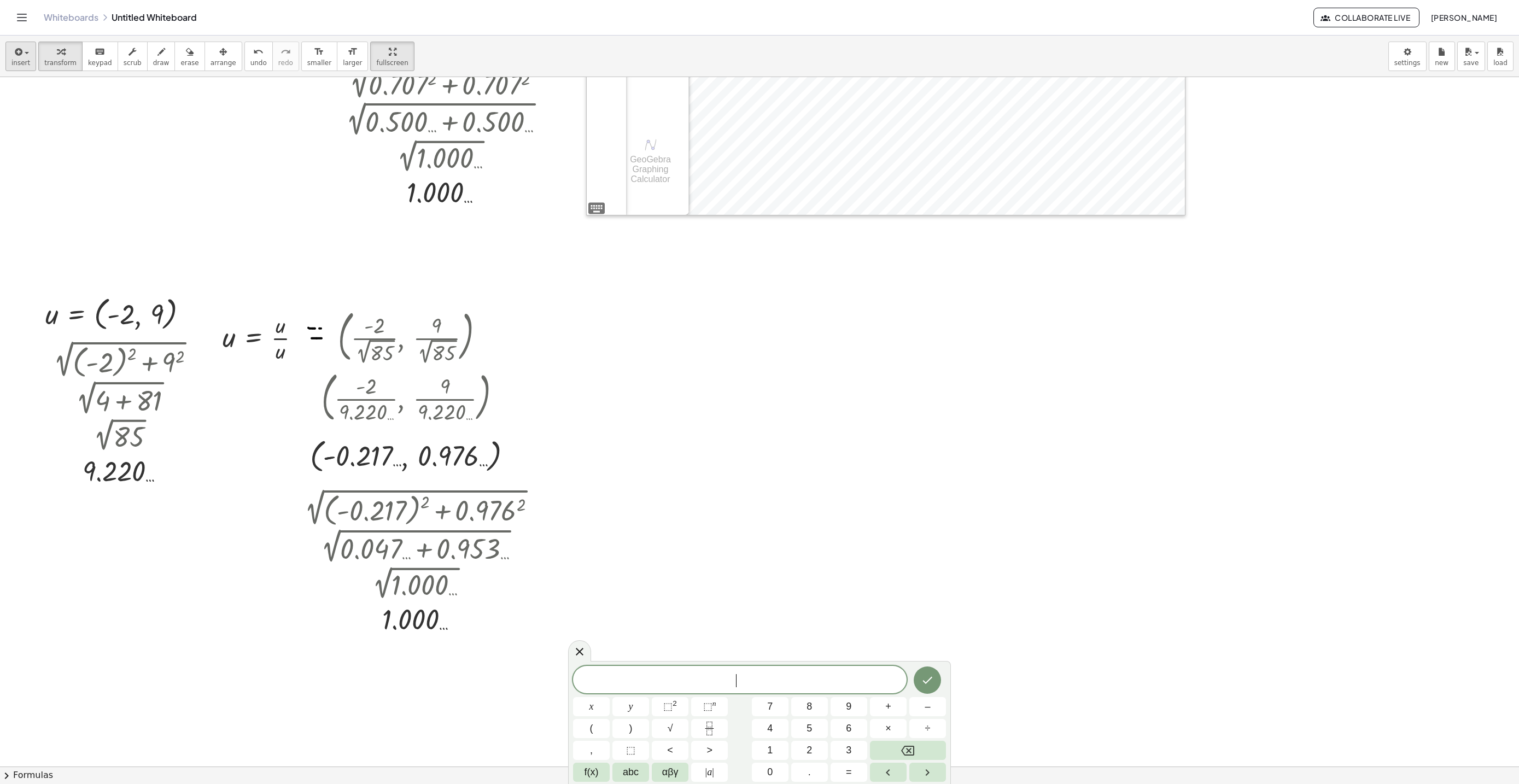
scroll to position [4795, 0]
click at [31, 55] on button "insert" at bounding box center [21, 56] width 31 height 29
click at [63, 198] on span "Graphing" at bounding box center [56, 196] width 36 height 11
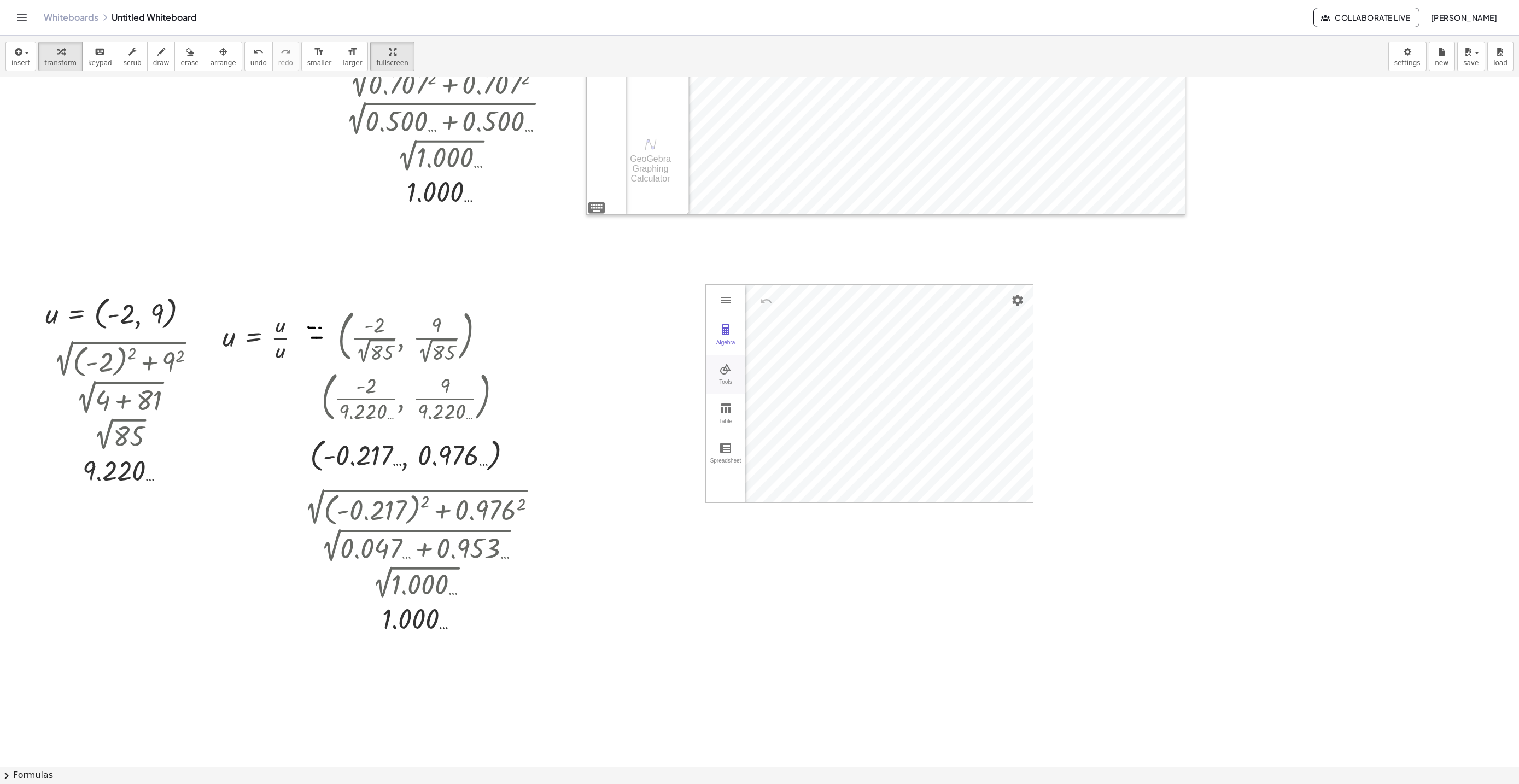
drag, startPoint x: 212, startPoint y: 62, endPoint x: 720, endPoint y: 379, distance: 598.8
click at [212, 61] on span "arrange" at bounding box center [223, 63] width 26 height 8
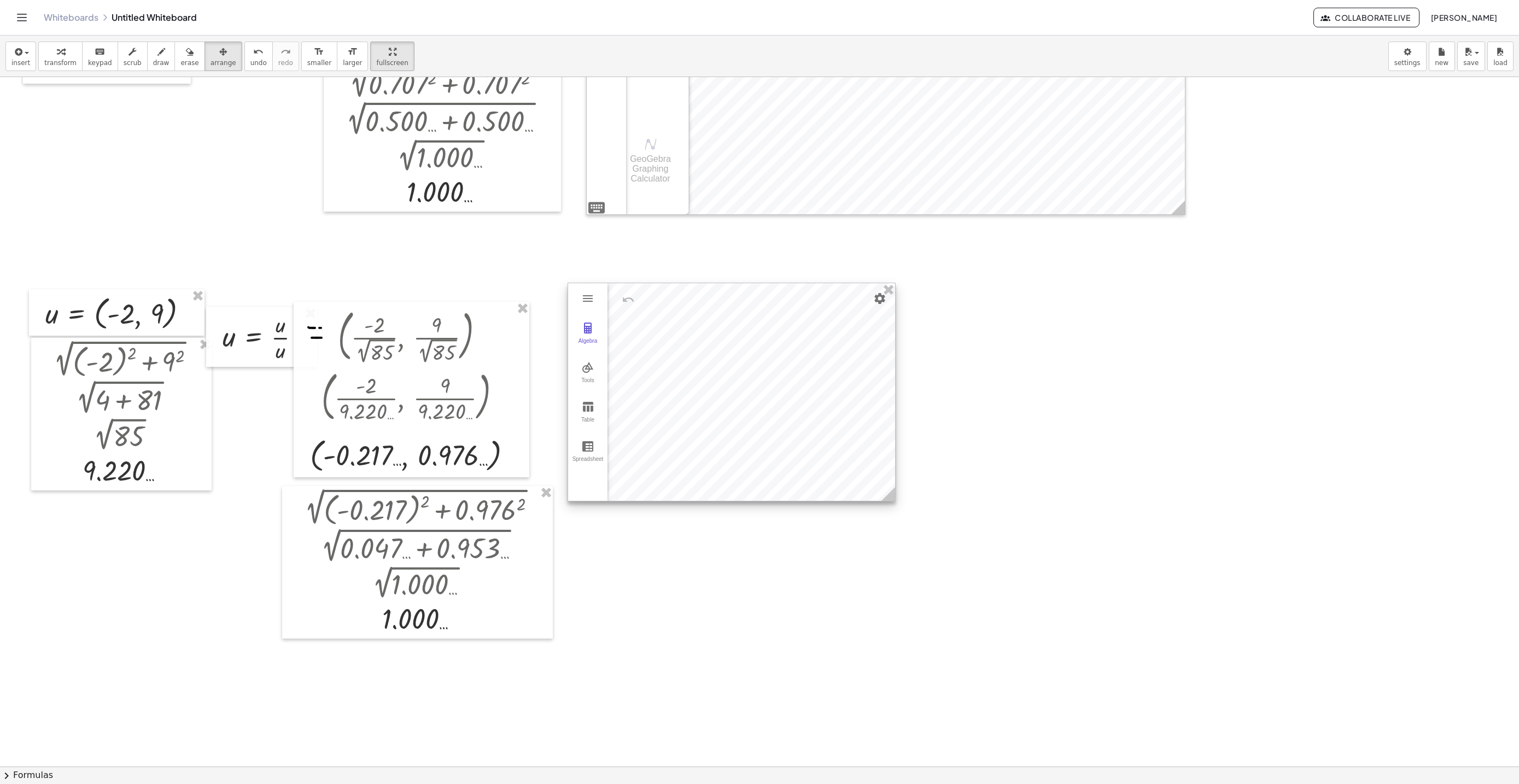
drag, startPoint x: 835, startPoint y: 378, endPoint x: 705, endPoint y: 377, distance: 130.0
click at [705, 377] on div at bounding box center [731, 392] width 327 height 217
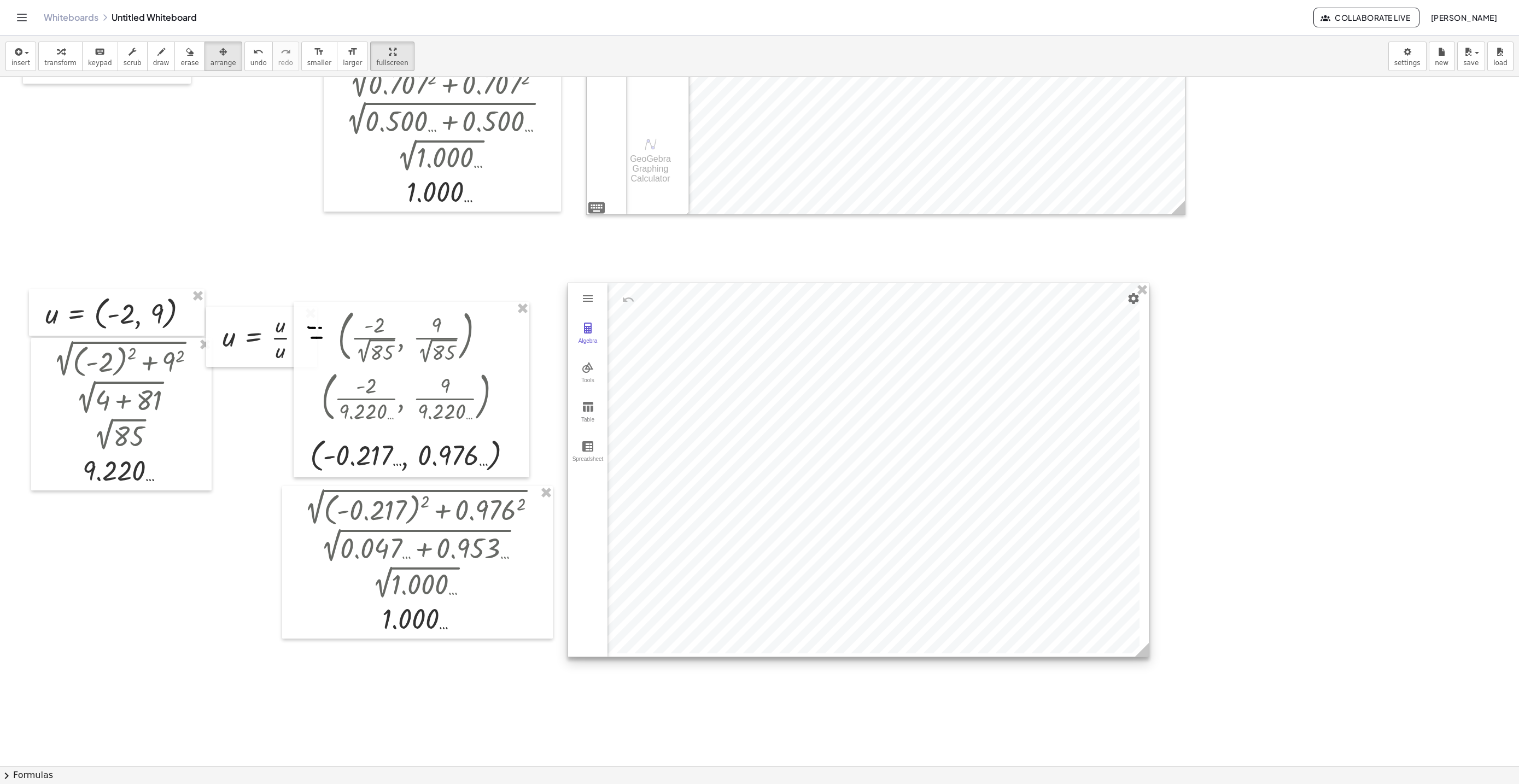
drag, startPoint x: 893, startPoint y: 494, endPoint x: 1190, endPoint y: 655, distance: 337.8
click at [1149, 656] on icon at bounding box center [1141, 649] width 13 height 13
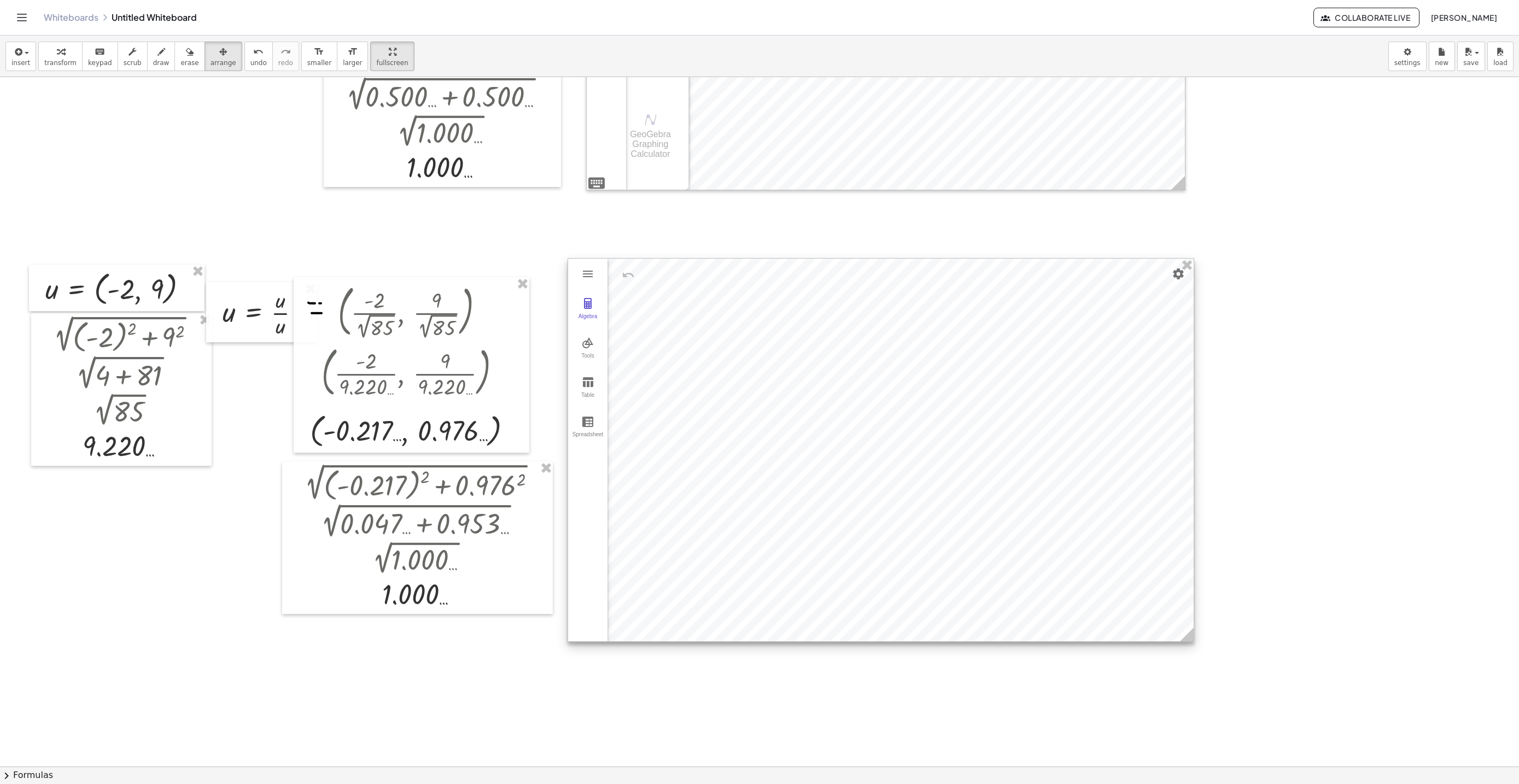
scroll to position [4820, 0]
click at [585, 352] on button "Tools" at bounding box center [588, 347] width 40 height 40
click at [648, 504] on img "Vector. Select starting point, then end point" at bounding box center [638, 505] width 44 height 17
click at [64, 54] on div "button" at bounding box center [60, 51] width 32 height 13
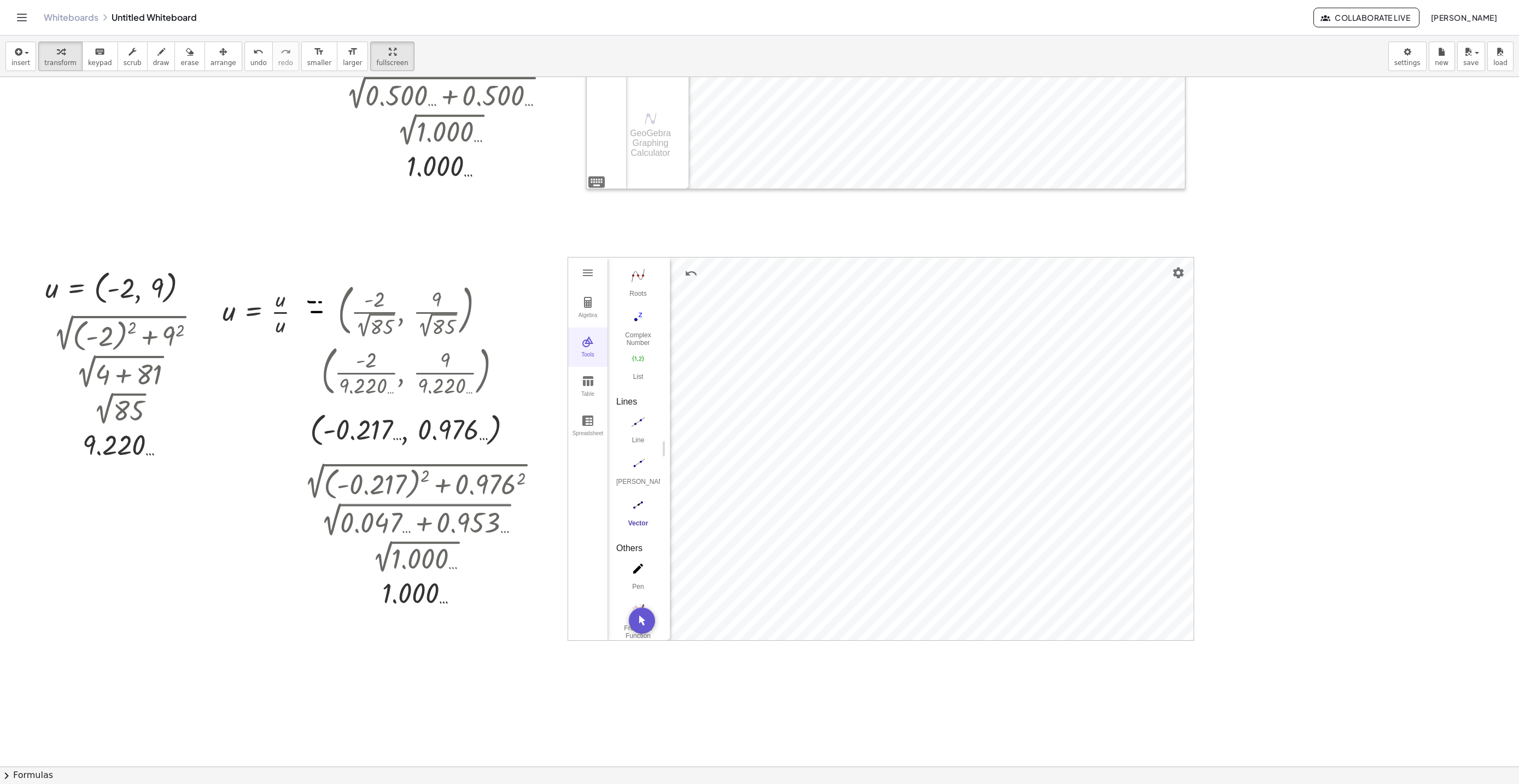
click at [589, 341] on img "Graphing Calculator" at bounding box center [587, 341] width 13 height 13
click at [1051, 324] on button "More" at bounding box center [1057, 324] width 20 height 20
click at [1102, 412] on li "Settings" at bounding box center [1101, 411] width 104 height 17
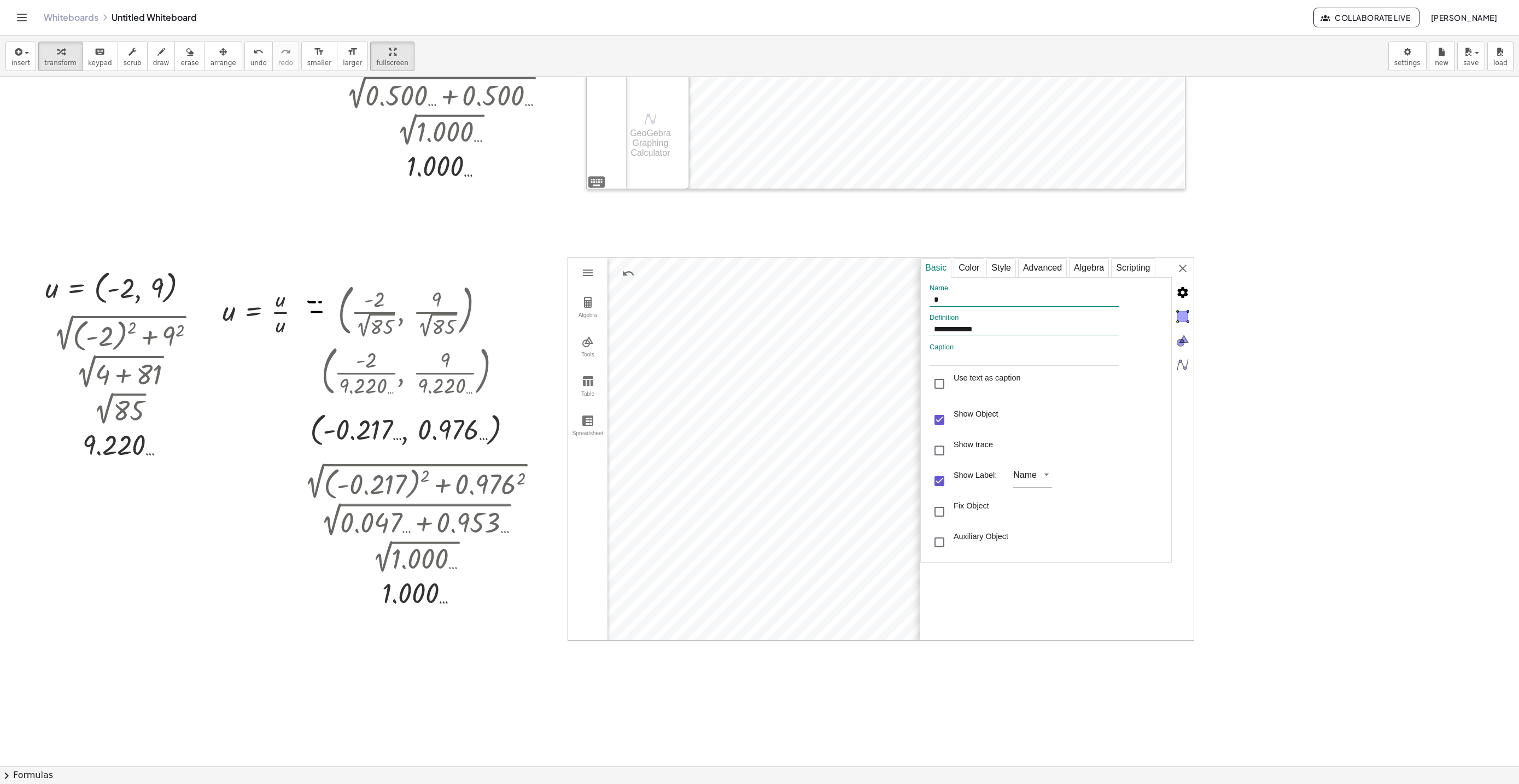
click at [953, 333] on input "**********" at bounding box center [1024, 329] width 190 height 13
type input "*******"
click at [1194, 262] on div "**********" at bounding box center [1330, 450] width 273 height 384
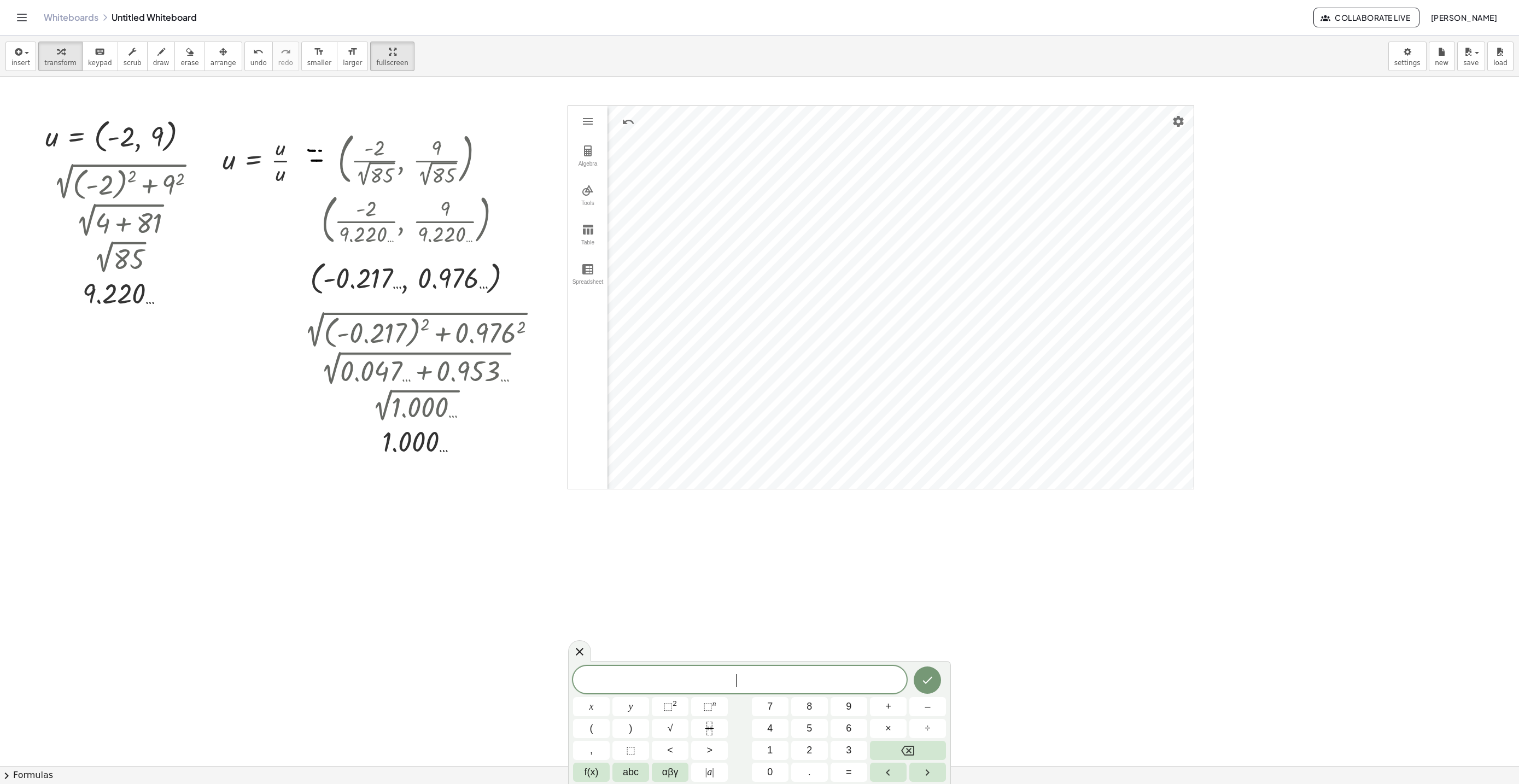
scroll to position [4967, 0]
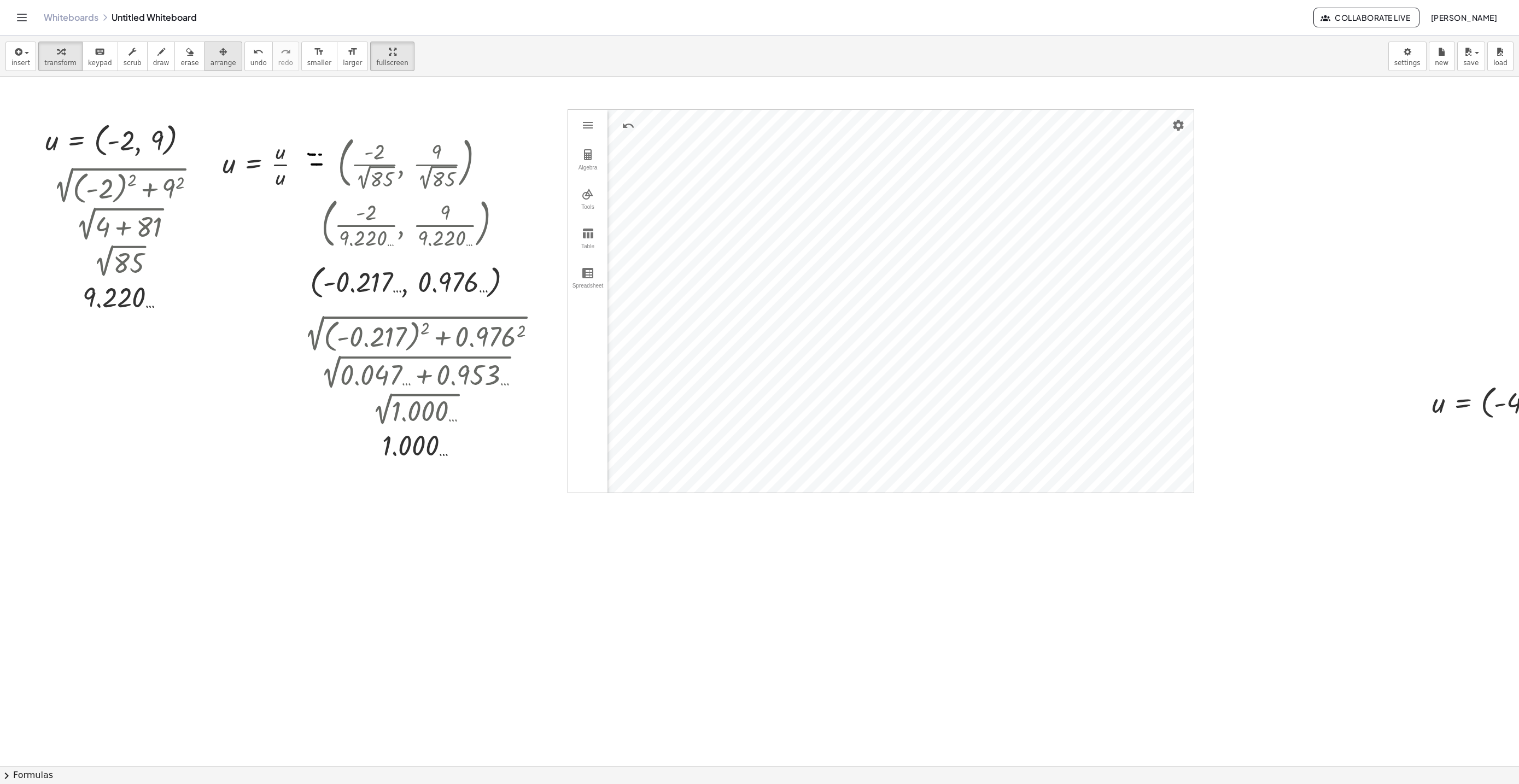
click at [211, 64] on span "arrange" at bounding box center [223, 63] width 26 height 8
drag, startPoint x: 1458, startPoint y: 402, endPoint x: 62, endPoint y: 537, distance: 1402.5
click at [62, 537] on div at bounding box center [103, 540] width 178 height 47
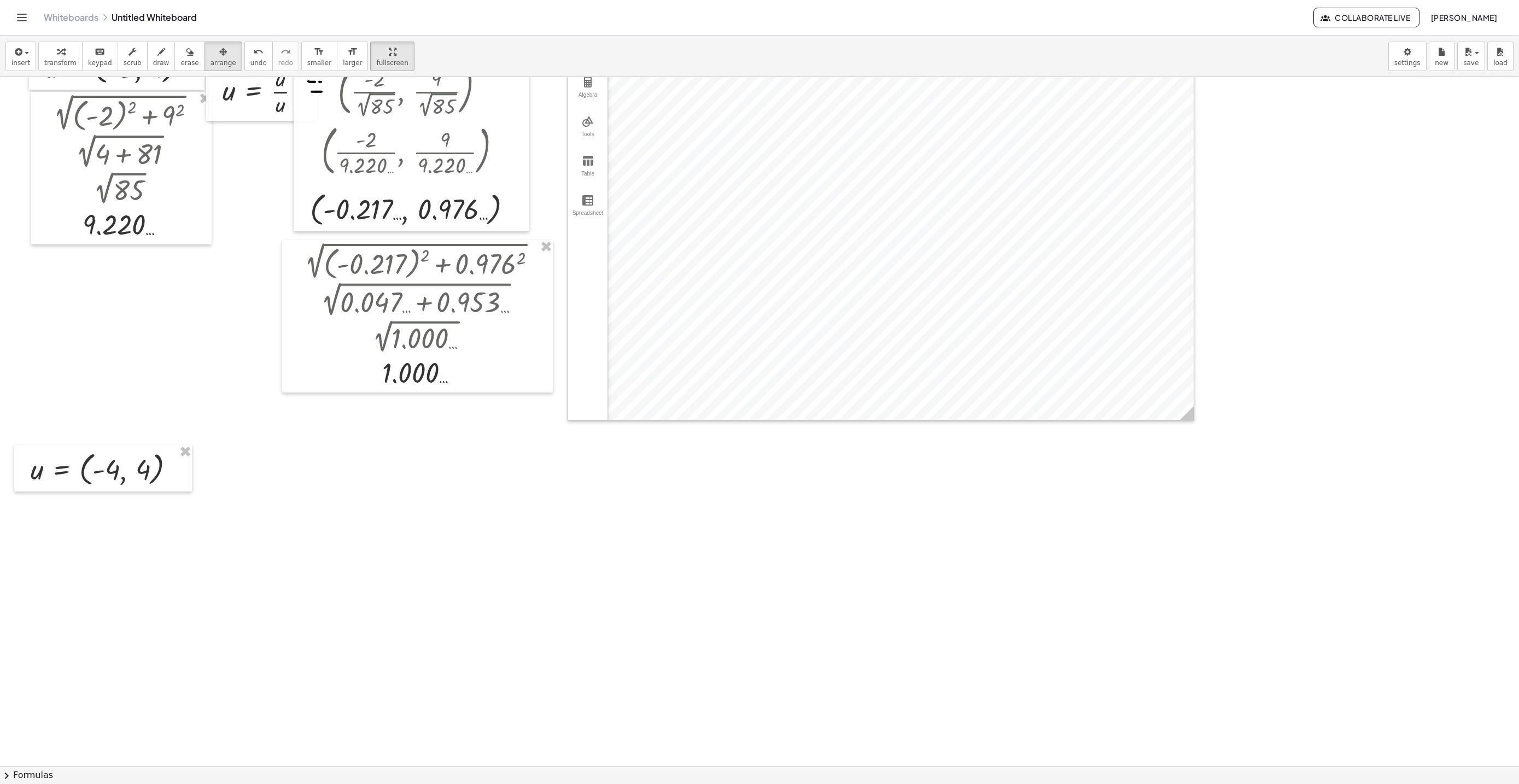
scroll to position [5042, 0]
drag, startPoint x: 67, startPoint y: 62, endPoint x: 315, endPoint y: 350, distance: 380.1
click at [67, 62] on span "transform" at bounding box center [60, 63] width 32 height 8
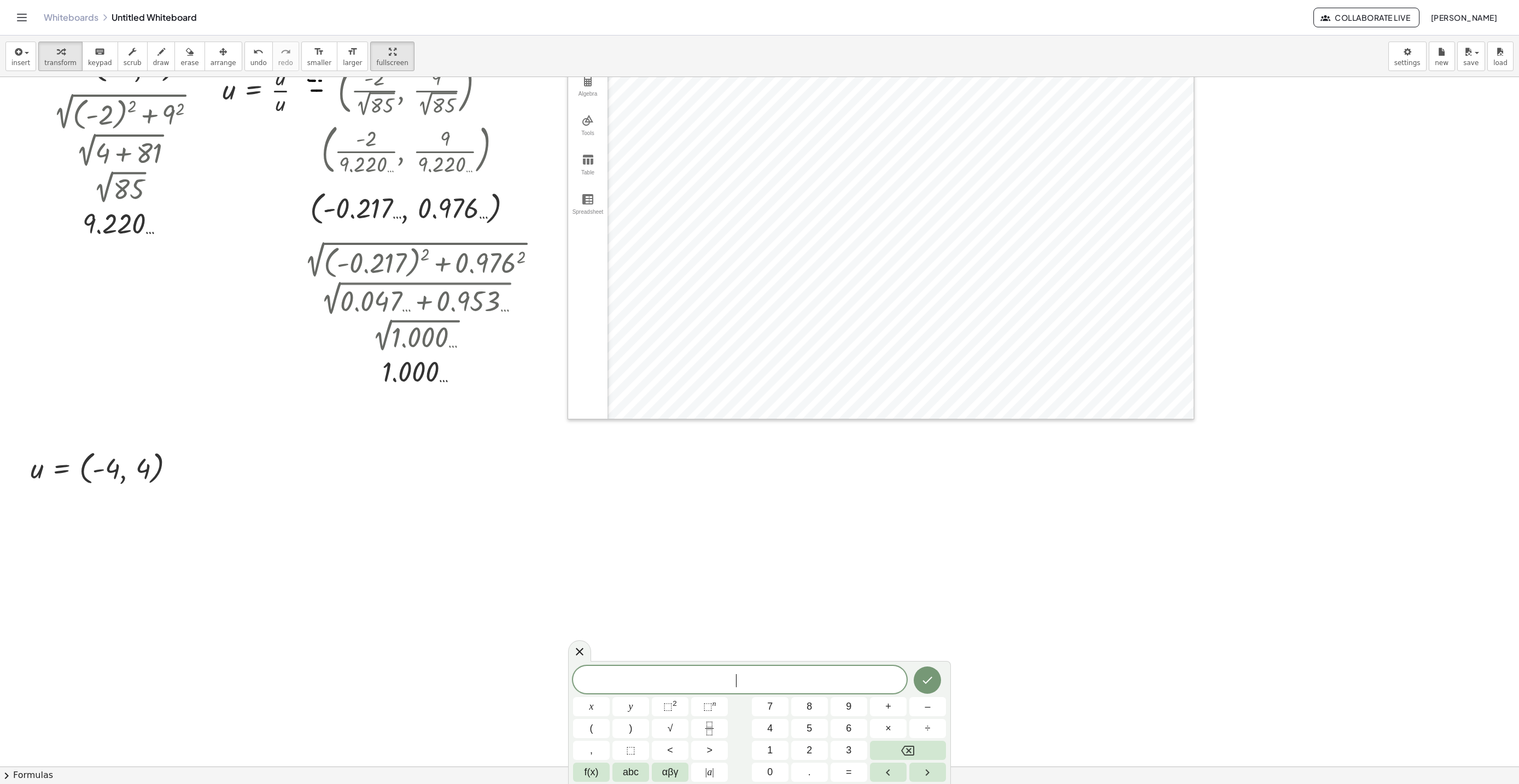
scroll to position [10, 0]
click at [671, 731] on span "√" at bounding box center [670, 728] width 6 height 15
click at [676, 707] on sup "2" at bounding box center [674, 703] width 4 height 8
click at [664, 709] on span "⬚" at bounding box center [668, 706] width 10 height 11
click at [923, 677] on icon "Done" at bounding box center [928, 676] width 10 height 7
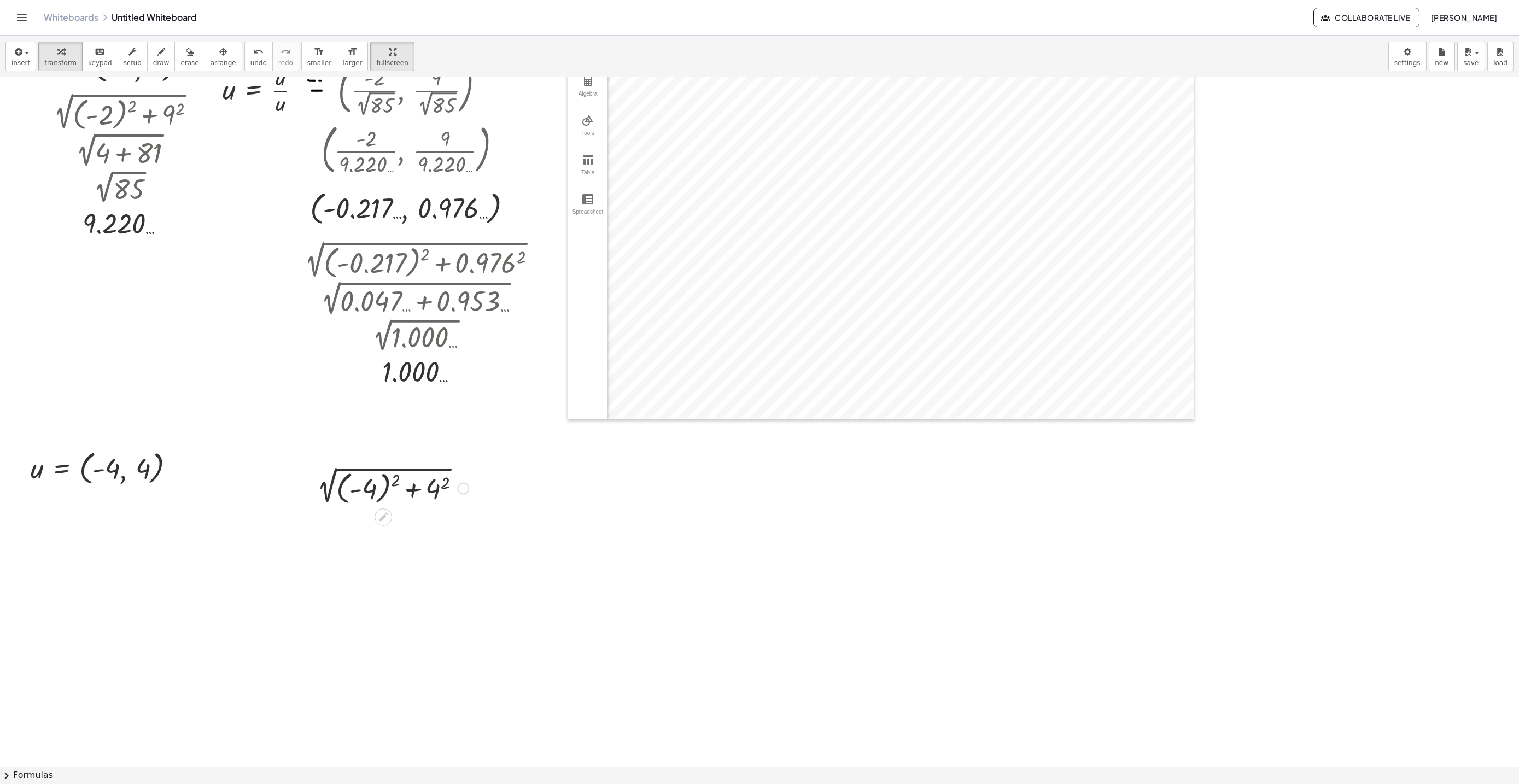
drag, startPoint x: 399, startPoint y: 482, endPoint x: 408, endPoint y: 585, distance: 103.4
click at [399, 479] on div at bounding box center [390, 487] width 168 height 40
click at [419, 525] on div at bounding box center [390, 526] width 168 height 37
click at [392, 530] on div at bounding box center [390, 526] width 168 height 37
click at [367, 566] on div at bounding box center [390, 561] width 168 height 36
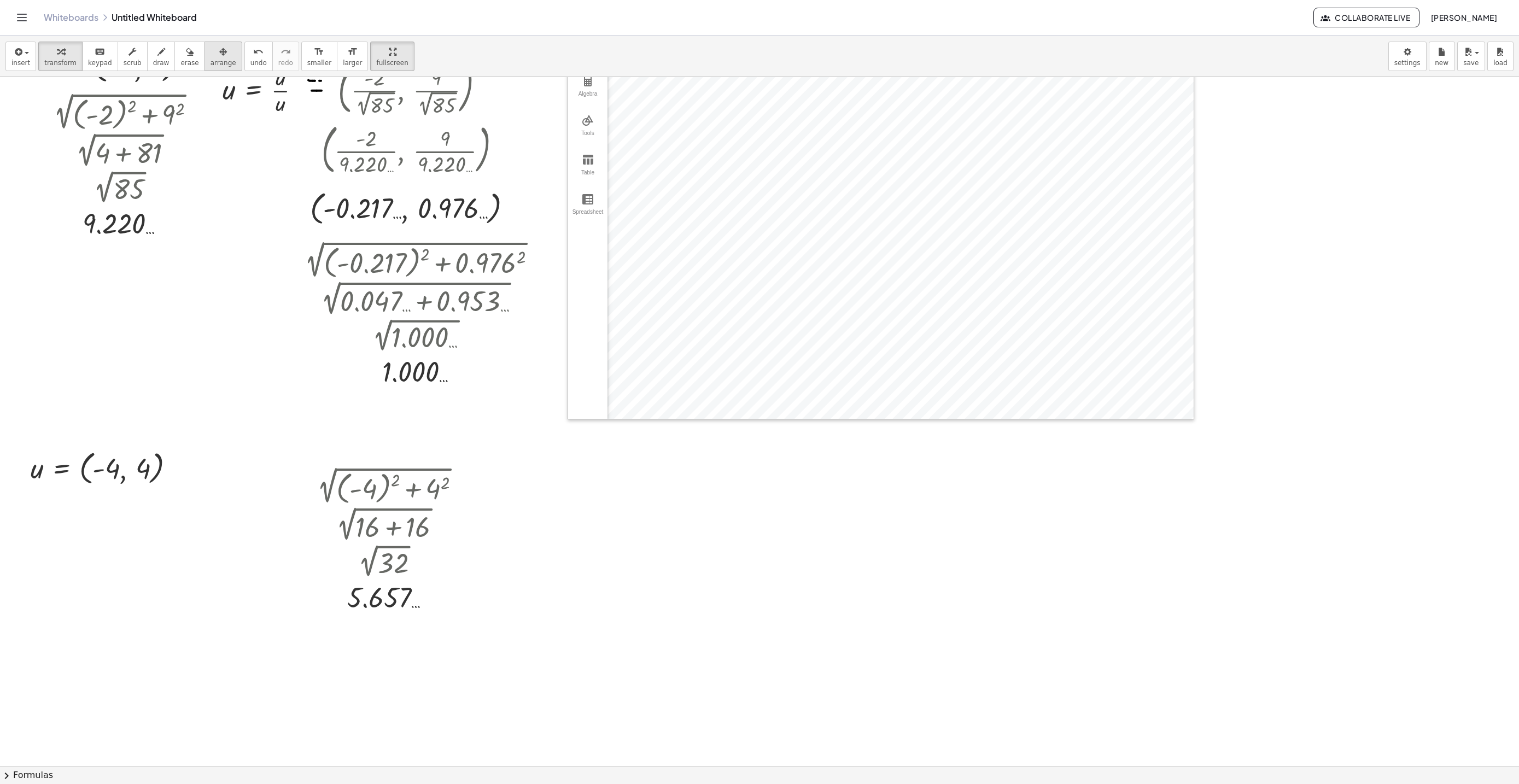
click at [215, 54] on div "button" at bounding box center [223, 51] width 26 height 13
drag, startPoint x: 411, startPoint y: 519, endPoint x: 190, endPoint y: 572, distance: 227.3
click at [392, 525] on div at bounding box center [386, 540] width 182 height 153
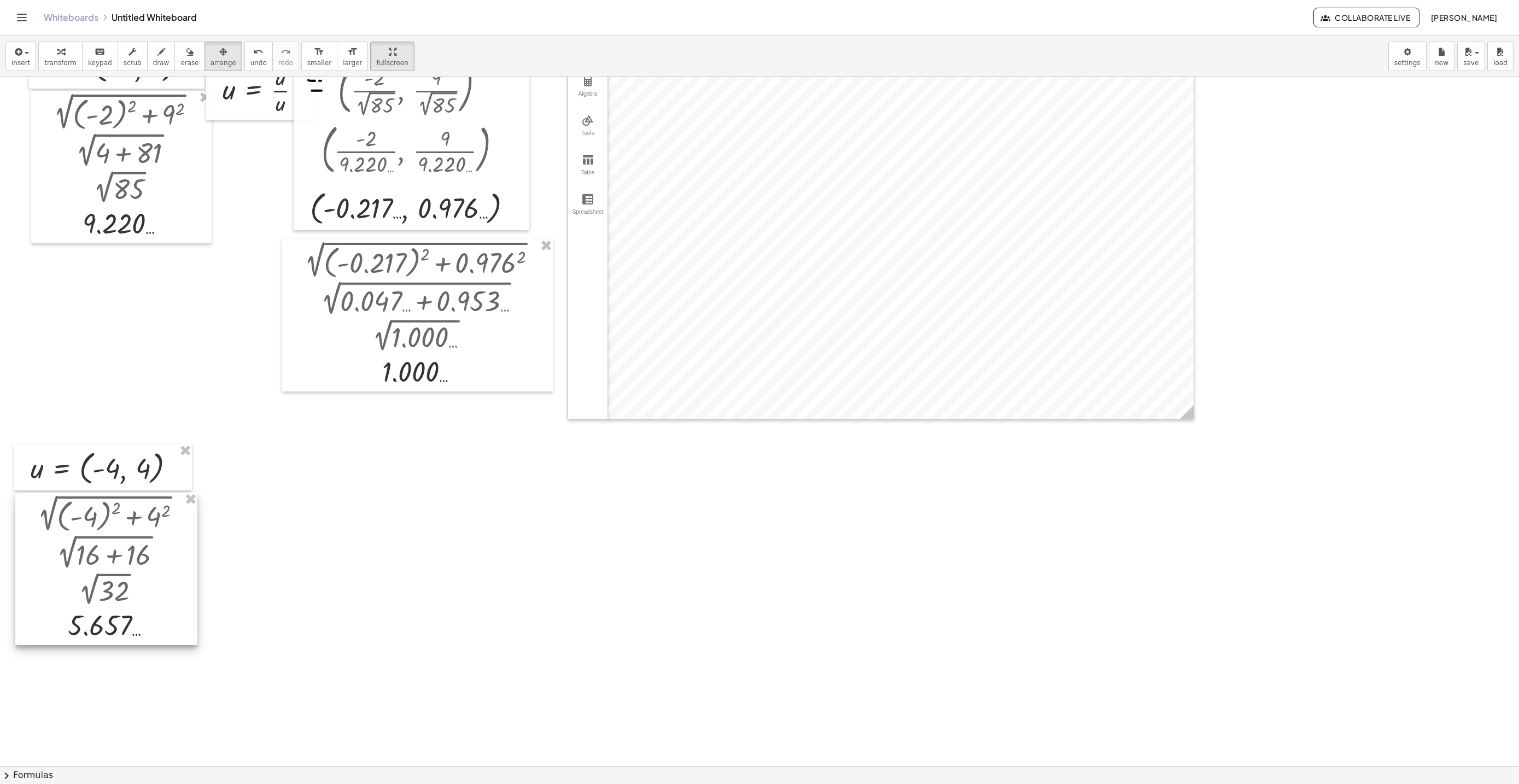
drag, startPoint x: 190, startPoint y: 572, endPoint x: 252, endPoint y: 542, distance: 68.9
click at [78, 576] on div at bounding box center [106, 568] width 182 height 153
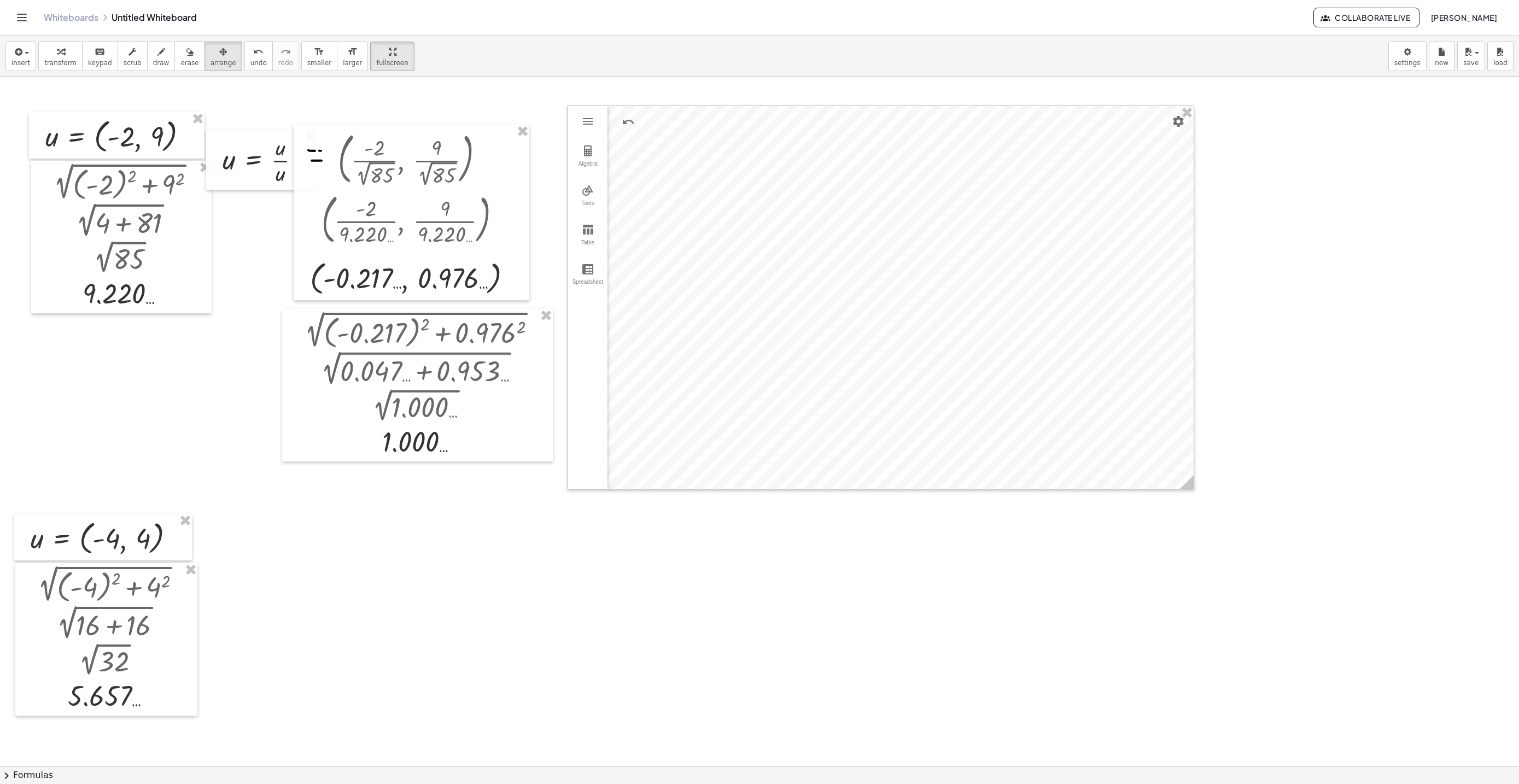
scroll to position [4967, 0]
click at [52, 42] on button "transform" at bounding box center [60, 56] width 44 height 29
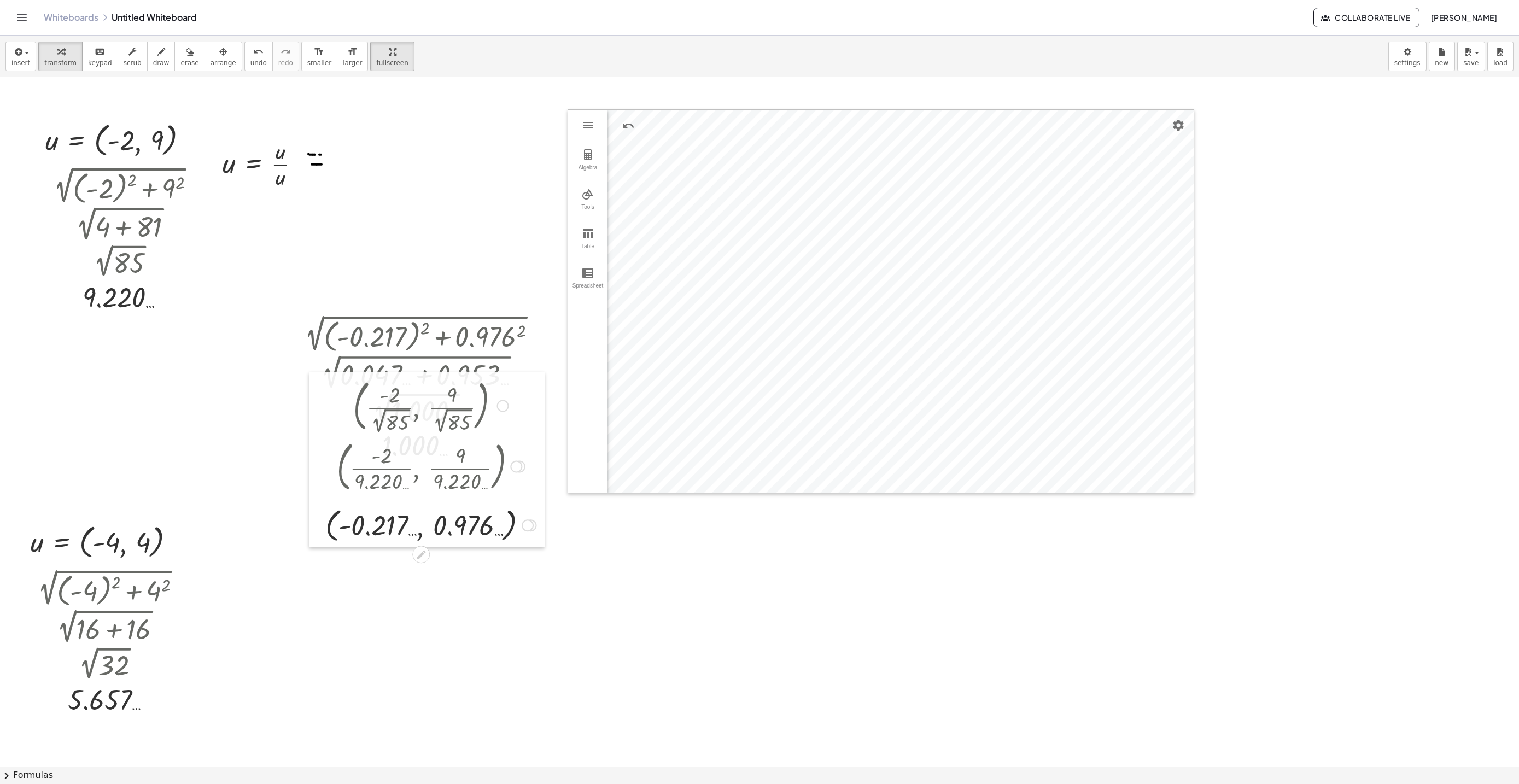
drag, startPoint x: 296, startPoint y: 160, endPoint x: 312, endPoint y: 403, distance: 243.5
click at [312, 402] on div at bounding box center [317, 459] width 17 height 176
drag, startPoint x: 379, startPoint y: 480, endPoint x: 411, endPoint y: 233, distance: 249.1
click at [415, 514] on div at bounding box center [431, 524] width 222 height 42
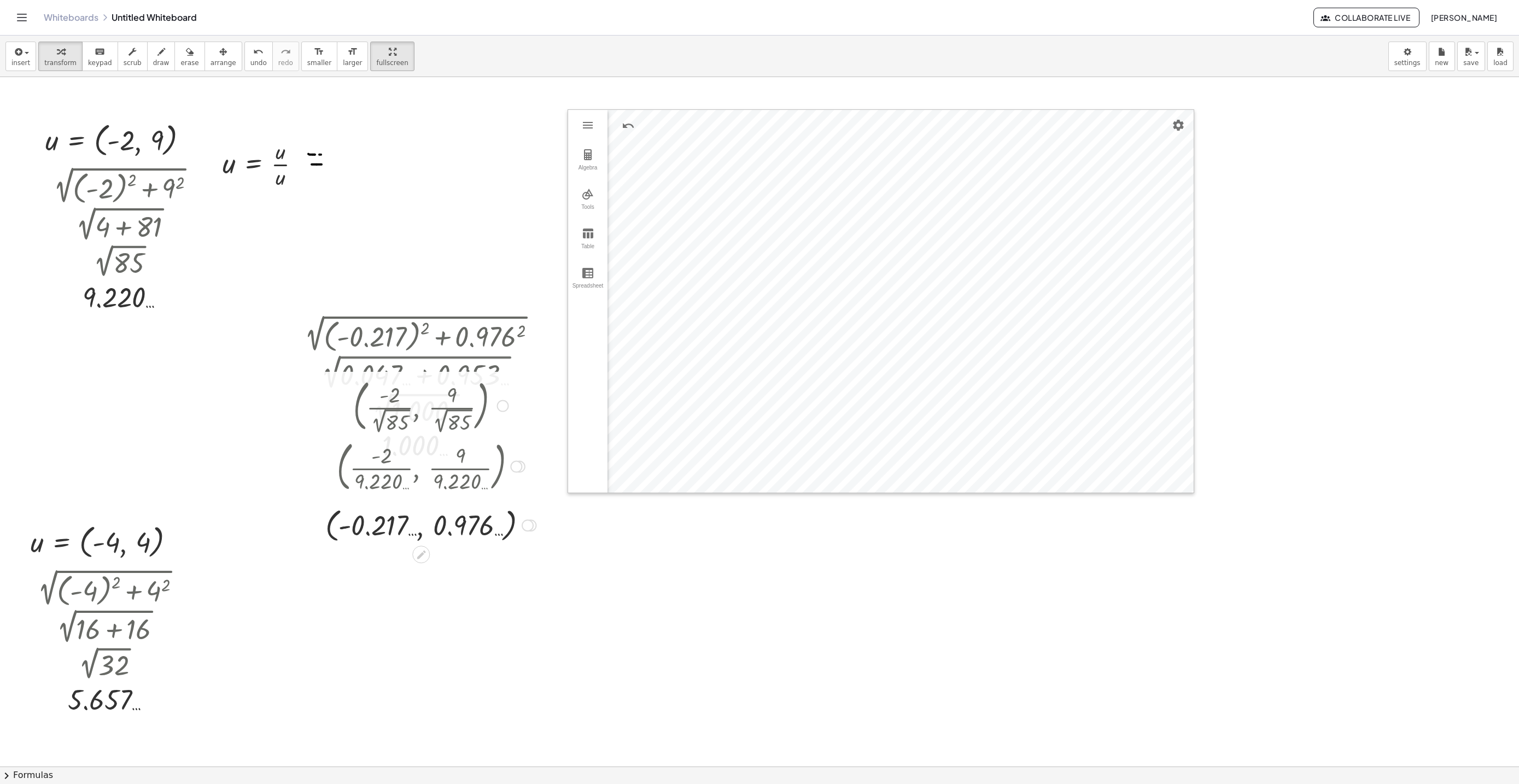
click at [413, 514] on div at bounding box center [431, 524] width 222 height 42
click at [219, 55] on icon "button" at bounding box center [223, 52] width 8 height 13
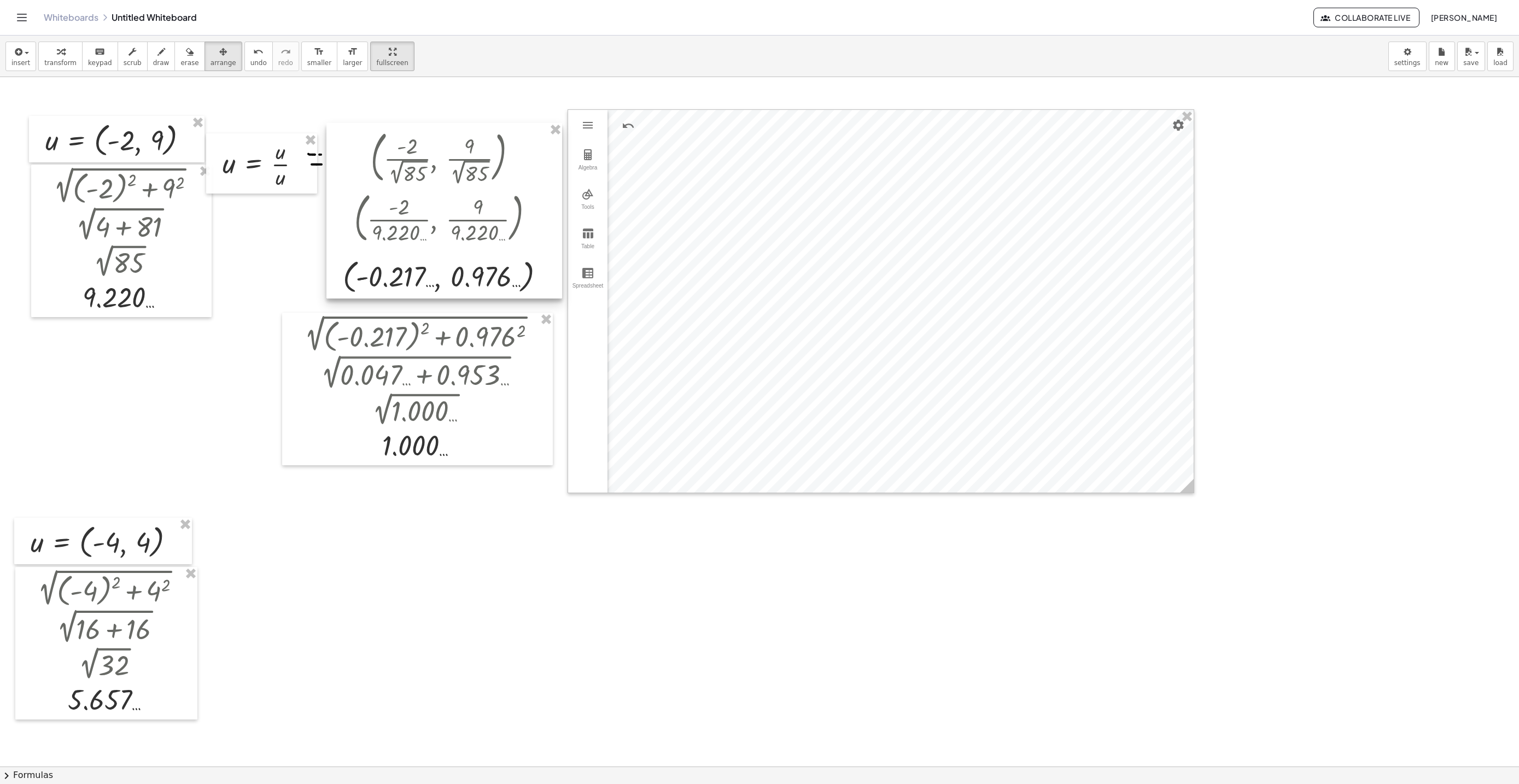
click at [467, 239] on div at bounding box center [444, 210] width 235 height 176
drag, startPoint x: 465, startPoint y: 239, endPoint x: 457, endPoint y: 239, distance: 8.0
click at [457, 239] on div at bounding box center [443, 210] width 235 height 176
click at [457, 239] on div at bounding box center [436, 210] width 235 height 176
click at [62, 65] on span "transform" at bounding box center [60, 63] width 32 height 8
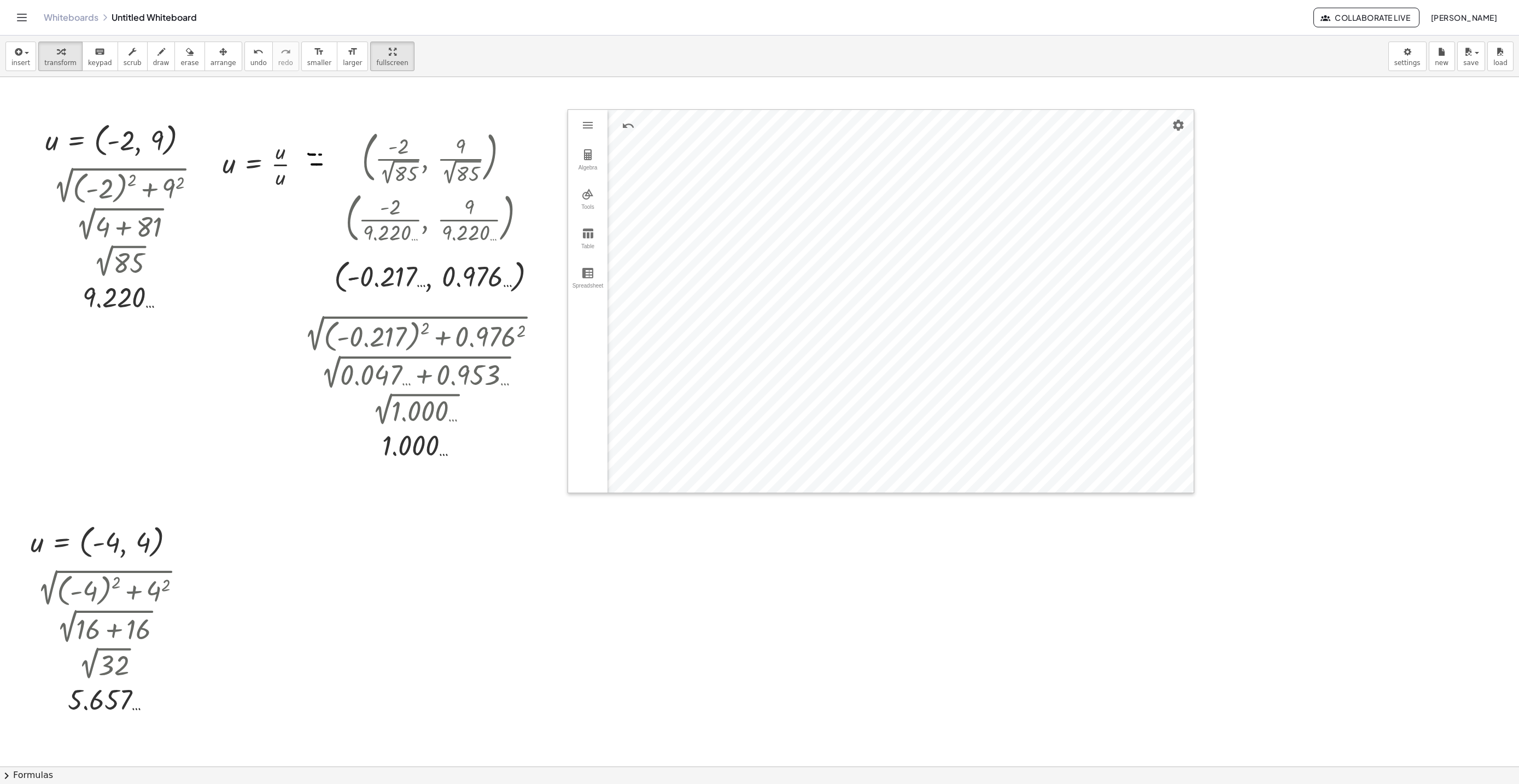
drag, startPoint x: 282, startPoint y: 231, endPoint x: 285, endPoint y: 208, distance: 23.2
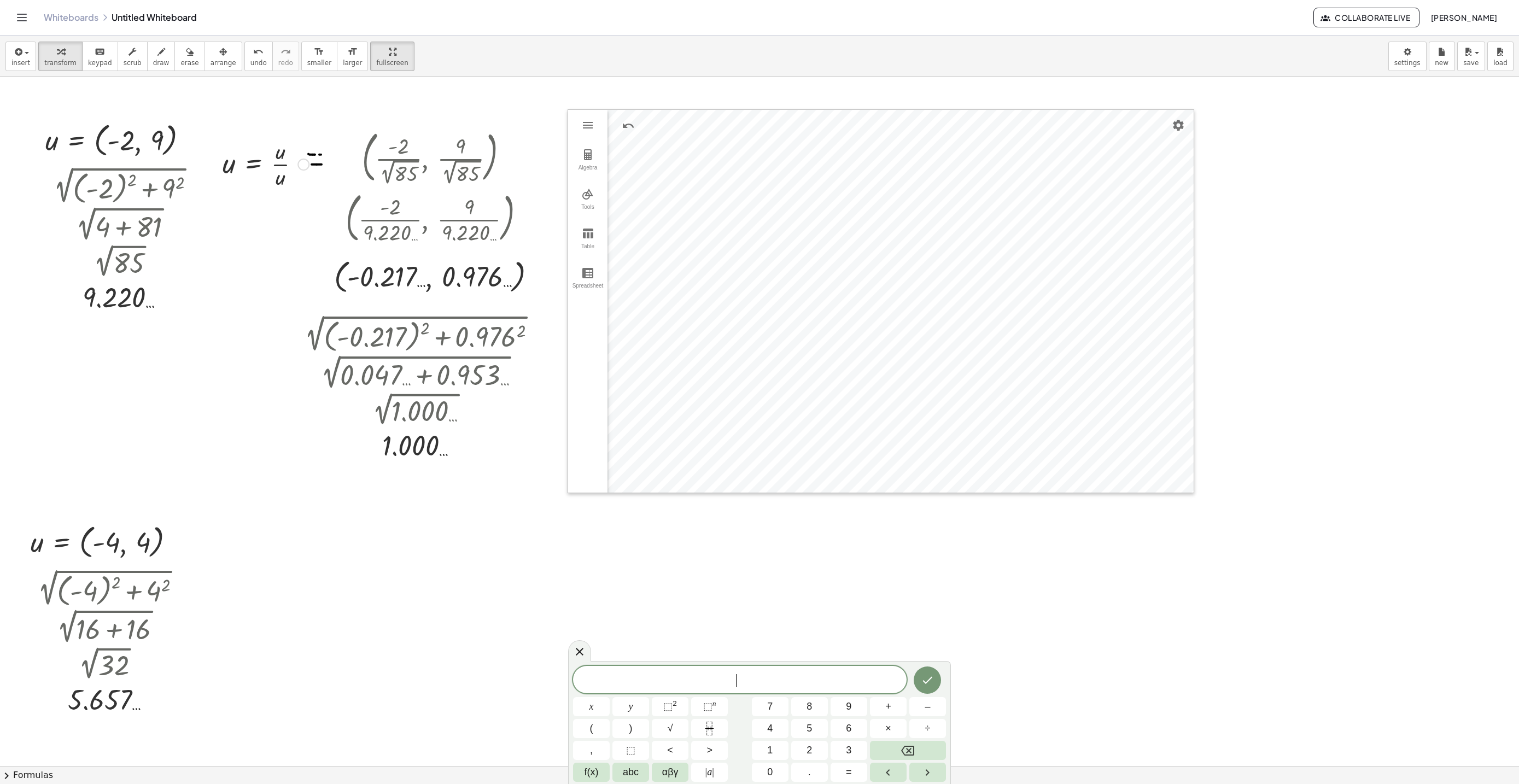
click at [269, 168] on div at bounding box center [266, 163] width 97 height 54
drag, startPoint x: 300, startPoint y: 166, endPoint x: 267, endPoint y: 561, distance: 396.4
click at [215, 51] on div "button" at bounding box center [223, 51] width 26 height 13
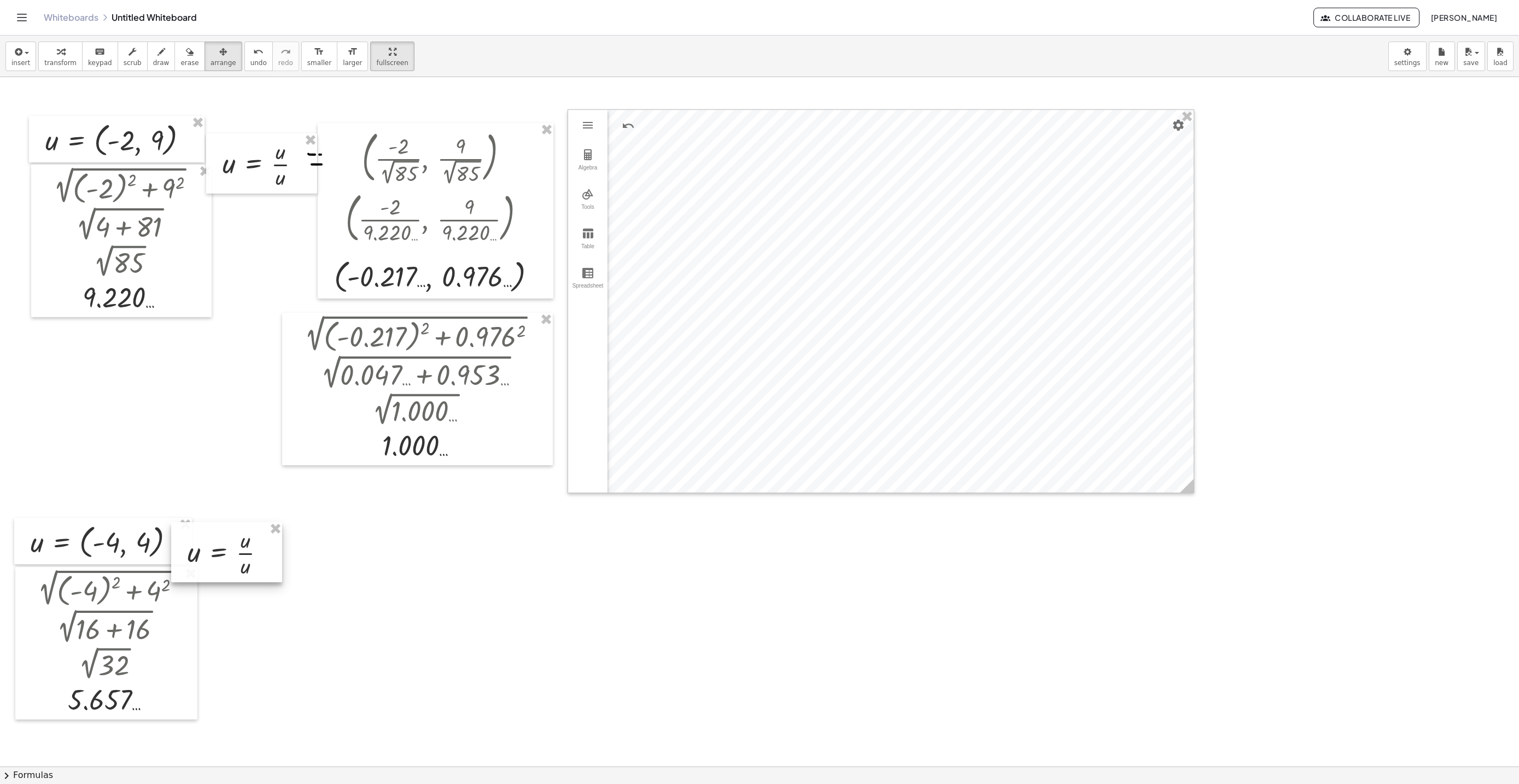
drag, startPoint x: 229, startPoint y: 556, endPoint x: 247, endPoint y: 558, distance: 18.1
click at [238, 556] on div at bounding box center [226, 552] width 111 height 60
drag, startPoint x: 247, startPoint y: 558, endPoint x: 267, endPoint y: 553, distance: 20.6
click at [257, 561] on div at bounding box center [242, 556] width 111 height 60
click at [147, 52] on button "draw" at bounding box center [161, 56] width 28 height 29
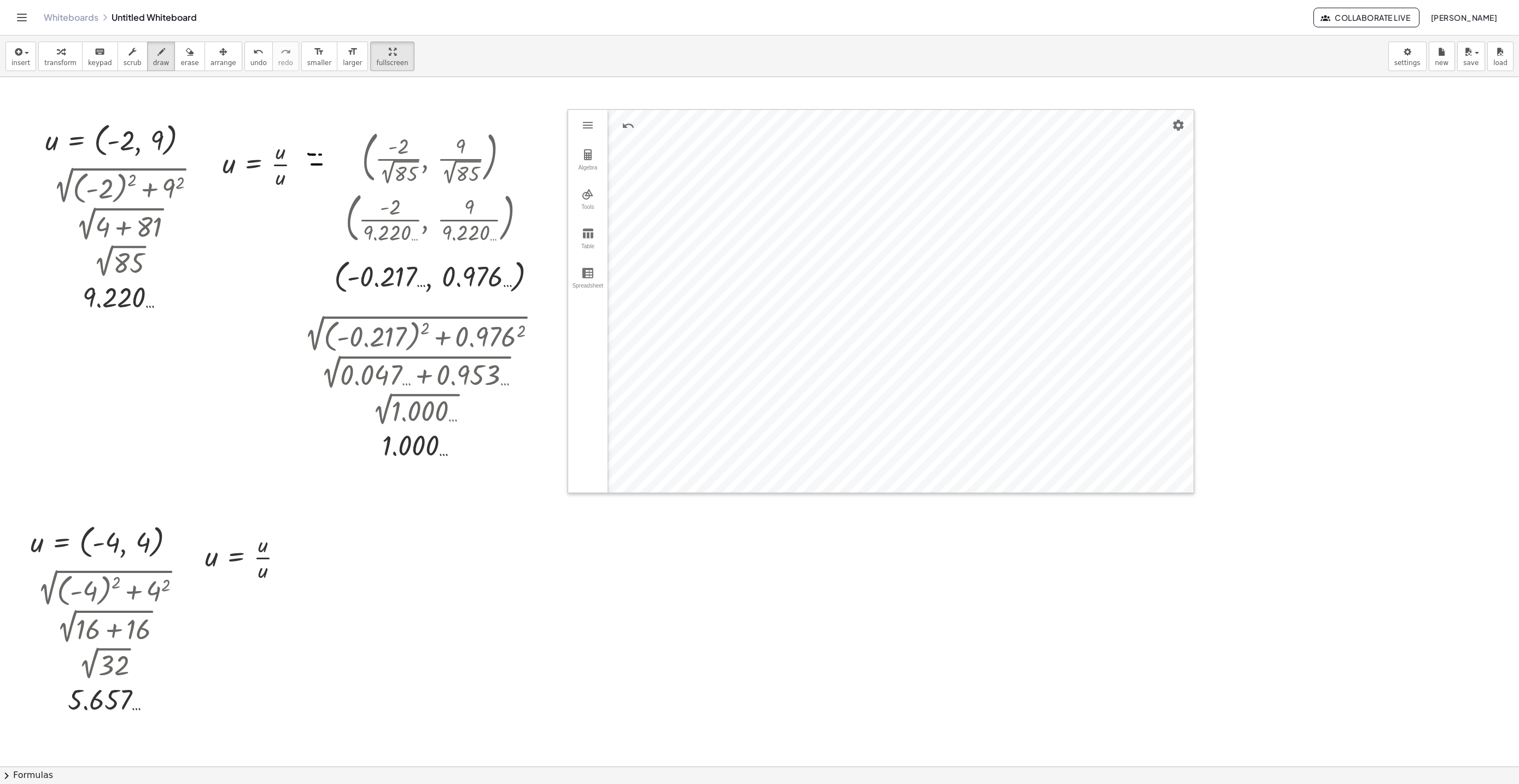
drag, startPoint x: 301, startPoint y: 558, endPoint x: 312, endPoint y: 557, distance: 11.0
drag, startPoint x: 312, startPoint y: 557, endPoint x: 322, endPoint y: 562, distance: 11.2
drag, startPoint x: 303, startPoint y: 562, endPoint x: 318, endPoint y: 562, distance: 15.0
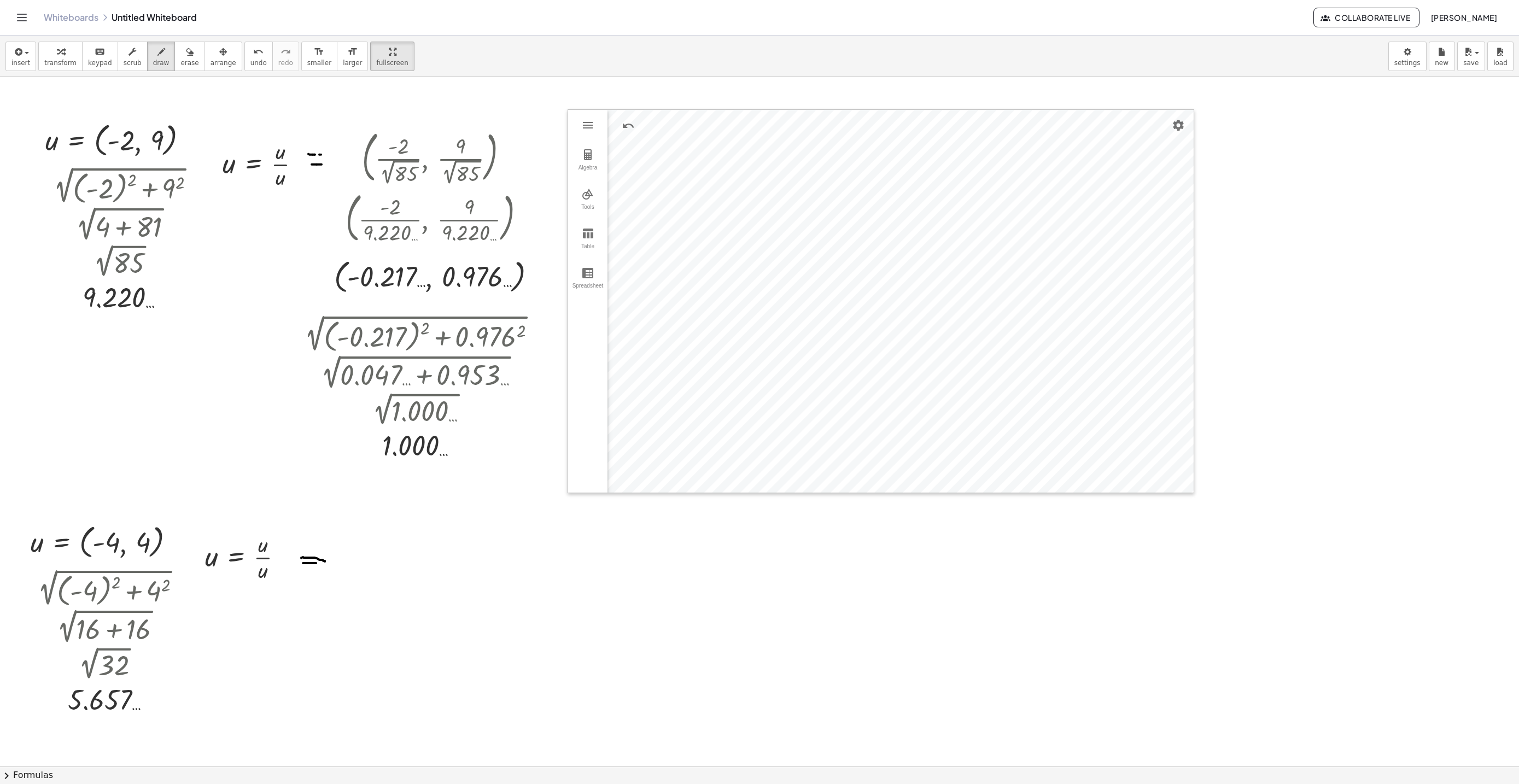
drag, startPoint x: 318, startPoint y: 562, endPoint x: 334, endPoint y: 540, distance: 27.2
click at [59, 62] on span "transform" at bounding box center [60, 63] width 32 height 8
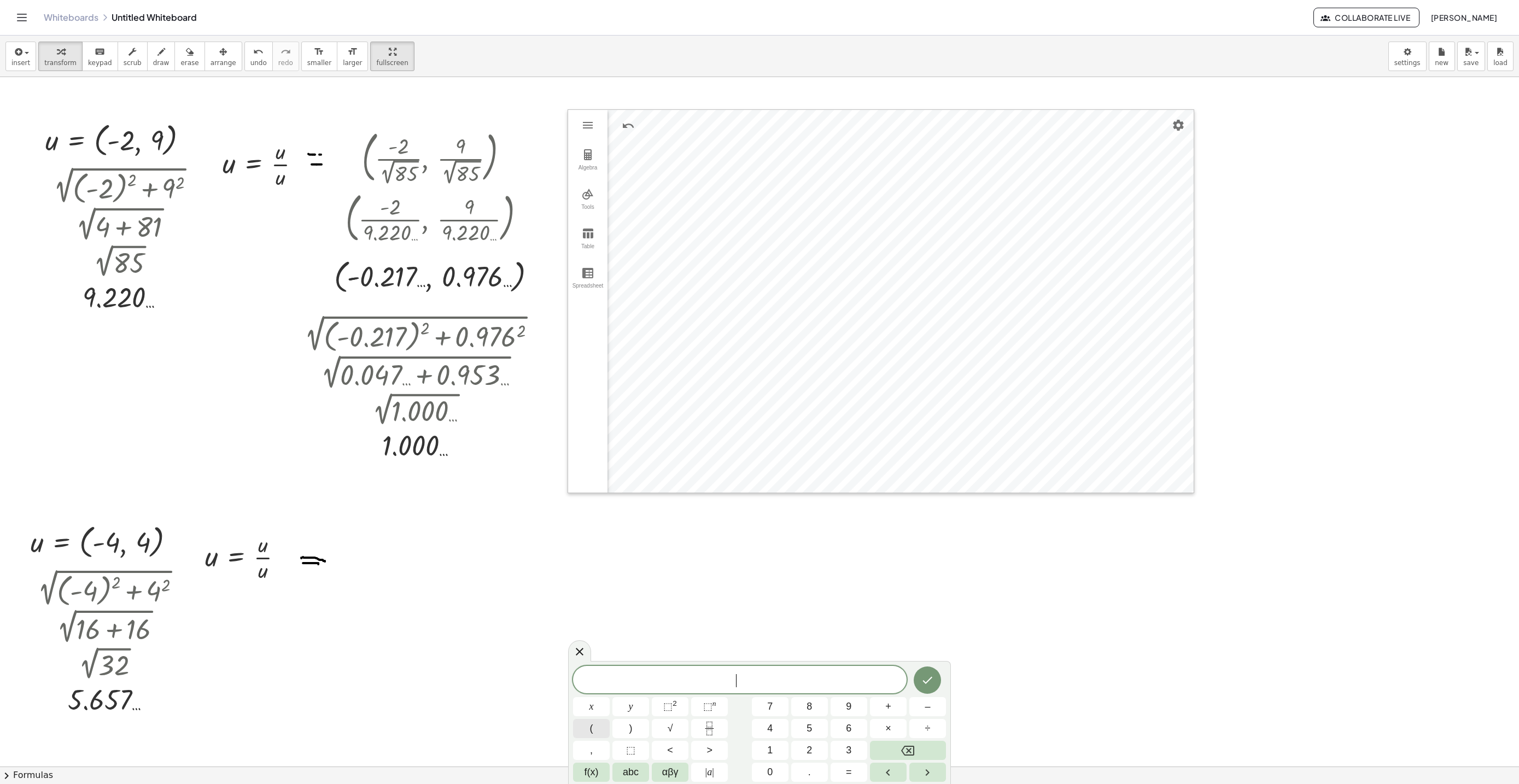
click at [593, 731] on button "(" at bounding box center [591, 728] width 36 height 19
click at [712, 723] on icon "Fraction" at bounding box center [709, 724] width 6 height 6
click at [581, 638] on icon at bounding box center [580, 636] width 13 height 13
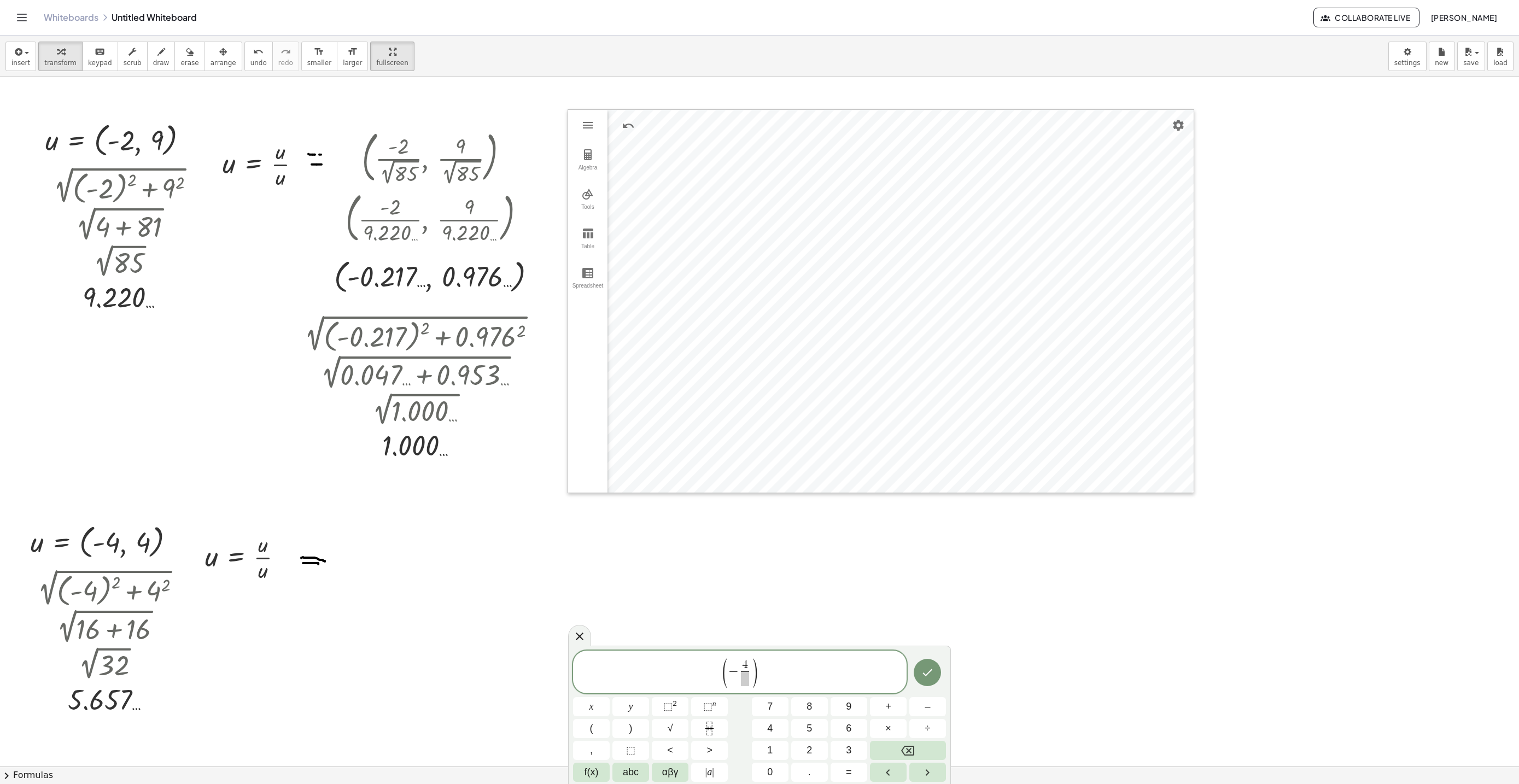
click at [736, 664] on span "− 4 ​" at bounding box center [740, 673] width 24 height 27
click at [736, 667] on span "4" at bounding box center [739, 665] width 8 height 12
click at [739, 680] on span at bounding box center [740, 678] width 17 height 15
click at [659, 728] on button "√" at bounding box center [670, 728] width 36 height 19
click at [710, 723] on icon "Fraction" at bounding box center [709, 728] width 13 height 13
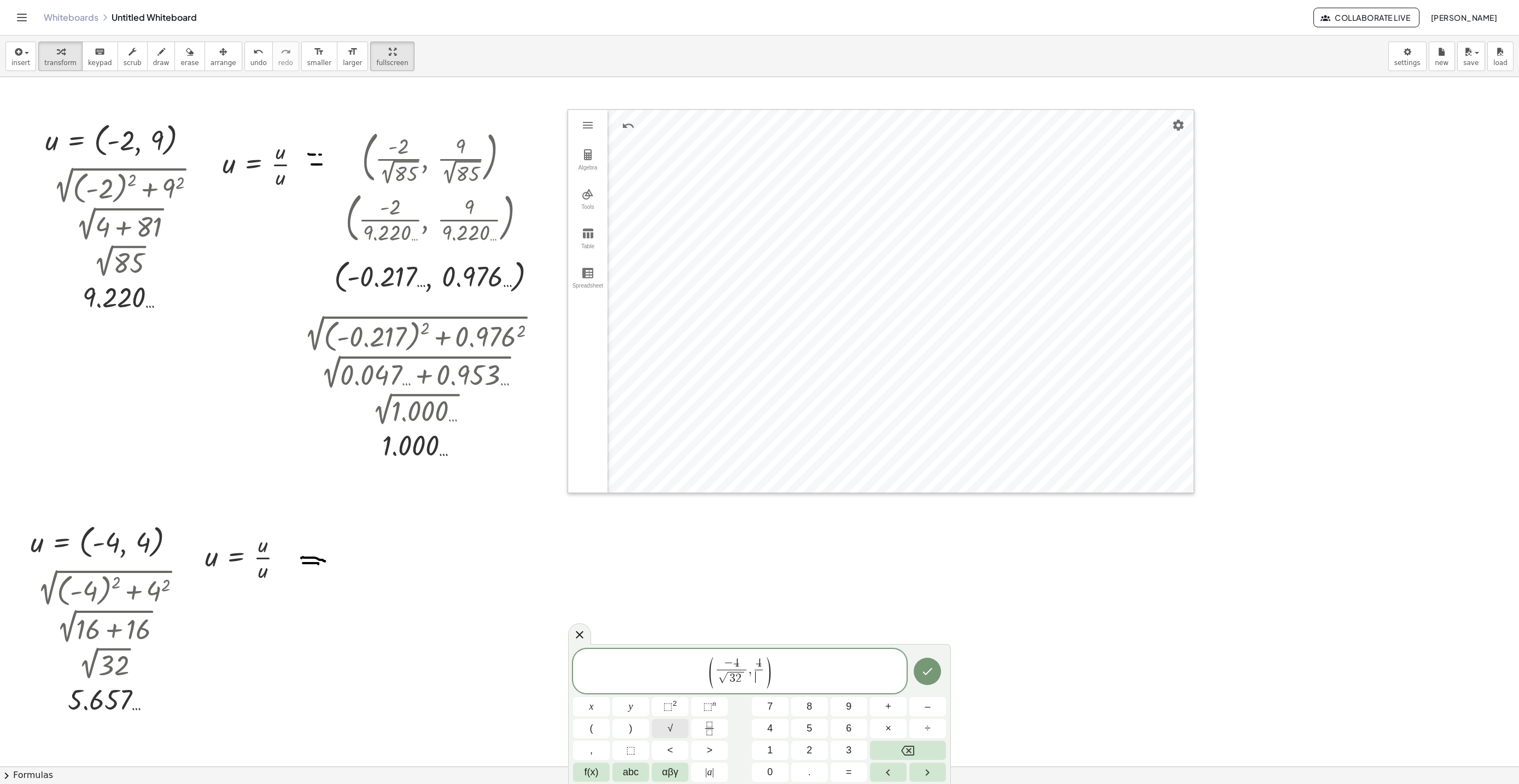
click at [672, 718] on div "( − 4 √ 3 2 ​ , 4 ​ ​ ) x y ⬚ 2 ⬚ n 7 8 9 + – ( ) √ 4 5 6 × ÷ , ⬚ < > 1 2 3 f(x…" at bounding box center [760, 715] width 373 height 133
click at [680, 719] on button "√" at bounding box center [670, 728] width 36 height 19
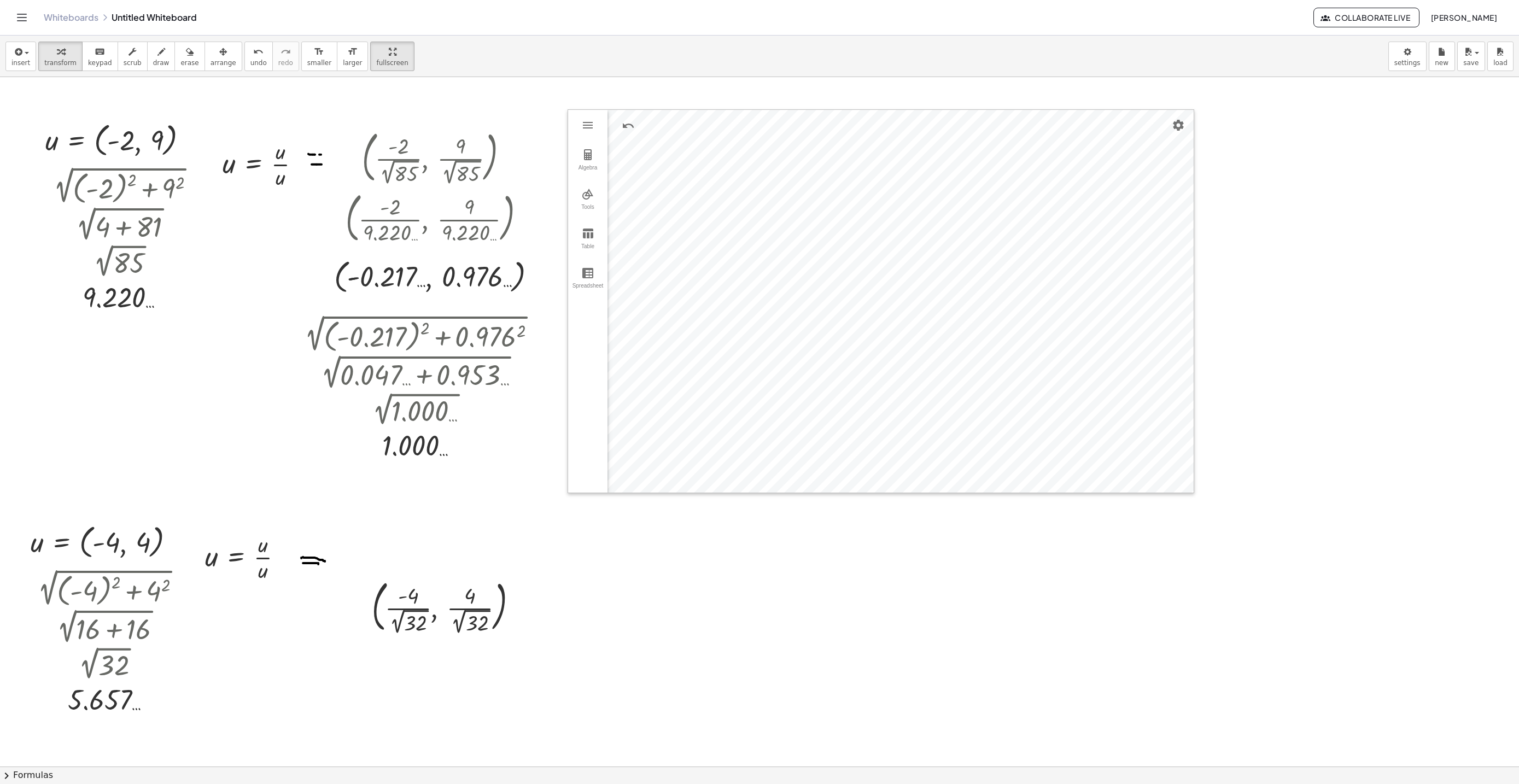
drag, startPoint x: 208, startPoint y: 52, endPoint x: 464, endPoint y: 686, distance: 683.7
click at [219, 52] on icon "button" at bounding box center [223, 52] width 8 height 13
drag, startPoint x: 442, startPoint y: 609, endPoint x: 417, endPoint y: 595, distance: 28.7
click at [422, 597] on div at bounding box center [444, 605] width 179 height 66
drag, startPoint x: 417, startPoint y: 595, endPoint x: 408, endPoint y: 569, distance: 27.5
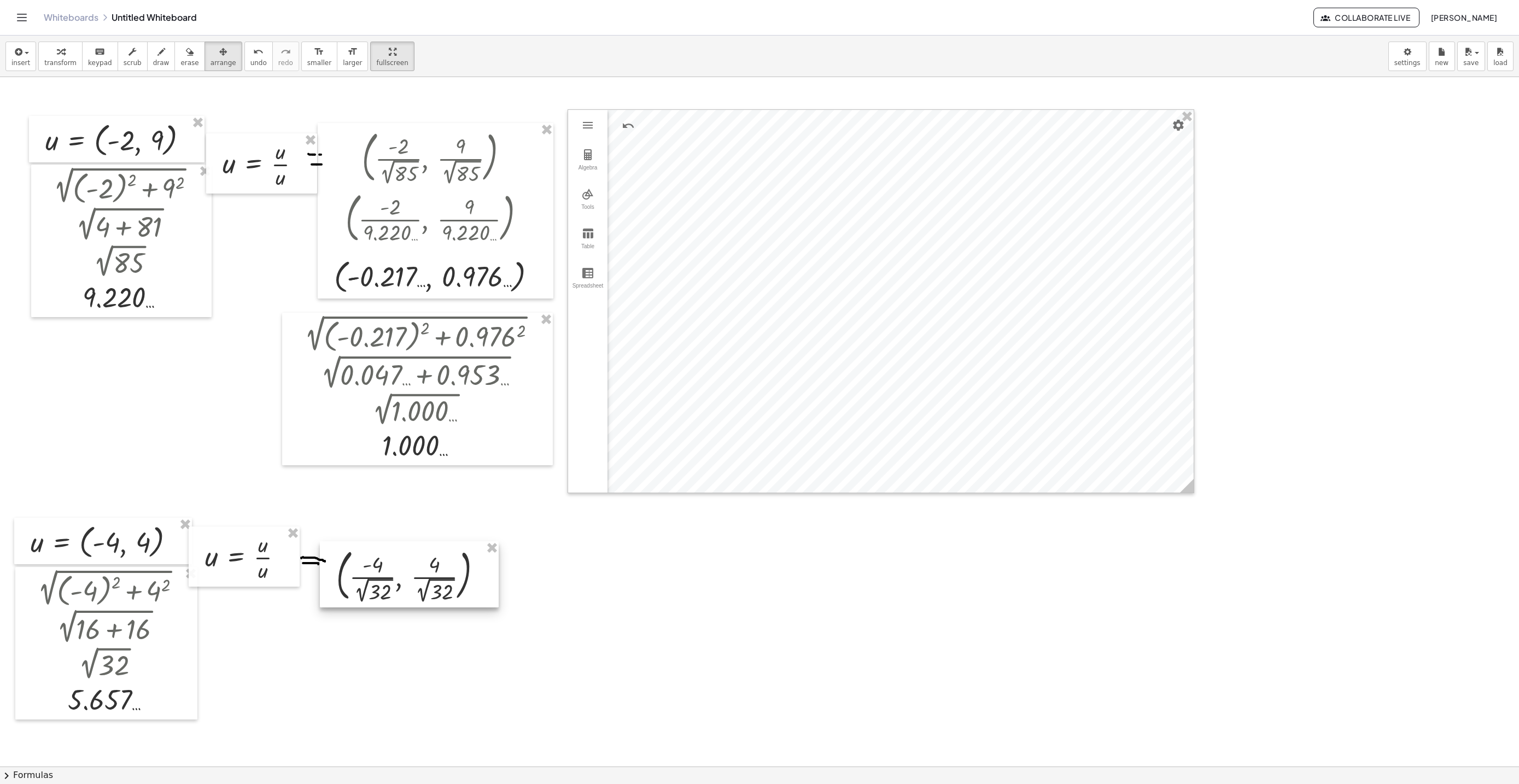
click at [410, 584] on div at bounding box center [409, 574] width 179 height 66
drag, startPoint x: 408, startPoint y: 569, endPoint x: 416, endPoint y: 577, distance: 11.3
click at [416, 577] on div at bounding box center [409, 557] width 179 height 66
click at [58, 62] on span "transform" at bounding box center [60, 63] width 32 height 8
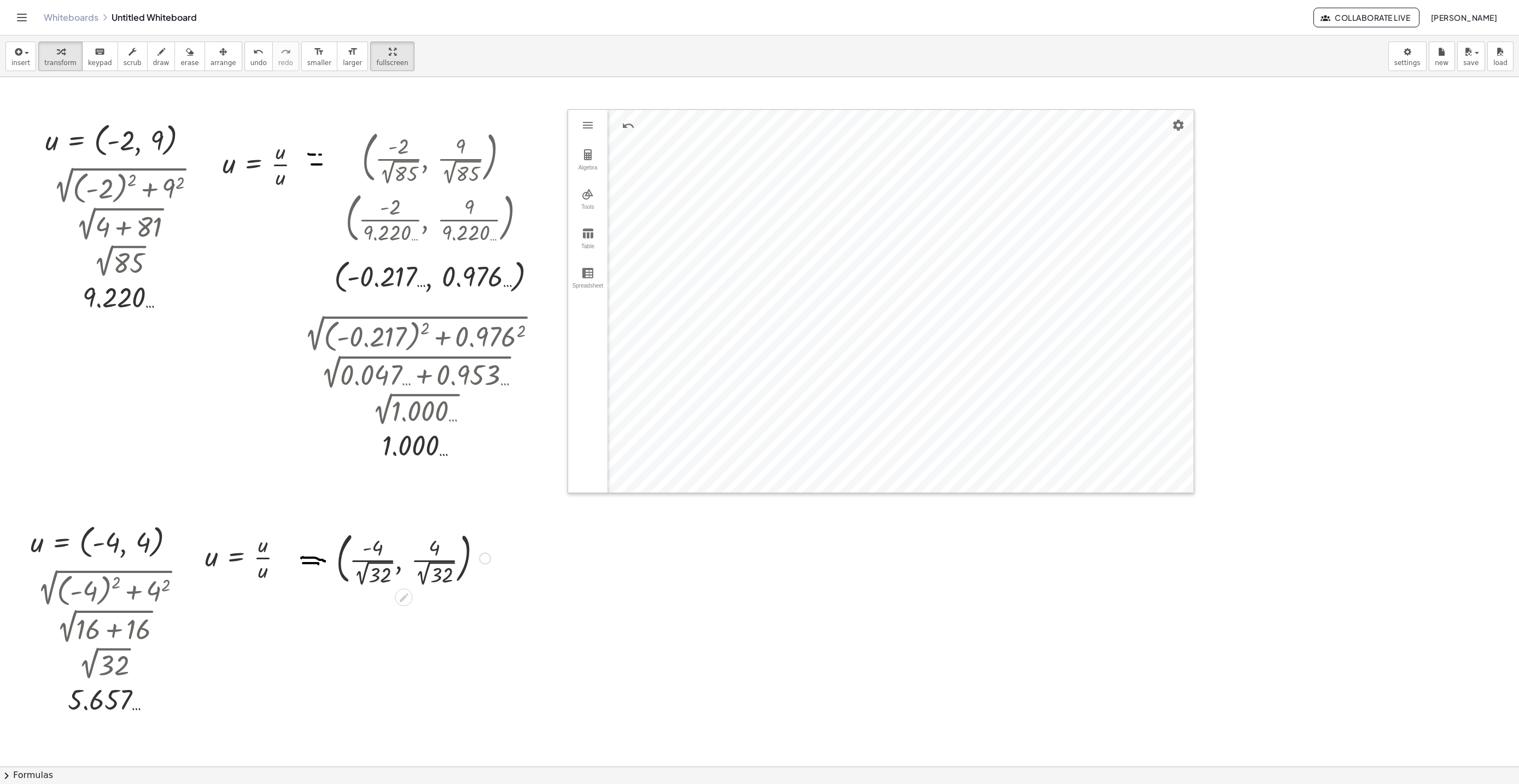
click at [367, 577] on div at bounding box center [413, 557] width 165 height 61
click at [438, 633] on div at bounding box center [413, 618] width 182 height 61
drag, startPoint x: 380, startPoint y: 622, endPoint x: 372, endPoint y: 664, distance: 42.8
click at [380, 620] on div at bounding box center [414, 618] width 200 height 59
click at [449, 679] on div at bounding box center [413, 677] width 216 height 59
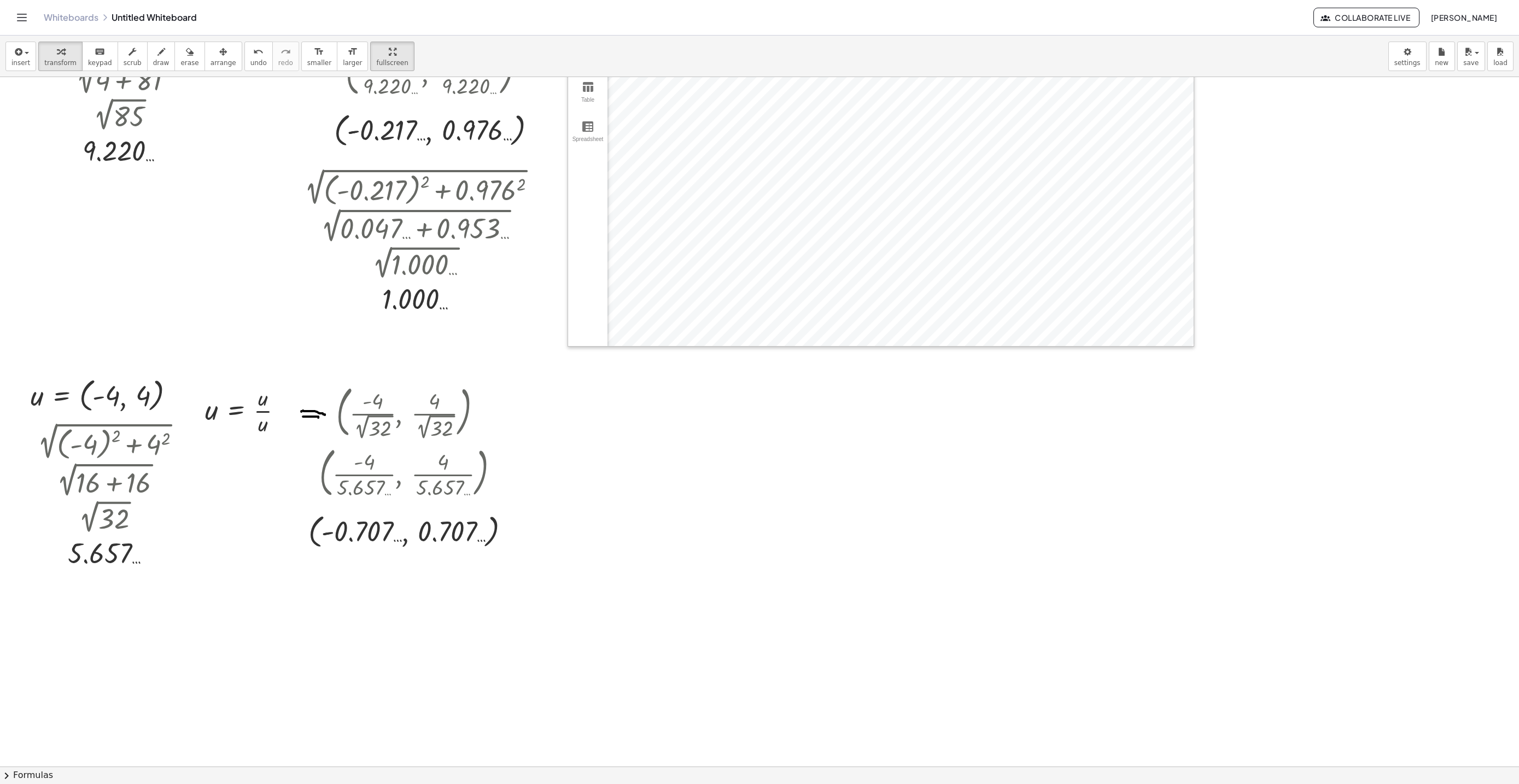
scroll to position [5115, 0]
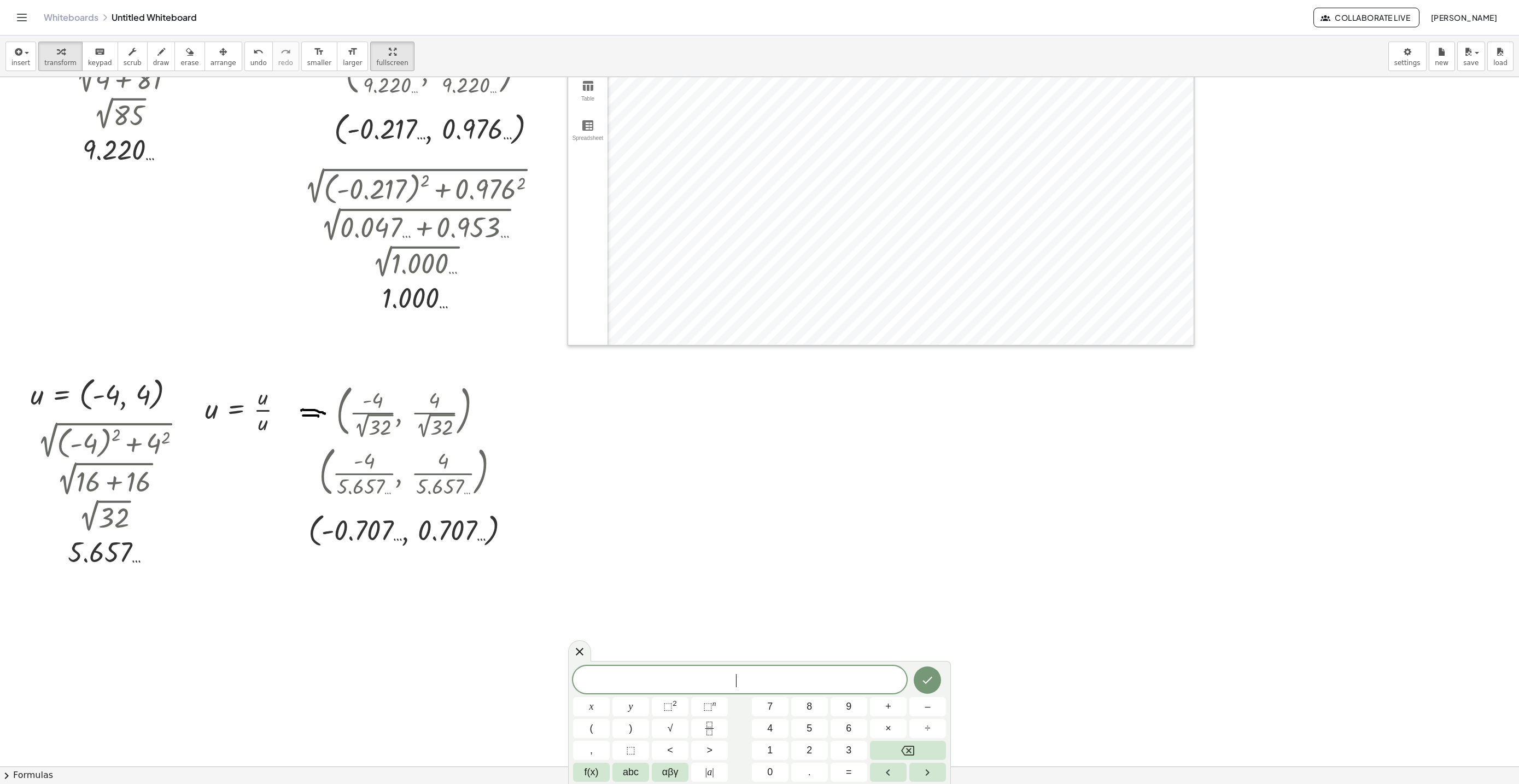
scroll to position [10, 0]
click at [667, 726] on span "√" at bounding box center [670, 728] width 6 height 15
click at [678, 705] on button "⬚ 2" at bounding box center [670, 707] width 36 height 19
click at [672, 709] on span "⬚" at bounding box center [668, 706] width 10 height 11
click at [930, 686] on button "Done" at bounding box center [927, 677] width 28 height 27
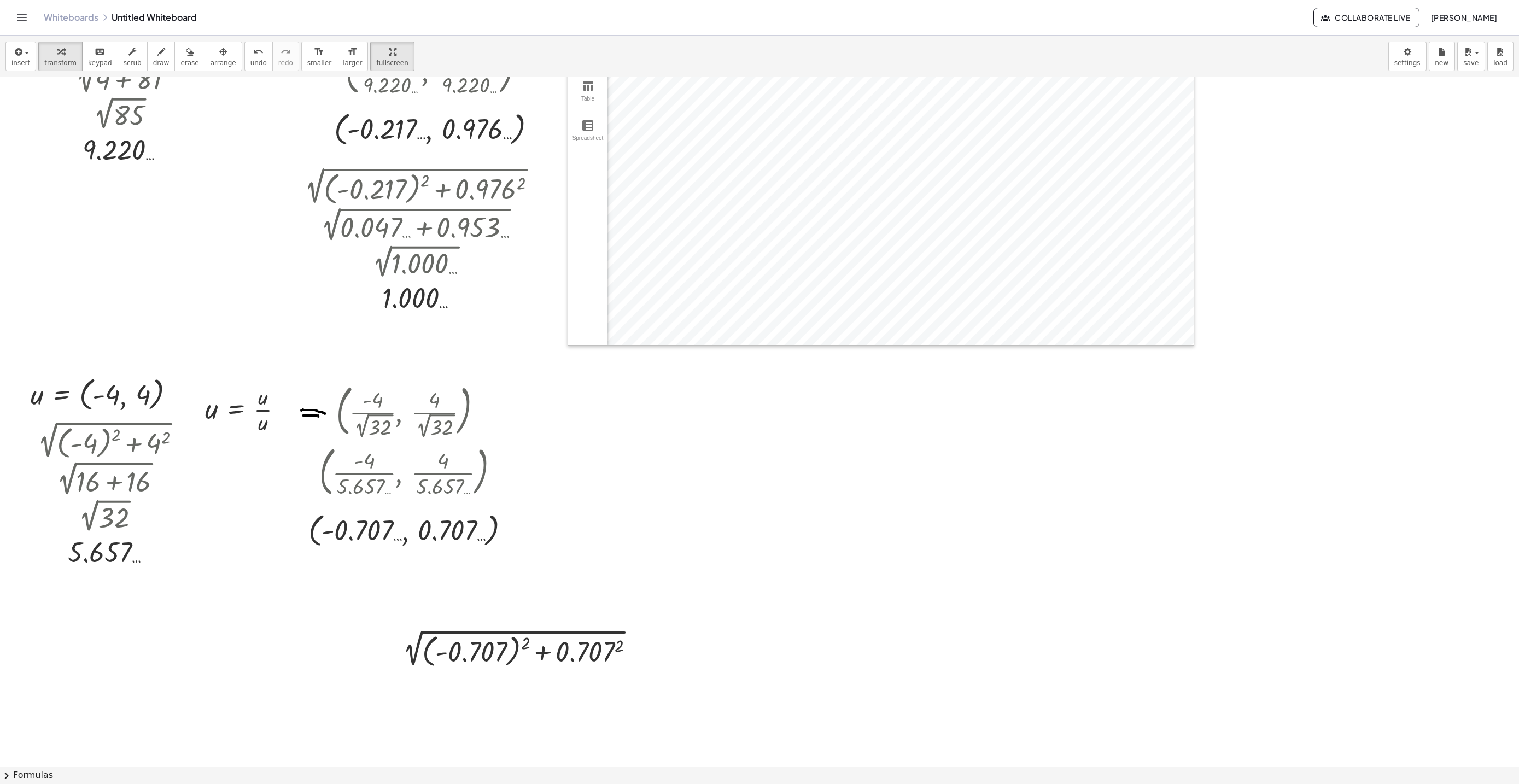
click at [219, 54] on icon "button" at bounding box center [223, 52] width 8 height 13
drag, startPoint x: 528, startPoint y: 657, endPoint x: 454, endPoint y: 601, distance: 92.8
click at [482, 623] on div at bounding box center [504, 645] width 270 height 45
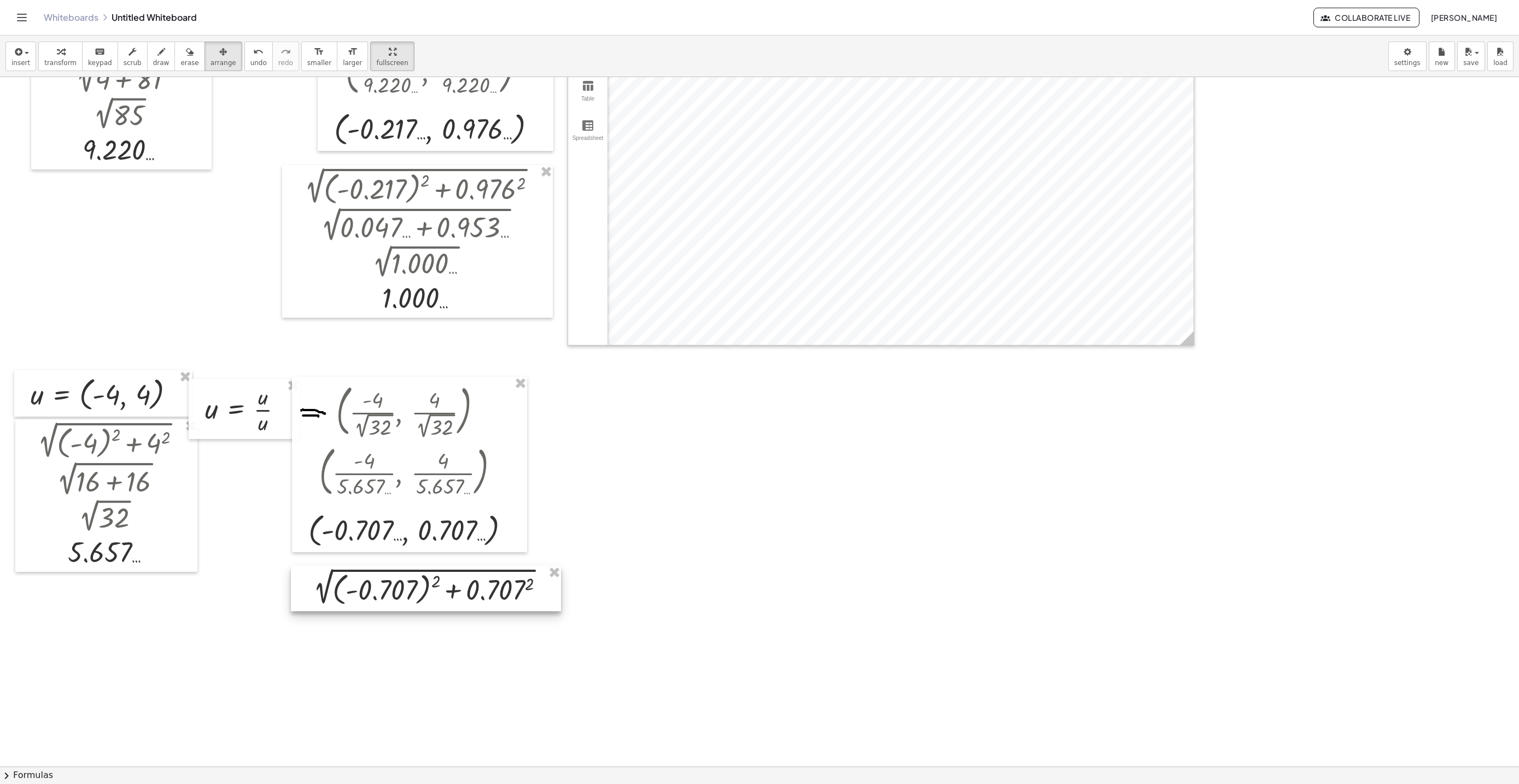
drag, startPoint x: 454, startPoint y: 601, endPoint x: 444, endPoint y: 597, distance: 10.8
click at [444, 597] on div at bounding box center [426, 588] width 270 height 45
click at [431, 590] on div at bounding box center [415, 581] width 270 height 45
drag, startPoint x: 431, startPoint y: 590, endPoint x: 333, endPoint y: 398, distance: 215.6
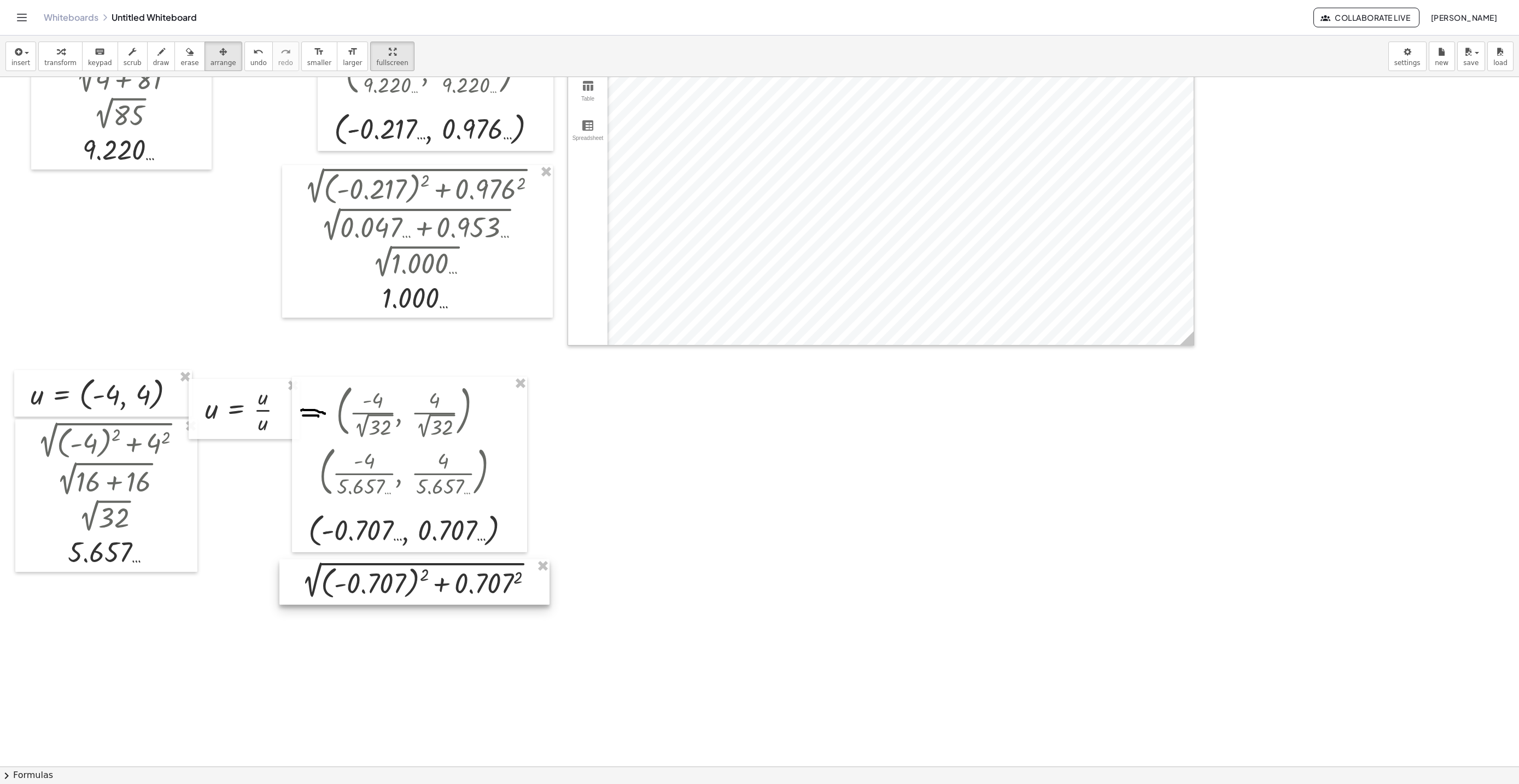
click at [434, 591] on div at bounding box center [415, 581] width 270 height 45
drag, startPoint x: 61, startPoint y: 67, endPoint x: 365, endPoint y: 558, distance: 577.5
click at [61, 67] on span "transform" at bounding box center [60, 63] width 32 height 8
click at [427, 577] on div at bounding box center [421, 584] width 257 height 40
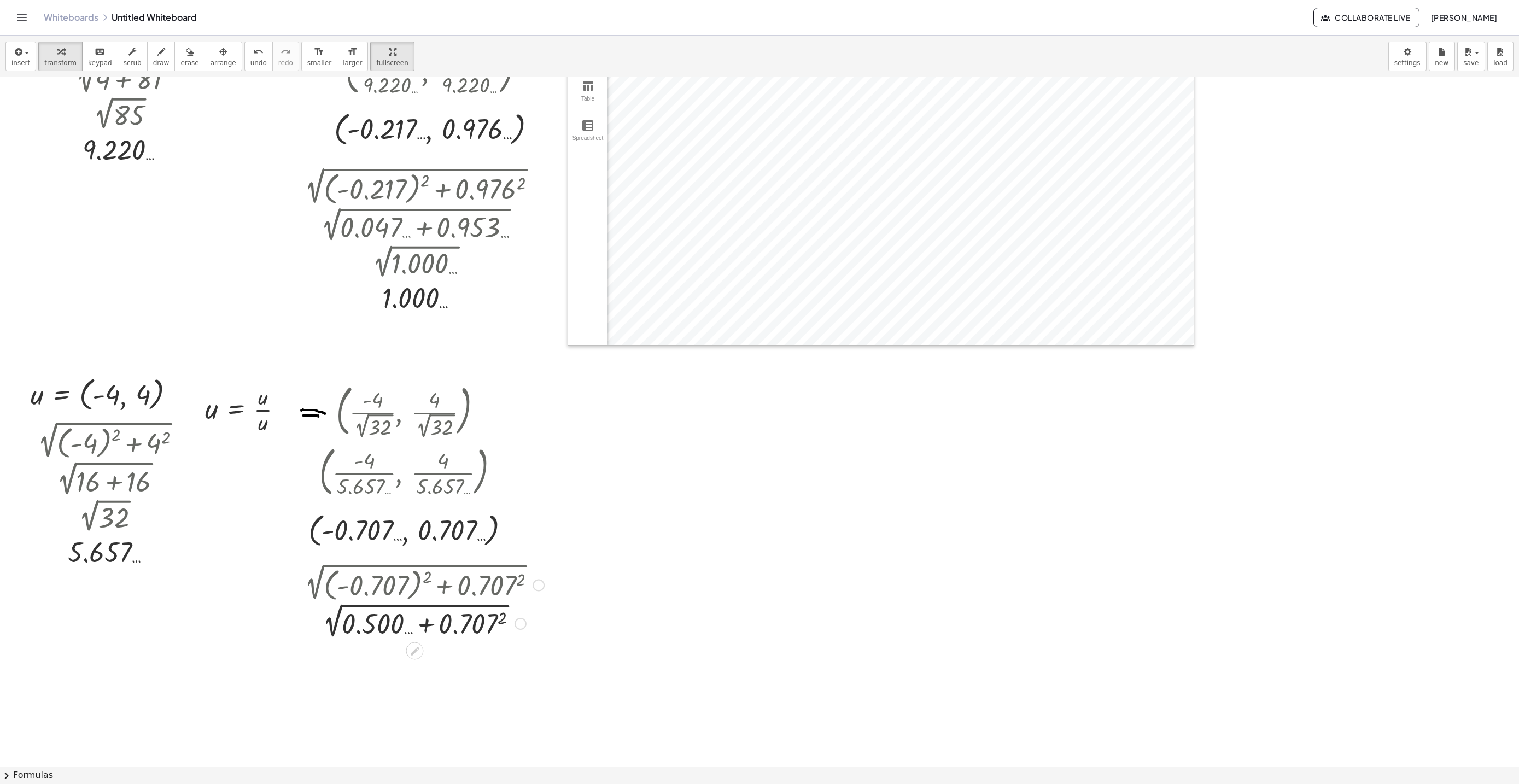
click at [503, 622] on div at bounding box center [421, 622] width 257 height 37
click at [418, 625] on div at bounding box center [421, 622] width 257 height 37
click at [382, 650] on div at bounding box center [421, 659] width 257 height 36
click at [15, 60] on span "insert" at bounding box center [20, 63] width 19 height 8
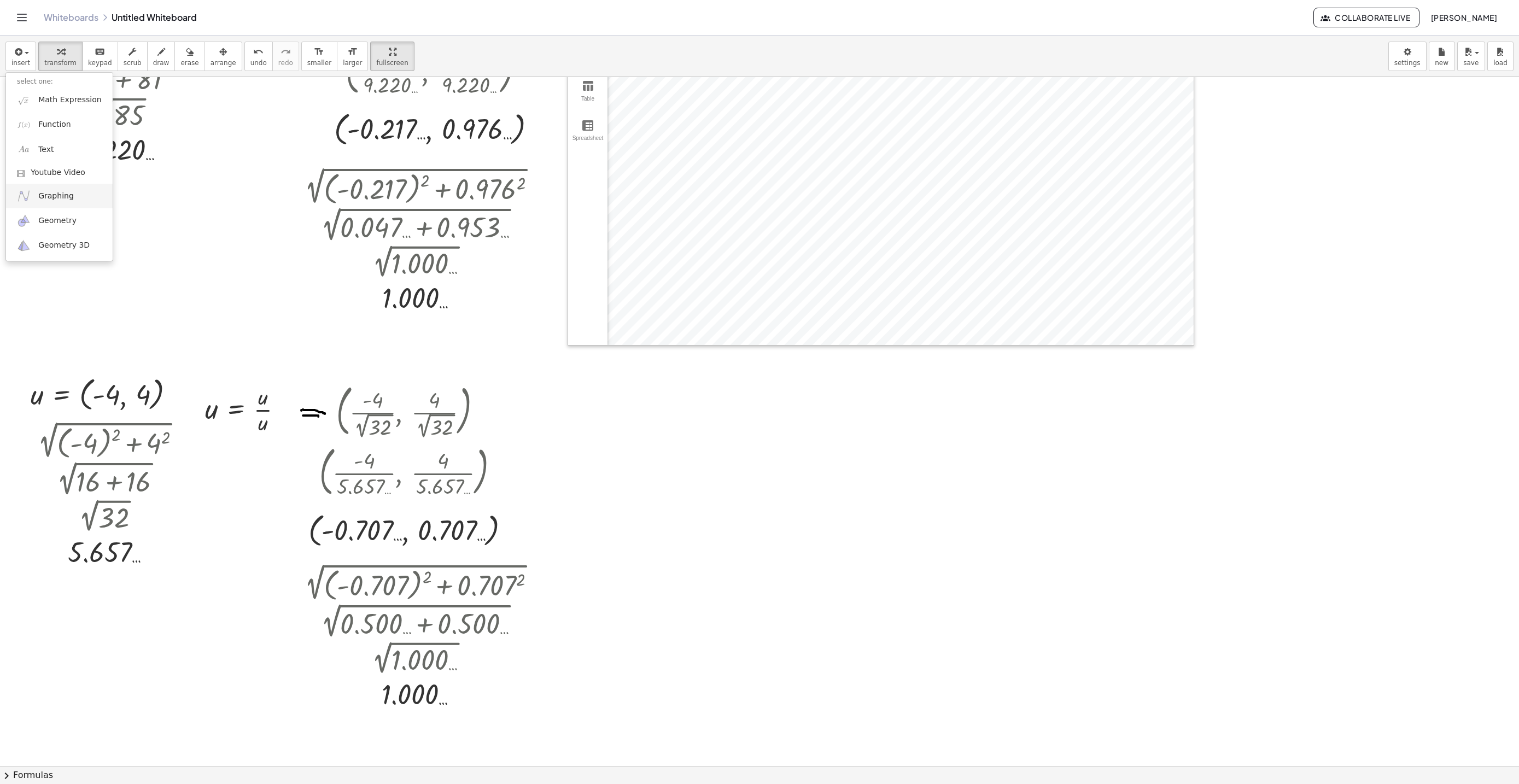
drag, startPoint x: 54, startPoint y: 198, endPoint x: 108, endPoint y: 221, distance: 58.7
click at [54, 198] on span "Graphing" at bounding box center [56, 196] width 36 height 11
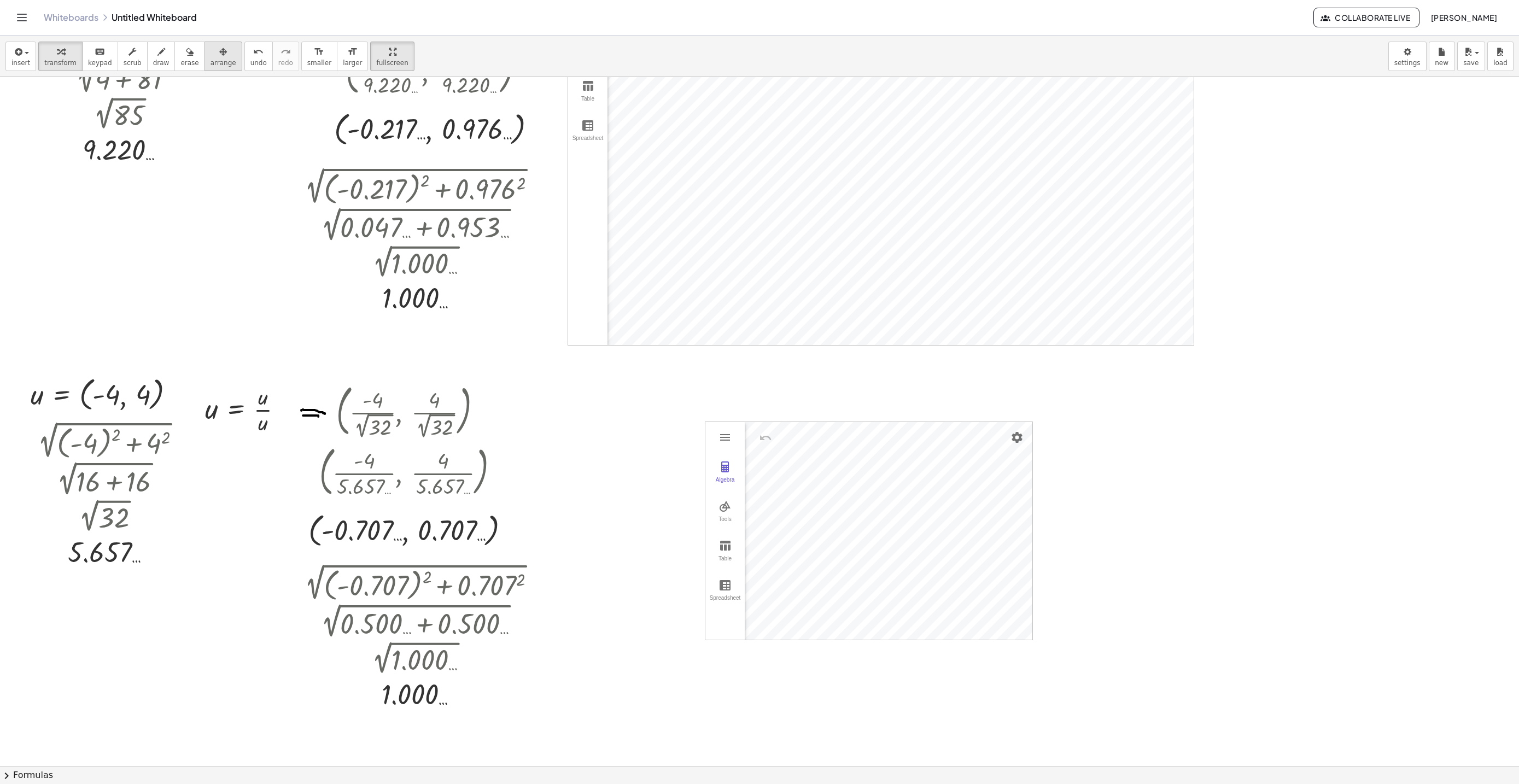
click at [219, 57] on icon "button" at bounding box center [223, 52] width 8 height 13
drag, startPoint x: 834, startPoint y: 494, endPoint x: 791, endPoint y: 490, distance: 43.2
click at [793, 490] on div at bounding box center [865, 530] width 327 height 217
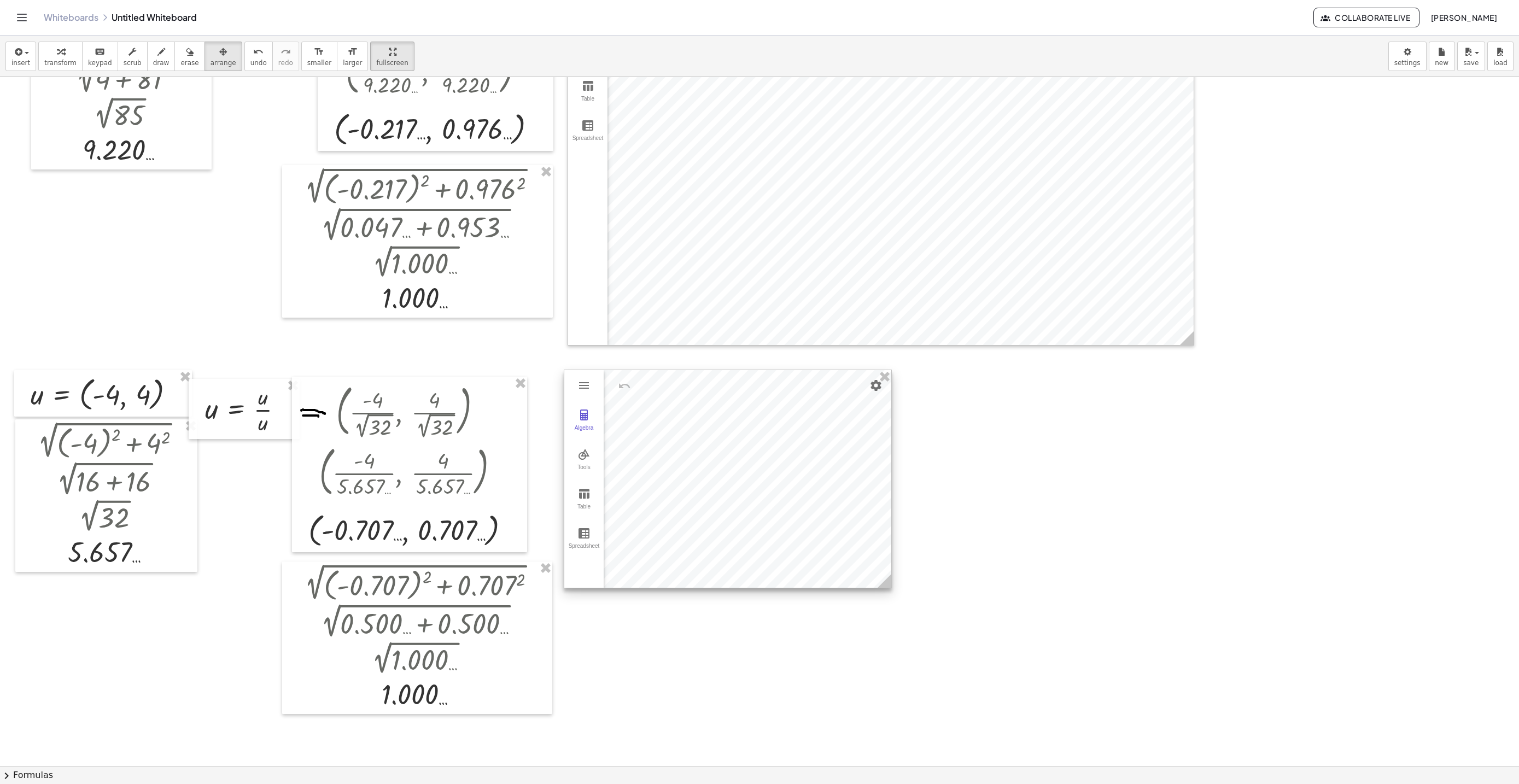
drag, startPoint x: 791, startPoint y: 490, endPoint x: 788, endPoint y: 531, distance: 41.1
click at [694, 441] on div at bounding box center [728, 479] width 327 height 217
click at [890, 586] on icon at bounding box center [883, 580] width 13 height 13
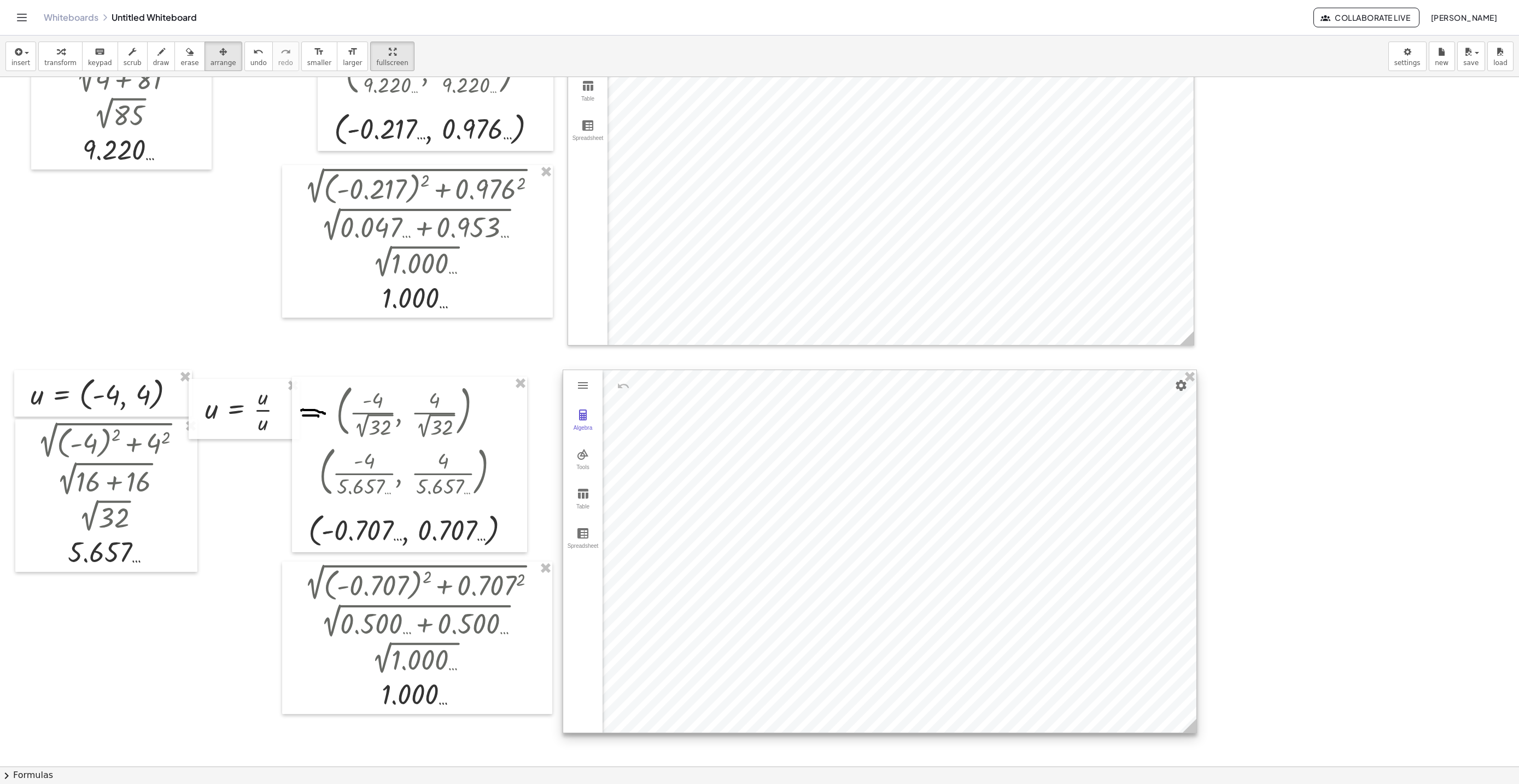
drag, startPoint x: 1060, startPoint y: 661, endPoint x: 1188, endPoint y: 724, distance: 142.7
click at [1192, 725] on icon at bounding box center [1189, 725] width 13 height 13
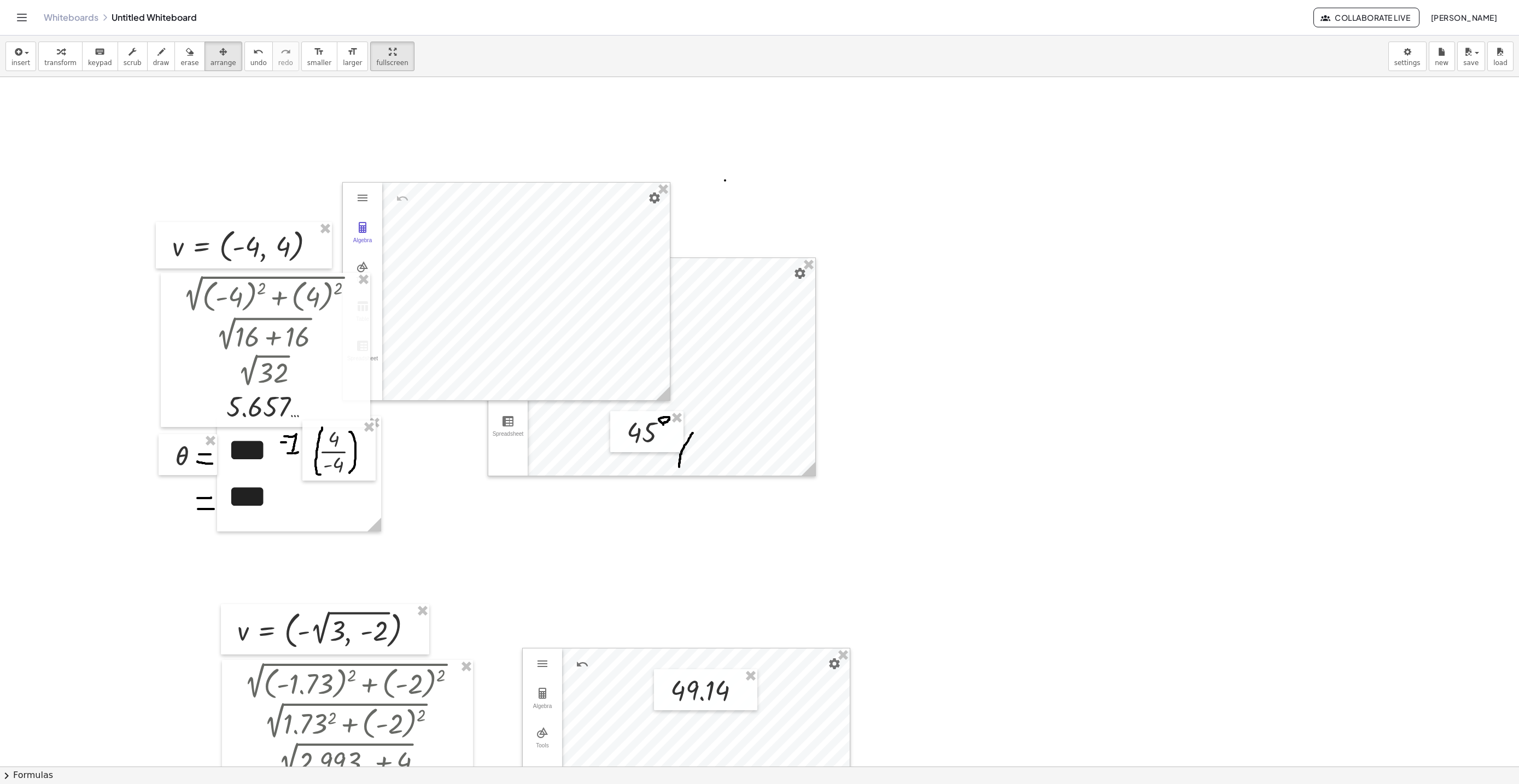
scroll to position [134, 0]
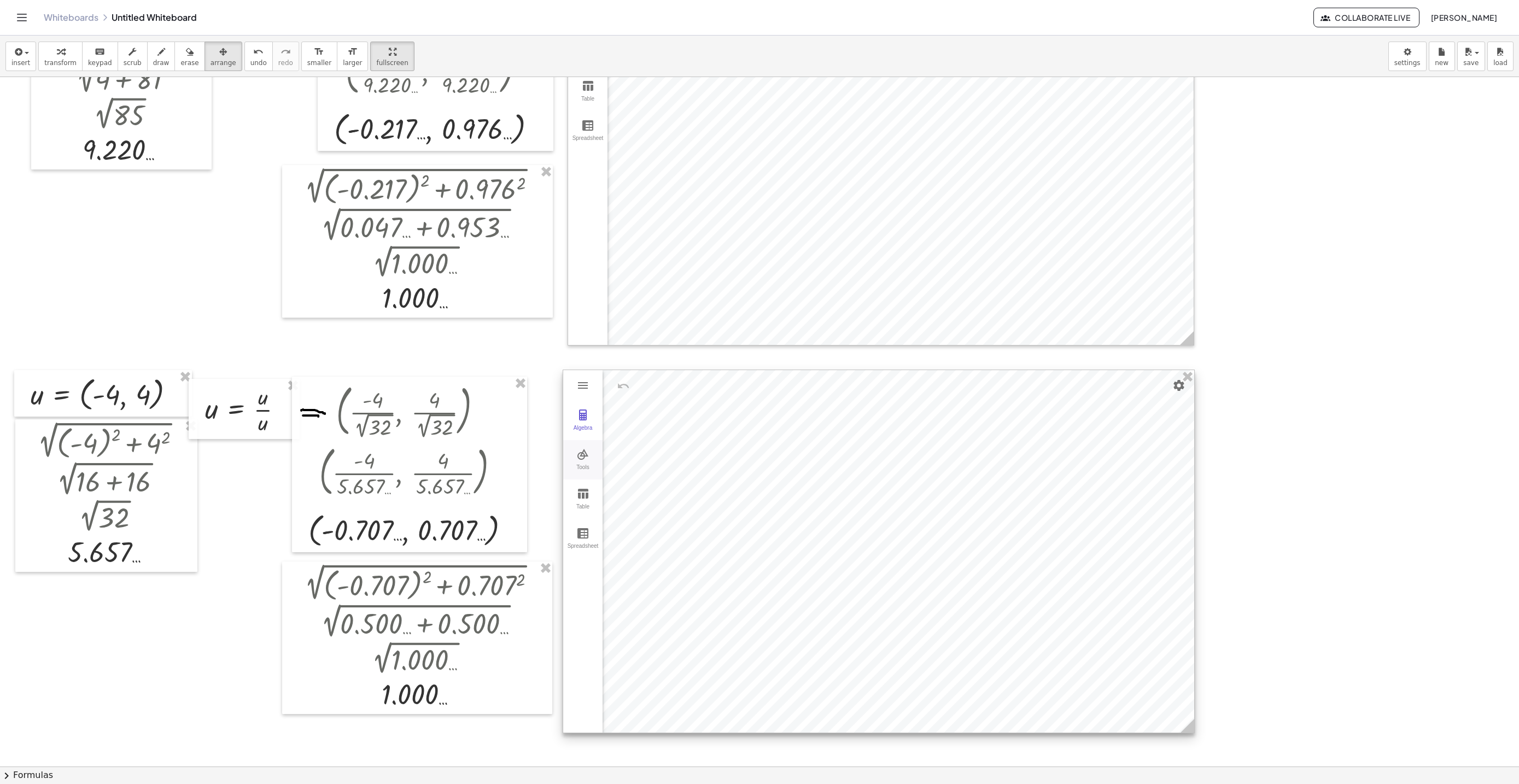
click at [569, 461] on button "Tools" at bounding box center [583, 460] width 40 height 40
click at [633, 513] on button "Vector" at bounding box center [633, 510] width 44 height 40
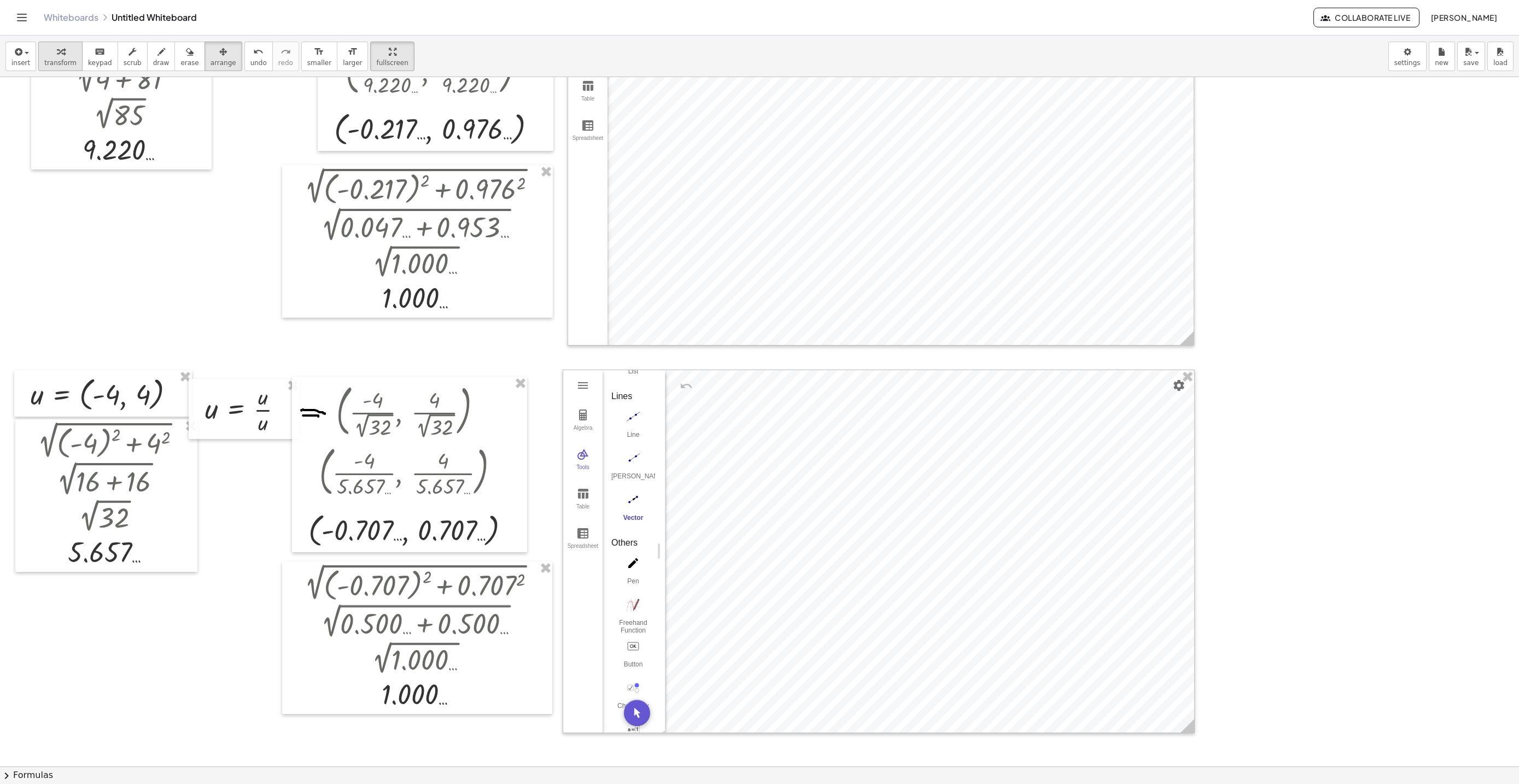
click at [49, 45] on div "button" at bounding box center [60, 51] width 32 height 13
click at [869, 514] on li "Settings" at bounding box center [873, 510] width 104 height 17
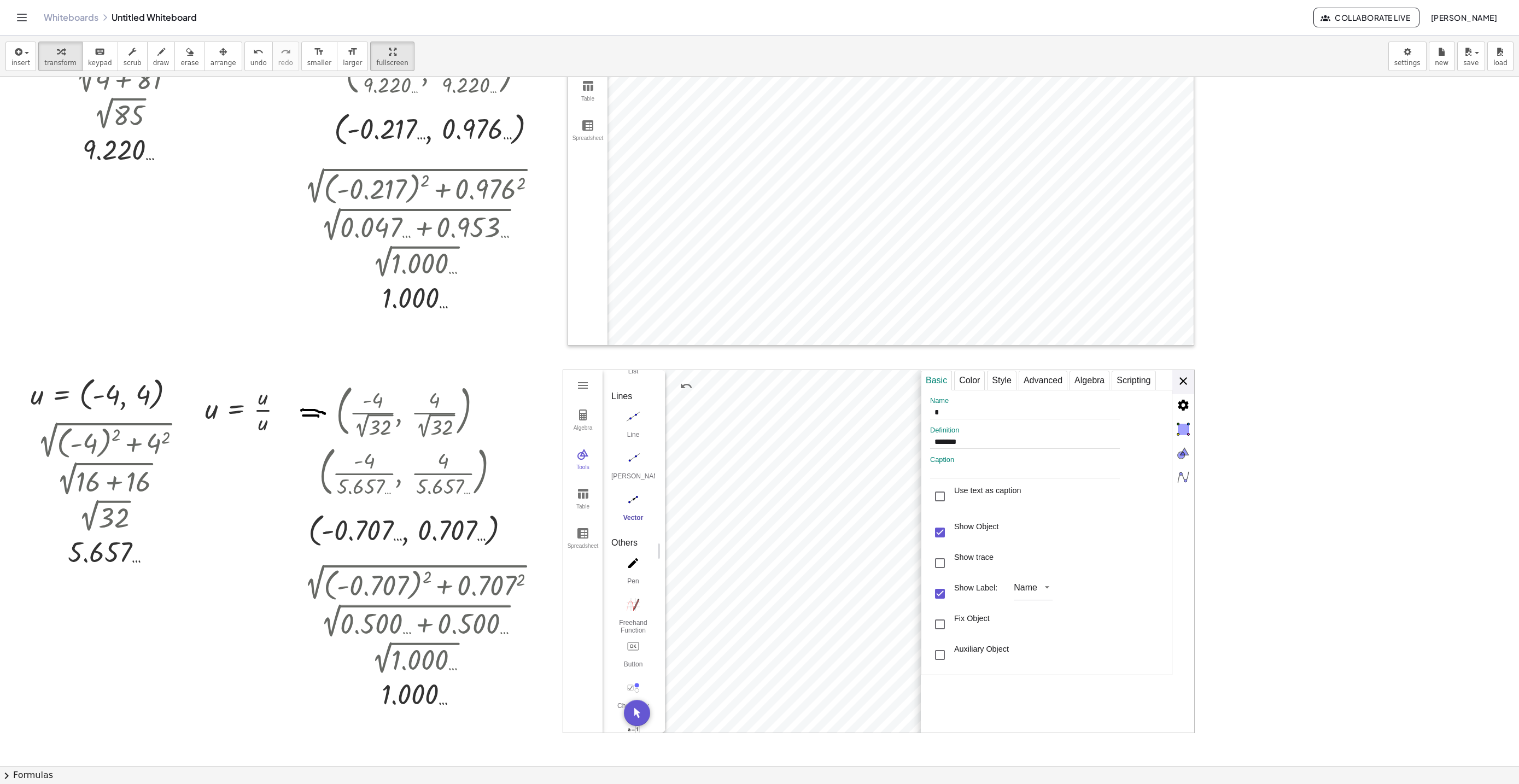
click at [1186, 377] on div "**********" at bounding box center [1057, 552] width 273 height 363
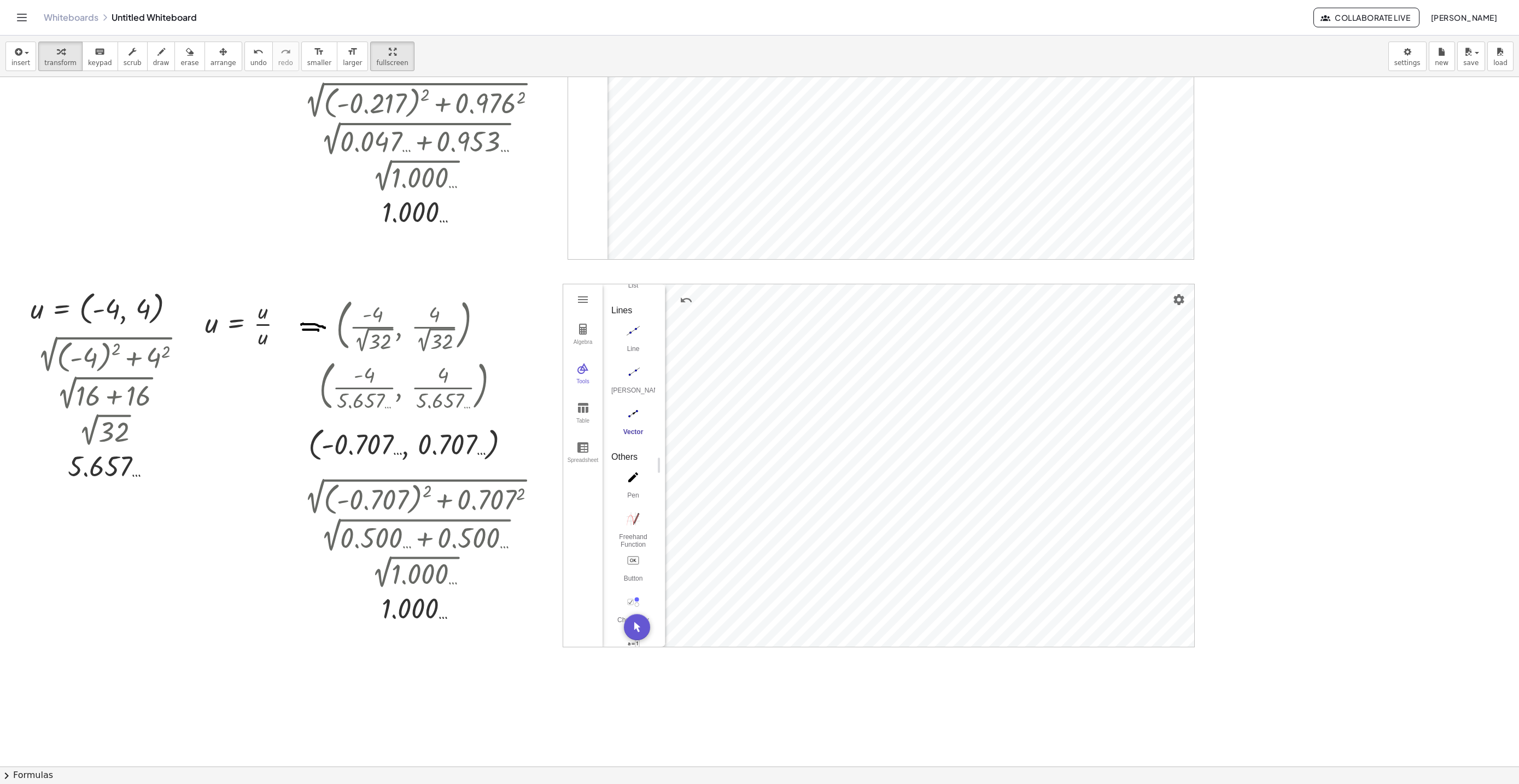
scroll to position [5189, 0]
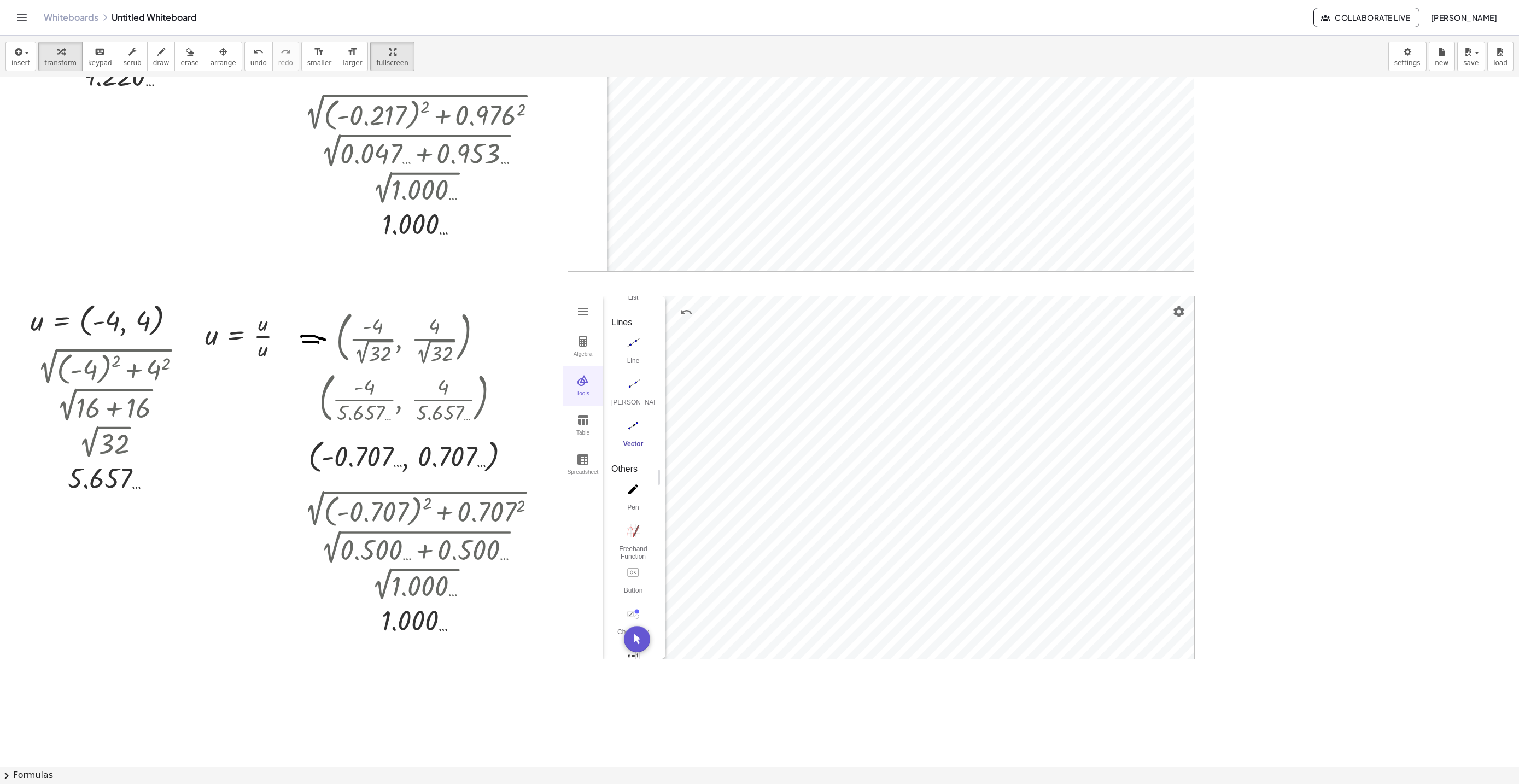
click at [573, 381] on button "Tools" at bounding box center [583, 386] width 40 height 40
click at [815, 335] on img "Line Style" at bounding box center [809, 333] width 13 height 13
click at [838, 372] on img "Graphing Calculator" at bounding box center [839, 366] width 13 height 13
click at [760, 336] on img "Line Style" at bounding box center [755, 334] width 13 height 13
click at [807, 371] on img "Graphing Calculator" at bounding box center [809, 368] width 13 height 13
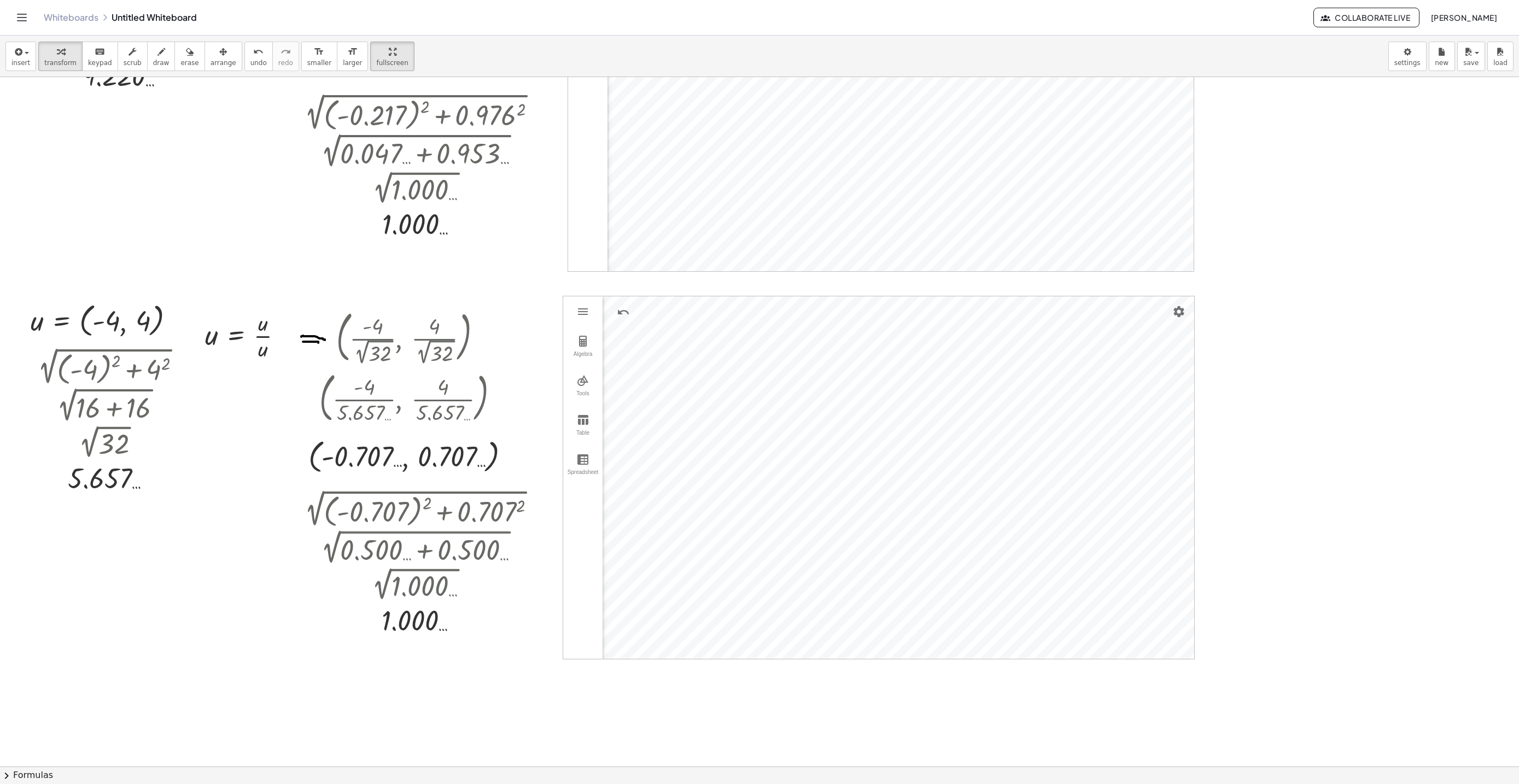
click at [22, 10] on button "Toggle navigation" at bounding box center [22, 17] width 17 height 17
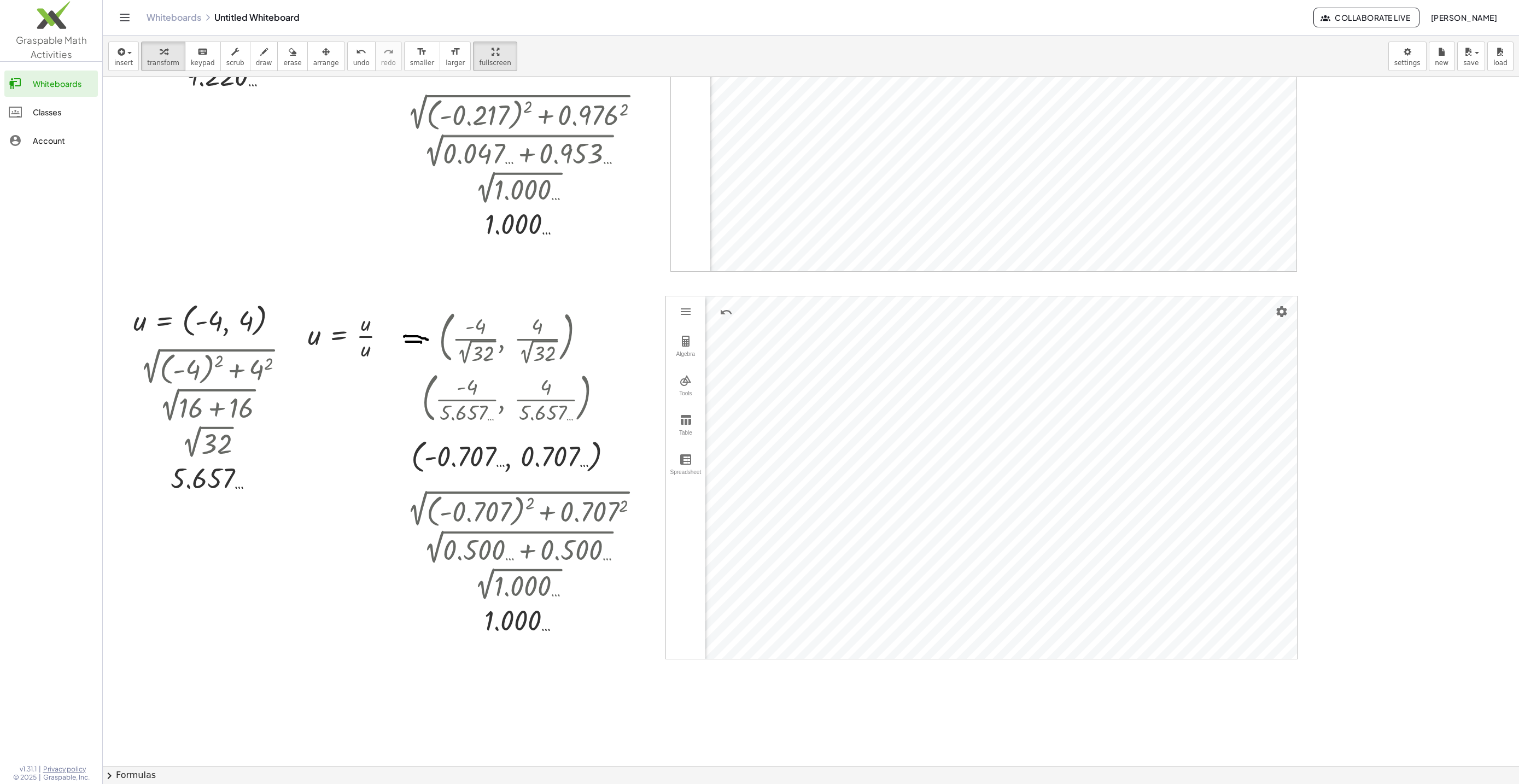
click at [51, 143] on div "Account" at bounding box center [63, 140] width 61 height 13
click at [1445, 19] on span "[PERSON_NAME]" at bounding box center [1464, 17] width 67 height 10
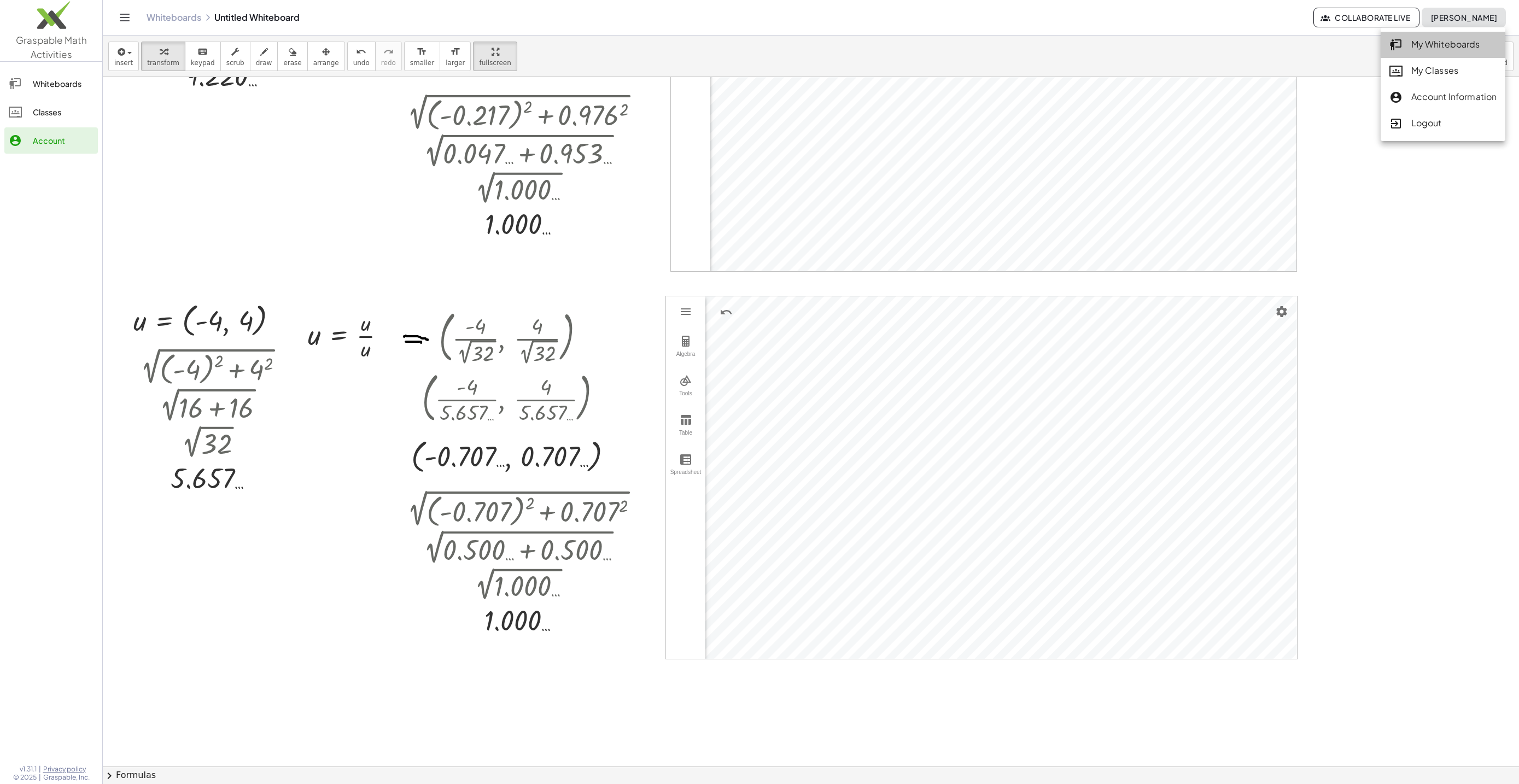
click at [1446, 56] on link "My Whiteboards" at bounding box center [1443, 45] width 125 height 26
click at [116, 43] on button "insert" at bounding box center [123, 56] width 31 height 29
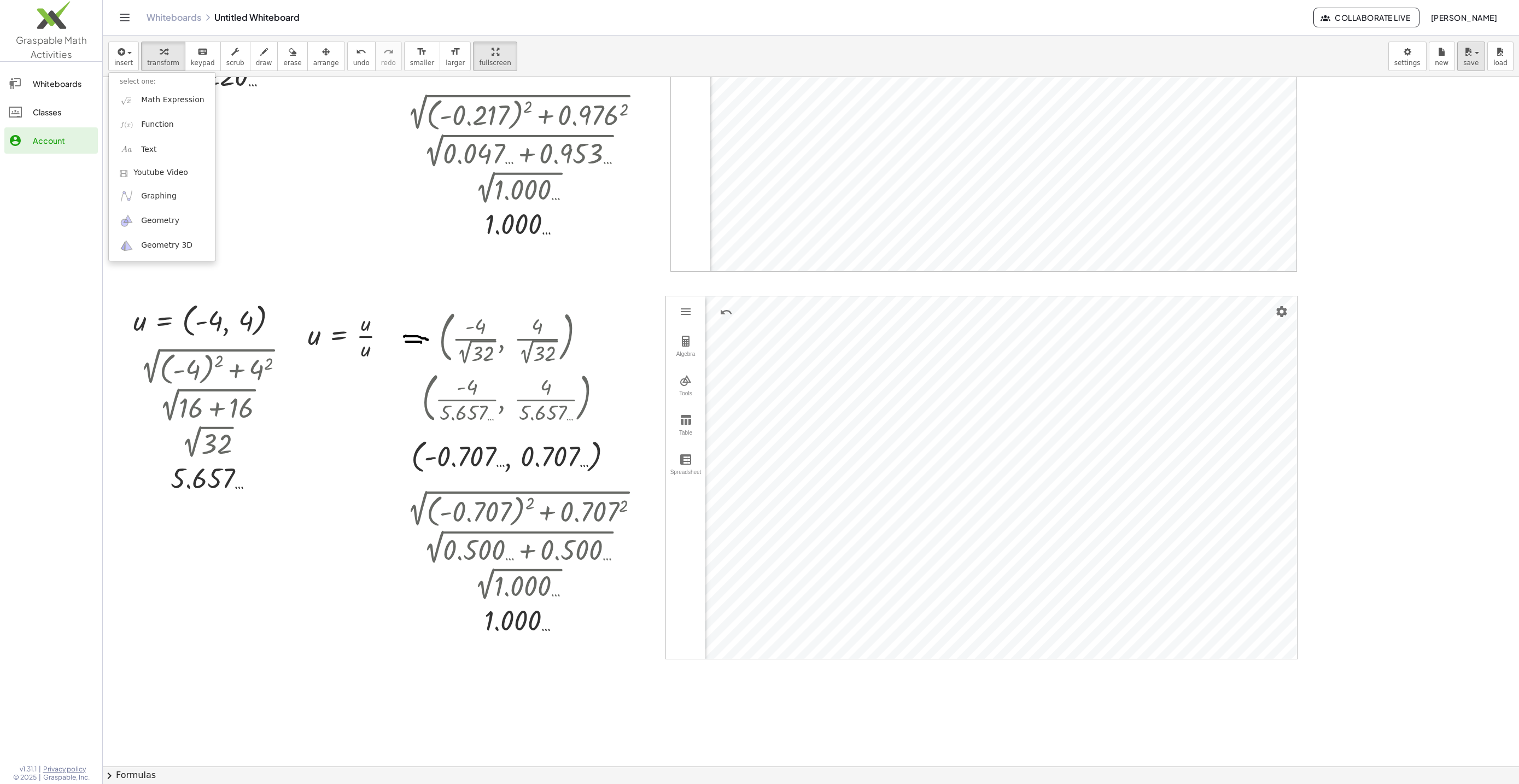
click at [1469, 72] on div "insert select one: Math Expression Function Text Youtube Video Graphing Geometr…" at bounding box center [811, 56] width 1416 height 41
click at [1468, 60] on span "save" at bounding box center [1471, 63] width 15 height 8
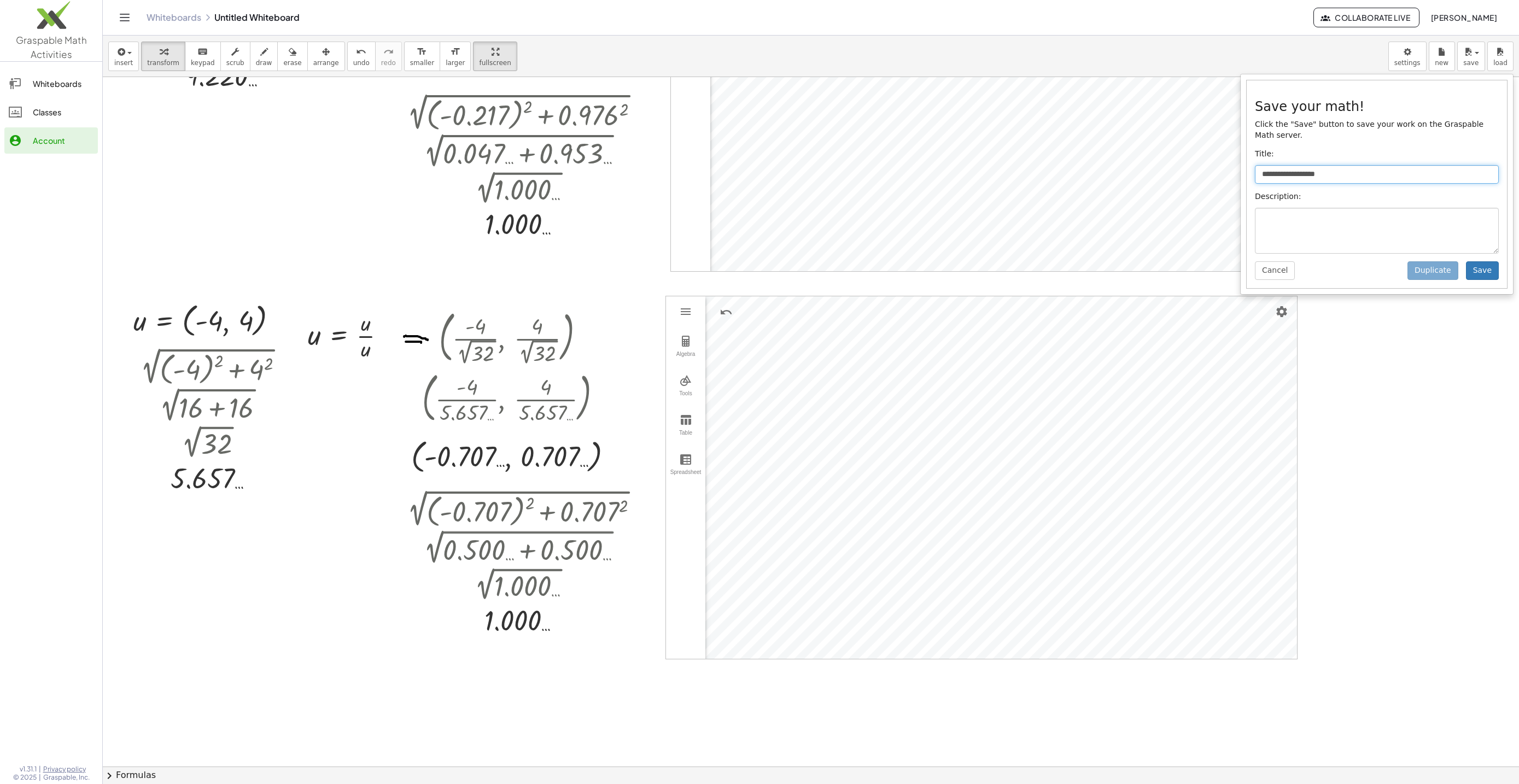
click at [1333, 175] on input "**********" at bounding box center [1376, 174] width 244 height 19
type input "**********"
click at [1491, 276] on button "Save" at bounding box center [1482, 270] width 33 height 19
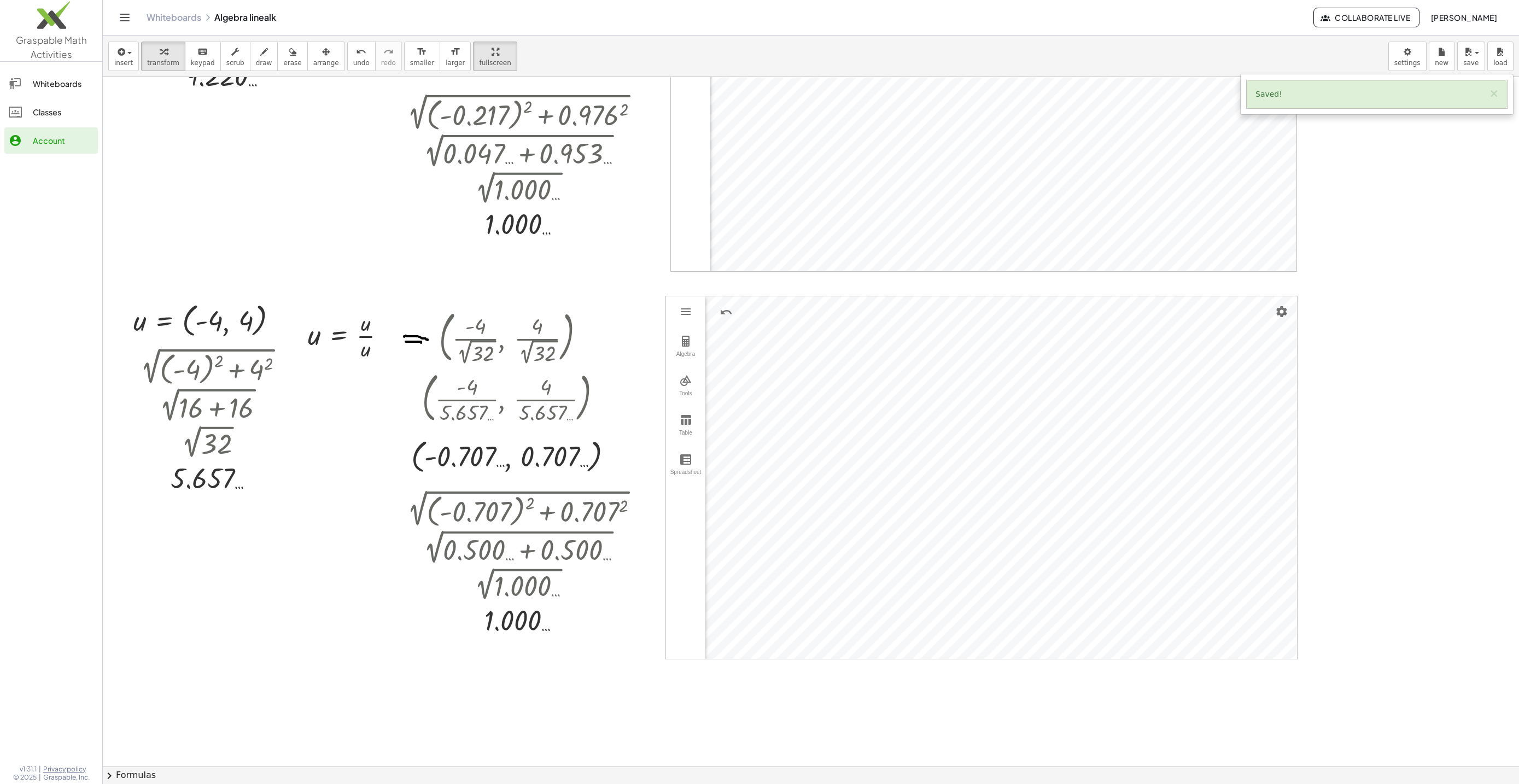
click at [173, 17] on link "Whiteboards" at bounding box center [173, 17] width 54 height 11
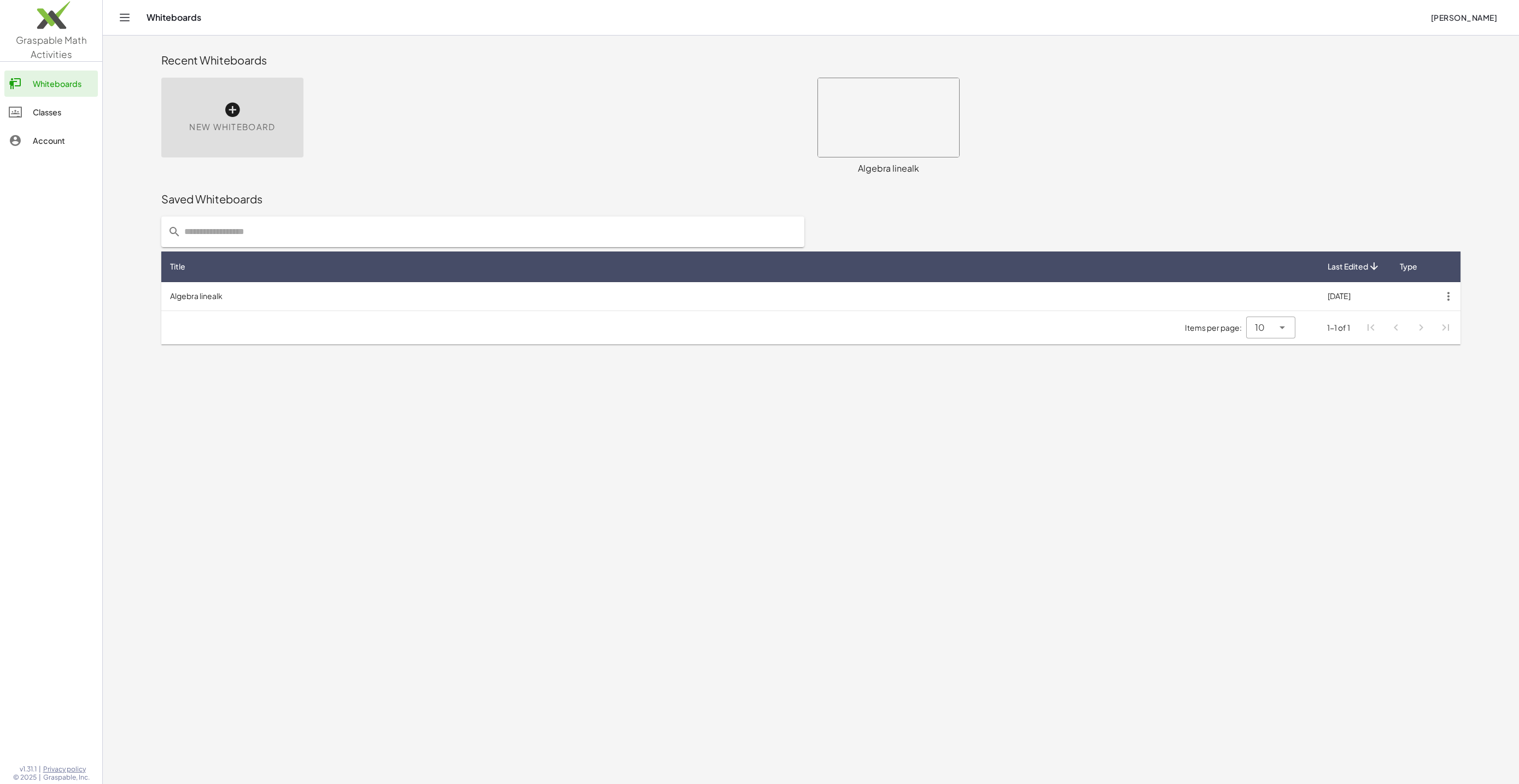
click at [902, 125] on div at bounding box center [889, 117] width 141 height 79
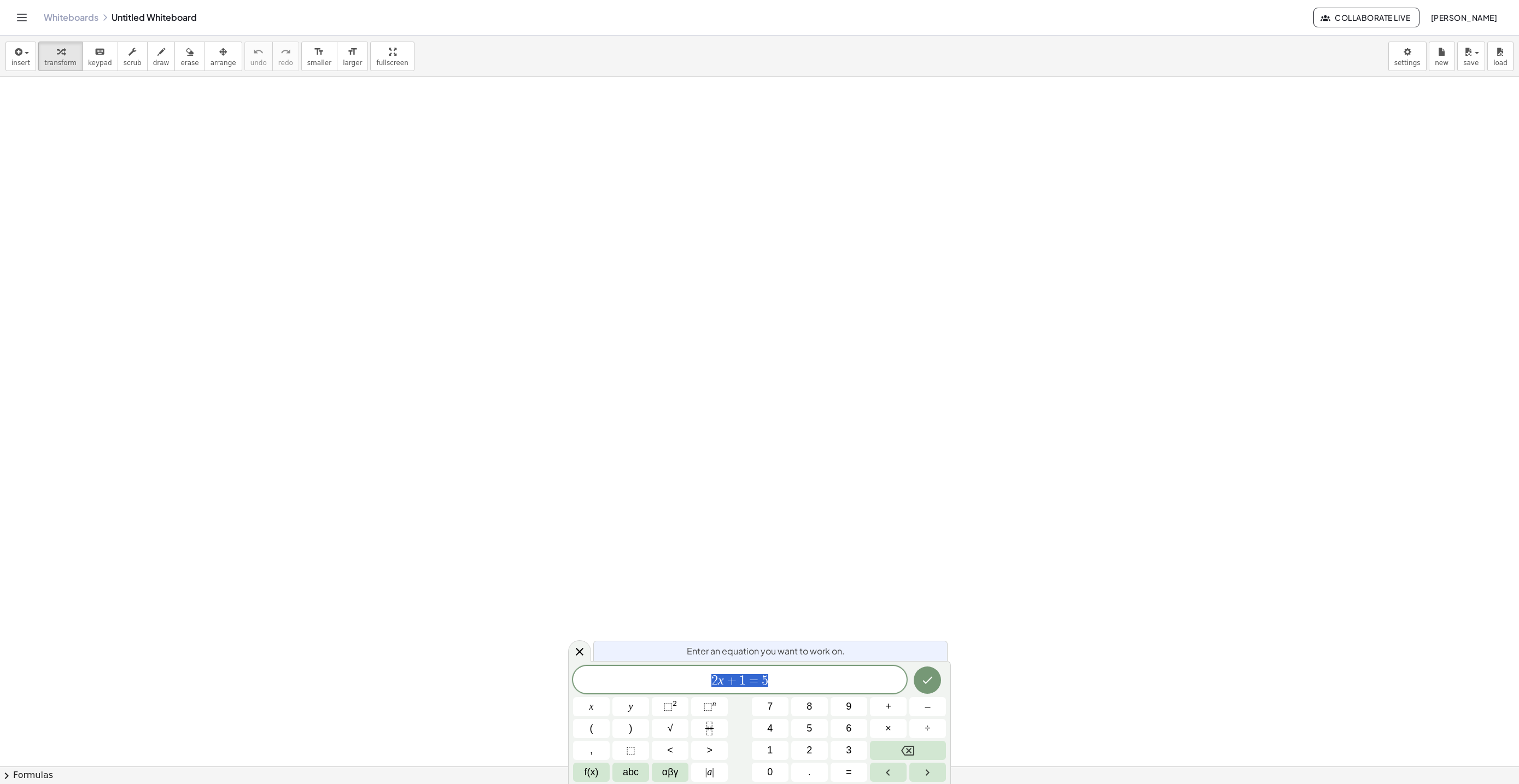
scroll to position [66, 6]
